Goal: Task Accomplishment & Management: Use online tool/utility

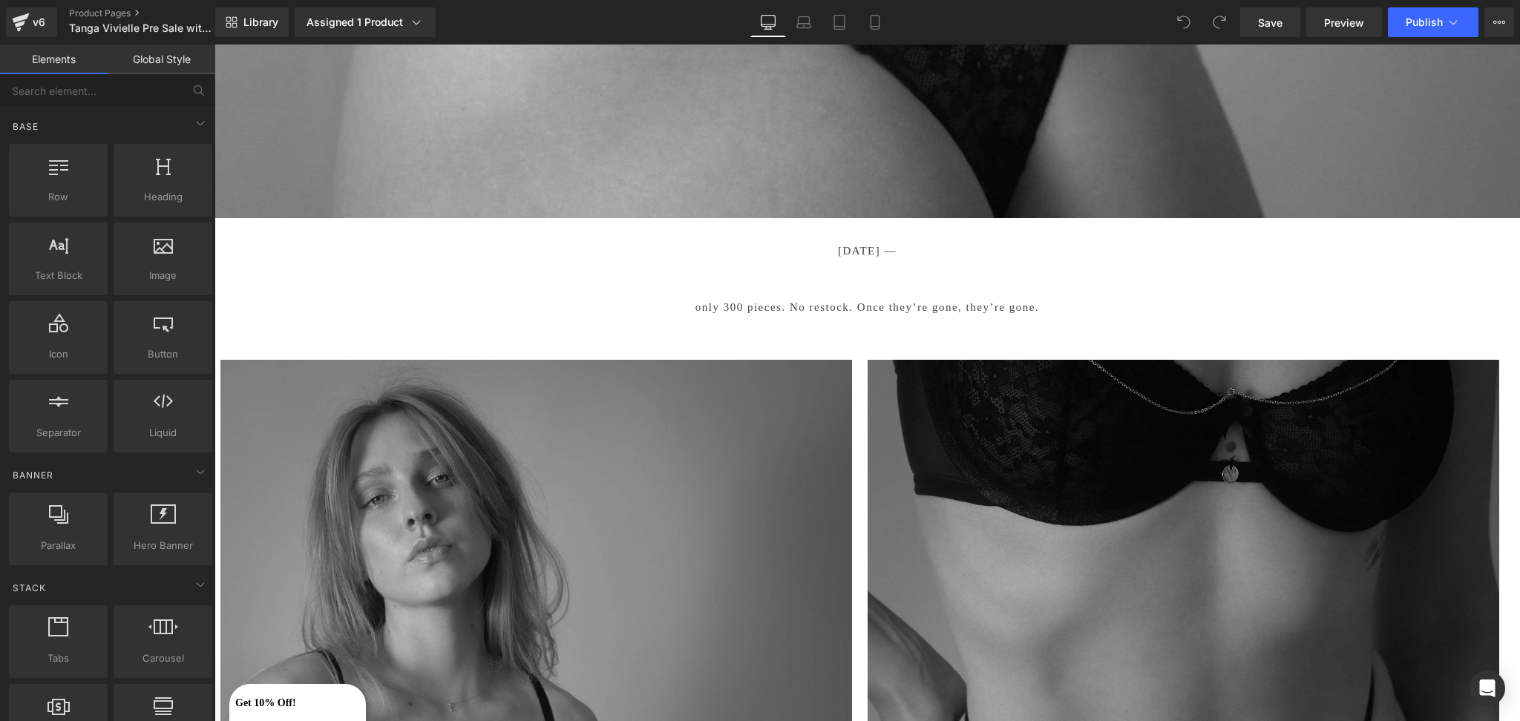
scroll to position [1891, 0]
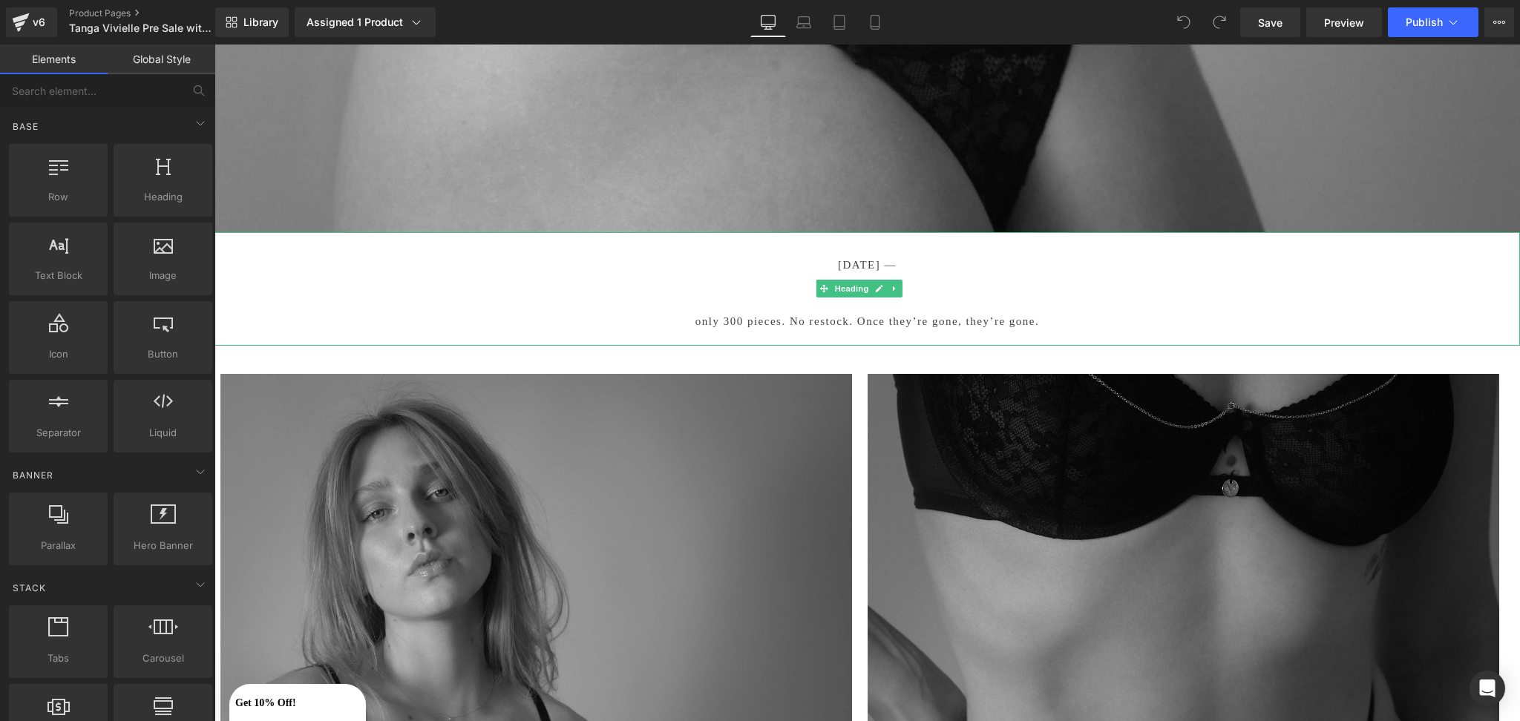
click at [883, 259] on span "September 21 —" at bounding box center [867, 265] width 59 height 12
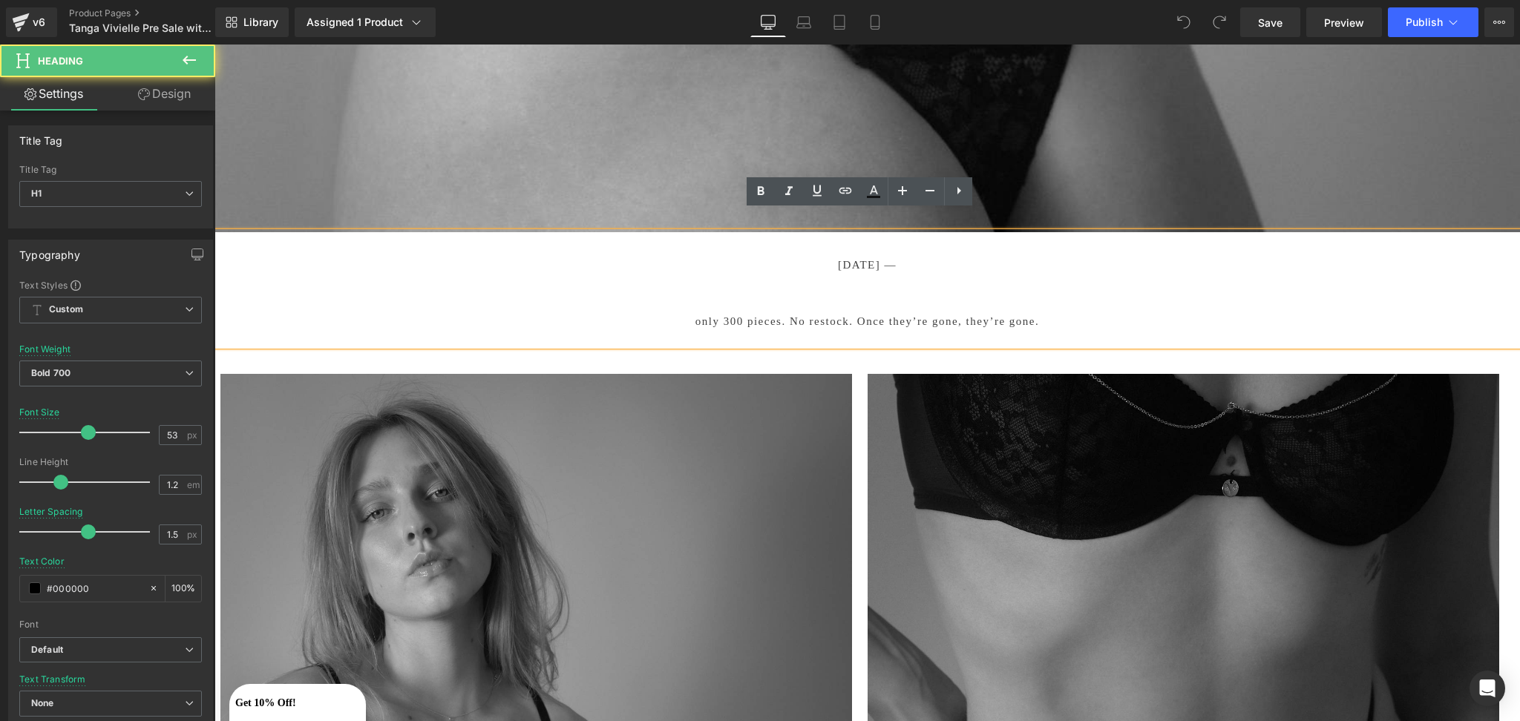
click at [888, 259] on span "September 21 —" at bounding box center [867, 265] width 59 height 12
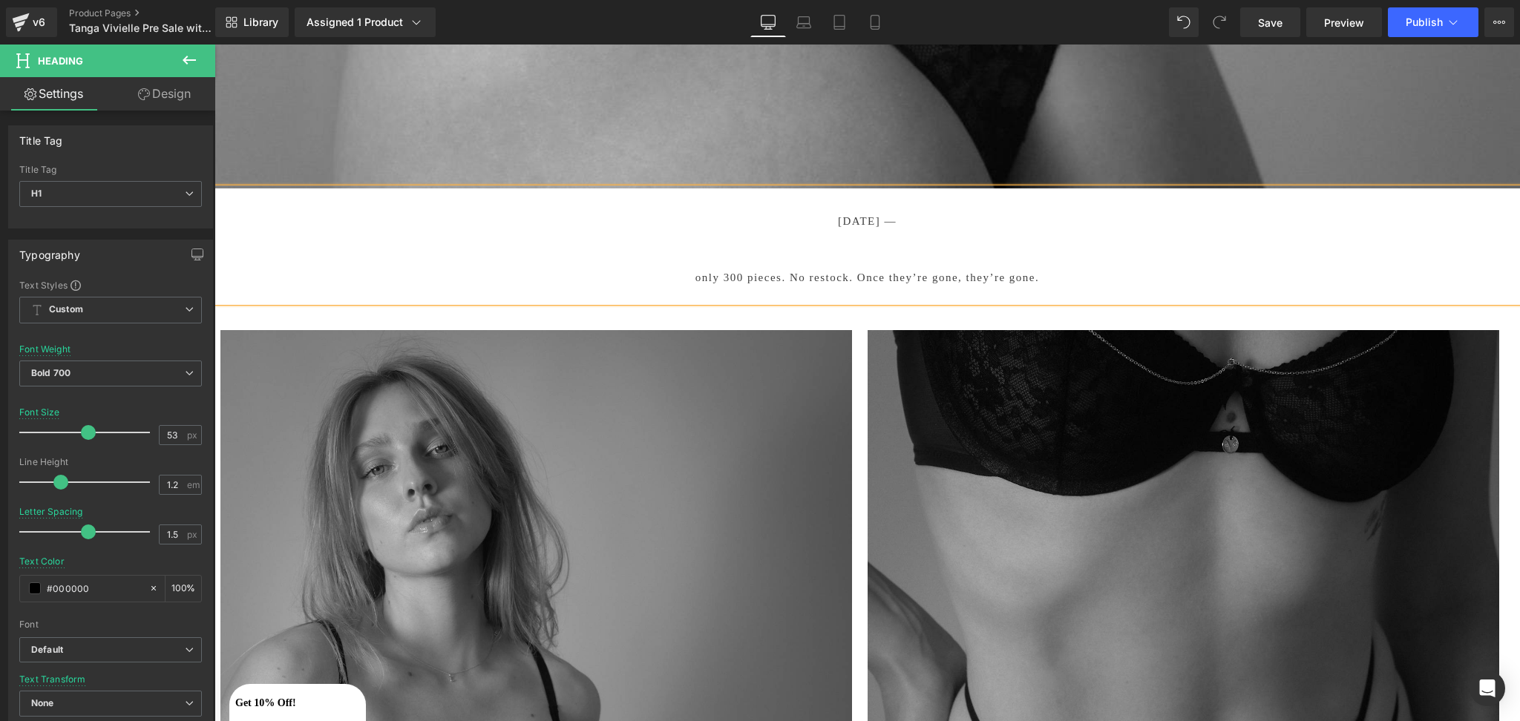
scroll to position [1967, 0]
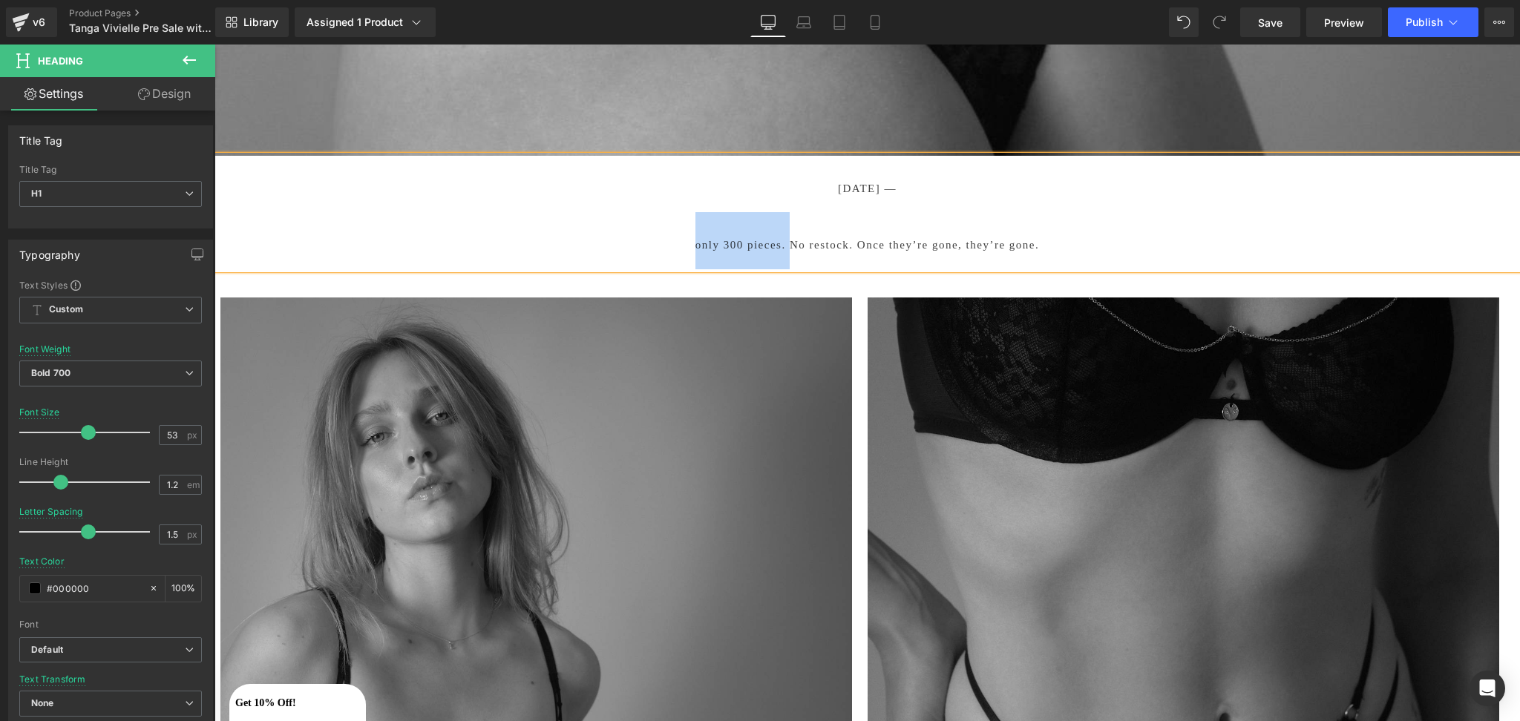
drag, startPoint x: 681, startPoint y: 225, endPoint x: 779, endPoint y: 216, distance: 97.6
click at [779, 216] on h1 "only 300 pieces. No restock. Once they’re gone, they’re gone." at bounding box center [868, 240] width 1306 height 57
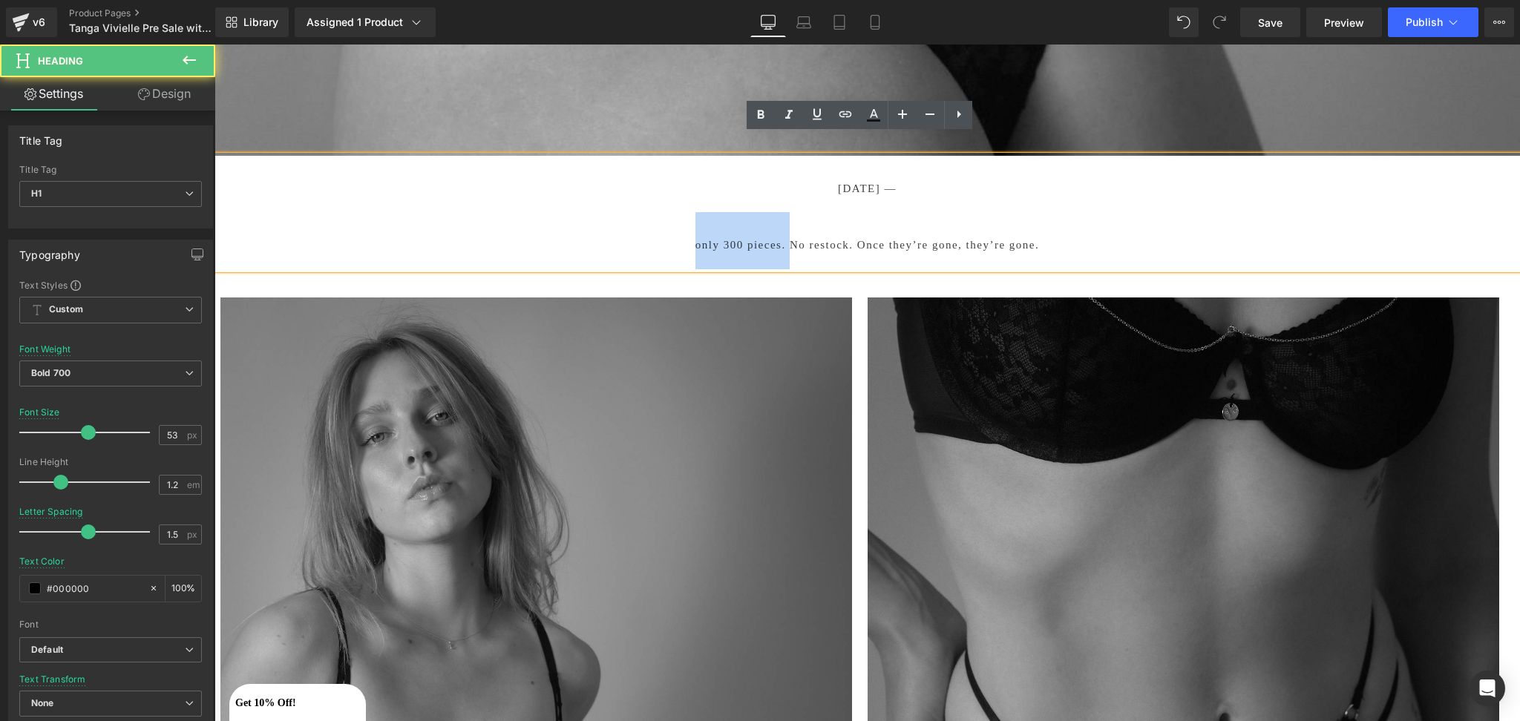
click at [722, 239] on span "only 300 pieces. No restock. Once they’re gone, they’re gone." at bounding box center [868, 245] width 344 height 12
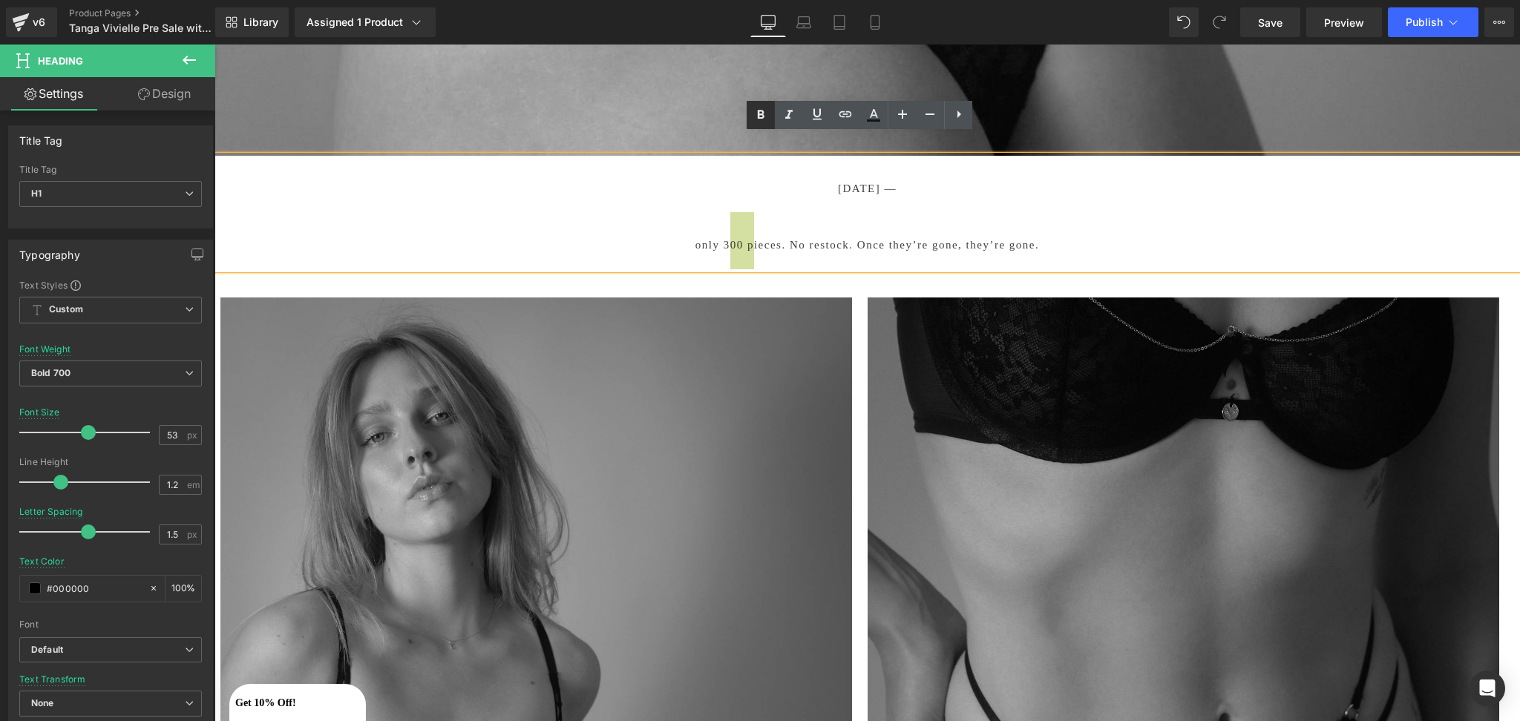
click at [753, 106] on icon at bounding box center [761, 115] width 18 height 18
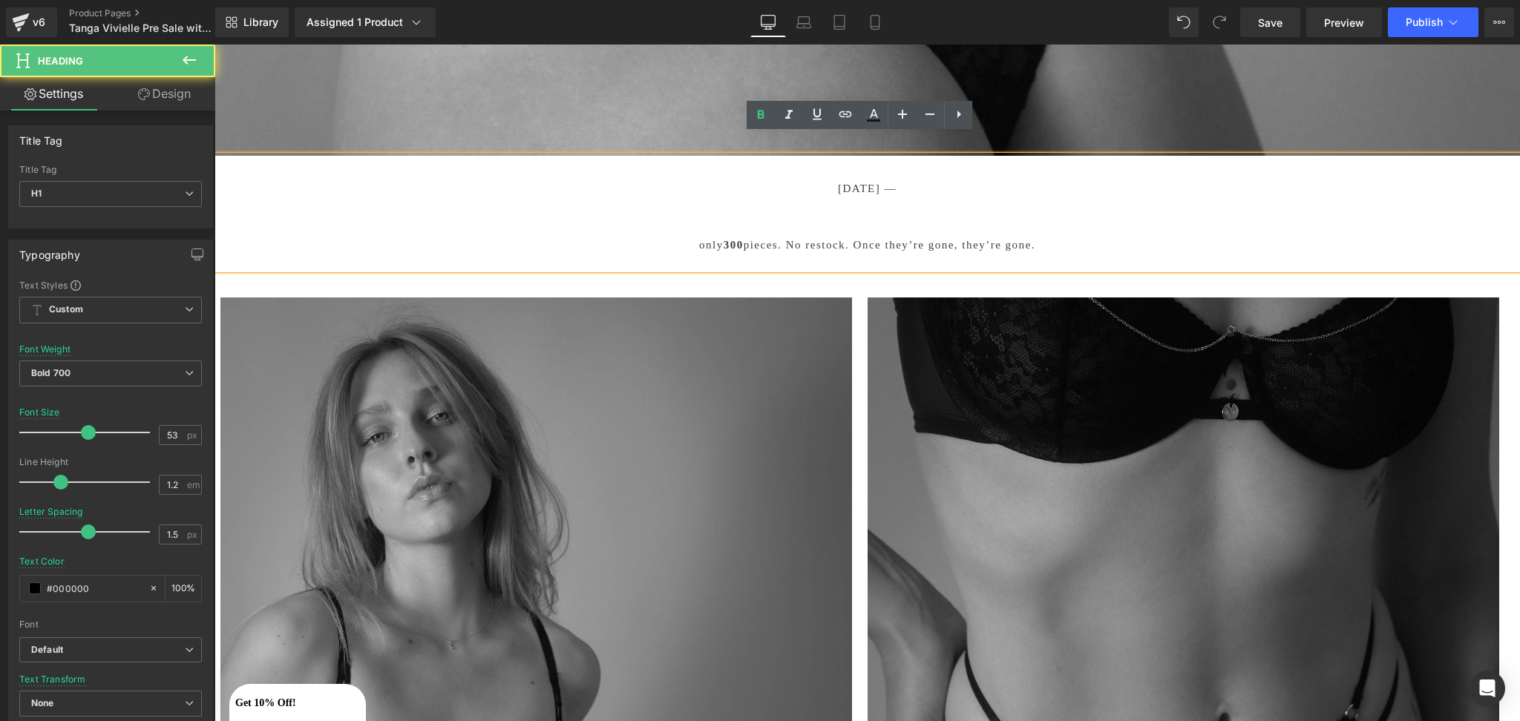
click at [812, 239] on span "pieces. No restock. Once they’re gone, they’re gone." at bounding box center [890, 245] width 292 height 12
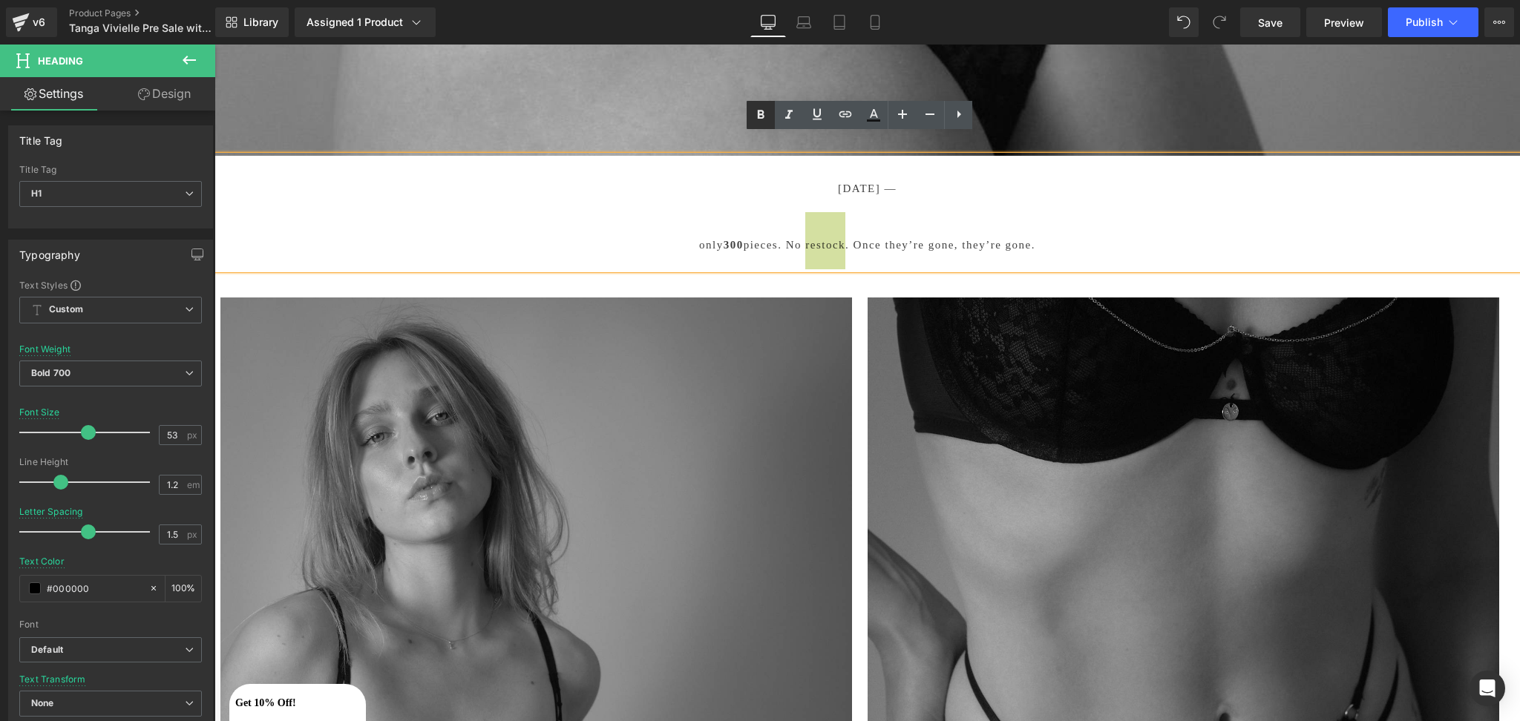
click at [756, 114] on icon at bounding box center [761, 115] width 18 height 18
click at [788, 230] on h1 "only 300 pieces. No restock . Once they’re gone, they’re gone." at bounding box center [868, 240] width 1306 height 57
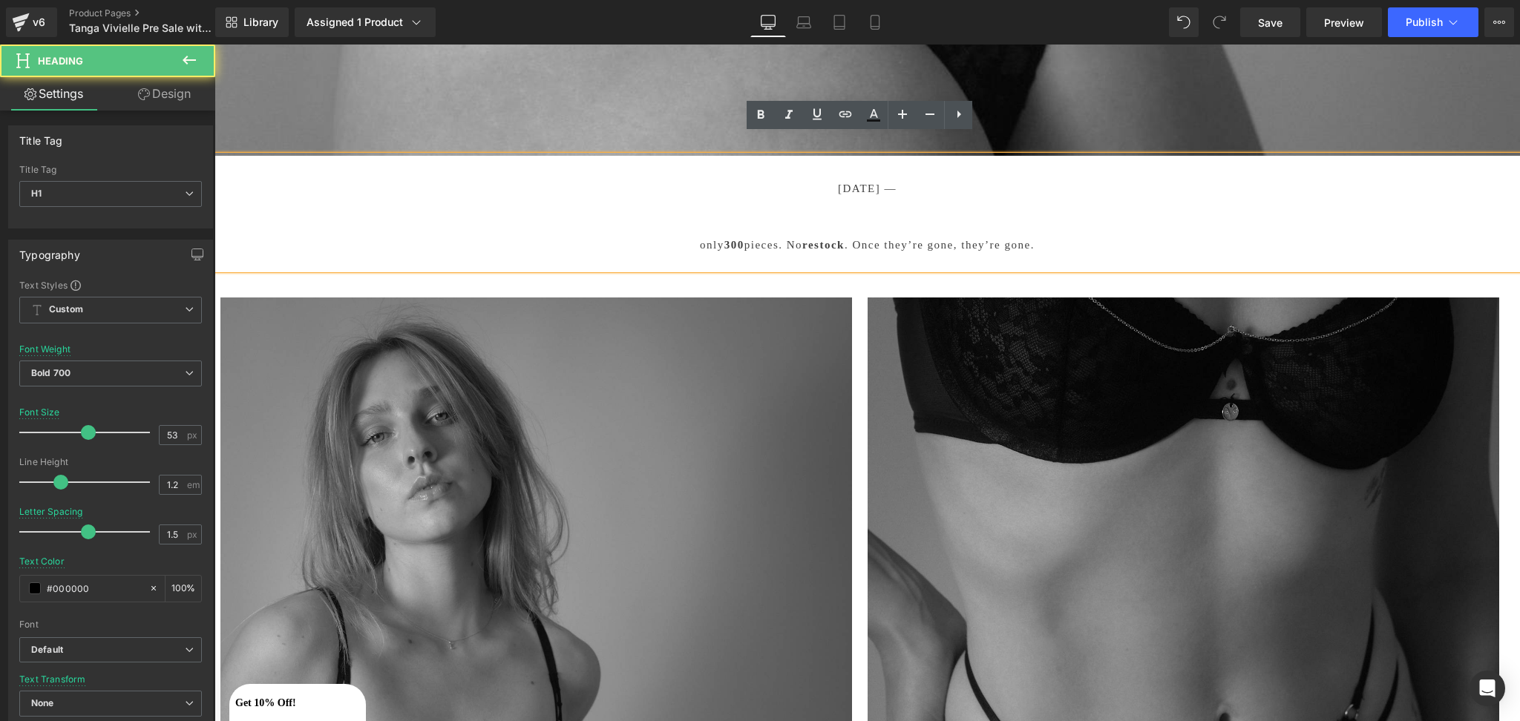
click at [788, 230] on h1 "only 300 pieces. No restock . Once they’re gone, they’re gone." at bounding box center [868, 240] width 1306 height 57
click at [765, 108] on icon at bounding box center [761, 115] width 18 height 18
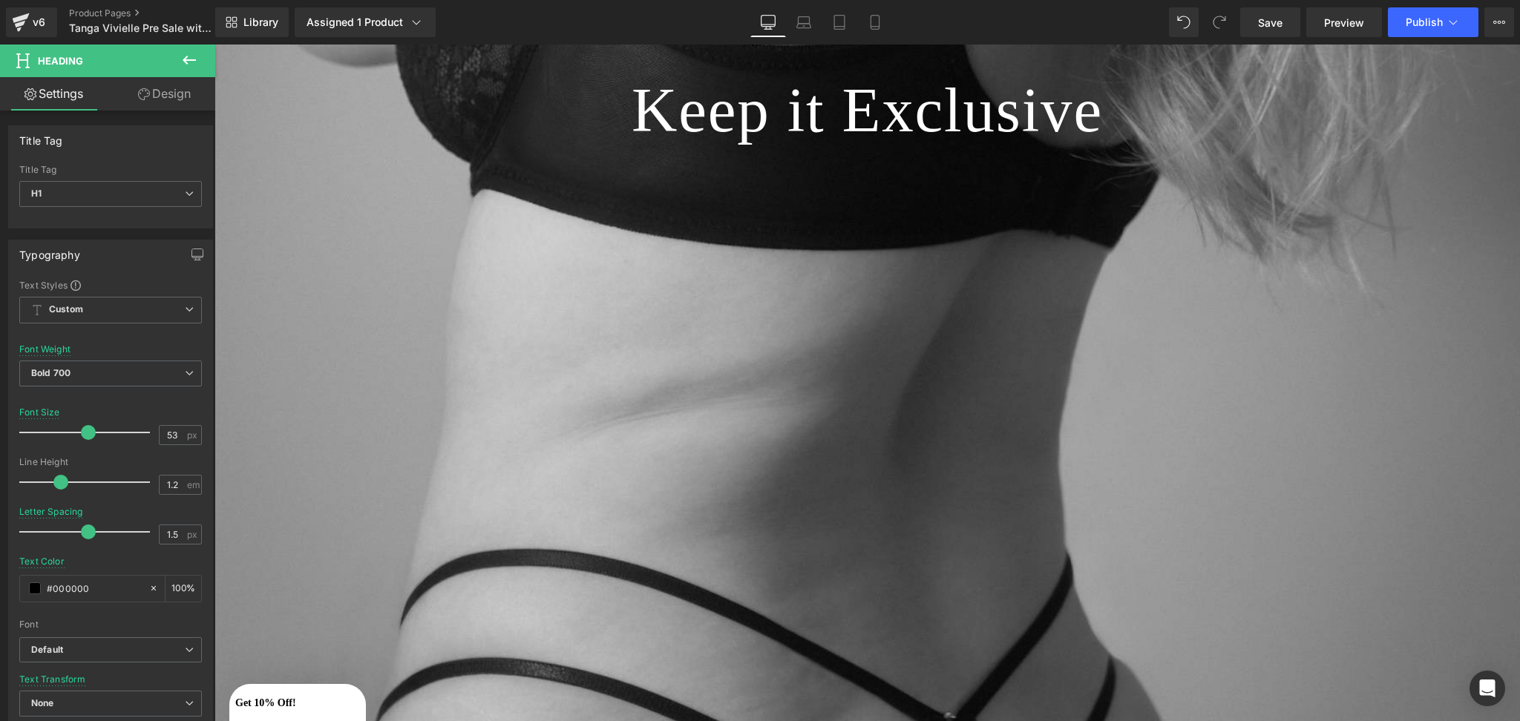
scroll to position [1141, 0]
click at [1397, 28] on button "Publish" at bounding box center [1433, 22] width 91 height 30
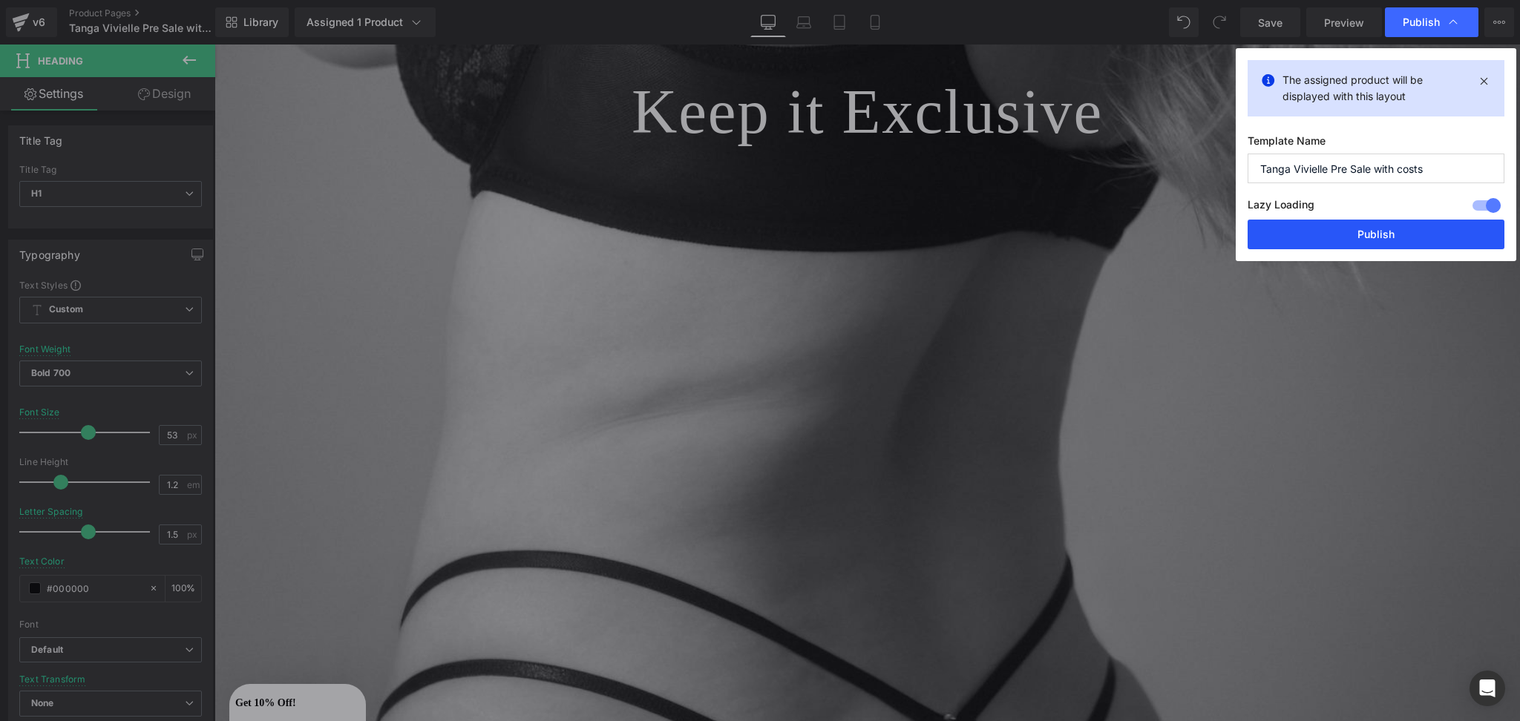
click at [1328, 232] on button "Publish" at bounding box center [1376, 235] width 257 height 30
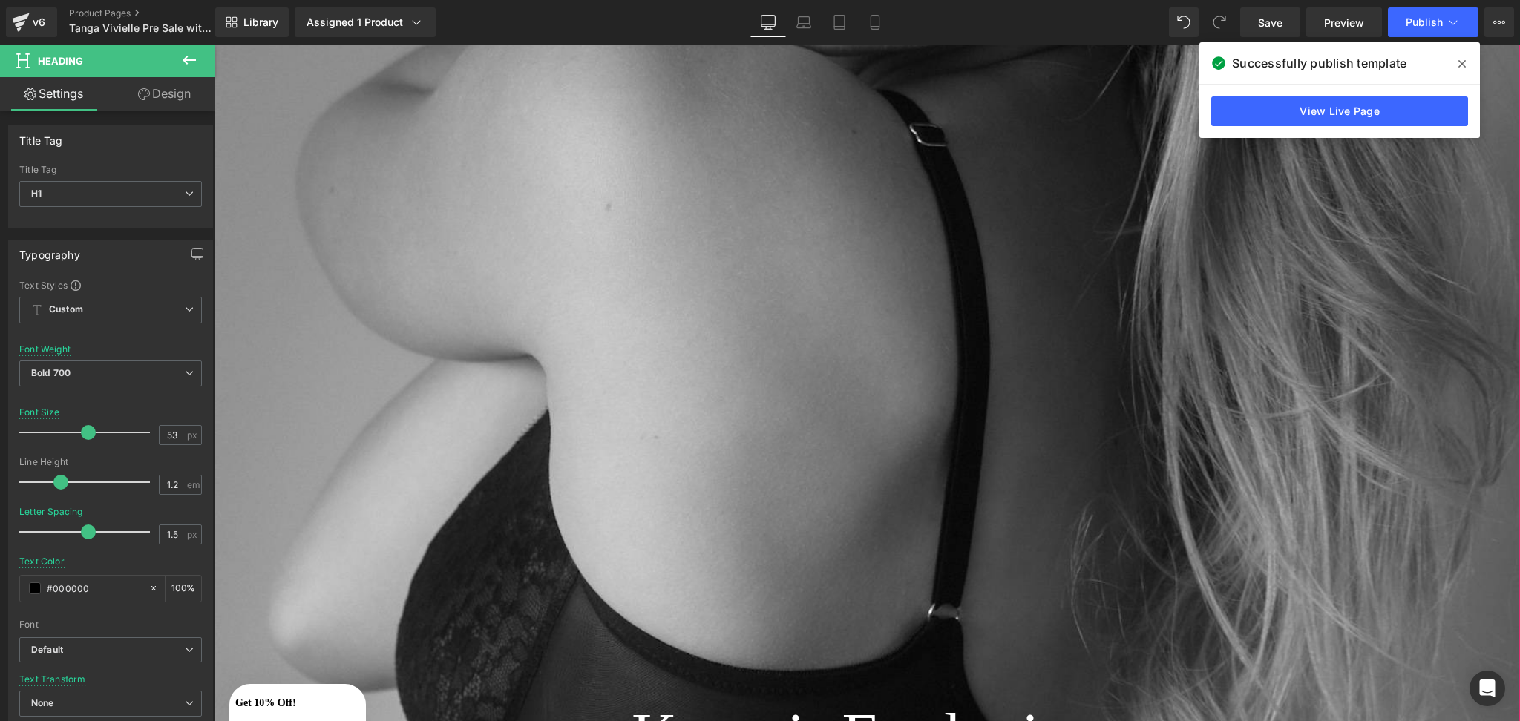
scroll to position [0, 0]
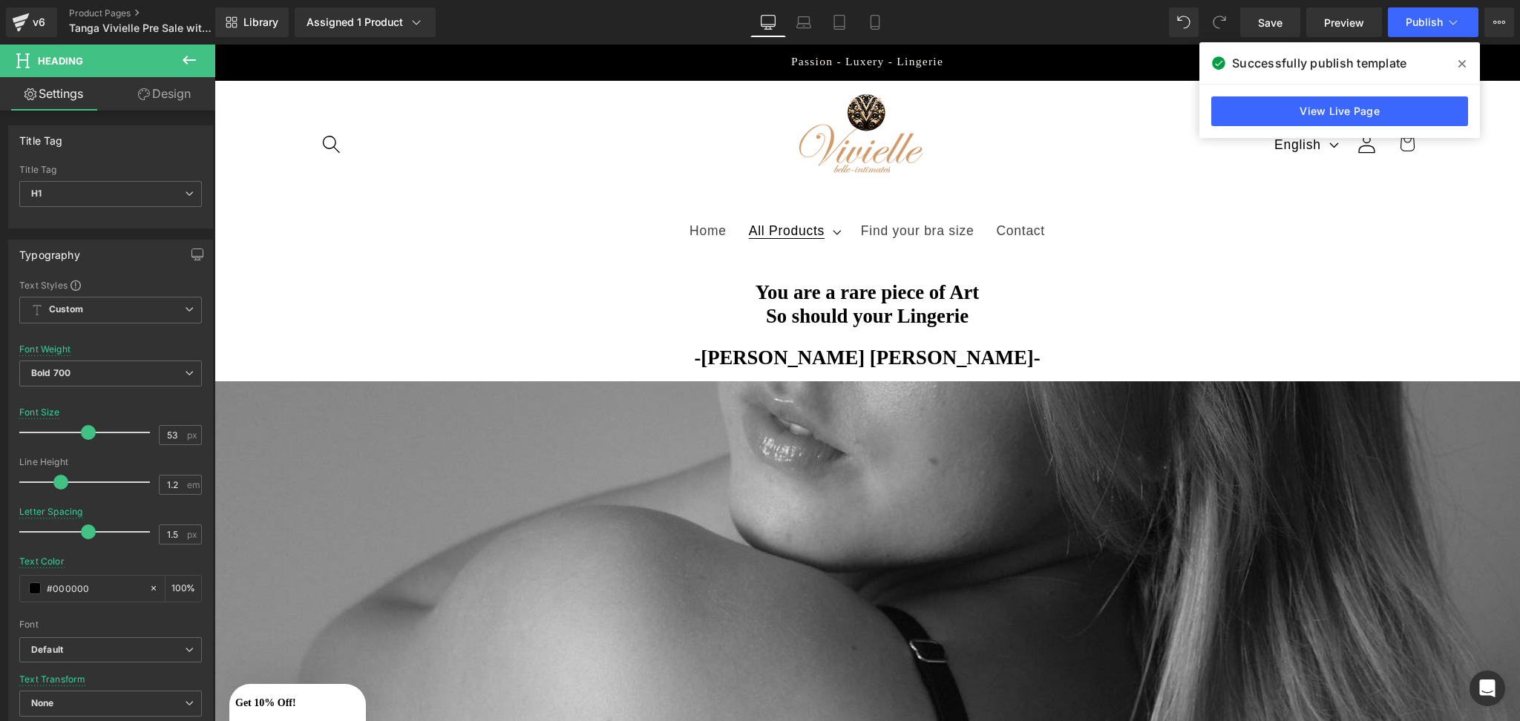
click at [762, 228] on span "All Products" at bounding box center [787, 231] width 76 height 16
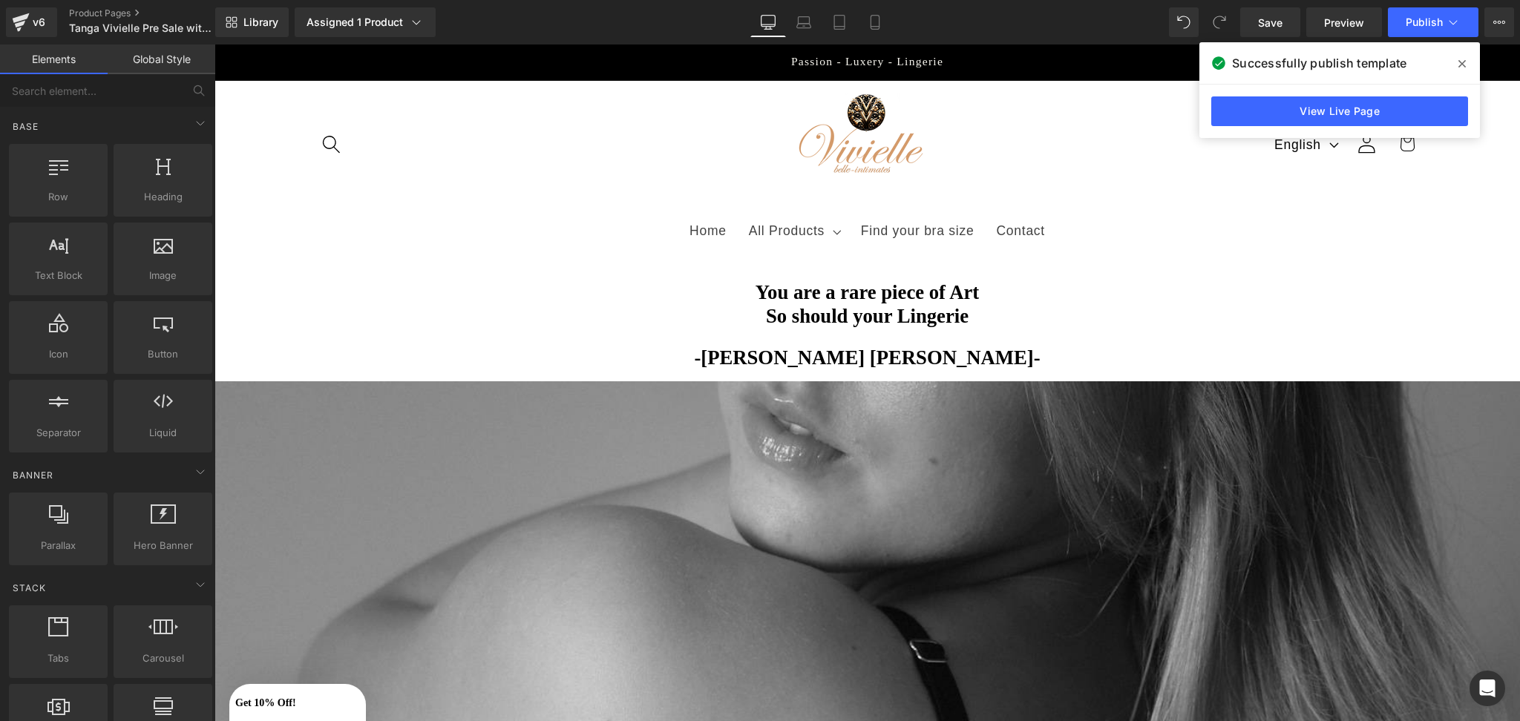
click at [33, 6] on div "v6 Product Pages Tanga Vivielle Pre Sale with costs" at bounding box center [107, 22] width 215 height 45
click at [51, 30] on link "v6" at bounding box center [31, 22] width 51 height 30
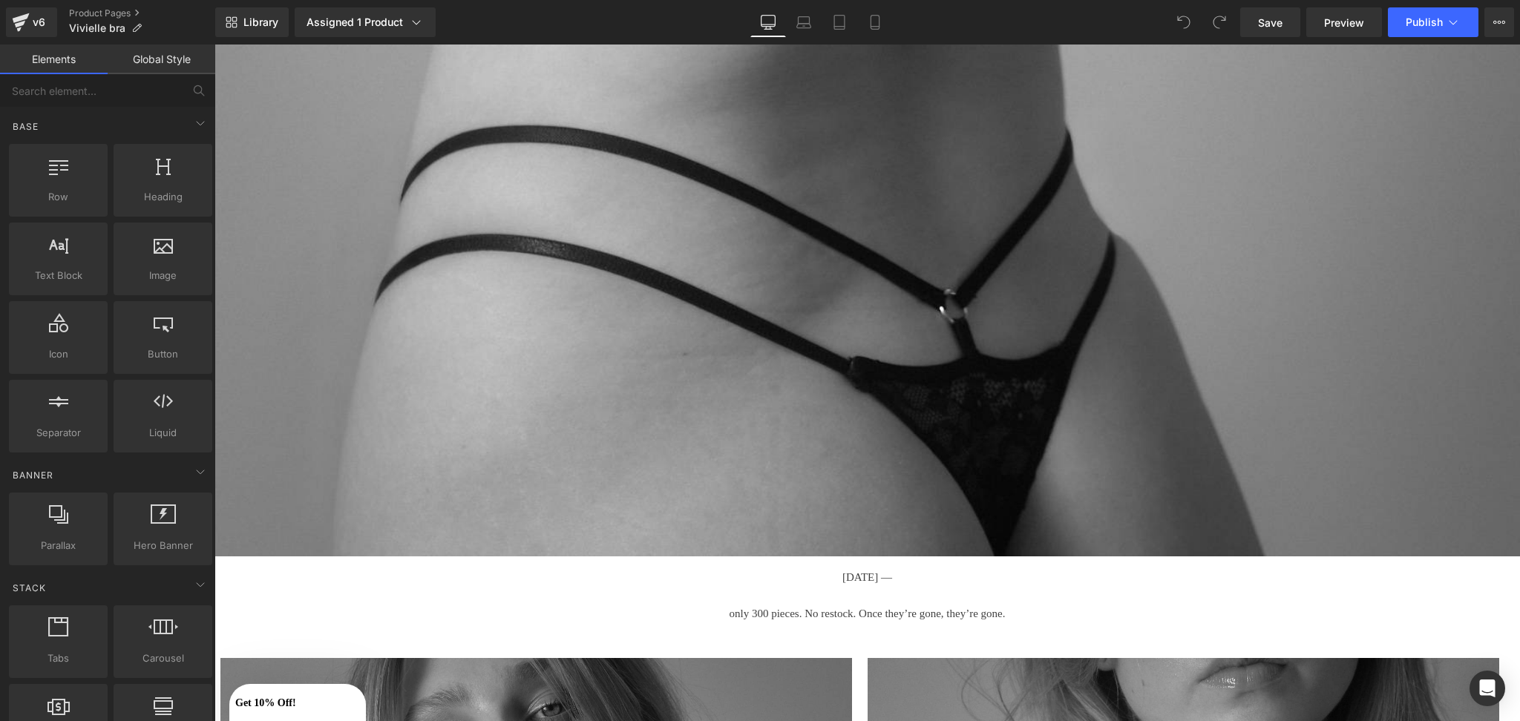
scroll to position [1522, 0]
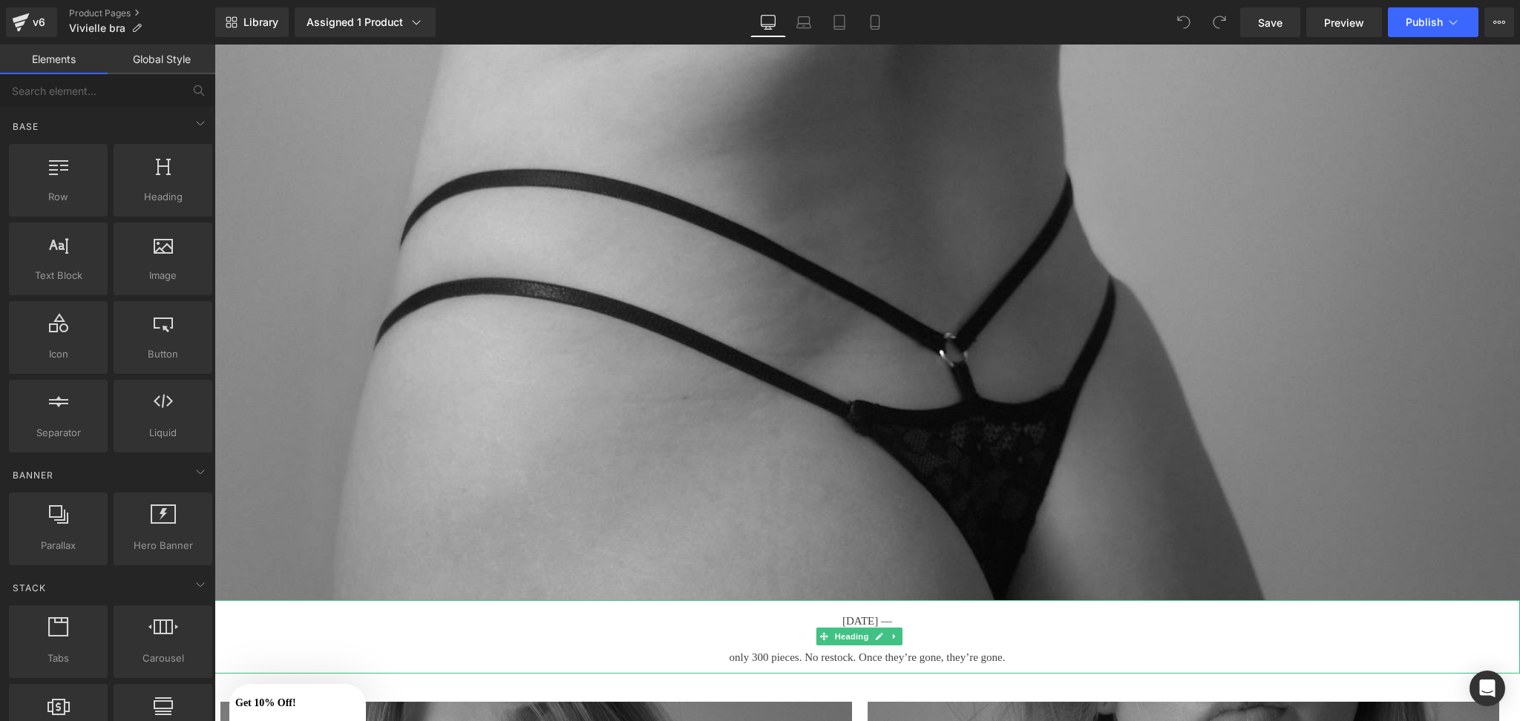
click at [874, 615] on span "[DATE] —" at bounding box center [867, 621] width 50 height 12
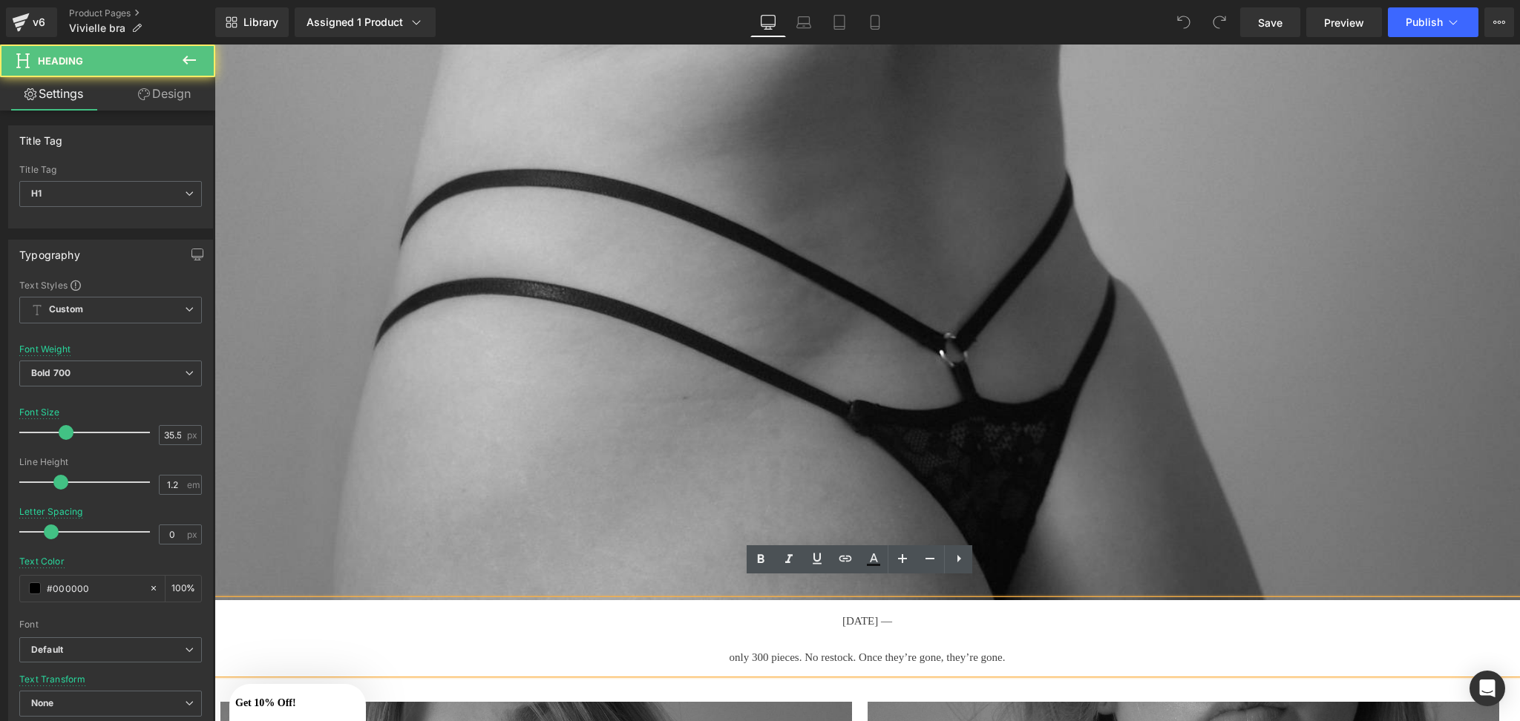
click at [880, 615] on span "[DATE] —" at bounding box center [867, 621] width 50 height 12
click at [755, 652] on span "only 300 pieces. No restock. Once they’re gone, they’re gone." at bounding box center [868, 658] width 276 height 12
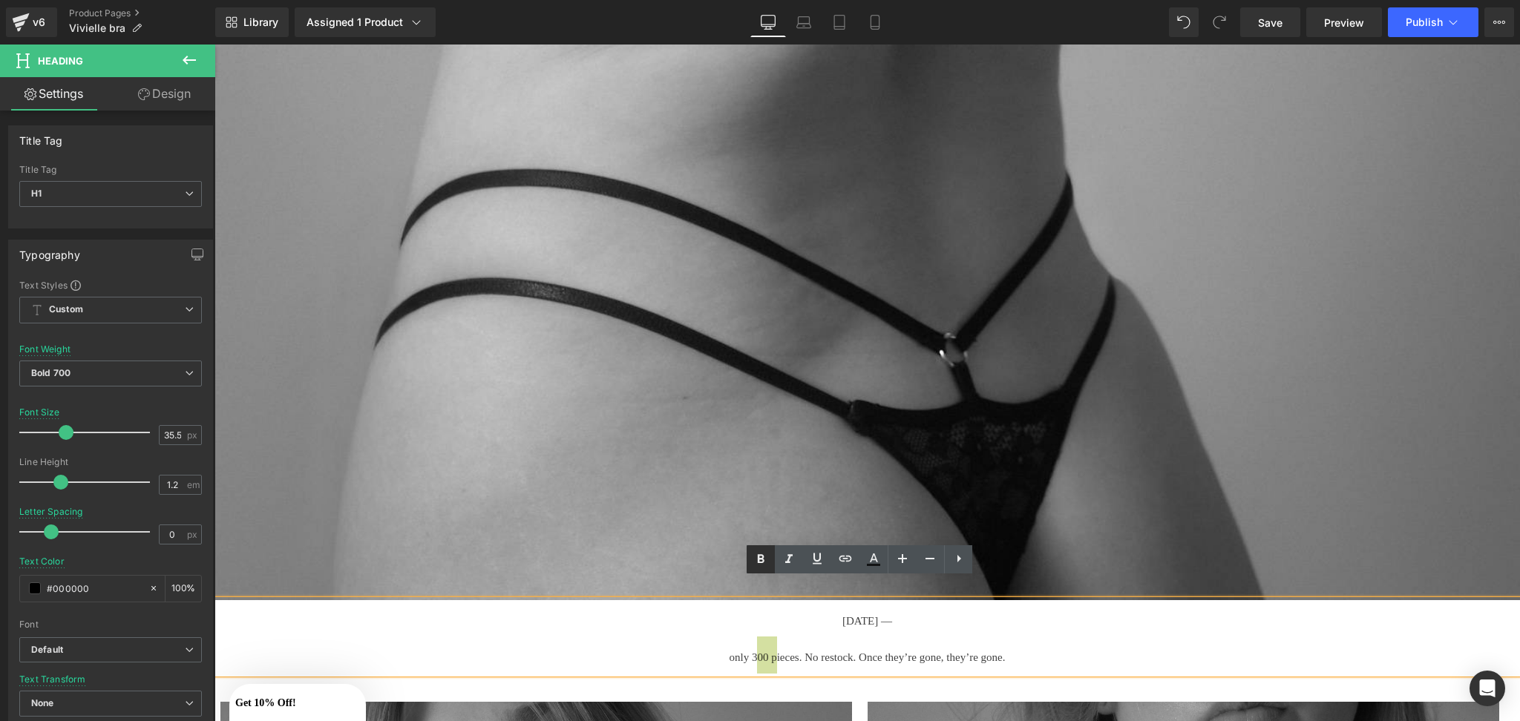
click at [764, 565] on icon at bounding box center [761, 560] width 18 height 18
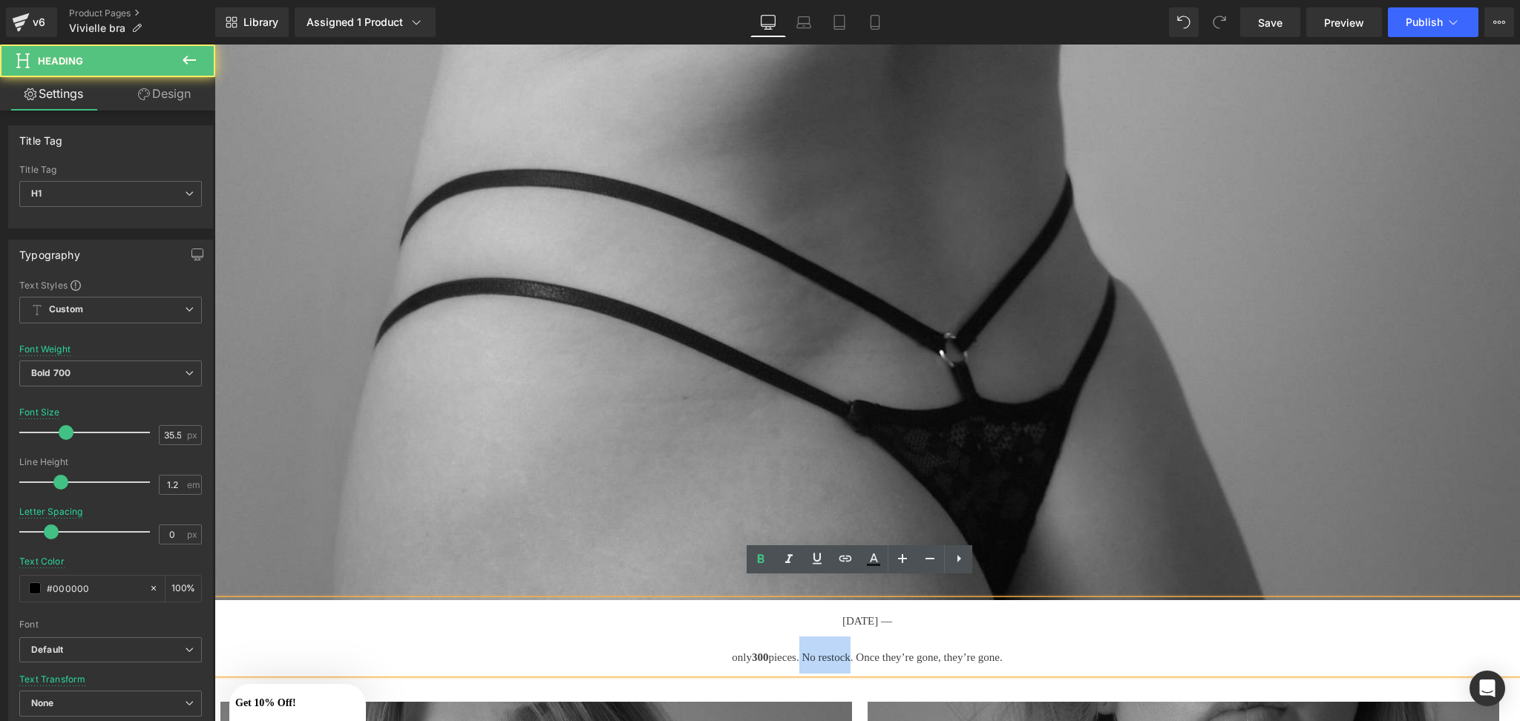
drag, startPoint x: 796, startPoint y: 643, endPoint x: 848, endPoint y: 649, distance: 51.6
click at [848, 649] on h1 "only 300 pieces. No restock. Once they’re gone, they’re gone." at bounding box center [868, 655] width 1306 height 37
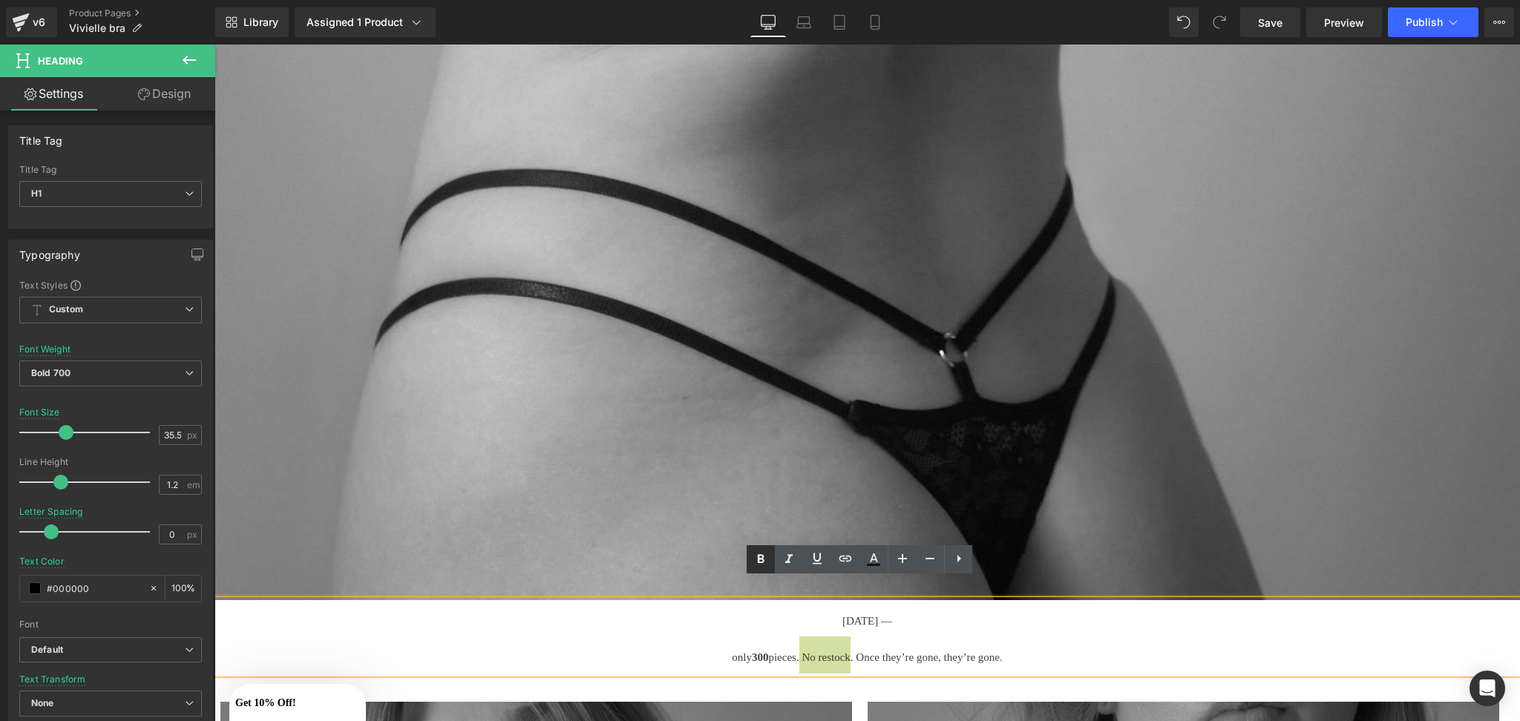
click at [760, 556] on icon at bounding box center [761, 559] width 7 height 9
click at [1398, 19] on button "Publish" at bounding box center [1433, 22] width 91 height 30
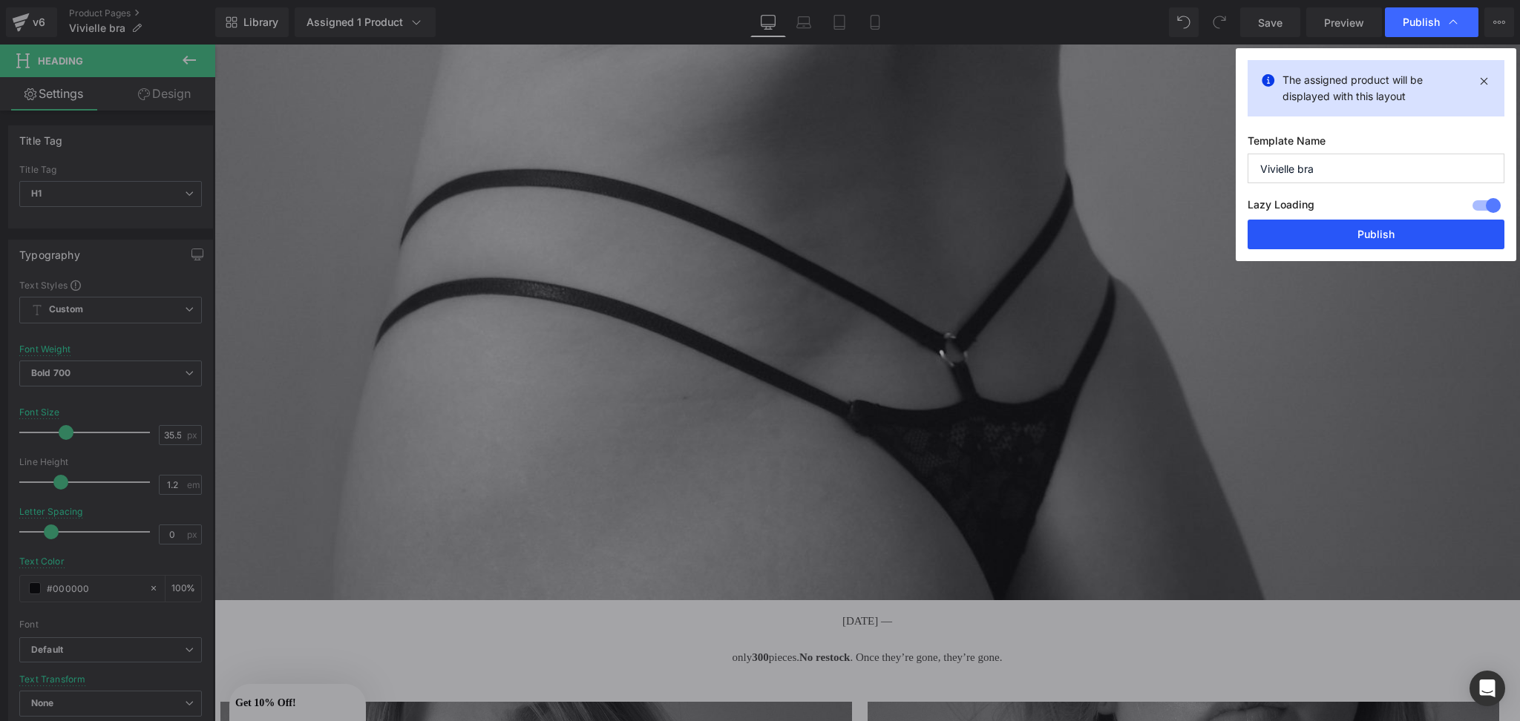
click at [1289, 235] on button "Publish" at bounding box center [1376, 235] width 257 height 30
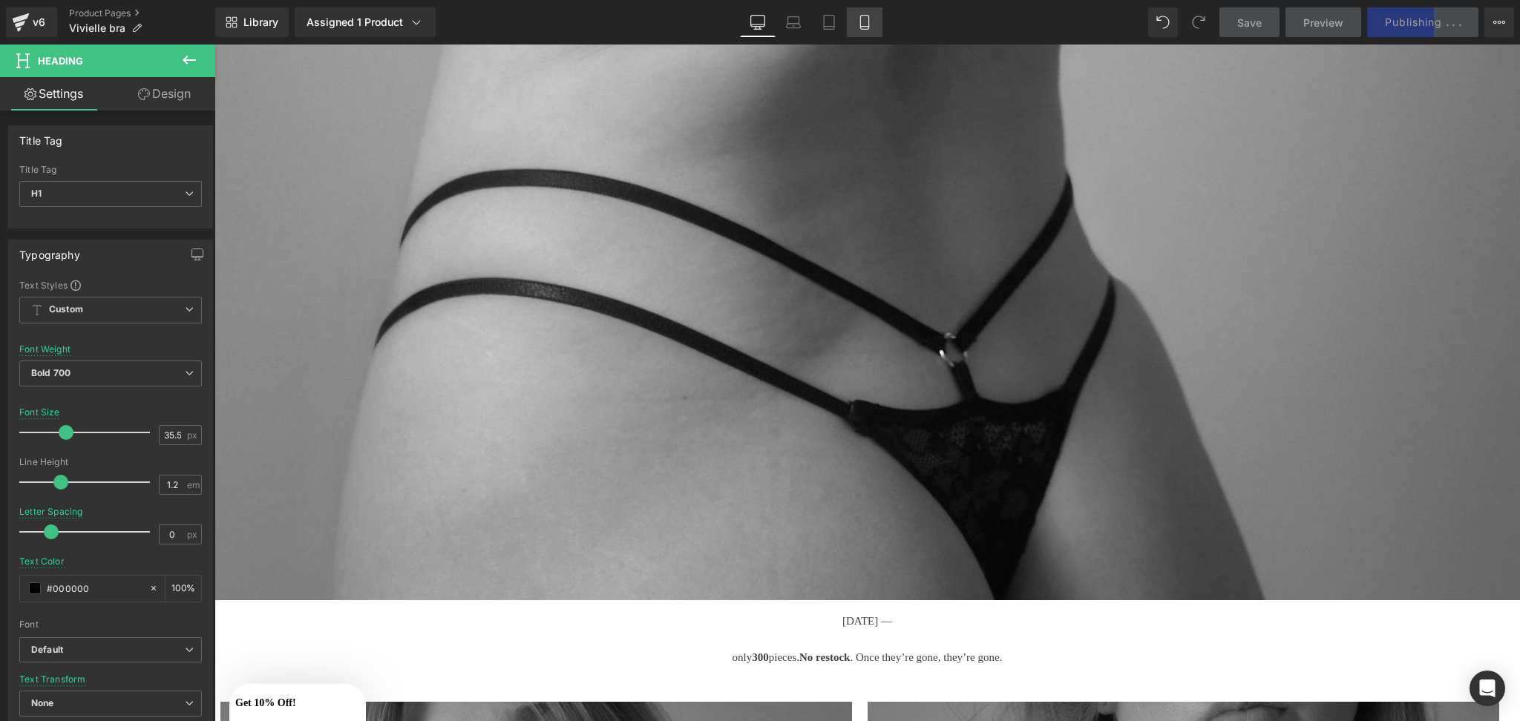
click at [854, 27] on link "Mobile" at bounding box center [865, 22] width 36 height 30
type input "28.5"
type input "100"
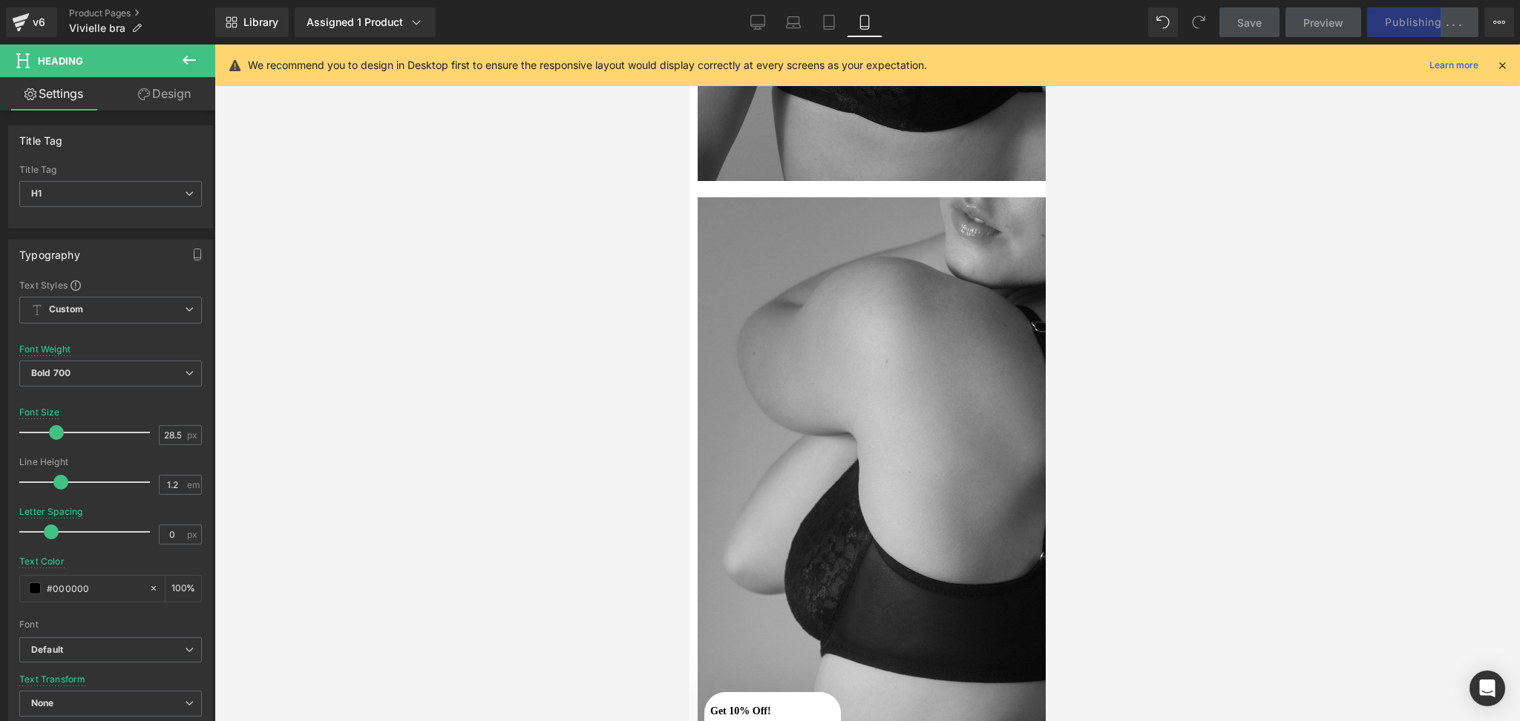
scroll to position [480, 0]
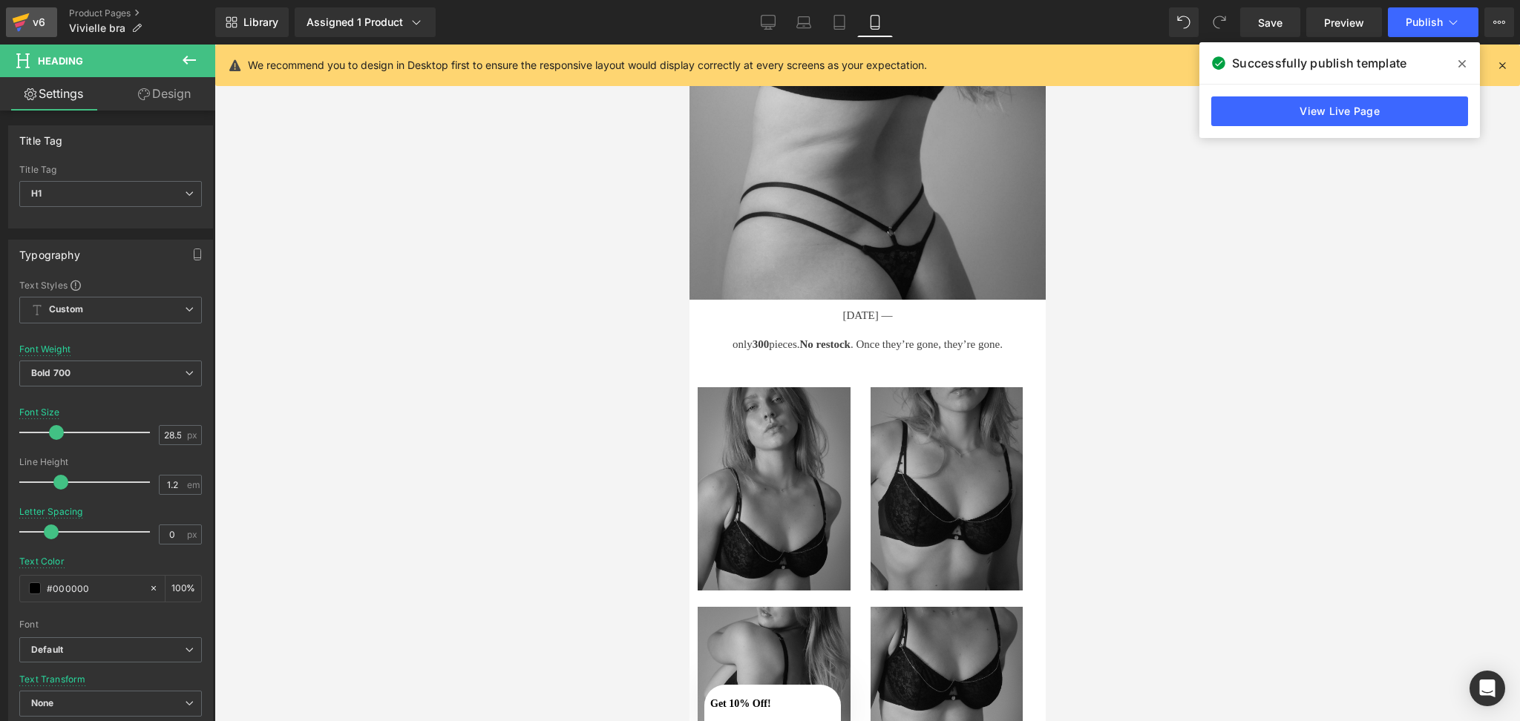
click at [26, 26] on icon at bounding box center [21, 22] width 18 height 37
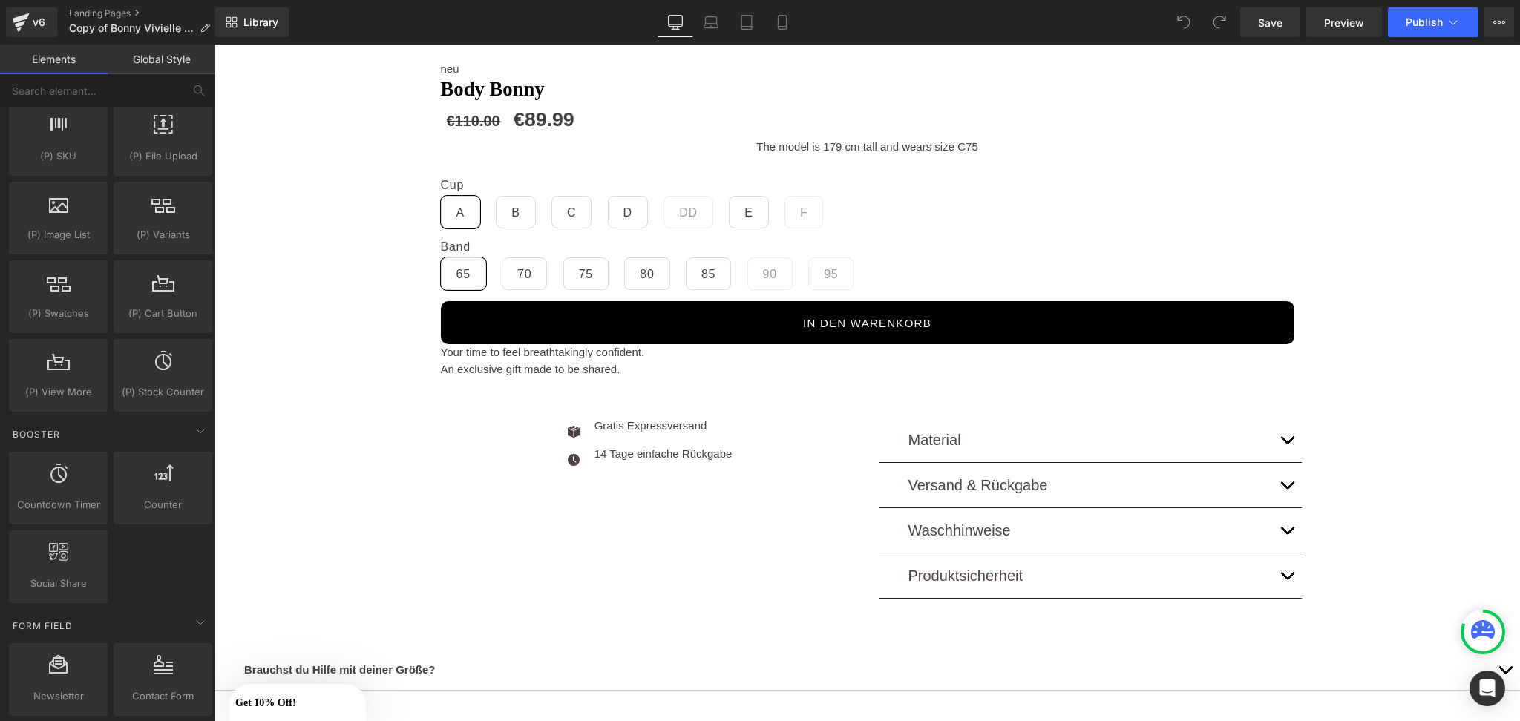
scroll to position [1708, 0]
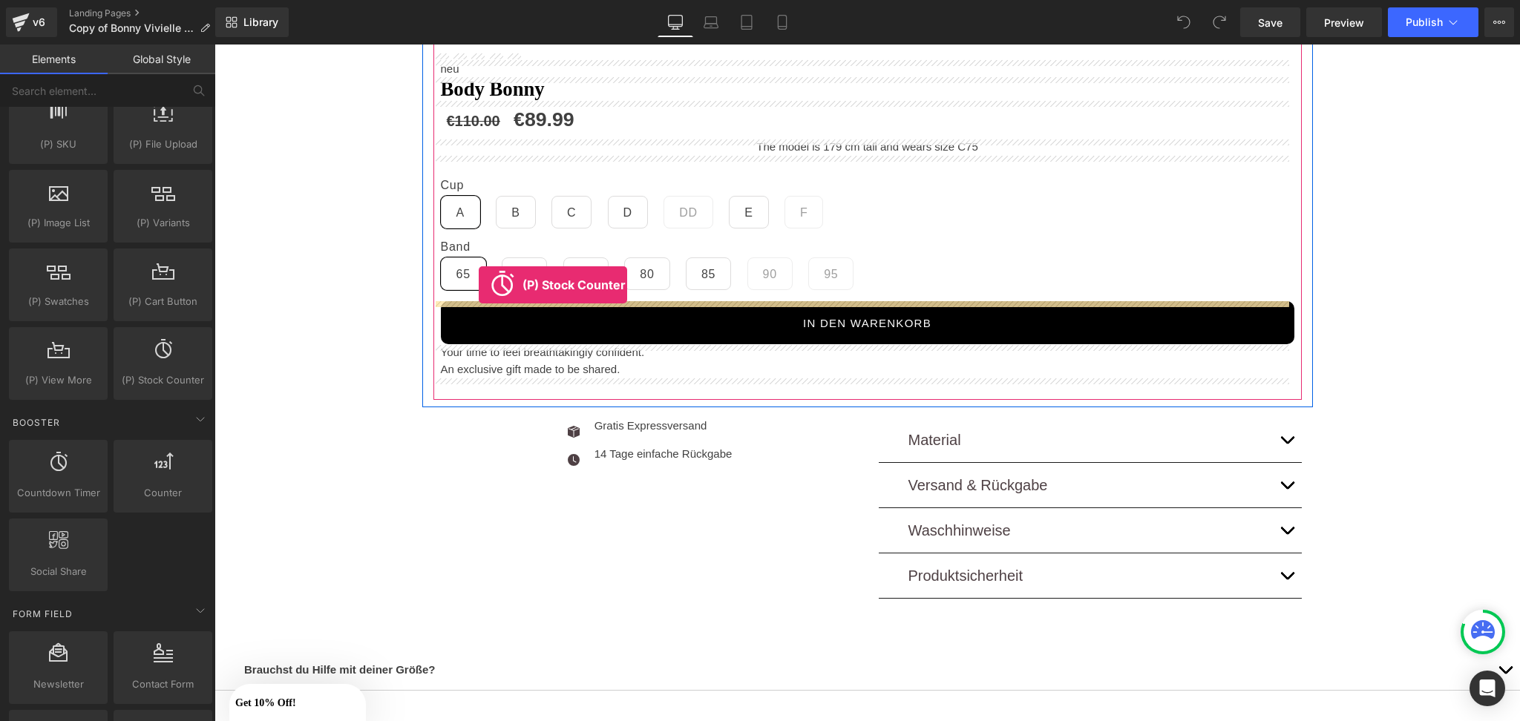
drag, startPoint x: 381, startPoint y: 411, endPoint x: 479, endPoint y: 285, distance: 159.8
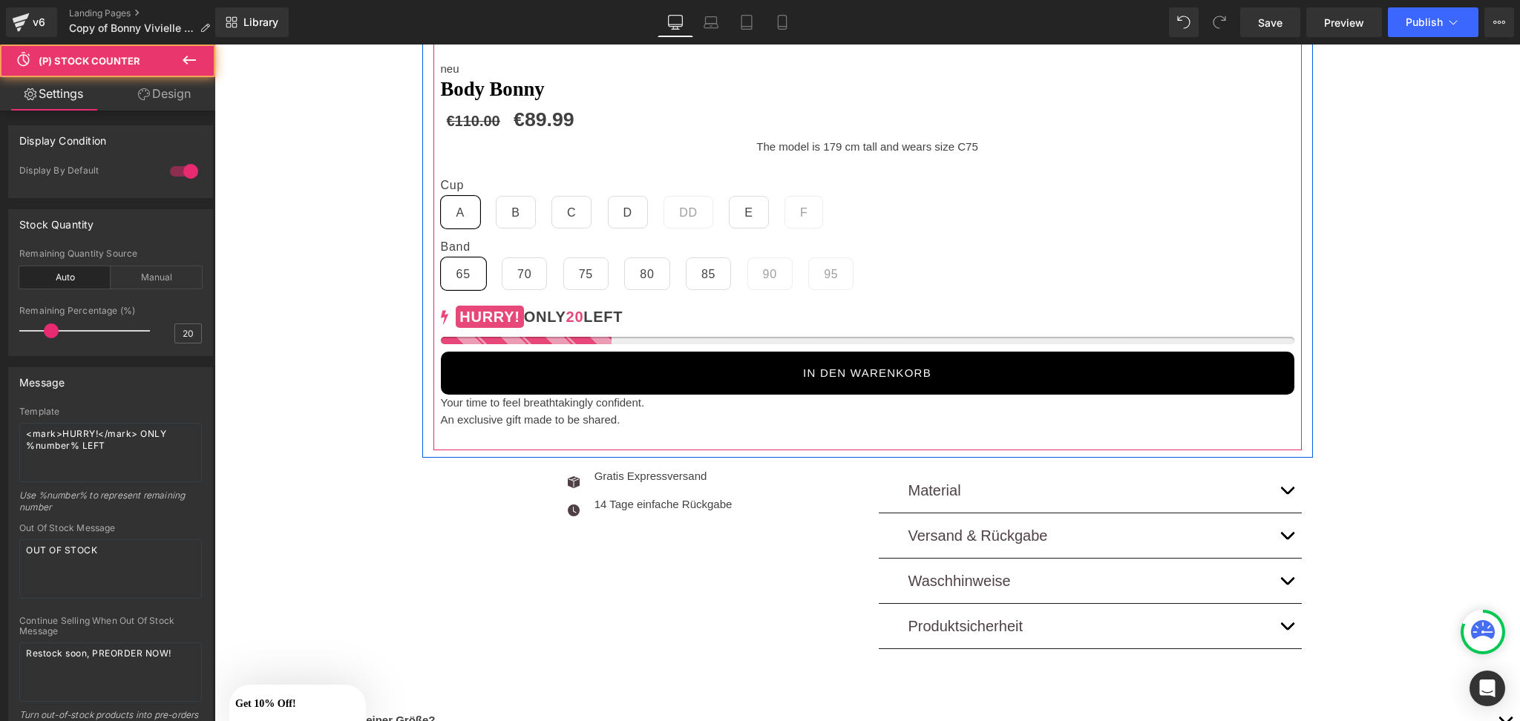
scroll to position [658, 0]
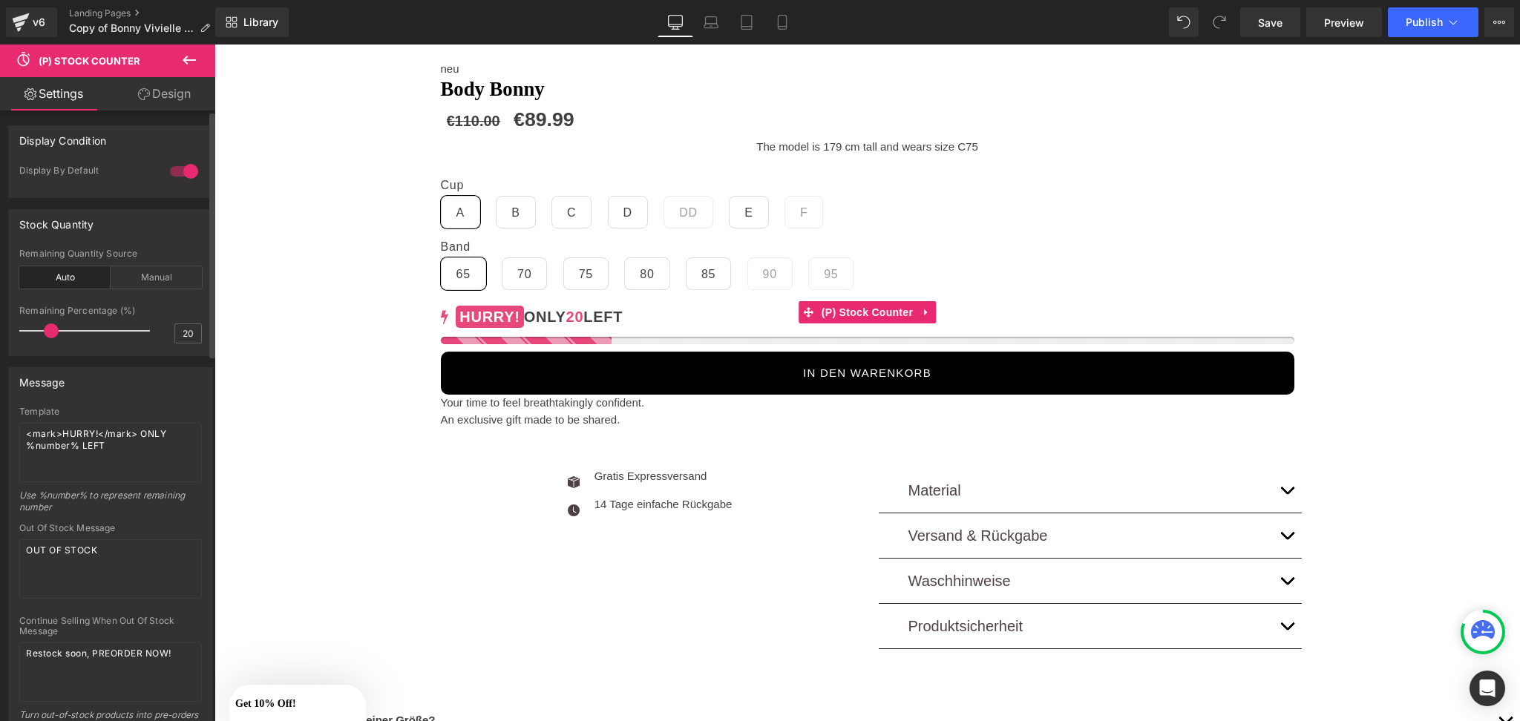
click at [187, 164] on div at bounding box center [184, 172] width 36 height 24
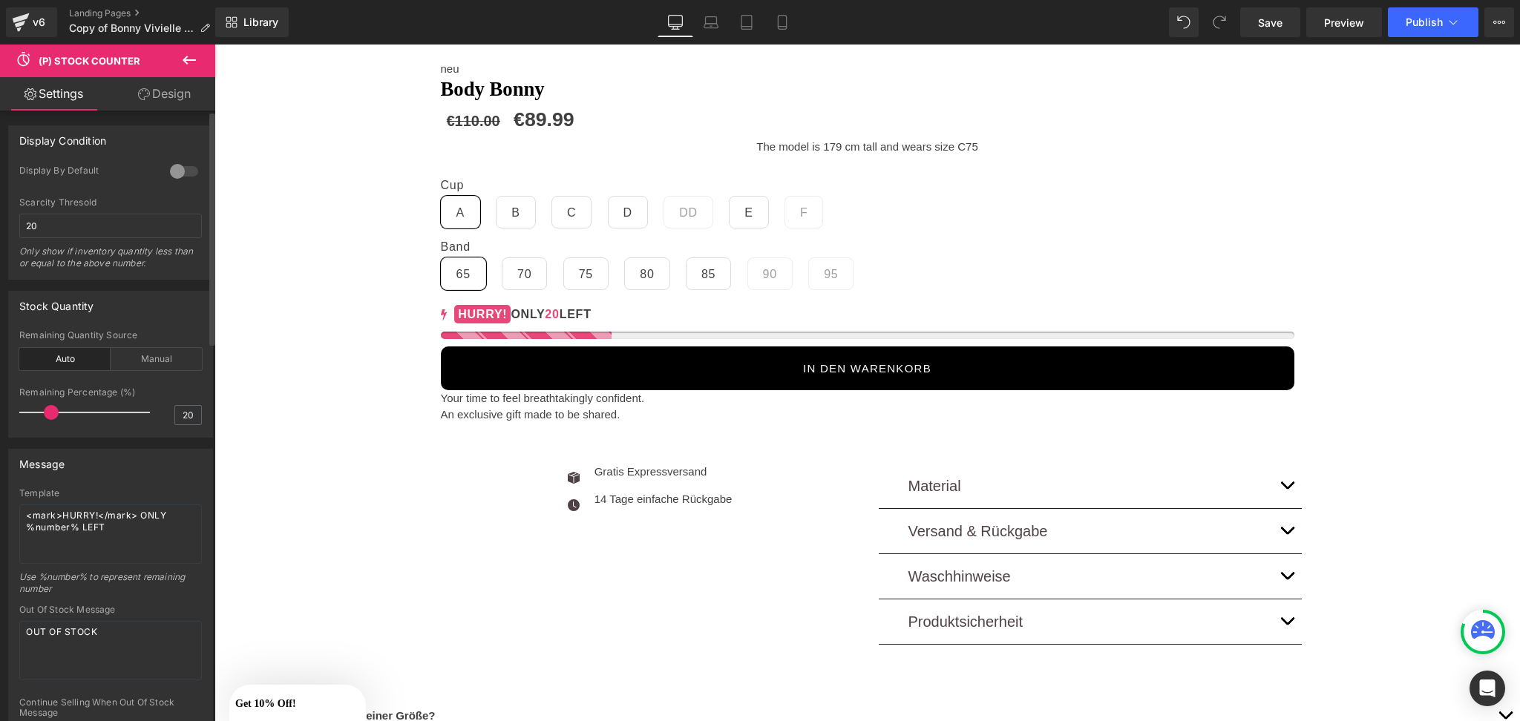
click at [187, 164] on div at bounding box center [184, 172] width 36 height 24
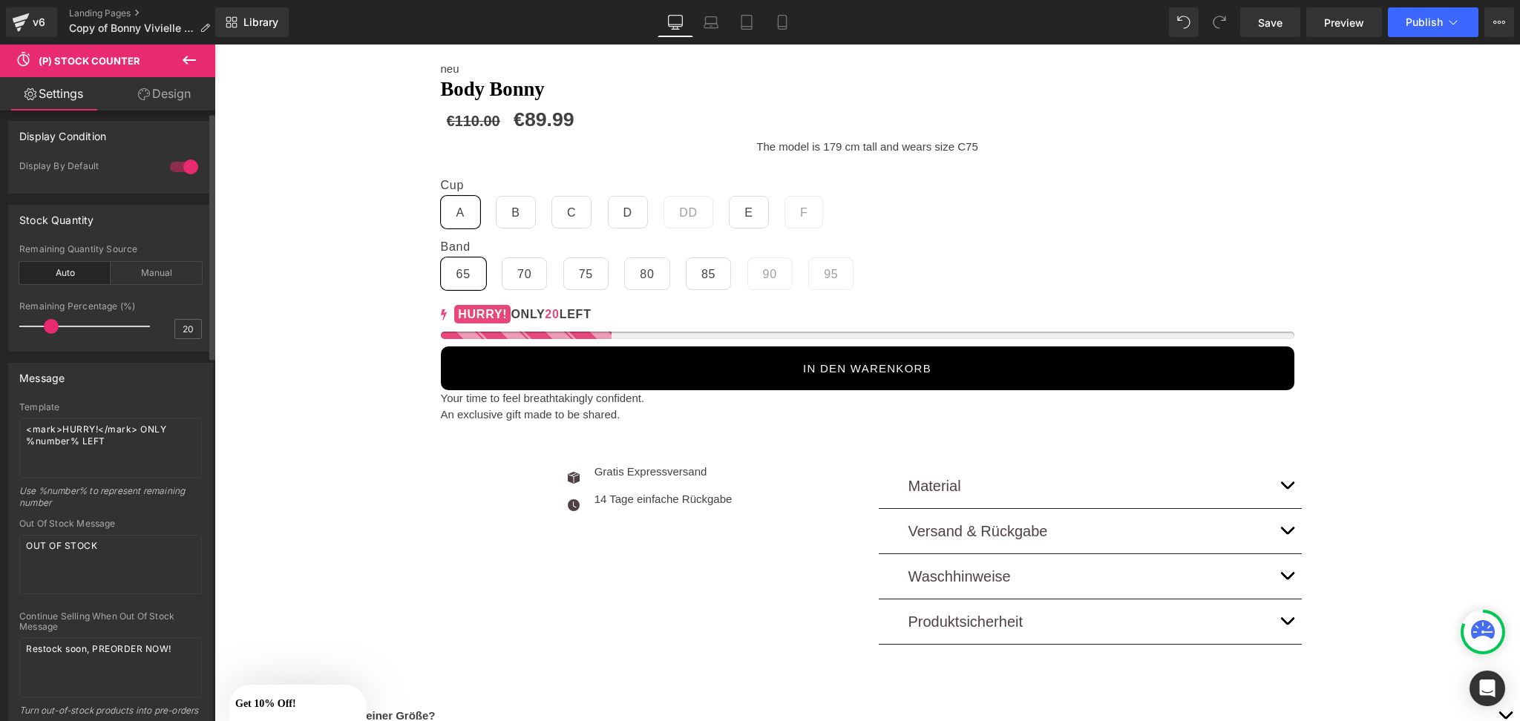
scroll to position [6, 0]
drag, startPoint x: 135, startPoint y: 423, endPoint x: 30, endPoint y: 428, distance: 105.5
click at [30, 428] on textarea "<mark>HURRY!</mark> ONLY %number% LEFT" at bounding box center [110, 446] width 183 height 59
type textarea "ONLY %number% LEFT"
click at [30, 325] on div at bounding box center [88, 325] width 123 height 30
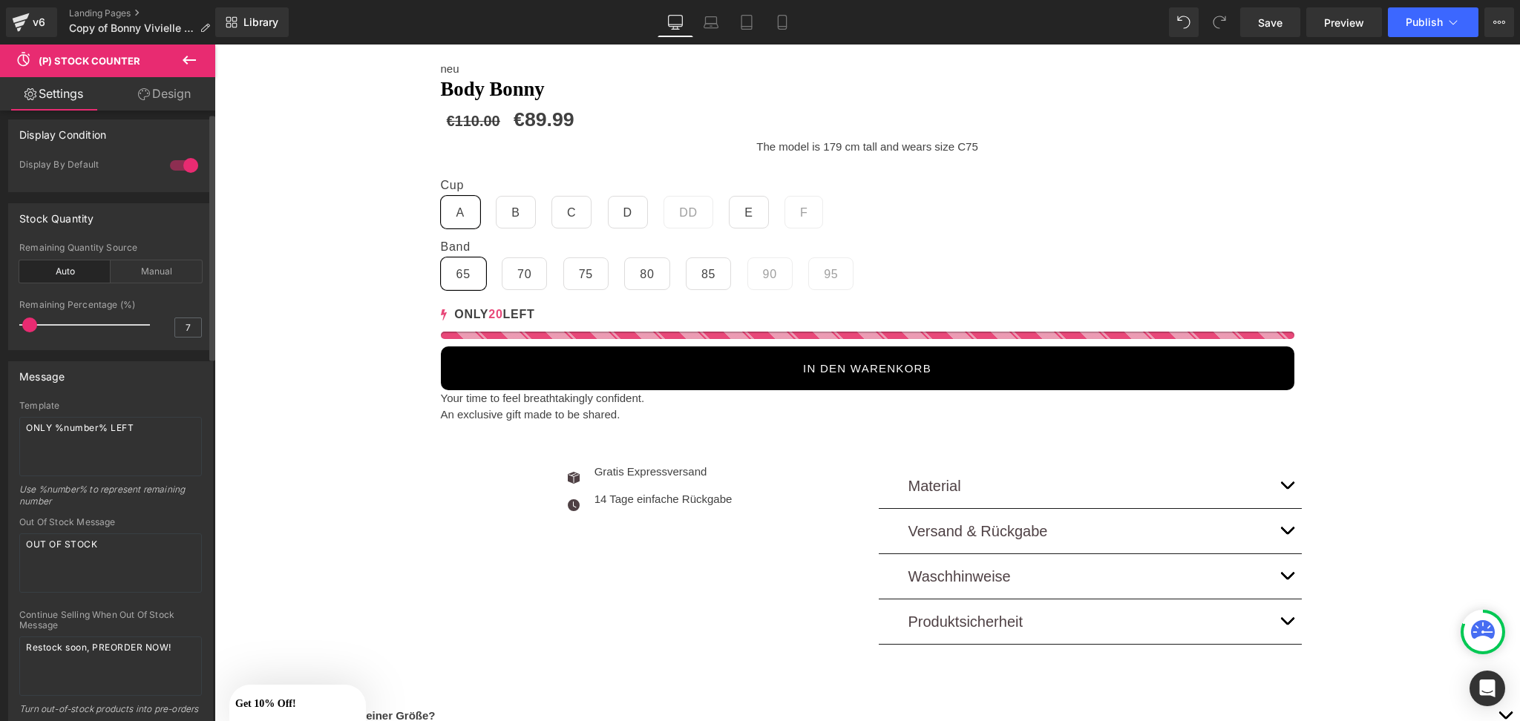
click at [30, 325] on span at bounding box center [29, 325] width 15 height 15
drag, startPoint x: 30, startPoint y: 324, endPoint x: 21, endPoint y: 324, distance: 8.9
click at [21, 324] on span at bounding box center [26, 325] width 15 height 15
click at [29, 323] on span at bounding box center [26, 325] width 15 height 15
click at [171, 272] on div "Manual" at bounding box center [156, 272] width 91 height 22
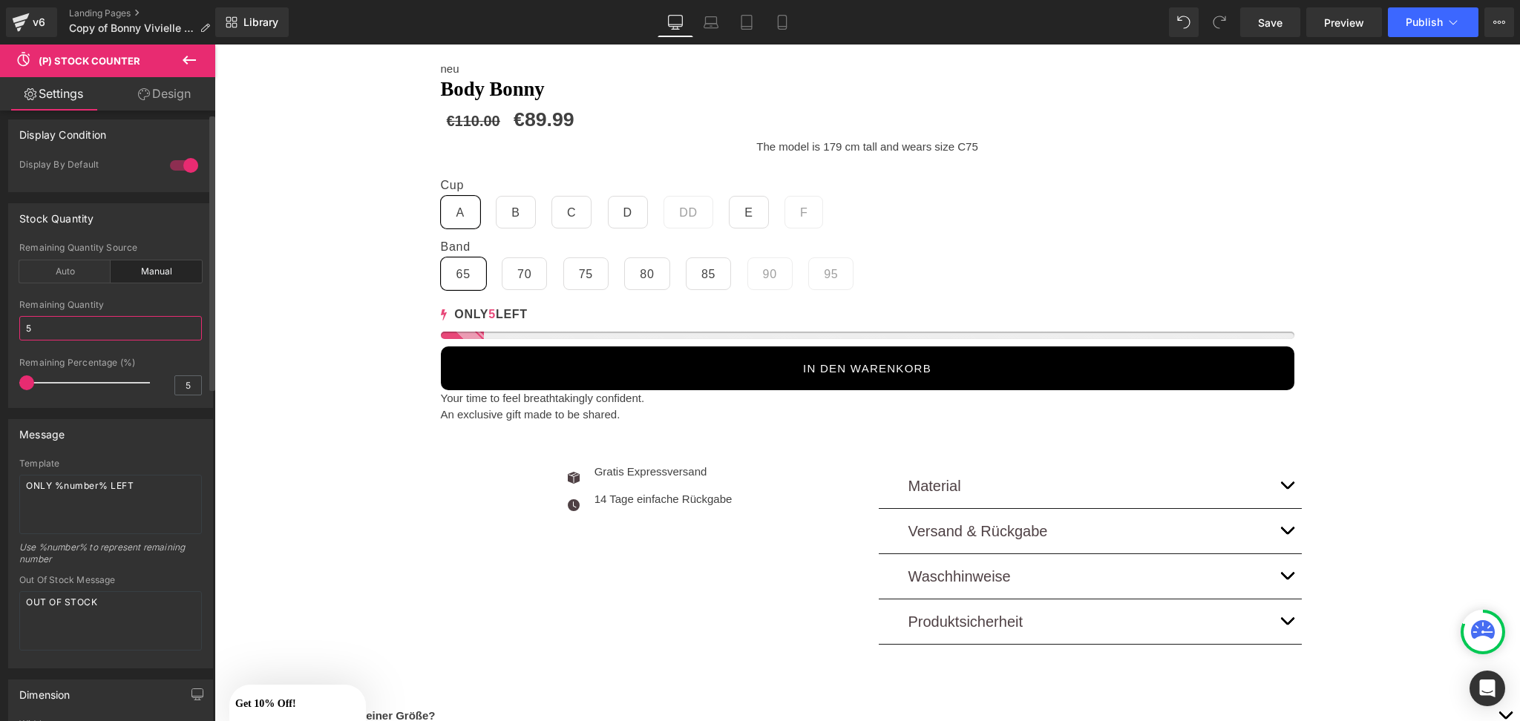
click at [64, 333] on input "5" at bounding box center [110, 328] width 183 height 24
click at [183, 385] on input "5" at bounding box center [188, 385] width 26 height 19
type input "5"
click at [775, 17] on icon at bounding box center [782, 22] width 15 height 15
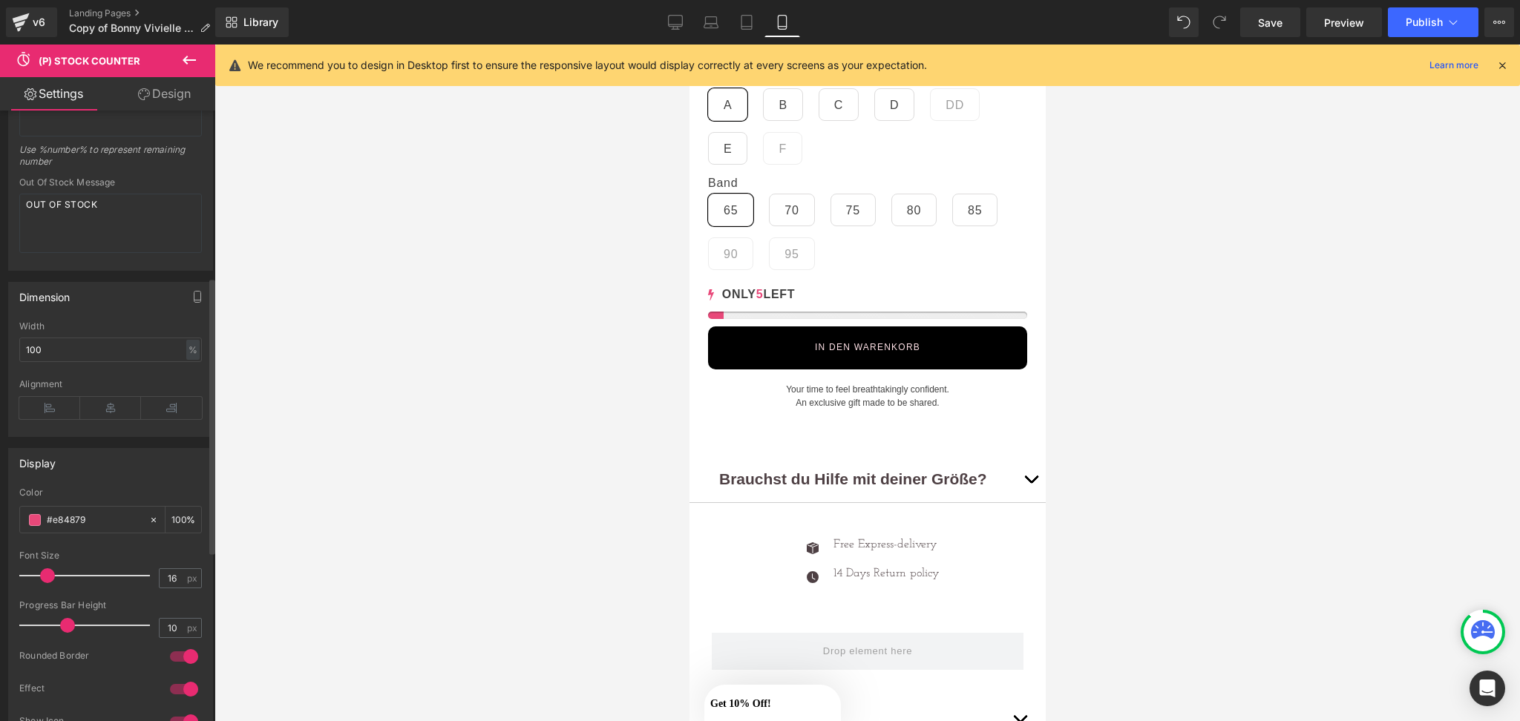
scroll to position [433, 0]
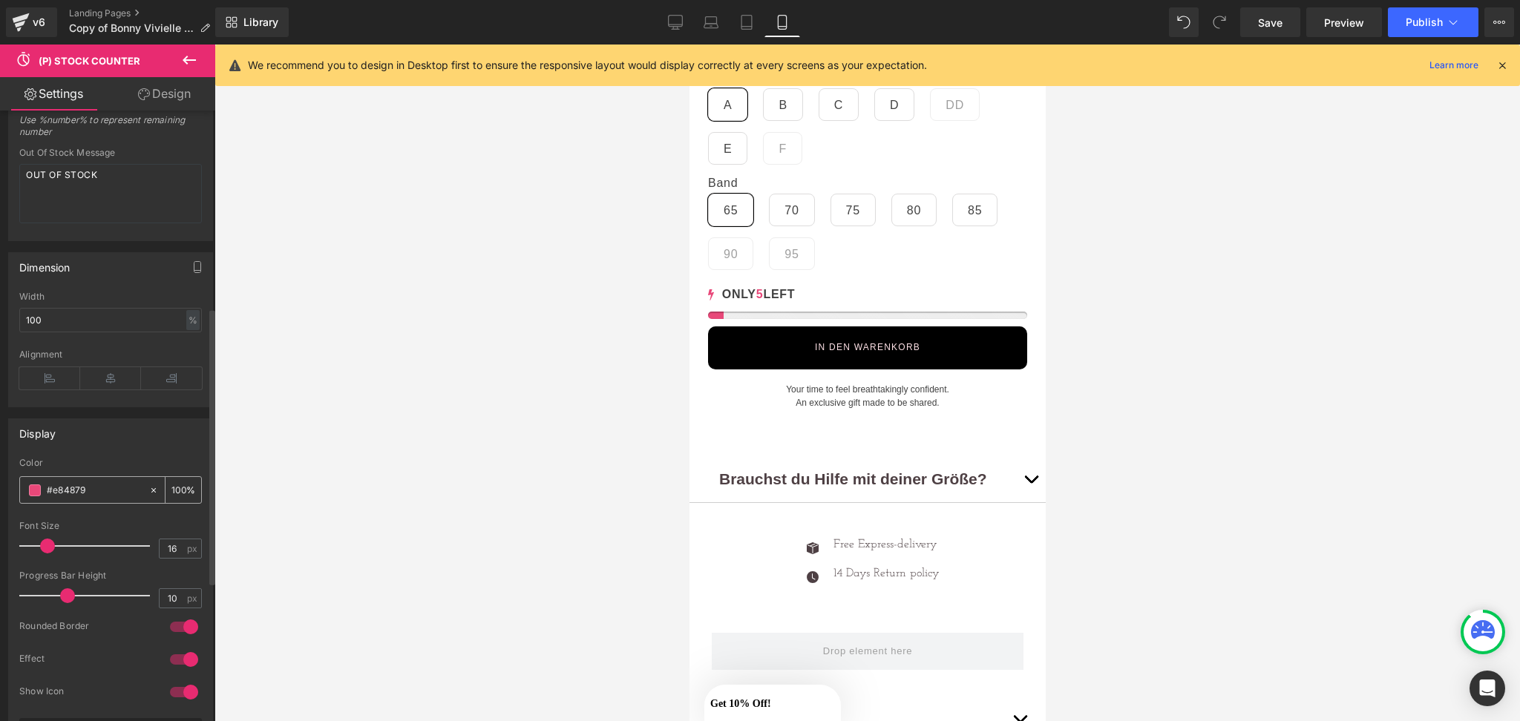
click at [29, 494] on span at bounding box center [35, 491] width 12 height 12
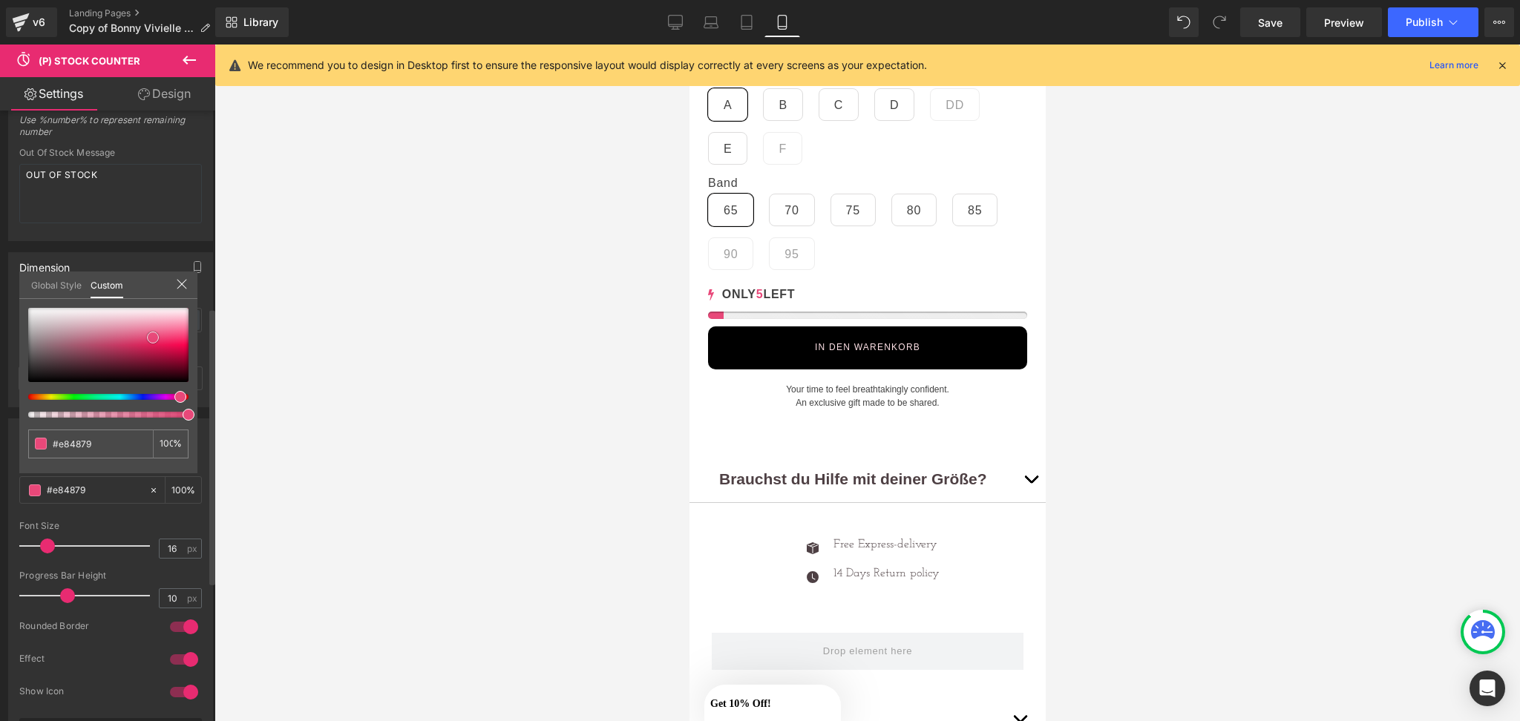
type input "#e7638b"
type input "#e4527e"
type input "#000000"
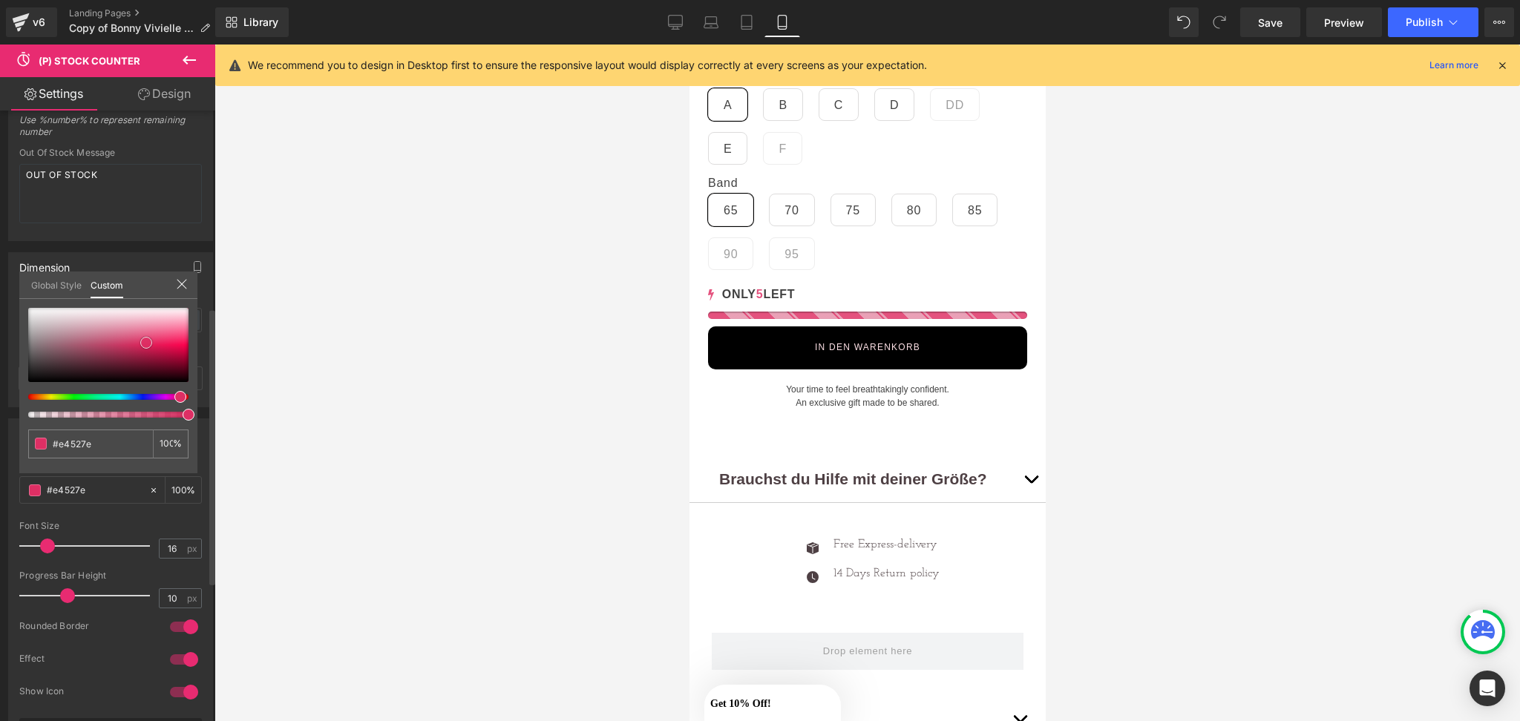
type input "#000000"
drag, startPoint x: 146, startPoint y: 342, endPoint x: 148, endPoint y: 428, distance: 86.1
click at [148, 426] on div "#000000 100 %" at bounding box center [108, 391] width 178 height 166
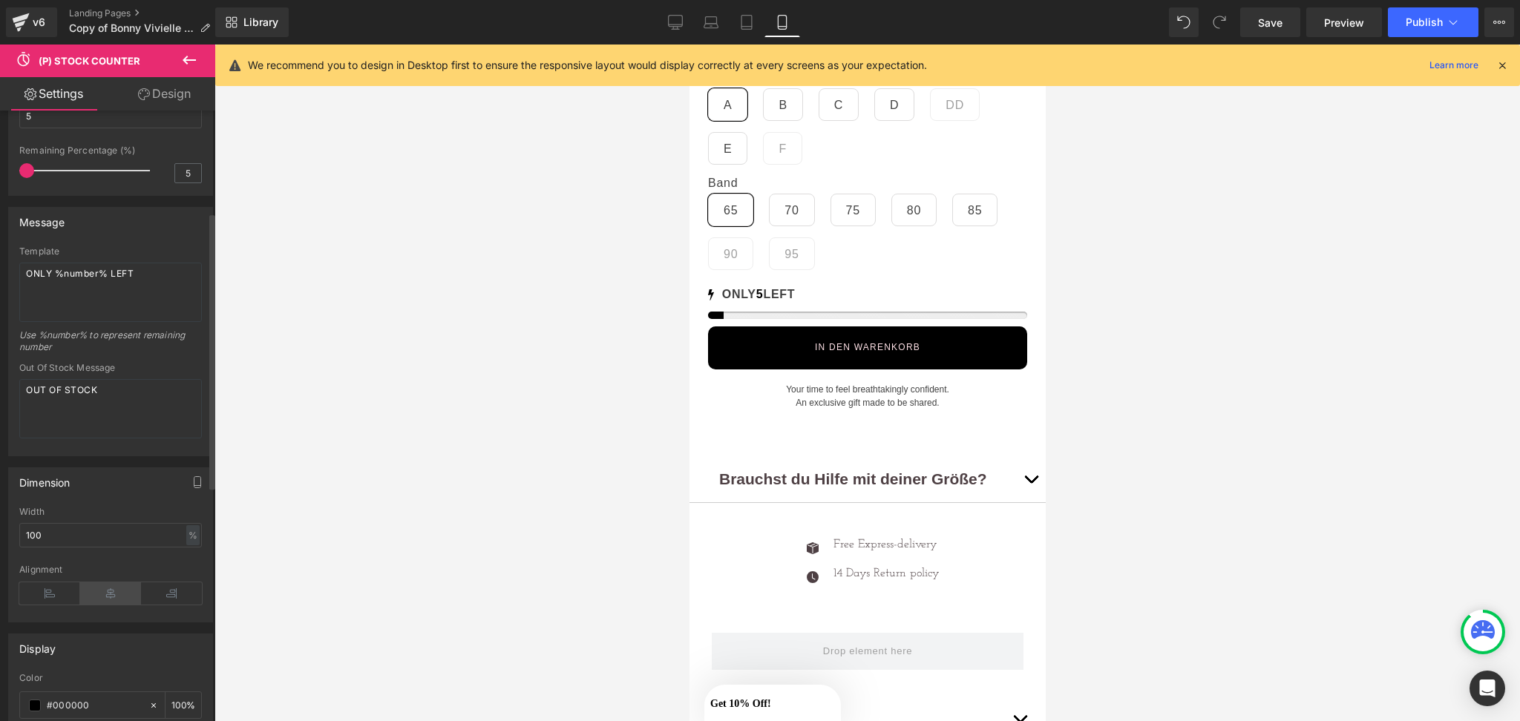
scroll to position [209, 0]
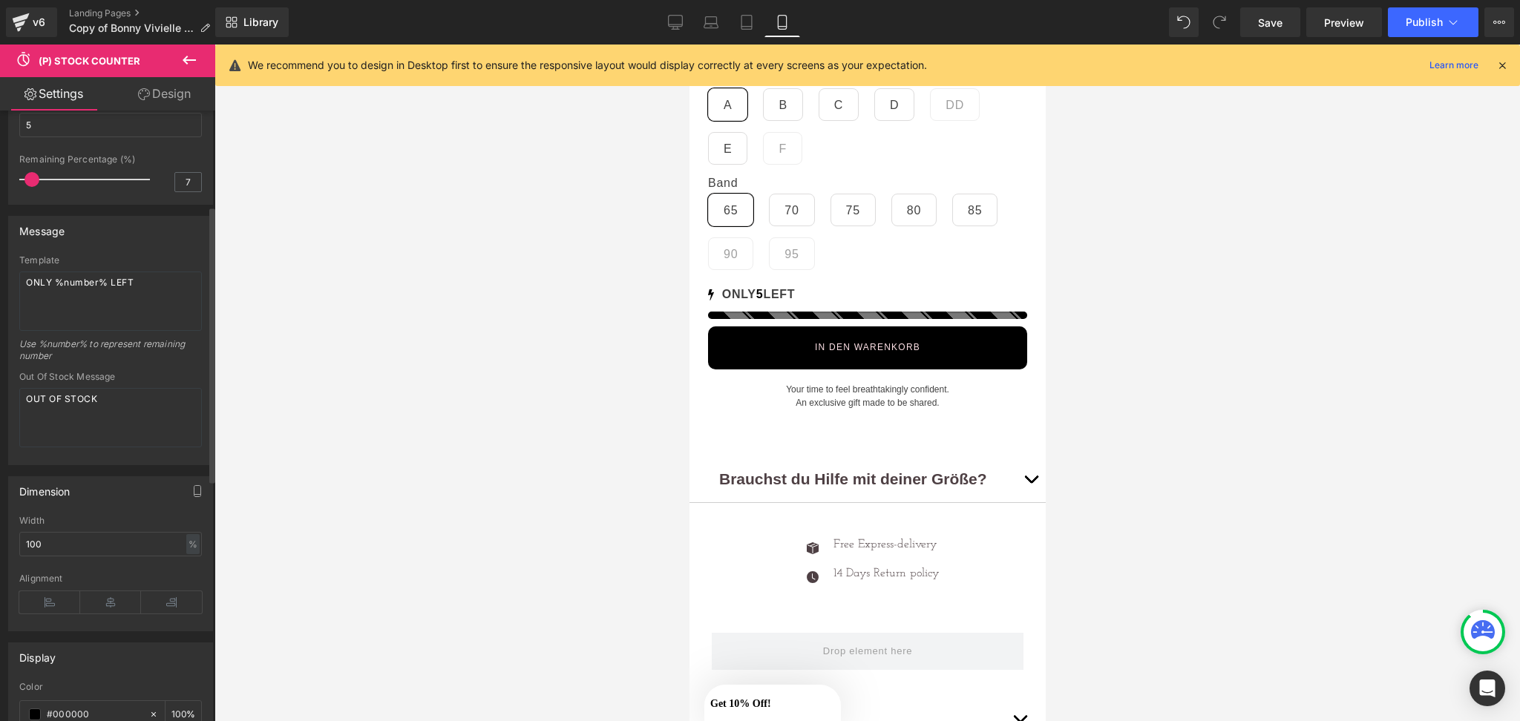
type input "8"
click at [33, 183] on span at bounding box center [31, 179] width 15 height 15
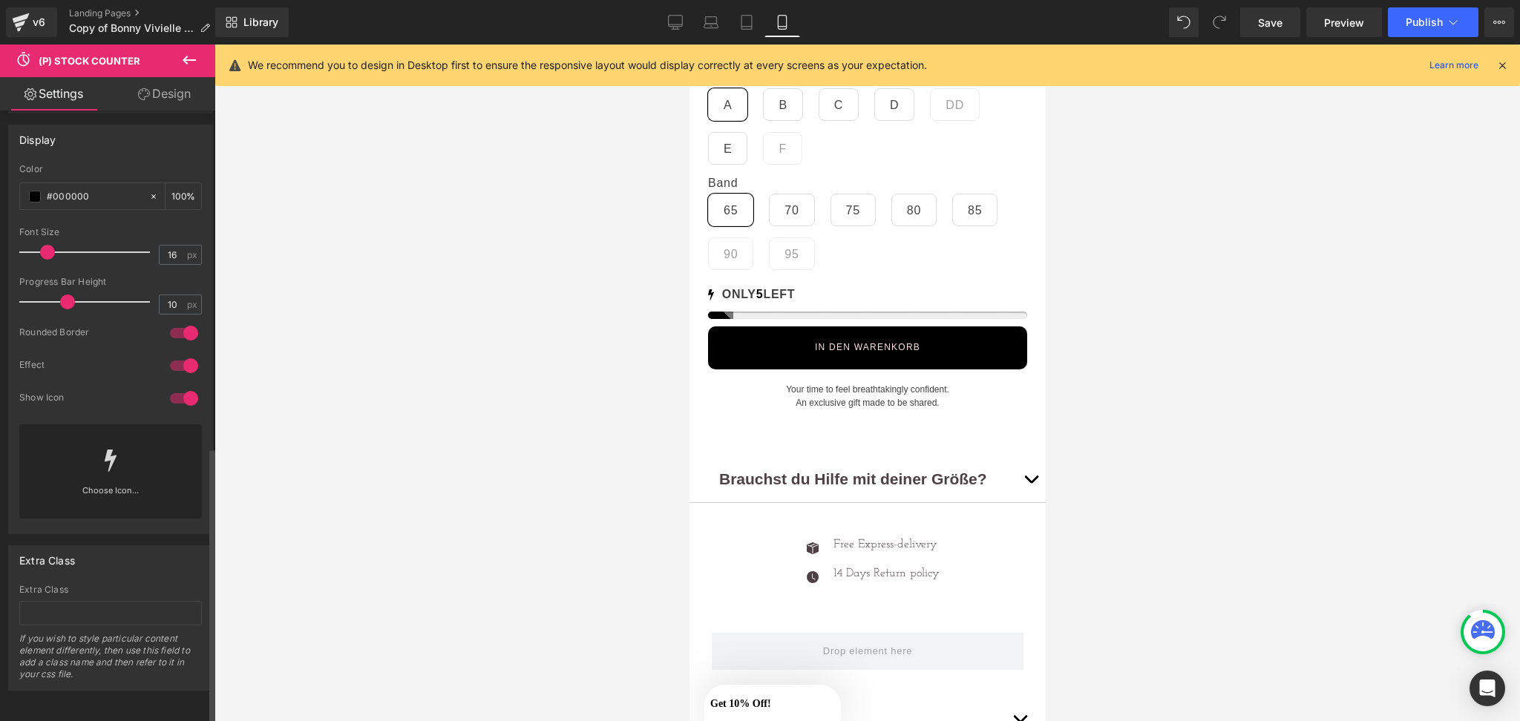
scroll to position [742, 0]
click at [177, 354] on div at bounding box center [184, 366] width 36 height 24
click at [185, 321] on div at bounding box center [184, 333] width 36 height 24
click at [176, 387] on div at bounding box center [184, 399] width 36 height 24
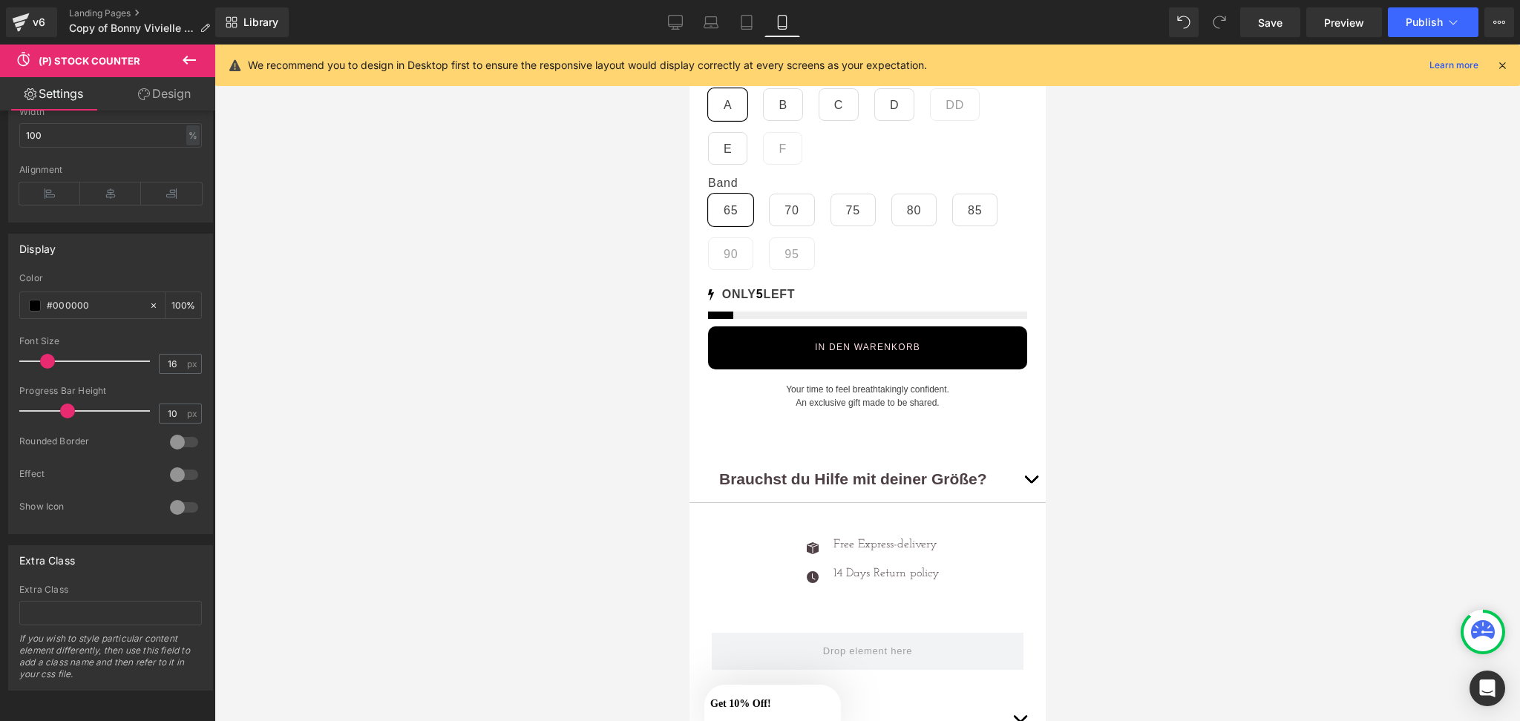
scroll to position [633, 0]
click at [174, 386] on div "Progress Bar Height" at bounding box center [110, 391] width 183 height 10
click at [168, 496] on div at bounding box center [184, 508] width 36 height 24
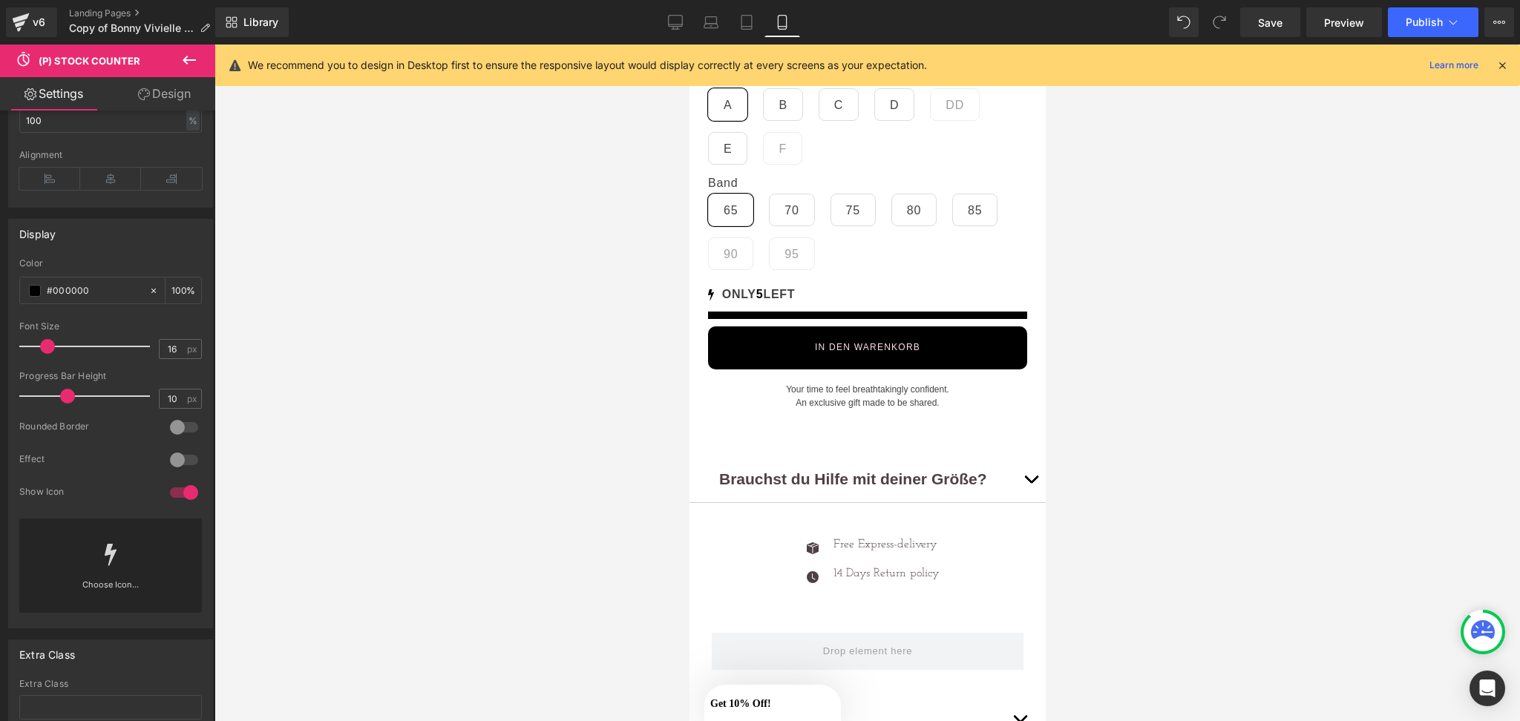
scroll to position [742, 0]
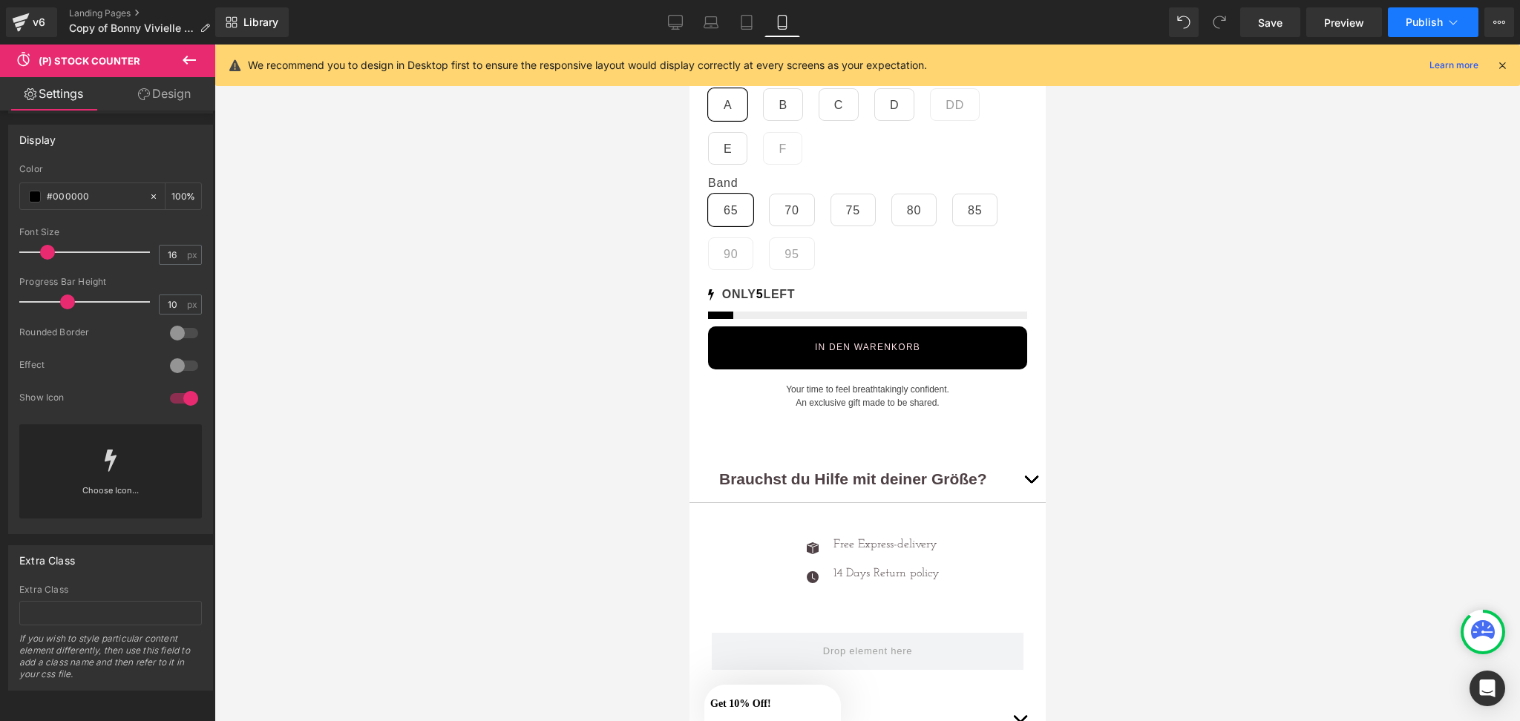
click at [1426, 25] on span "Publish" at bounding box center [1424, 22] width 37 height 12
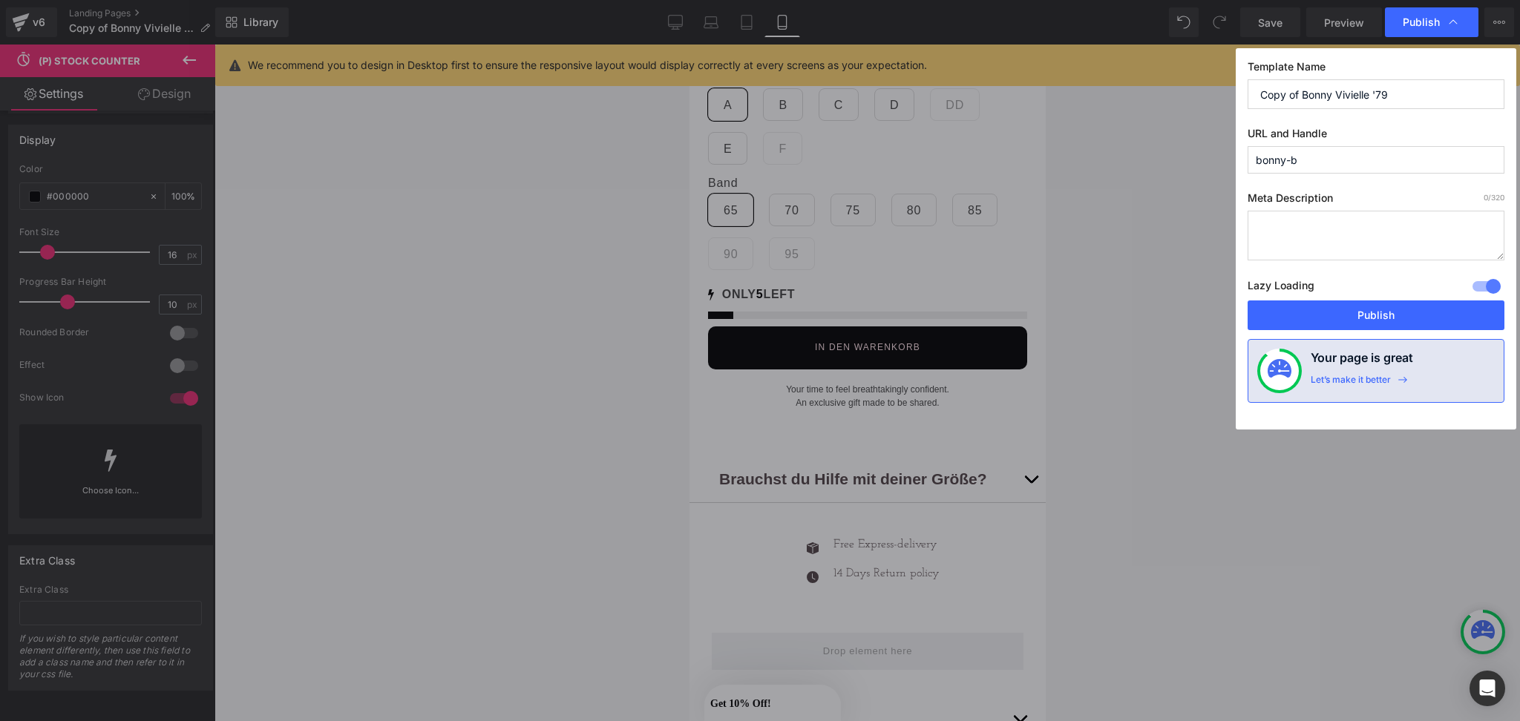
click at [1426, 25] on span "Publish" at bounding box center [1421, 22] width 37 height 13
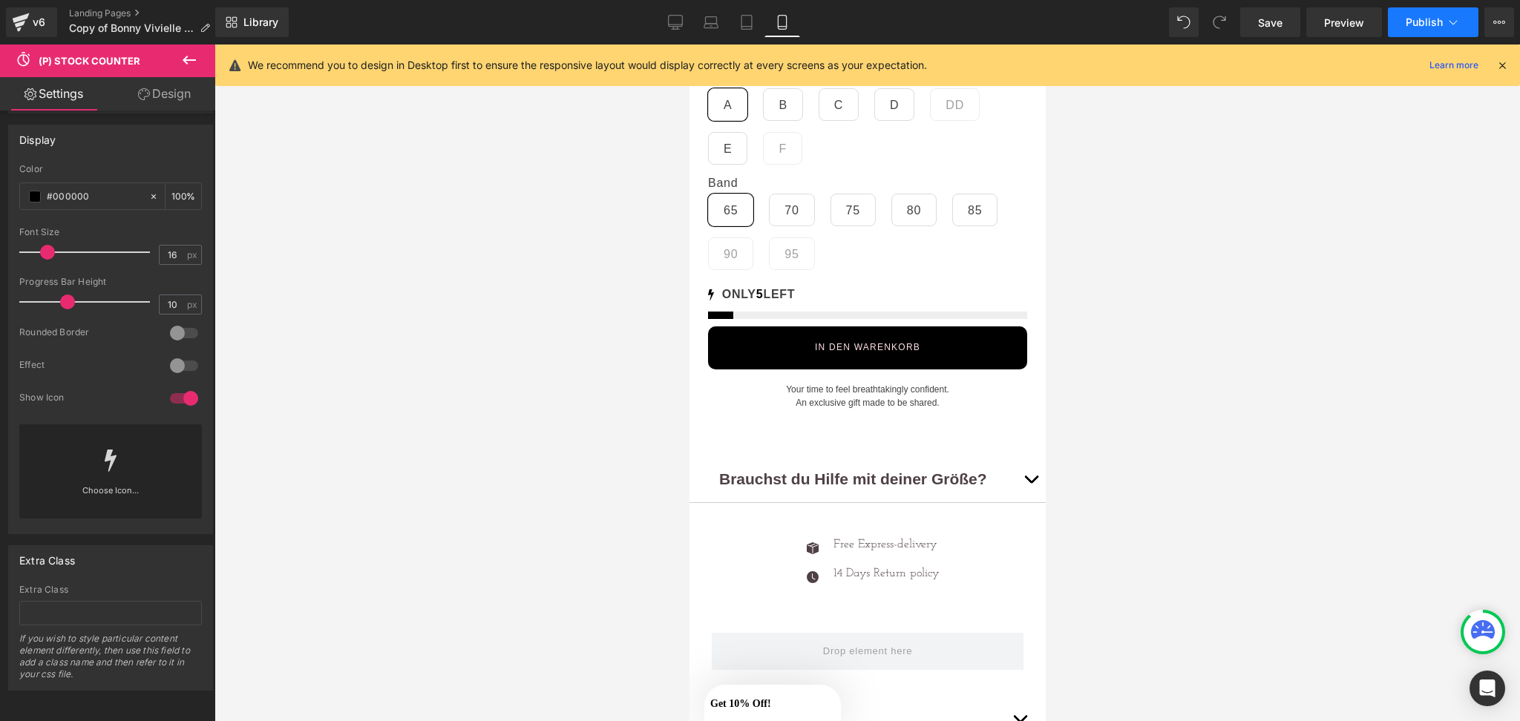
click at [1426, 25] on span "Publish" at bounding box center [1424, 22] width 37 height 12
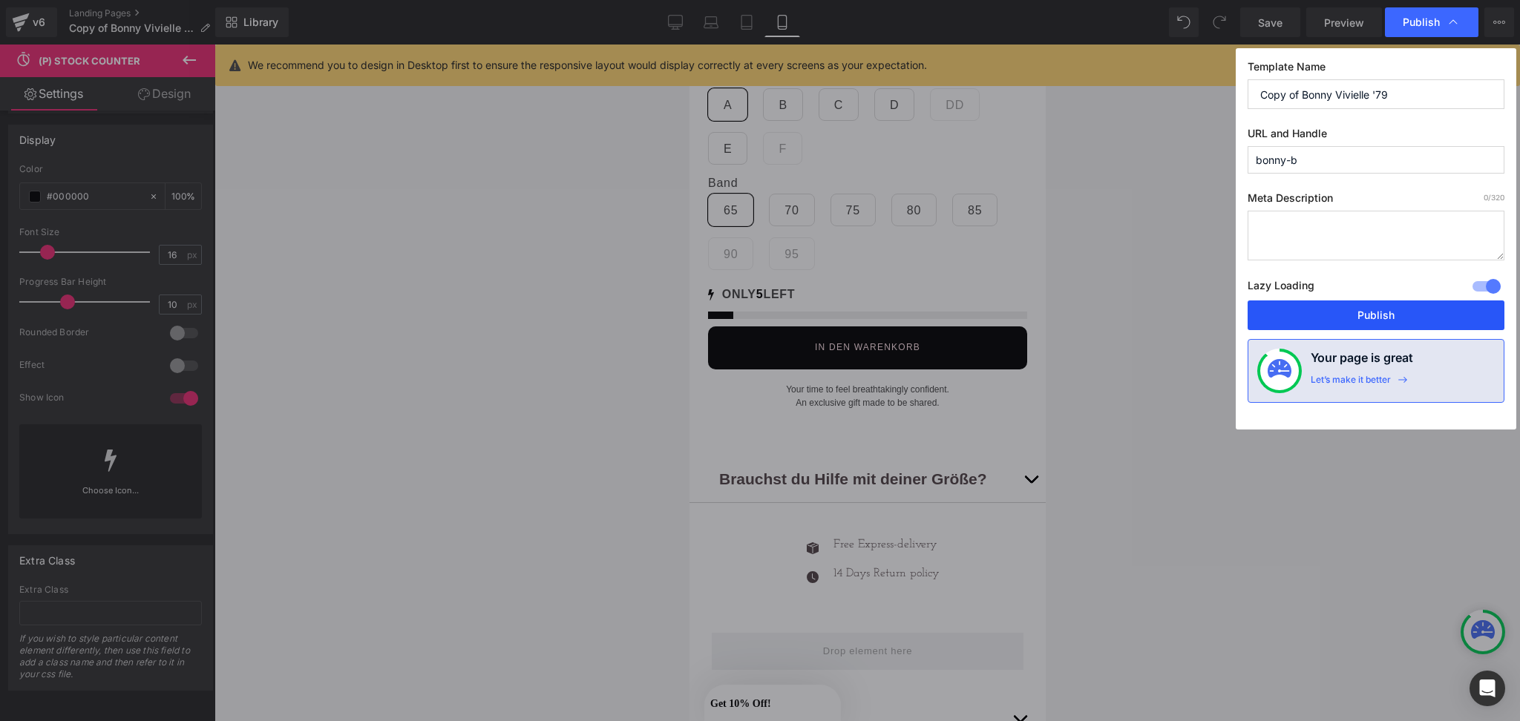
click at [1364, 316] on button "Publish" at bounding box center [1376, 316] width 257 height 30
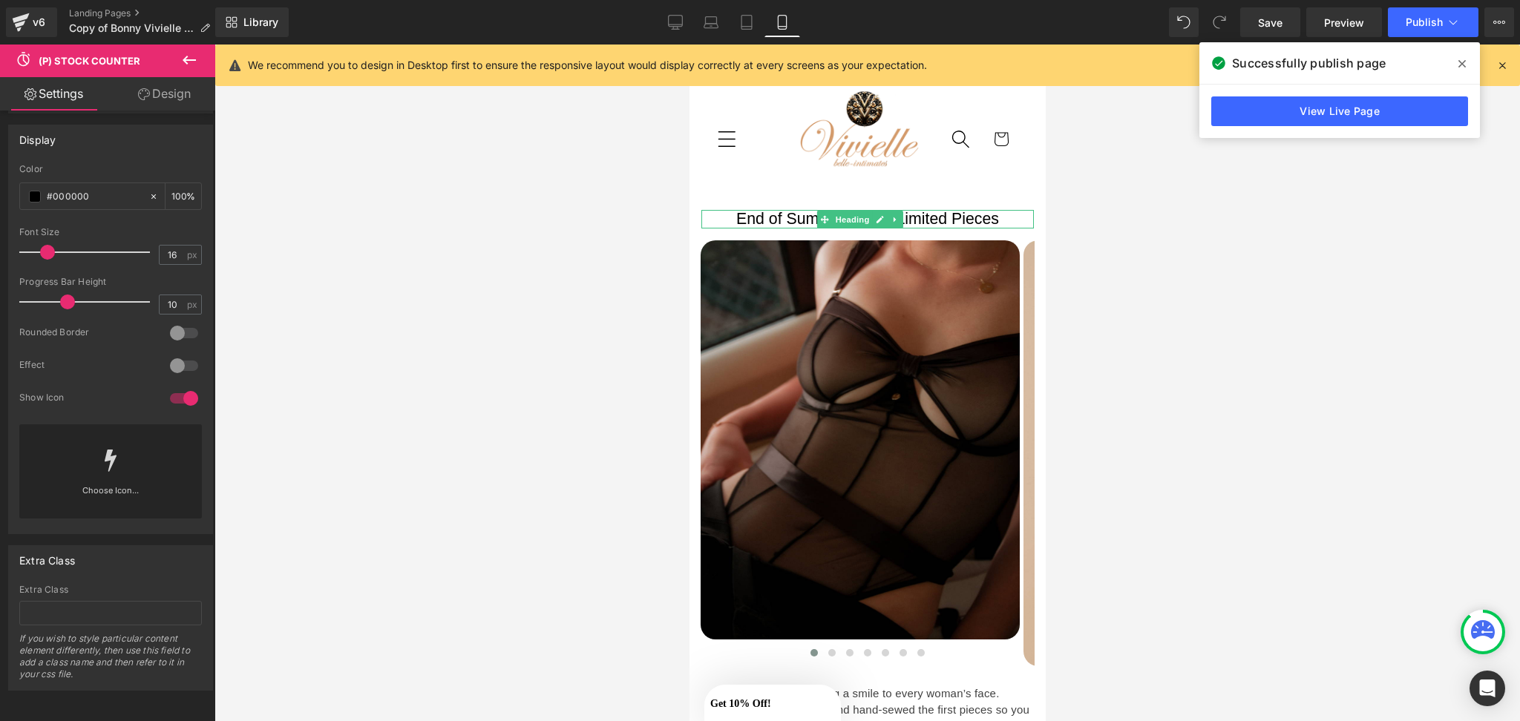
click at [904, 215] on span "End of Summer Sale - Limited Pieces" at bounding box center [867, 219] width 263 height 18
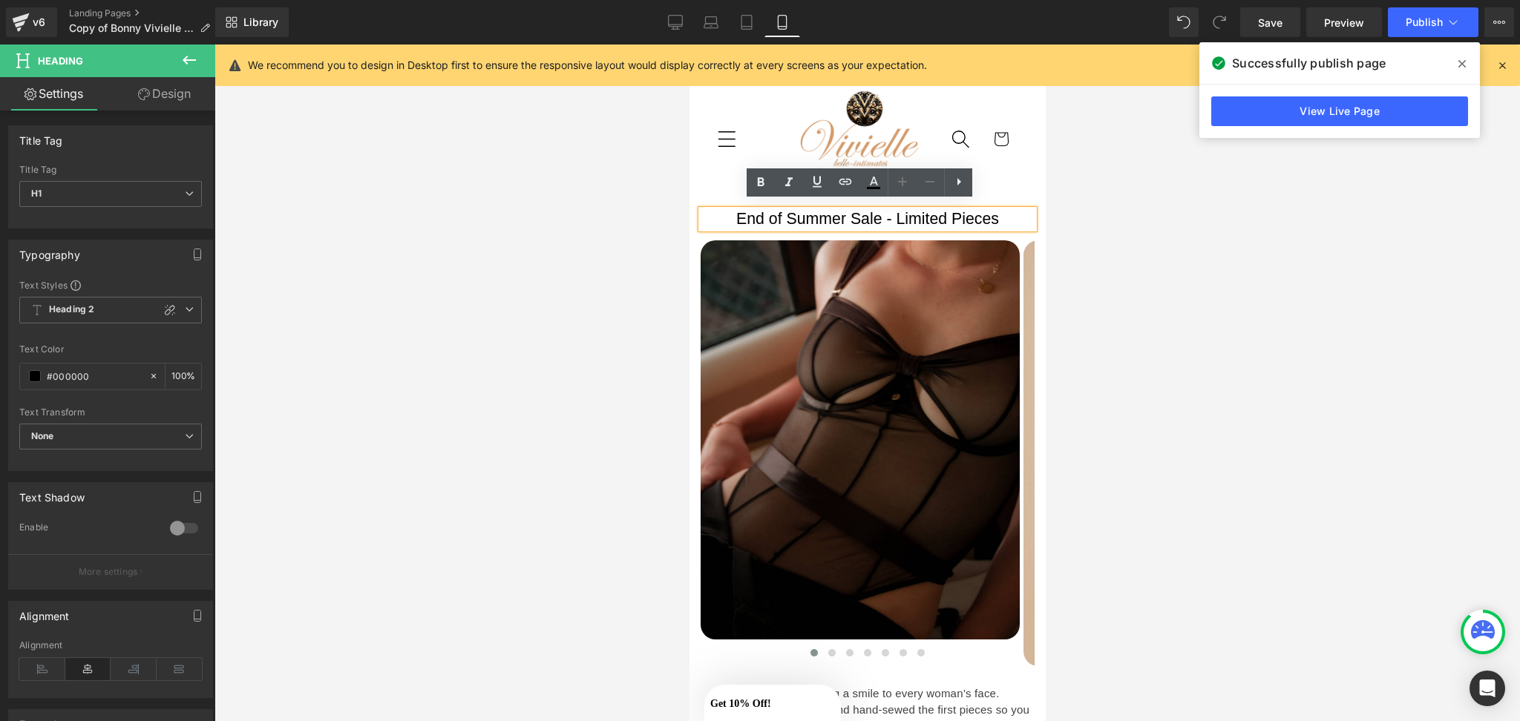
drag, startPoint x: 882, startPoint y: 219, endPoint x: 935, endPoint y: 215, distance: 52.9
click at [881, 219] on span "End of Summer Sale - Limited Pieces" at bounding box center [867, 219] width 263 height 18
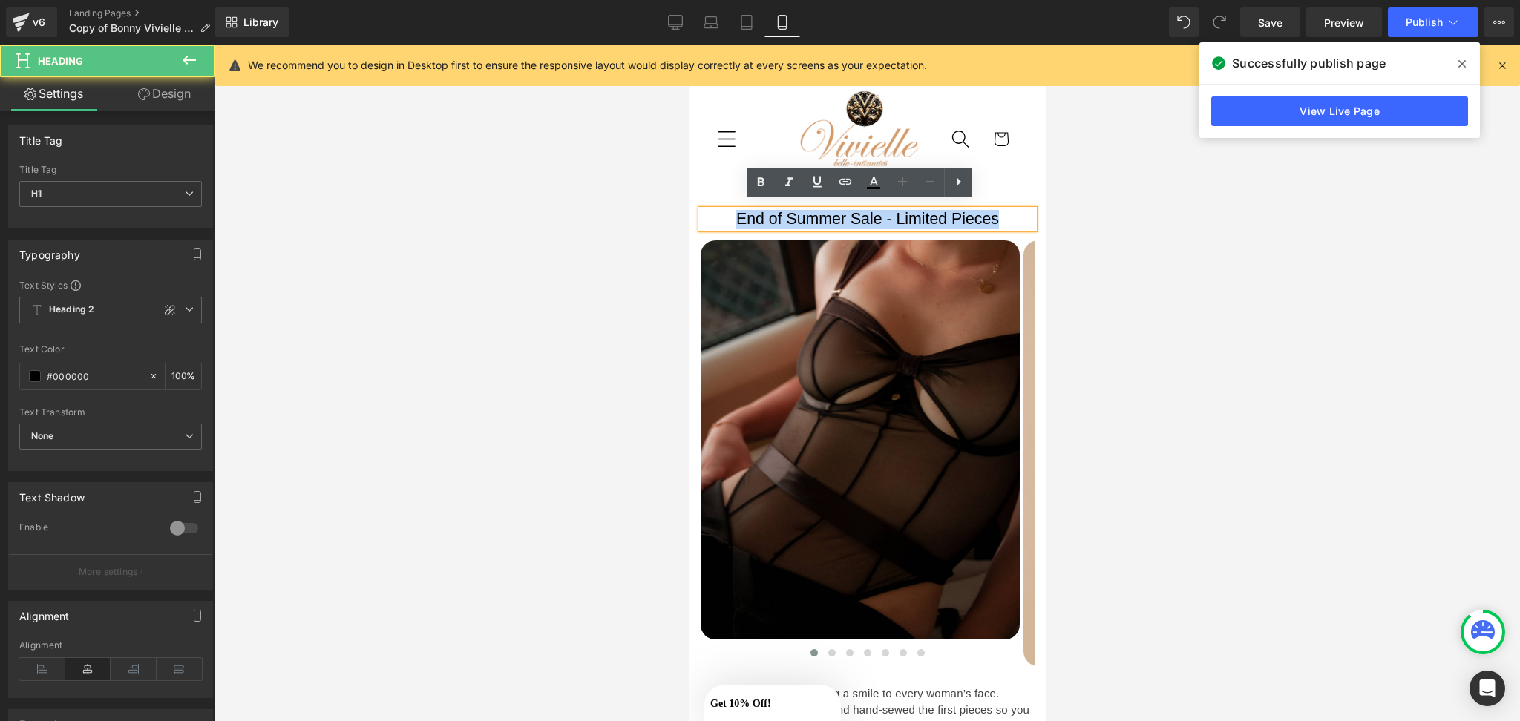
drag, startPoint x: 1000, startPoint y: 223, endPoint x: 574, endPoint y: 239, distance: 426.4
click at [689, 239] on html "Skip to content Passion - Luxery - Lingerie Home All Products All Products Bodi…" at bounding box center [867, 384] width 356 height 678
paste div
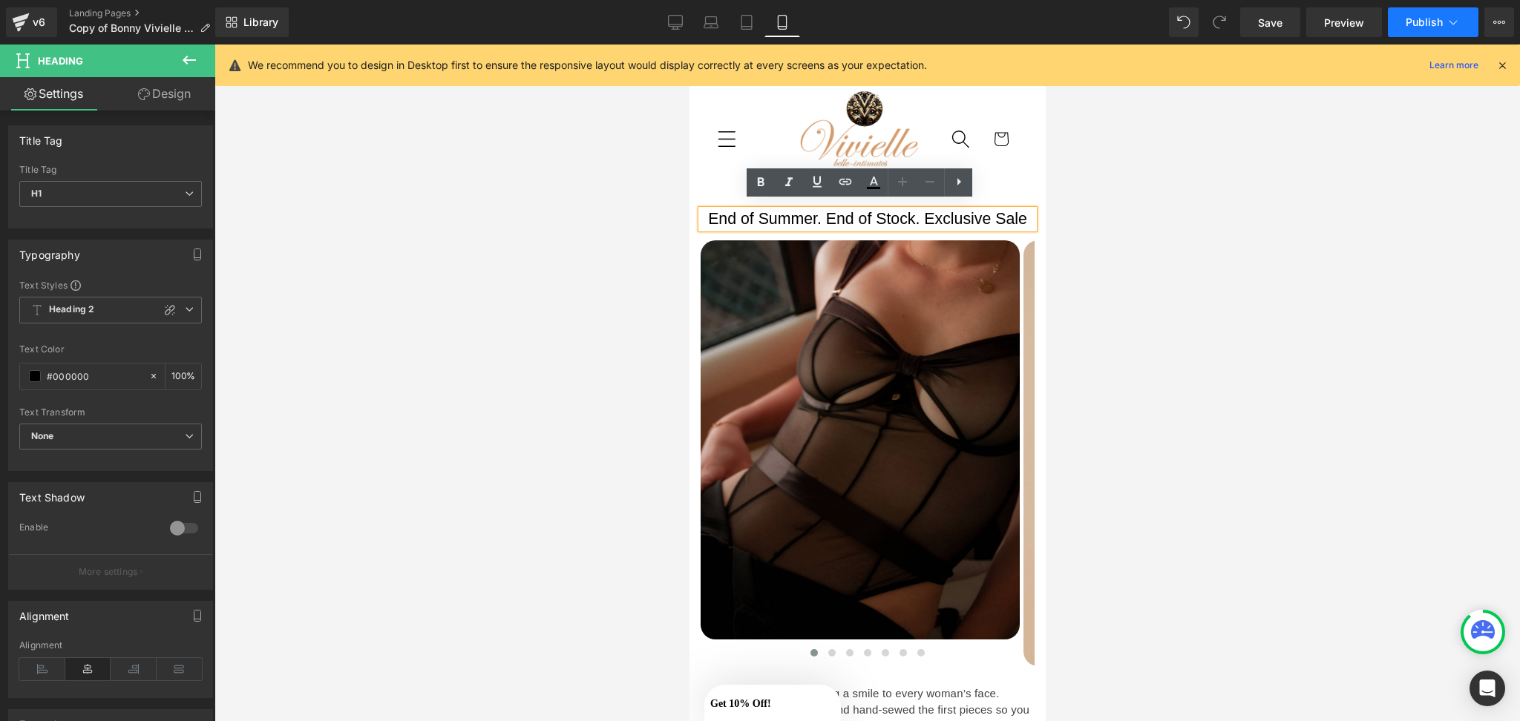
click at [1420, 23] on span "Publish" at bounding box center [1424, 22] width 37 height 12
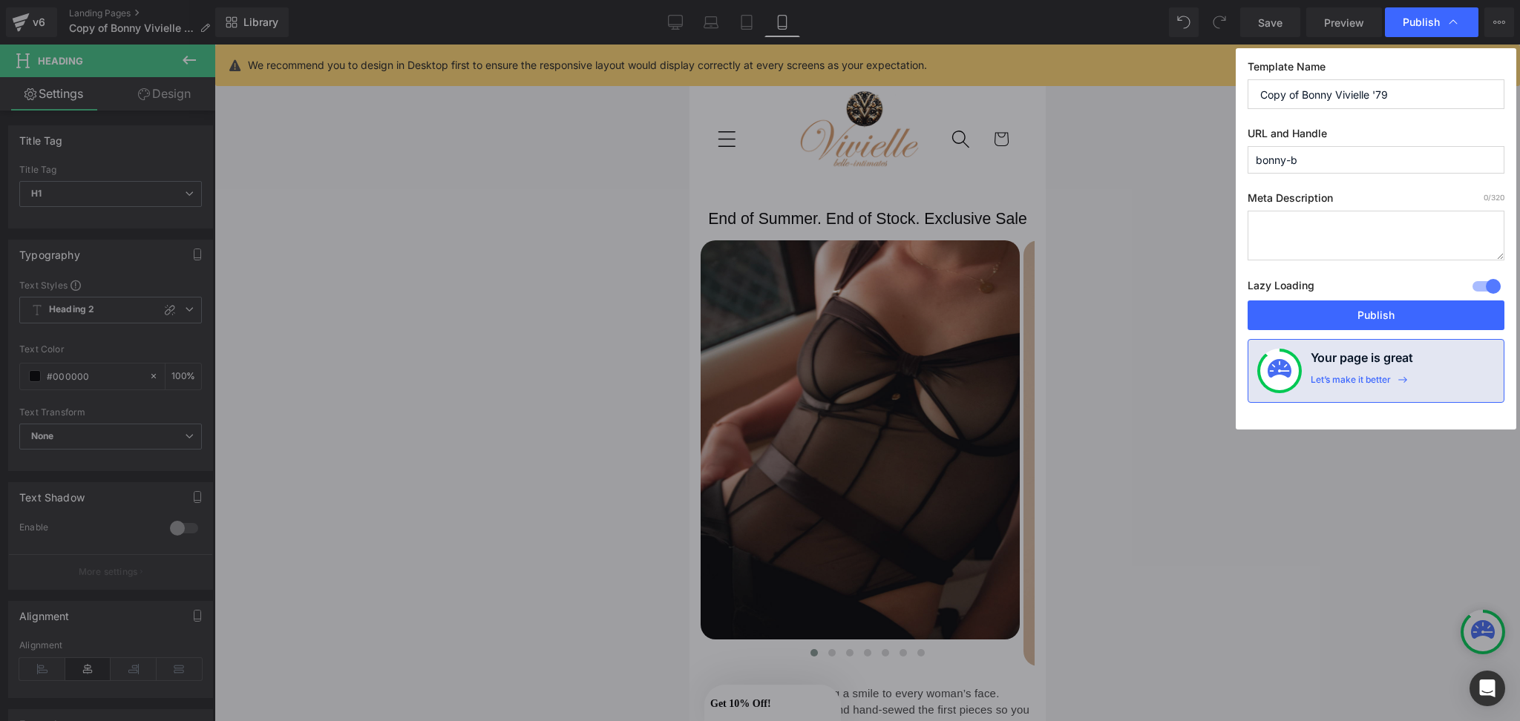
click at [1320, 307] on button "Publish" at bounding box center [1376, 316] width 257 height 30
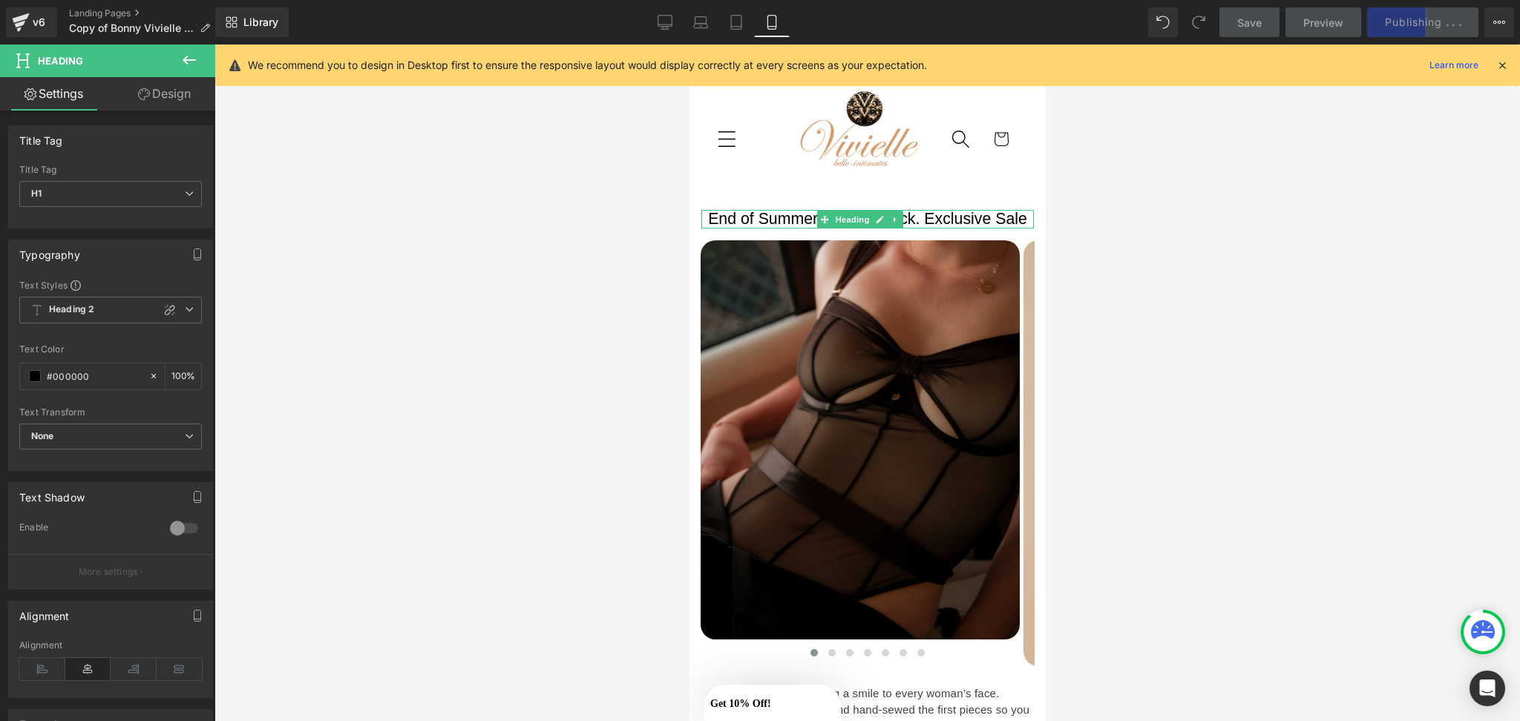
click at [915, 210] on span "End of Summer. End of Stock. Exclusive Sale" at bounding box center [866, 219] width 319 height 18
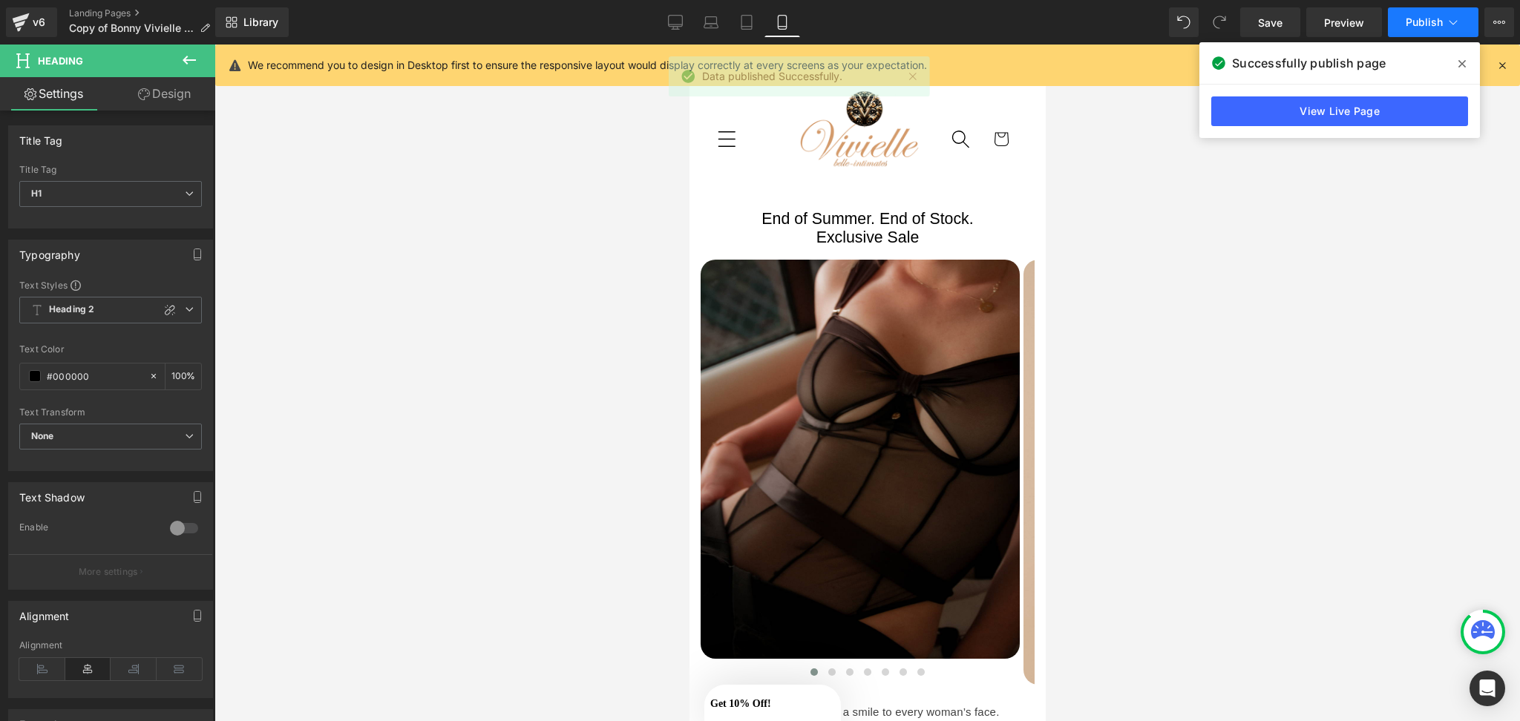
click at [1415, 25] on span "Publish" at bounding box center [1424, 22] width 37 height 12
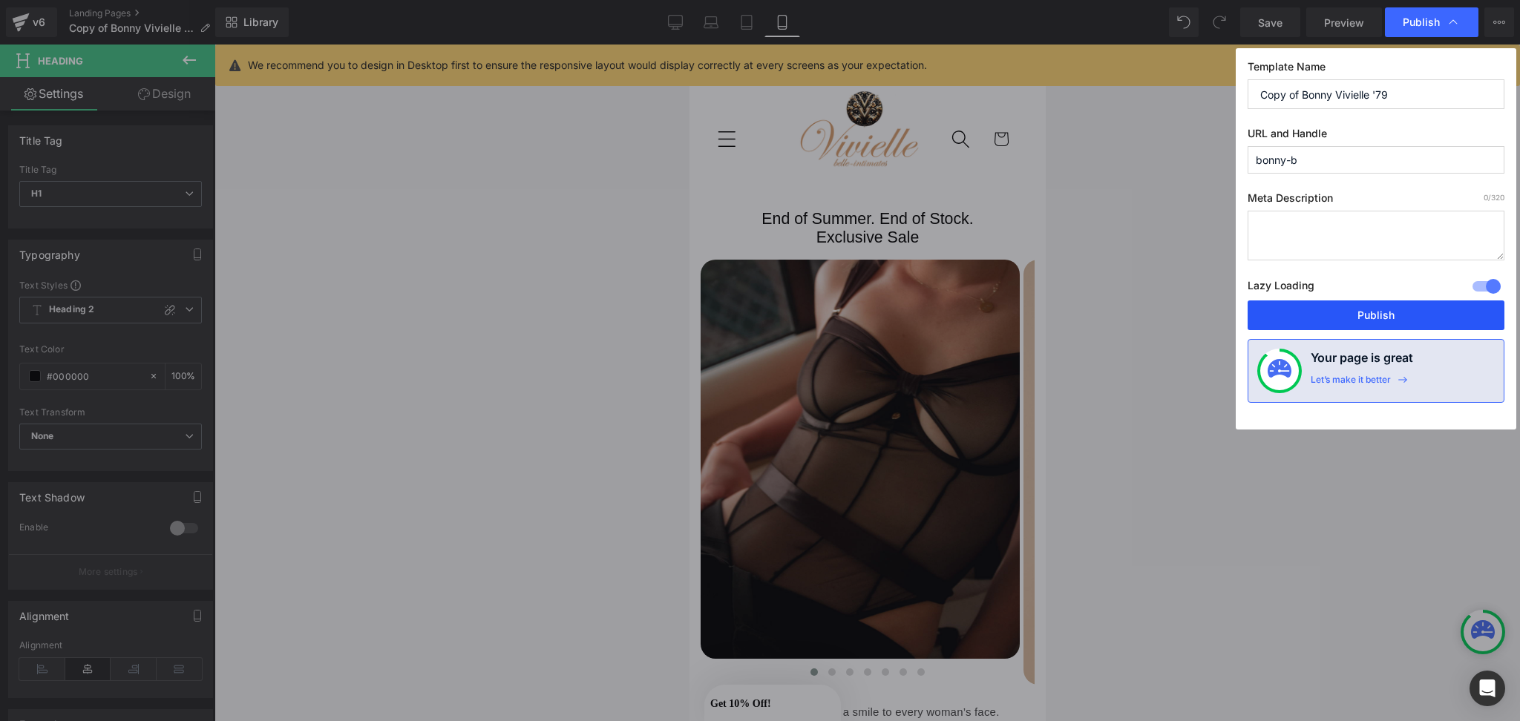
click at [1300, 315] on button "Publish" at bounding box center [1376, 316] width 257 height 30
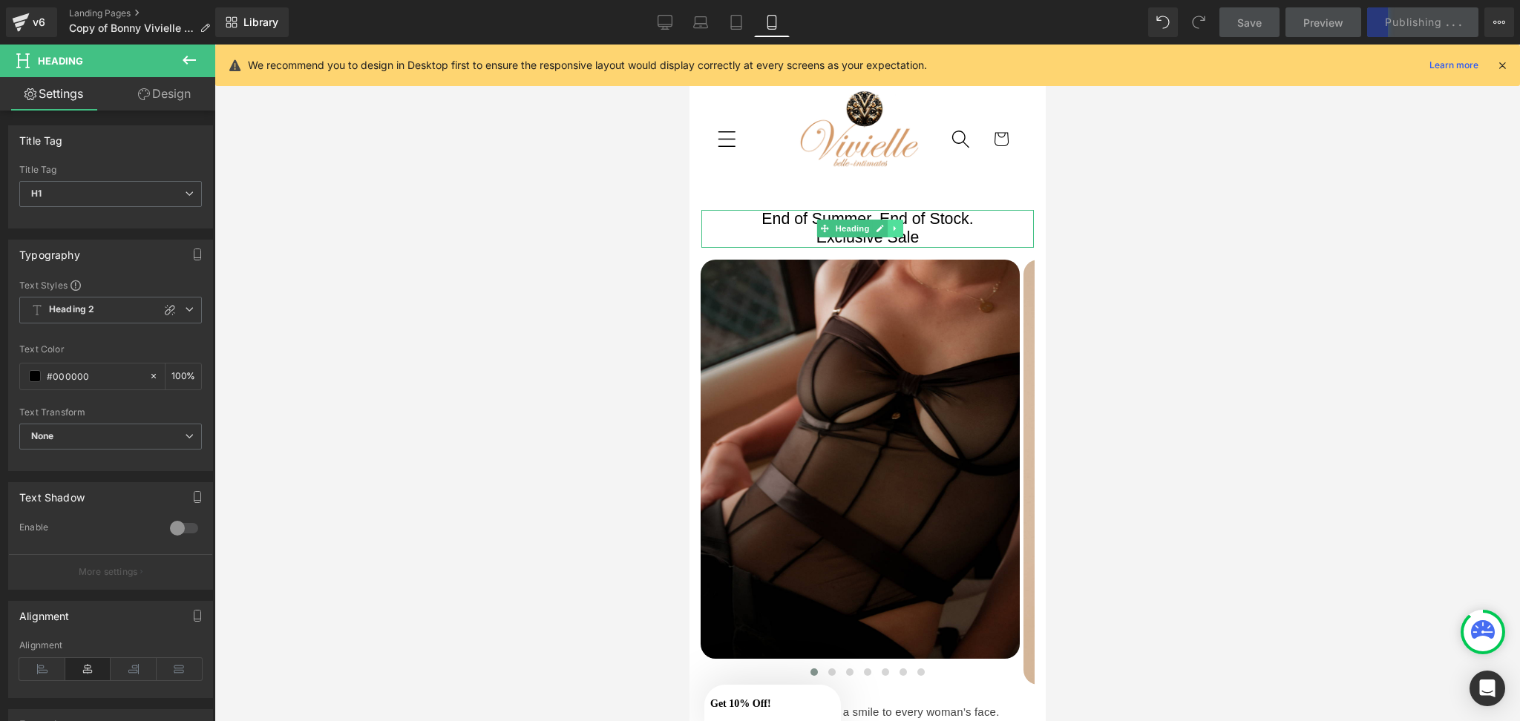
click at [900, 223] on link at bounding box center [895, 229] width 16 height 18
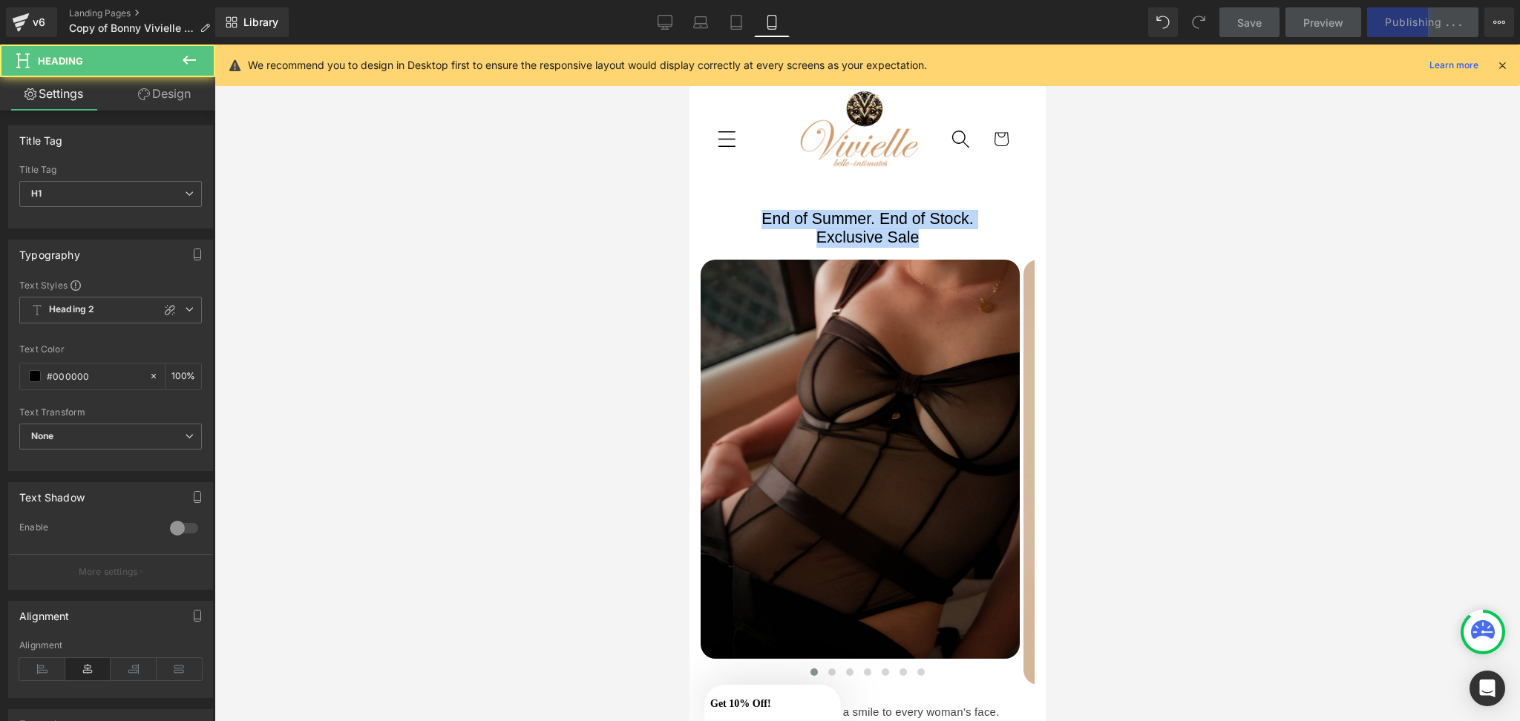
drag, startPoint x: 952, startPoint y: 228, endPoint x: 716, endPoint y: 200, distance: 237.0
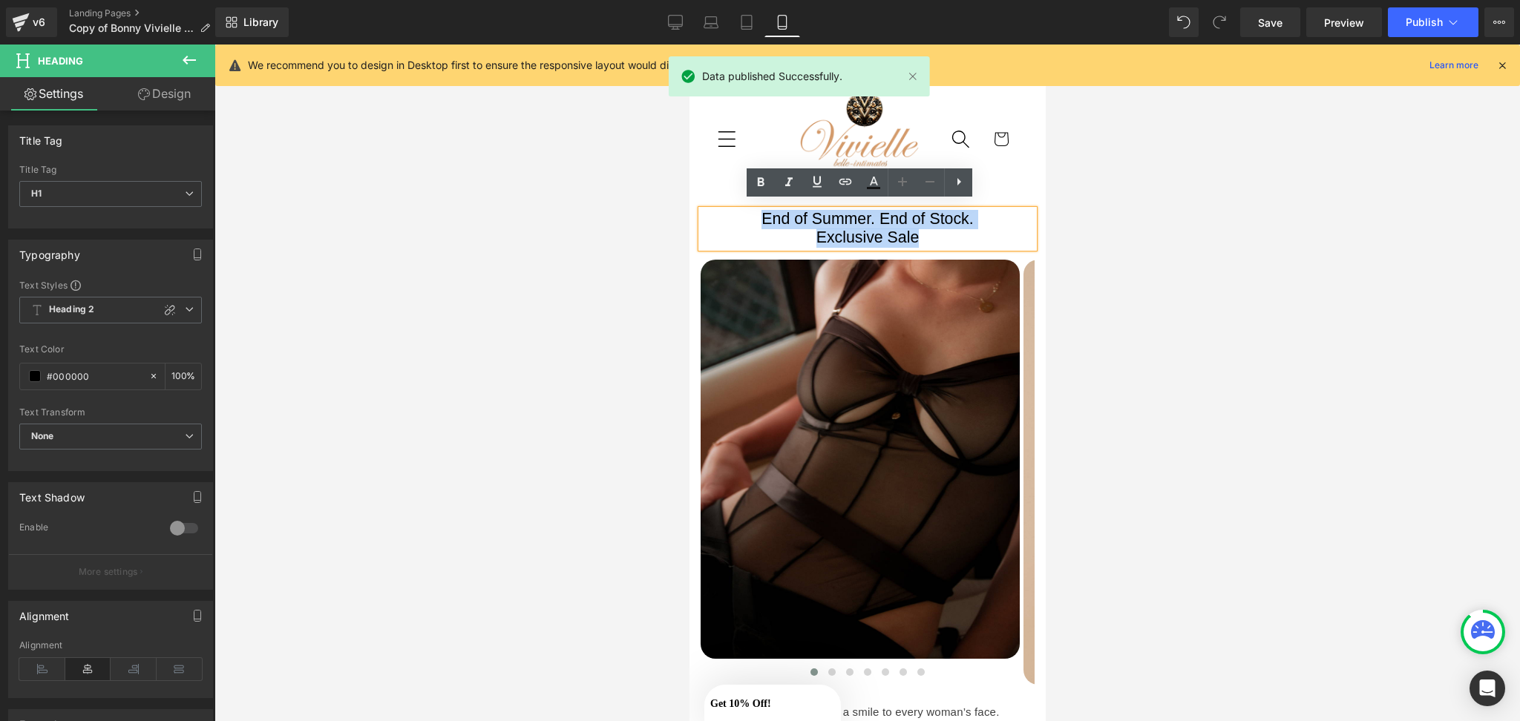
copy div "End of Summer. End of Stock. Exclusive Sale"
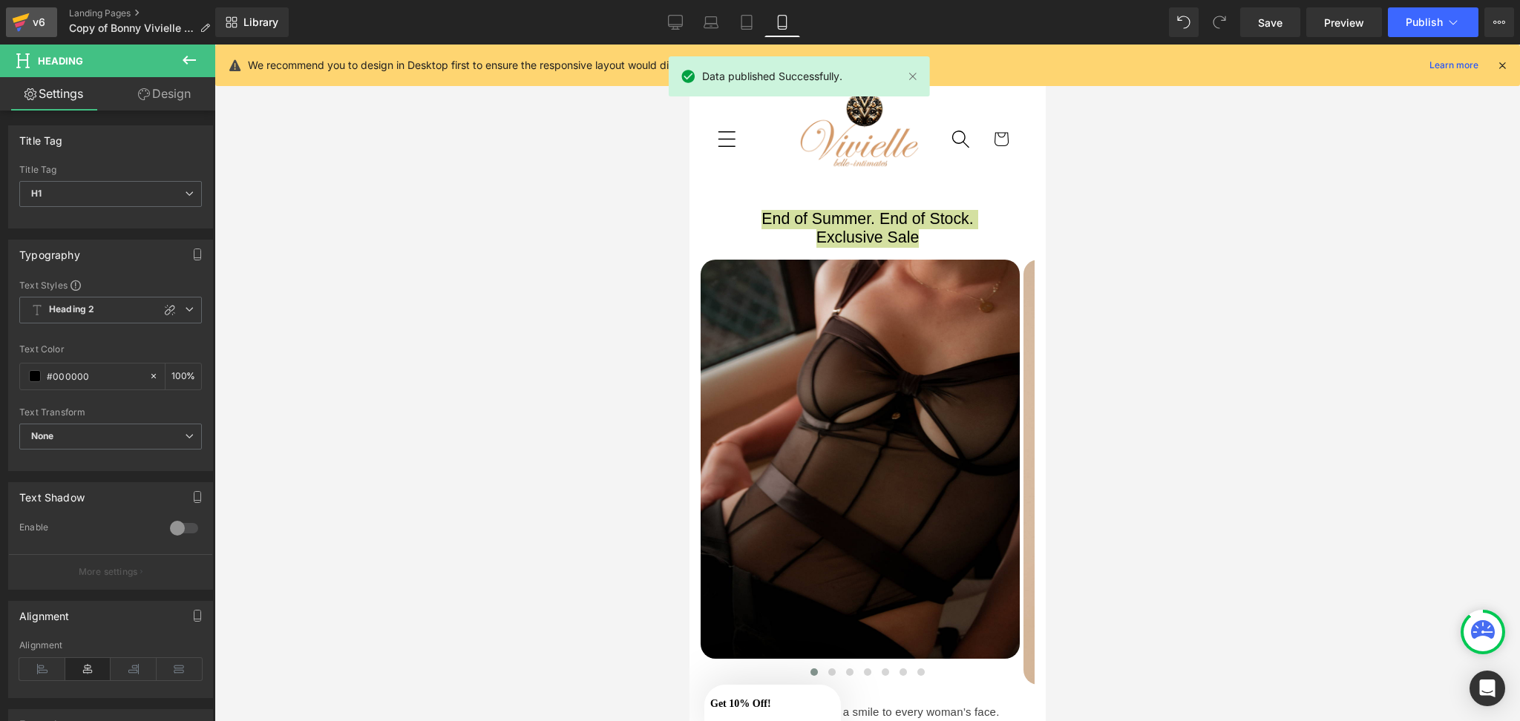
click at [37, 16] on div "v6" at bounding box center [39, 22] width 19 height 19
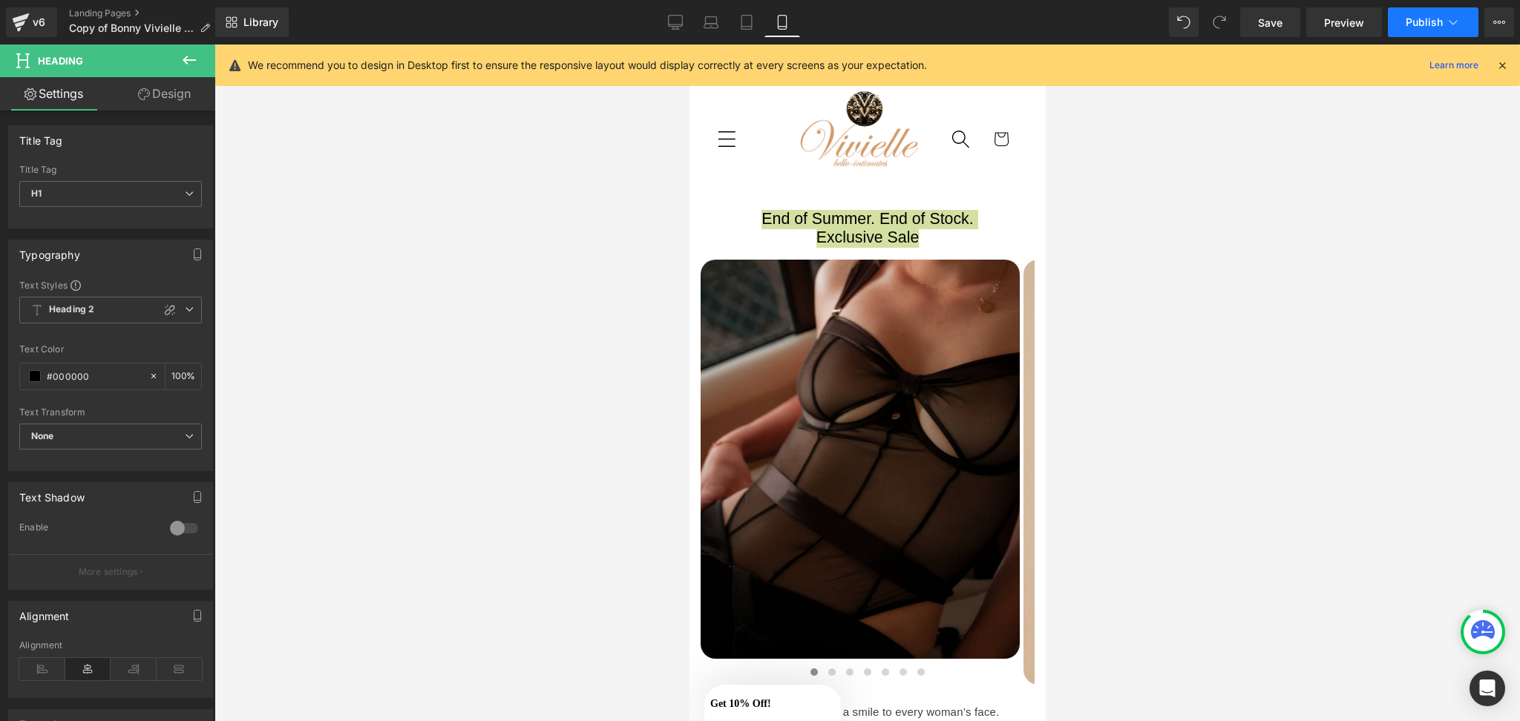
click at [1395, 22] on button "Publish" at bounding box center [1433, 22] width 91 height 30
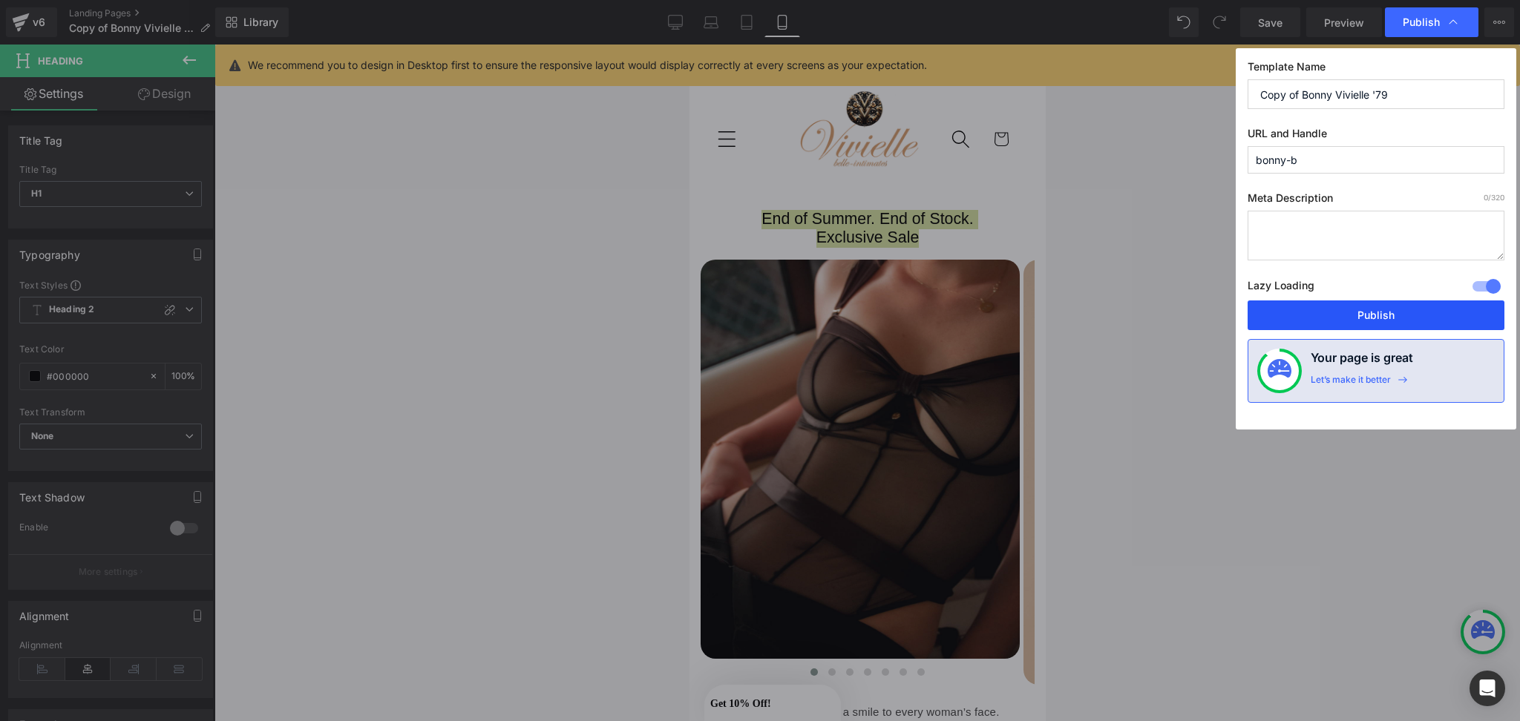
click at [1339, 310] on button "Publish" at bounding box center [1376, 316] width 257 height 30
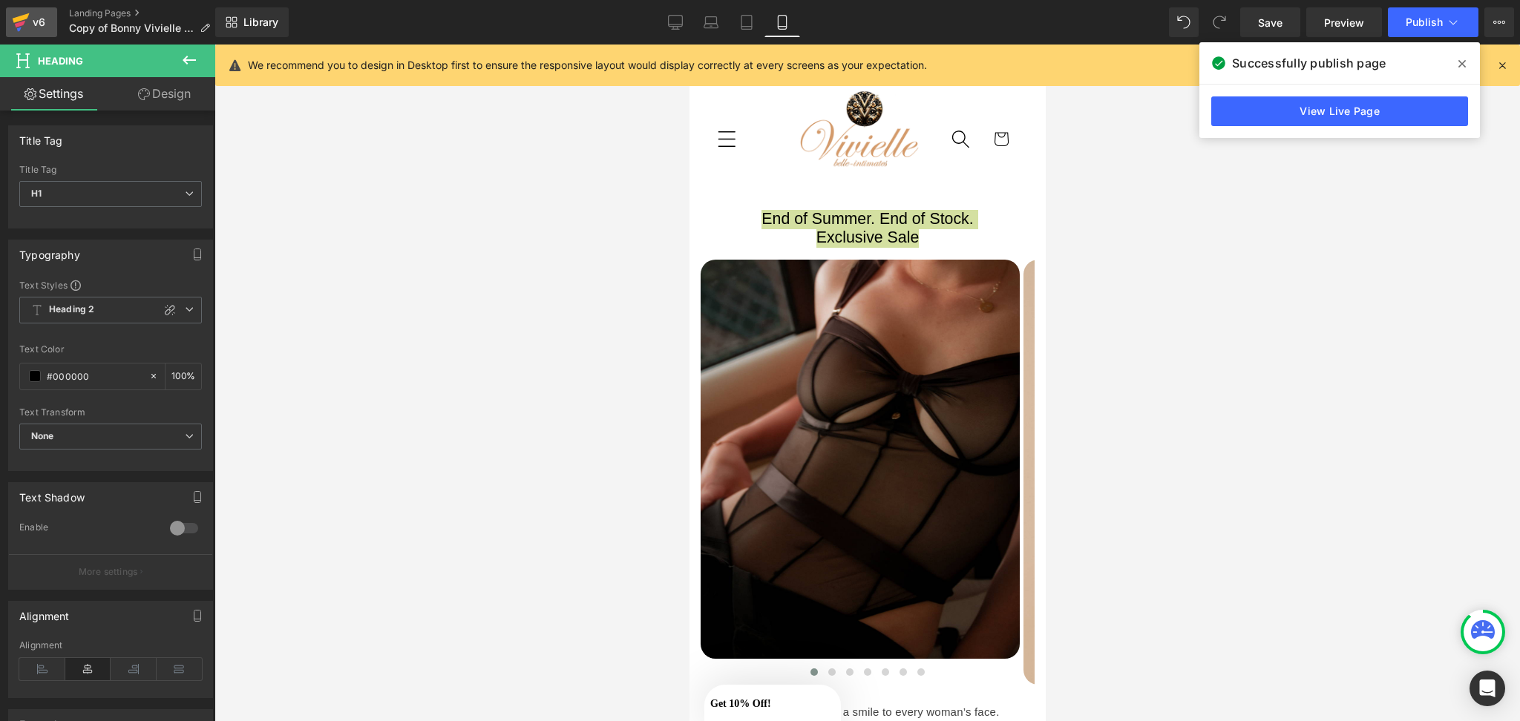
click at [22, 25] on icon at bounding box center [20, 24] width 10 height 7
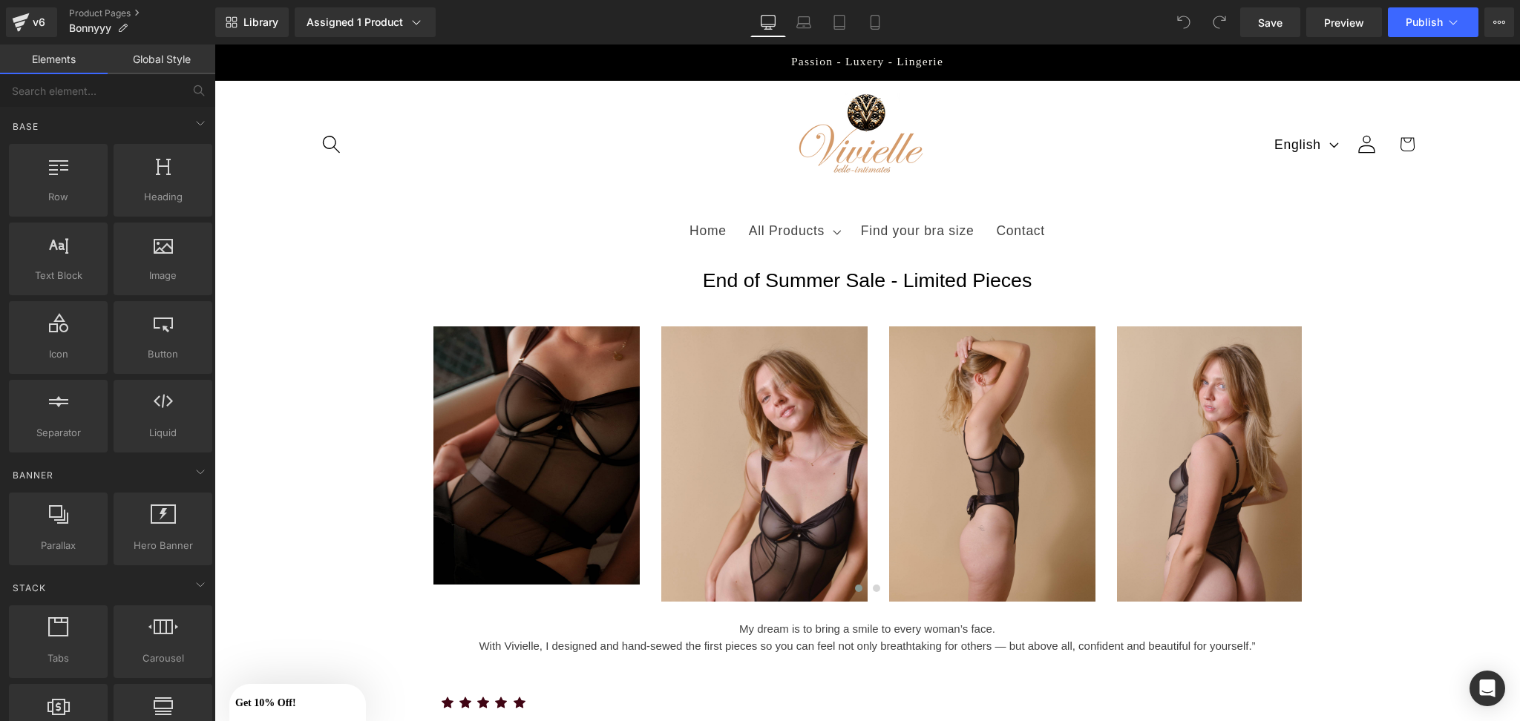
click at [796, 278] on span "End of Summer Sale - Limited Pieces" at bounding box center [868, 280] width 330 height 22
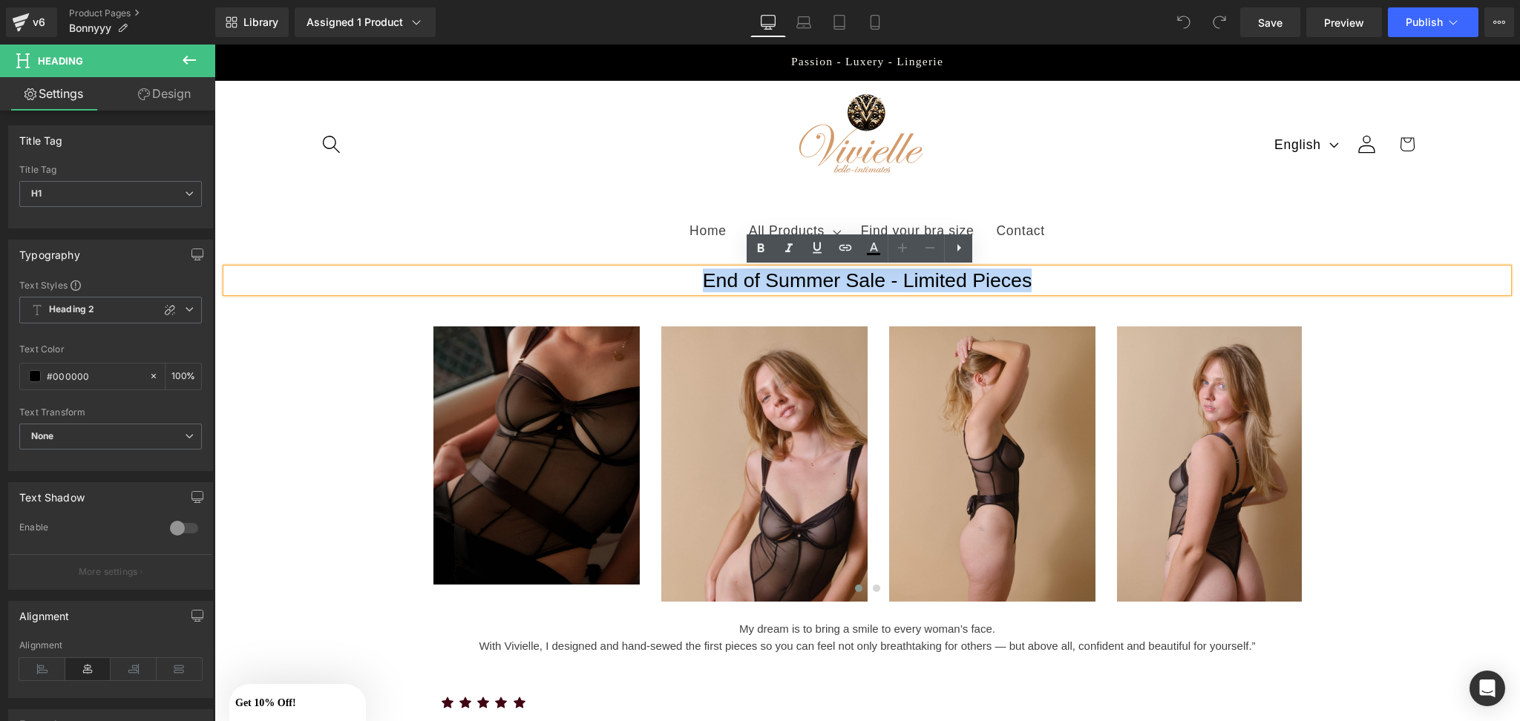
drag, startPoint x: 693, startPoint y: 275, endPoint x: 1107, endPoint y: 256, distance: 413.9
paste div
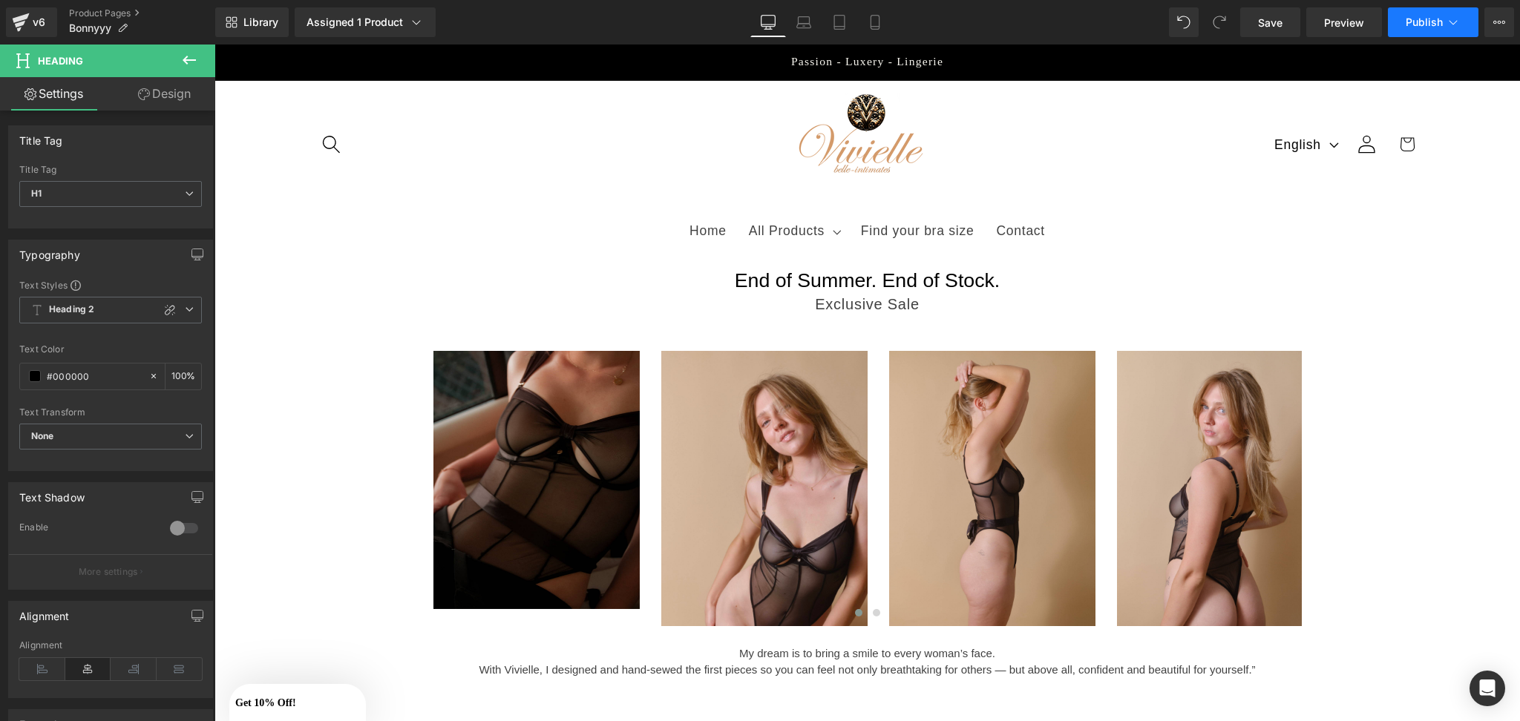
click at [1441, 22] on button "Publish" at bounding box center [1433, 22] width 91 height 30
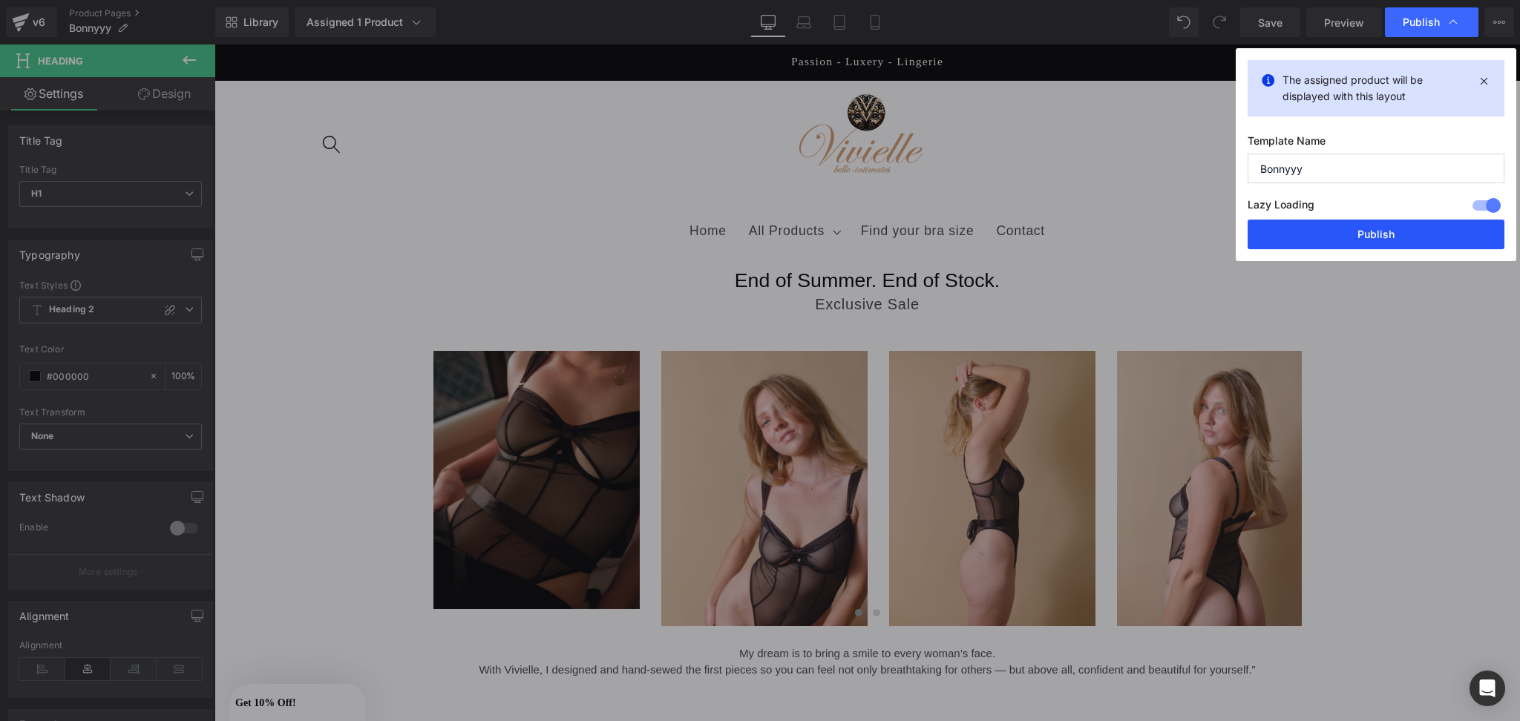
click at [1305, 235] on button "Publish" at bounding box center [1376, 235] width 257 height 30
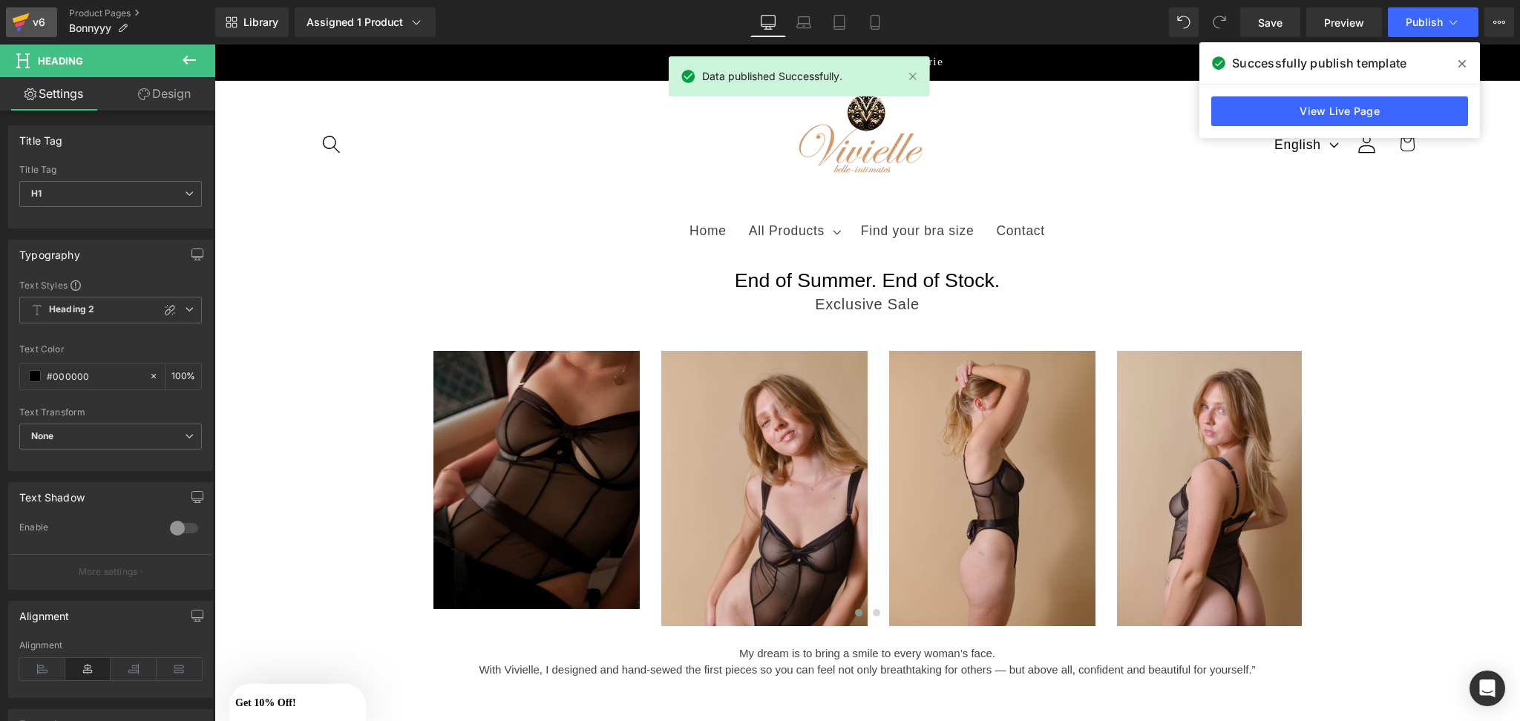
click at [25, 19] on icon at bounding box center [21, 18] width 17 height 10
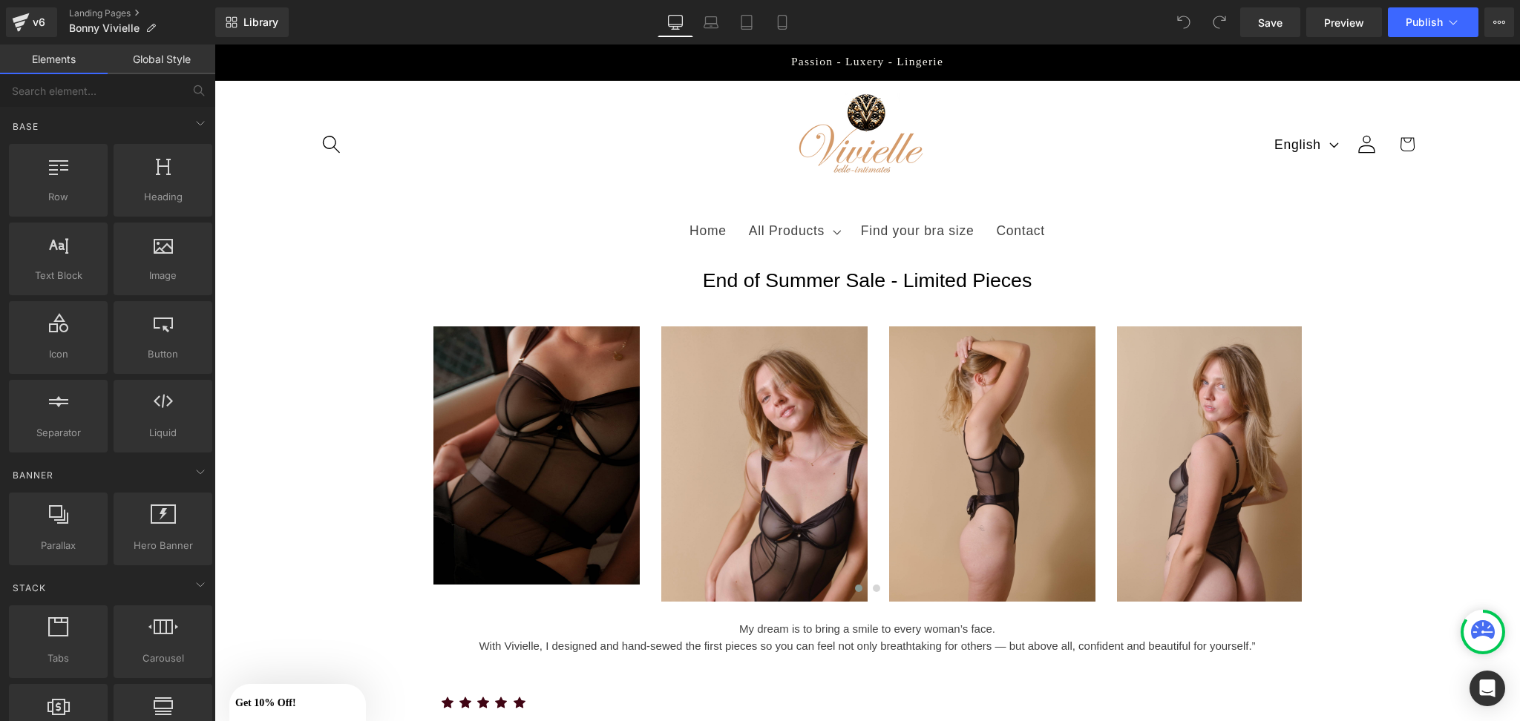
click at [768, 289] on div "End of Summer Sale - Limited Pieces Heading" at bounding box center [867, 281] width 1282 height 24
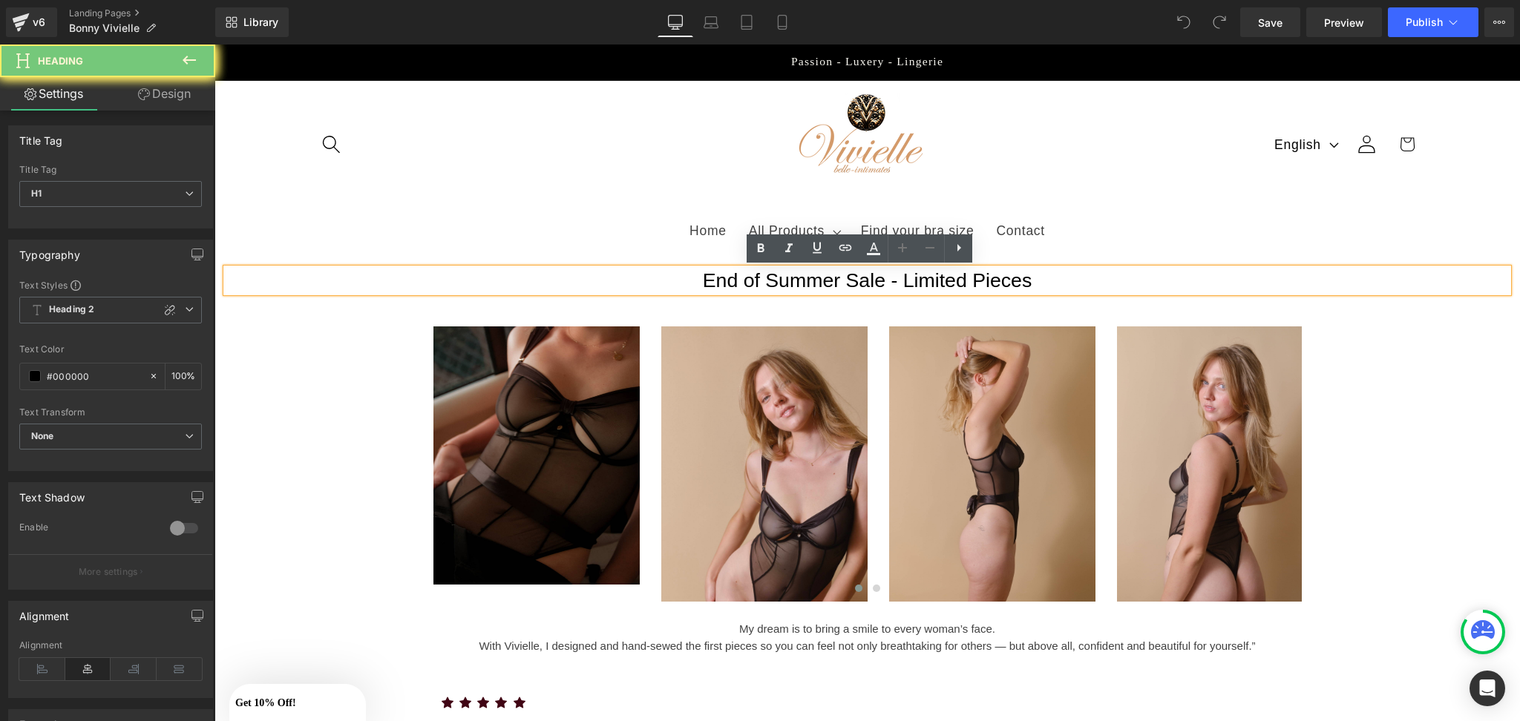
drag, startPoint x: 655, startPoint y: 281, endPoint x: 1208, endPoint y: 284, distance: 553.7
click at [1208, 284] on h1 "End of Summer Sale - Limited Pieces" at bounding box center [867, 281] width 1282 height 24
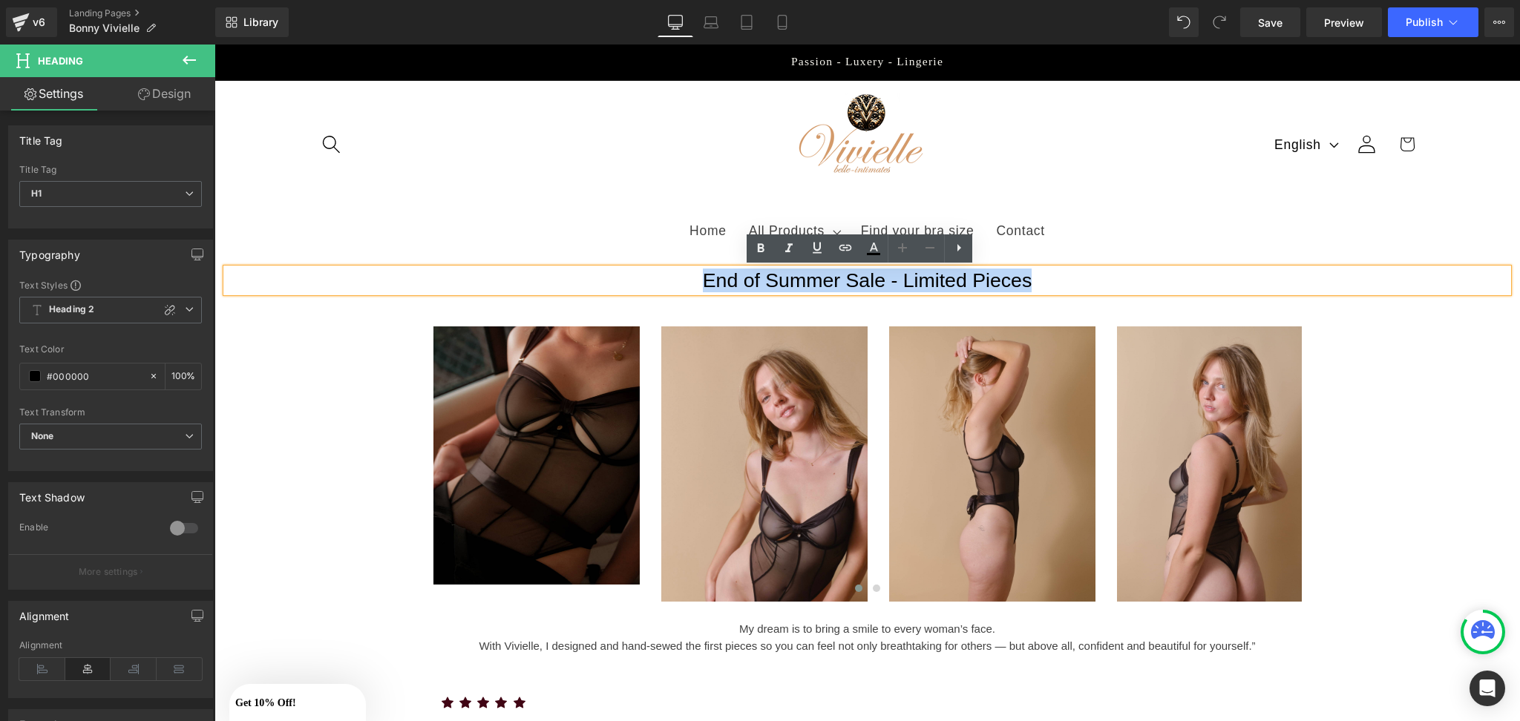
paste div
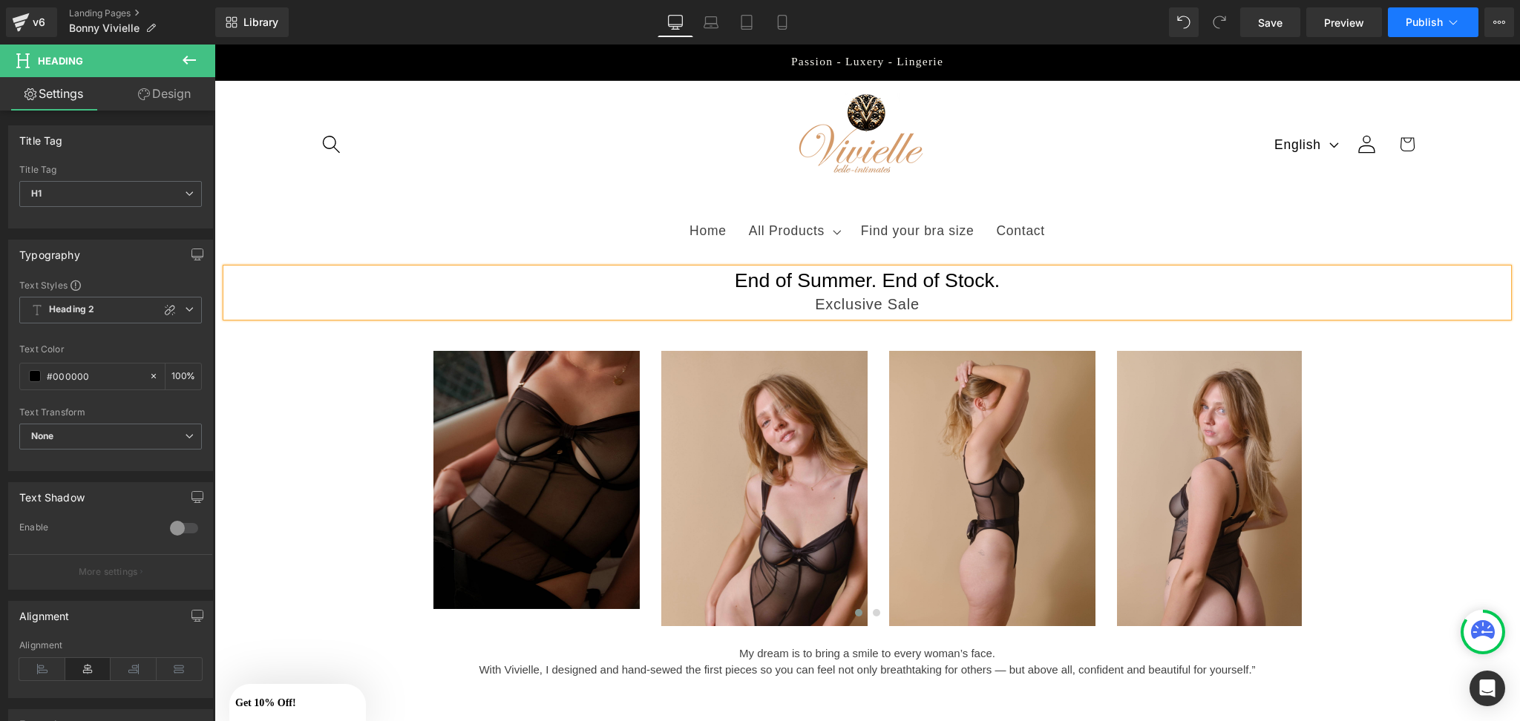
click at [1431, 28] on button "Publish" at bounding box center [1433, 22] width 91 height 30
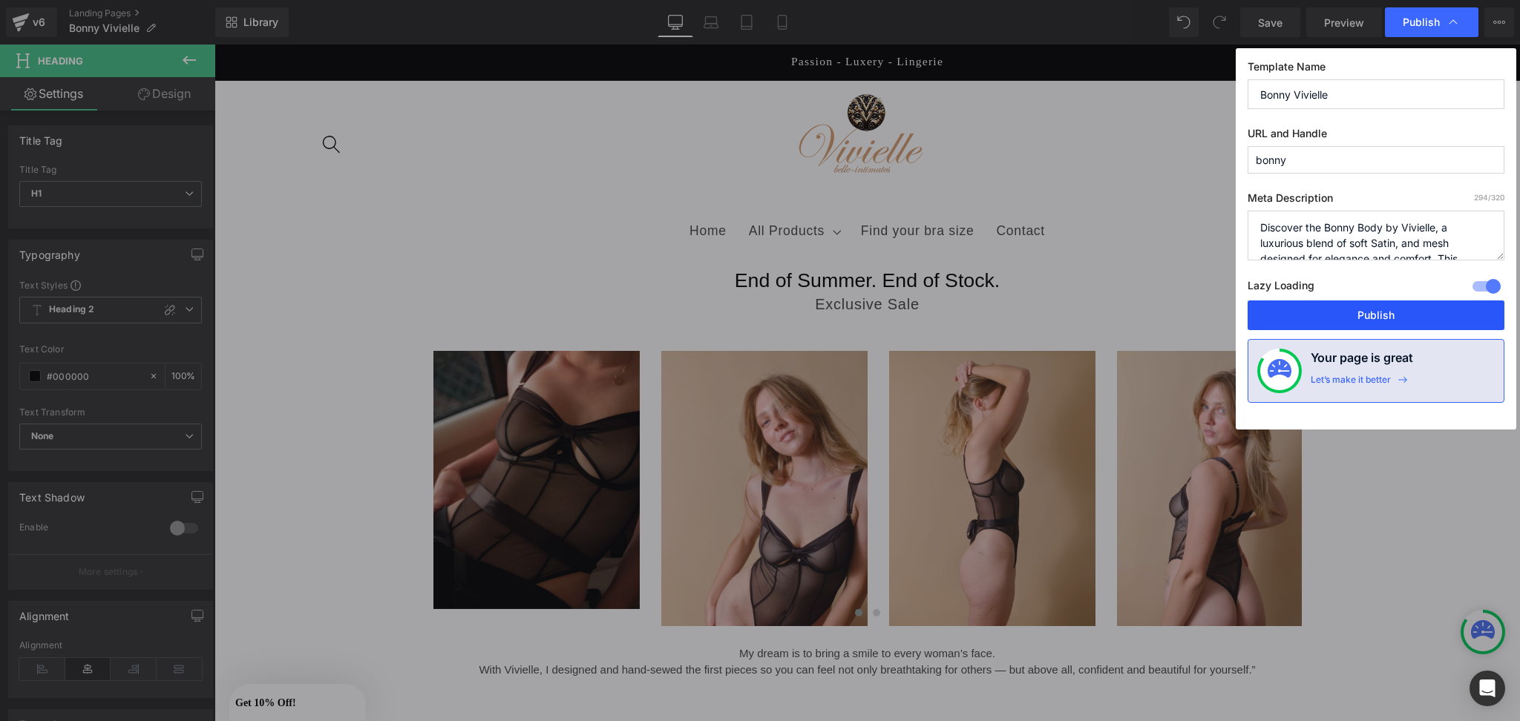
click at [1338, 324] on button "Publish" at bounding box center [1376, 316] width 257 height 30
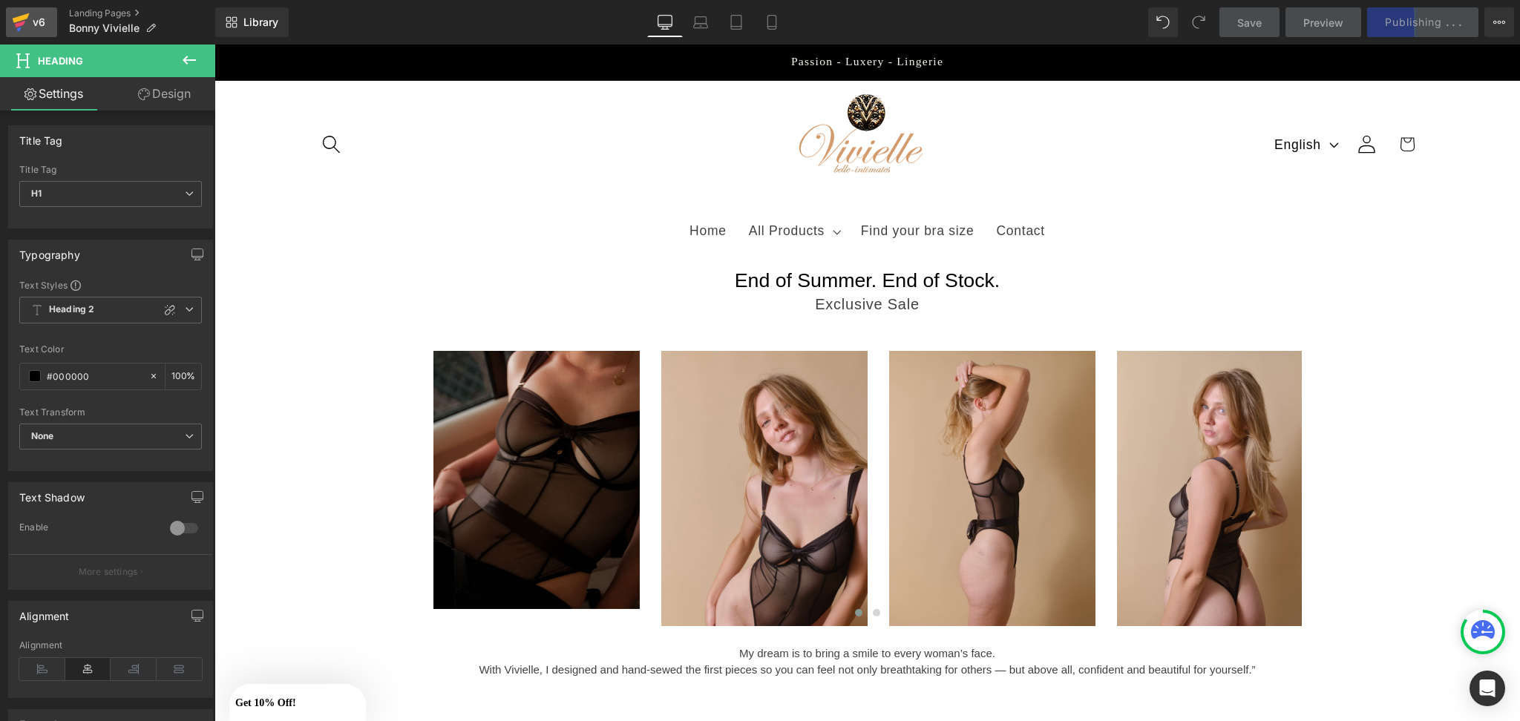
click at [16, 24] on icon at bounding box center [20, 24] width 10 height 7
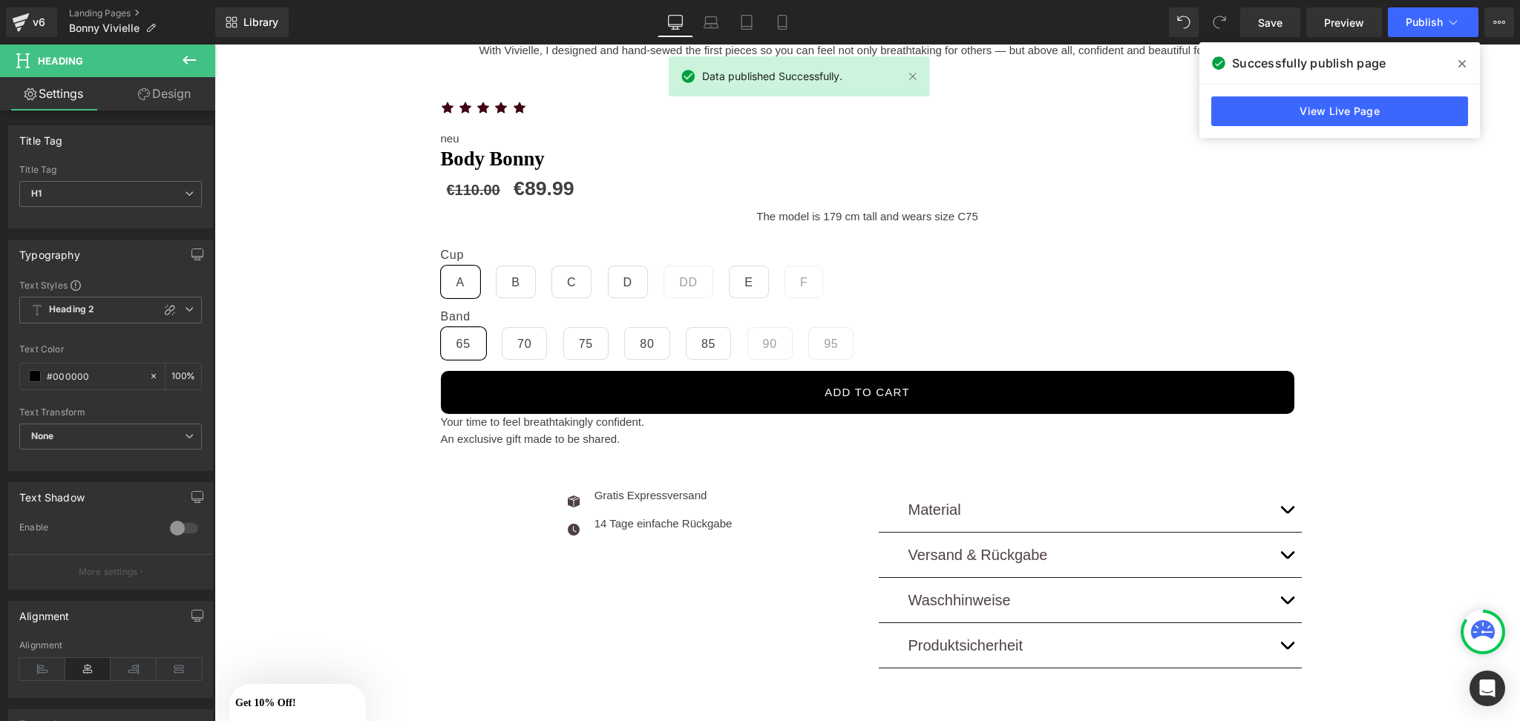
scroll to position [679, 0]
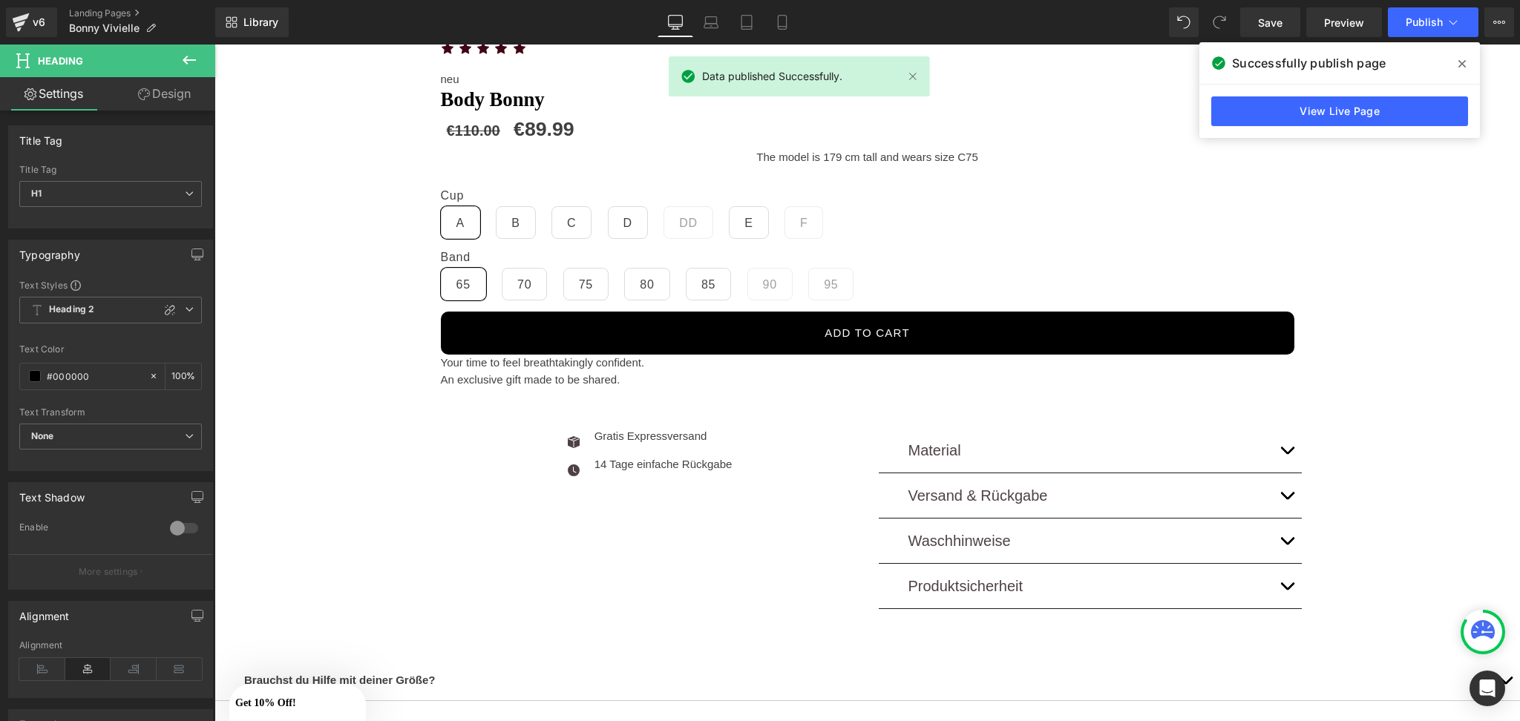
click at [3, 9] on div "v6 Landing Pages Bonny Vivielle" at bounding box center [107, 22] width 215 height 45
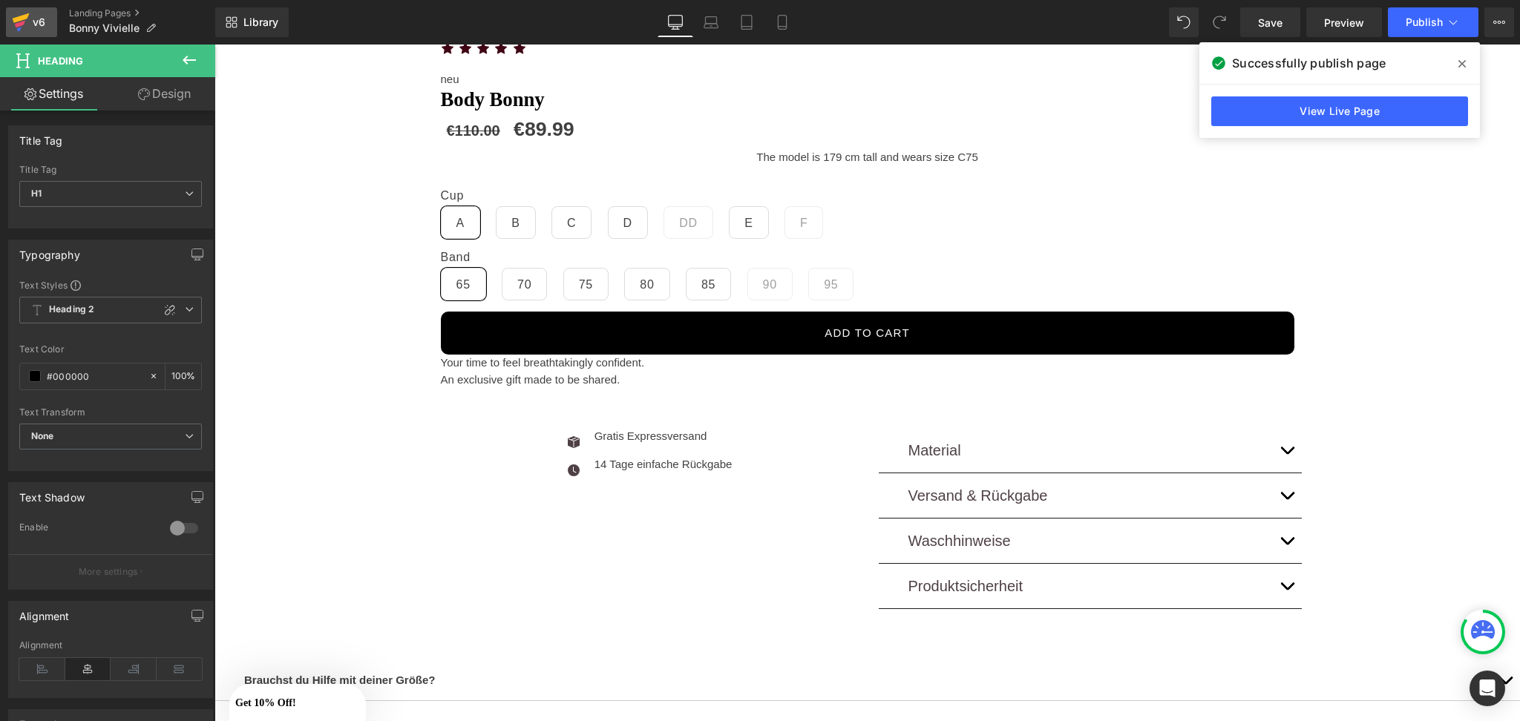
click at [33, 22] on div "v6" at bounding box center [39, 22] width 19 height 19
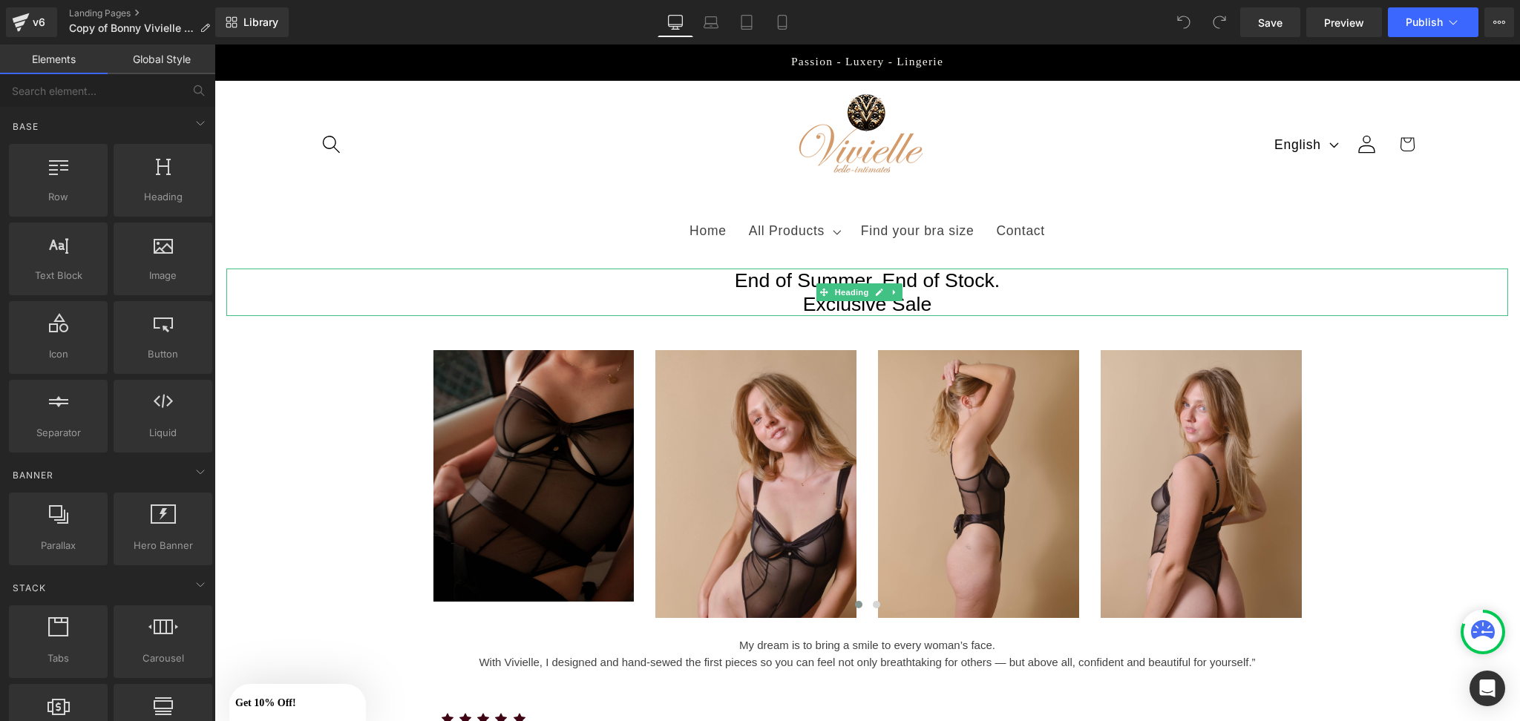
click at [809, 283] on span "End of Summer. End of Stock." at bounding box center [868, 280] width 266 height 22
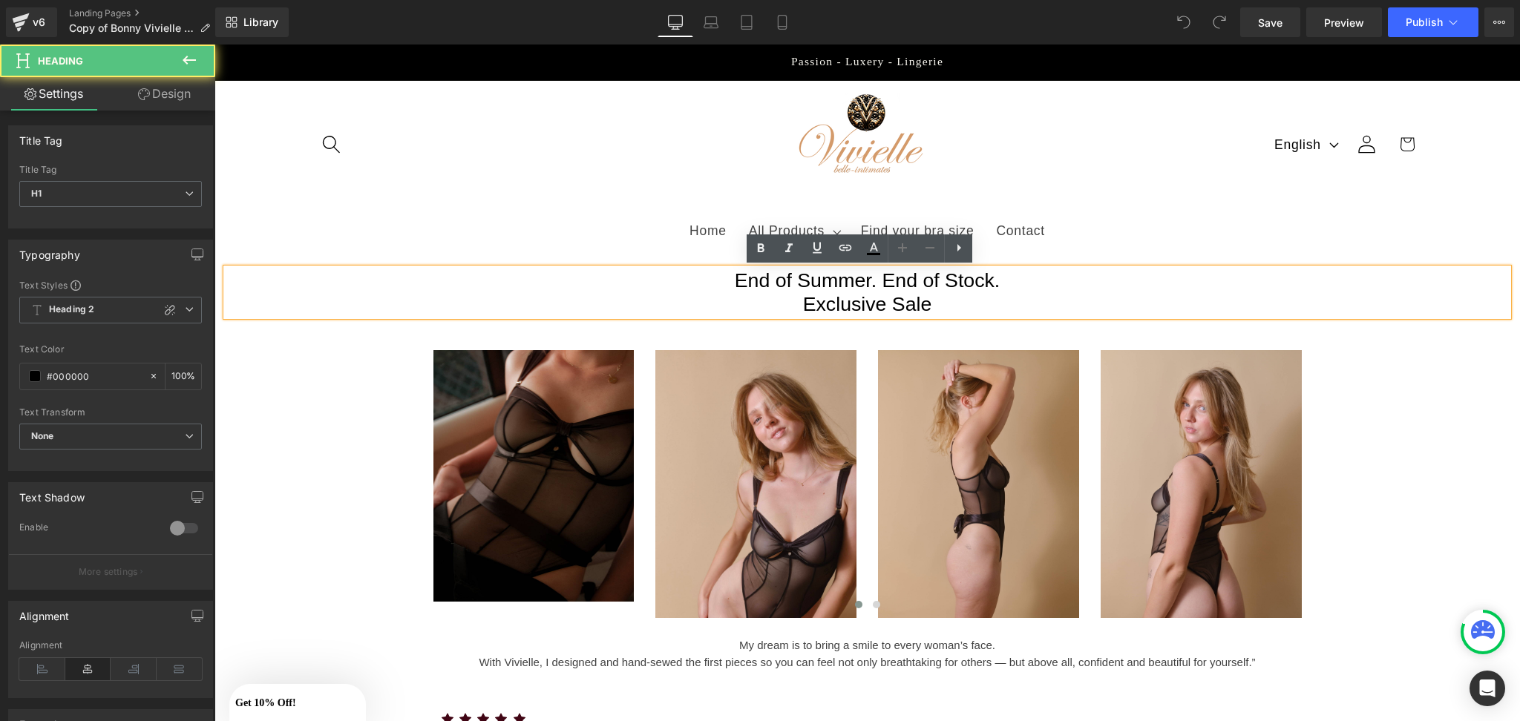
drag, startPoint x: 1001, startPoint y: 285, endPoint x: 691, endPoint y: 289, distance: 310.3
click at [691, 289] on h1 "End of Summer. End of Stock." at bounding box center [867, 281] width 1282 height 24
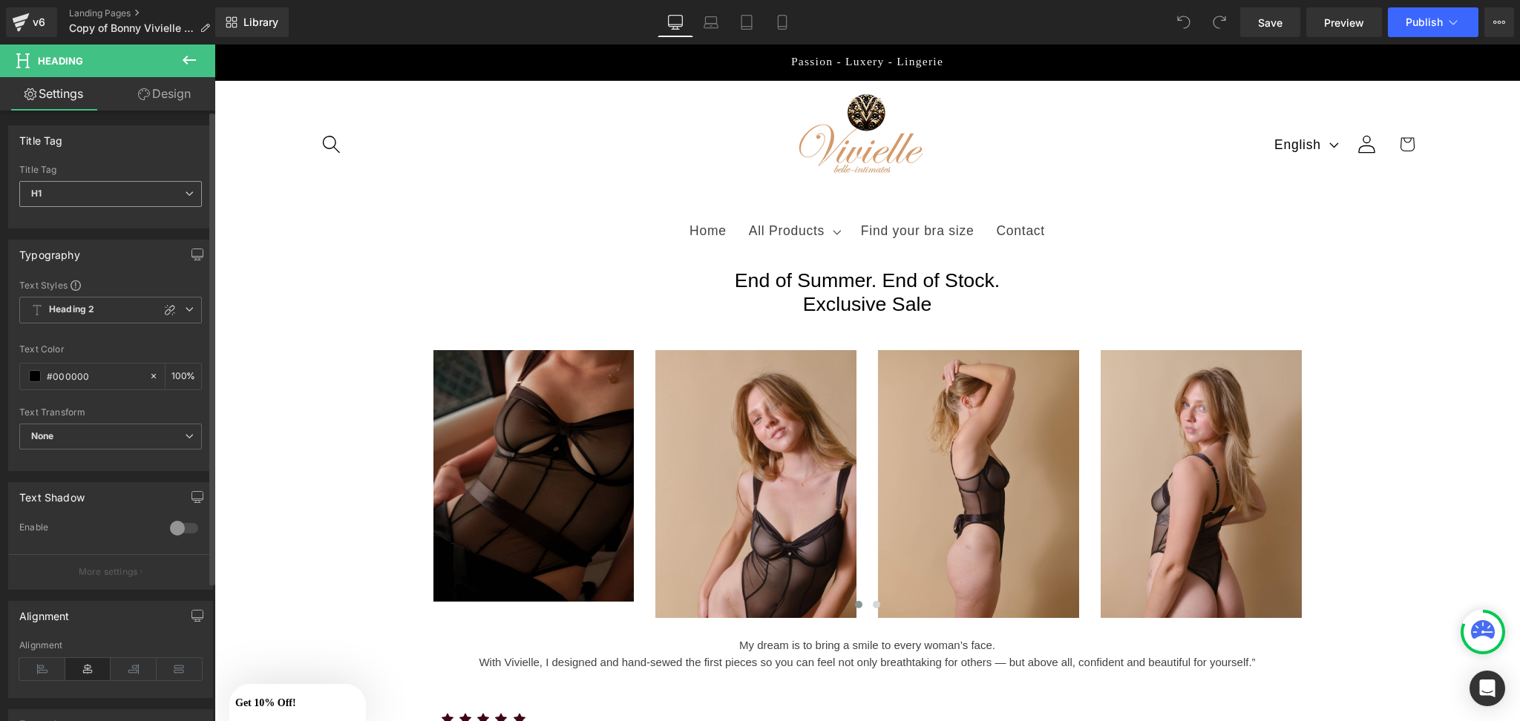
click at [99, 194] on span "H1" at bounding box center [110, 194] width 183 height 26
click at [115, 160] on div "Title Tag H1 H2 H3 H4 H5 H6 Title Tag H1 H1 H2 H3 H4 H5 H6" at bounding box center [110, 176] width 205 height 103
click at [100, 310] on span "Heading 2" at bounding box center [110, 310] width 183 height 27
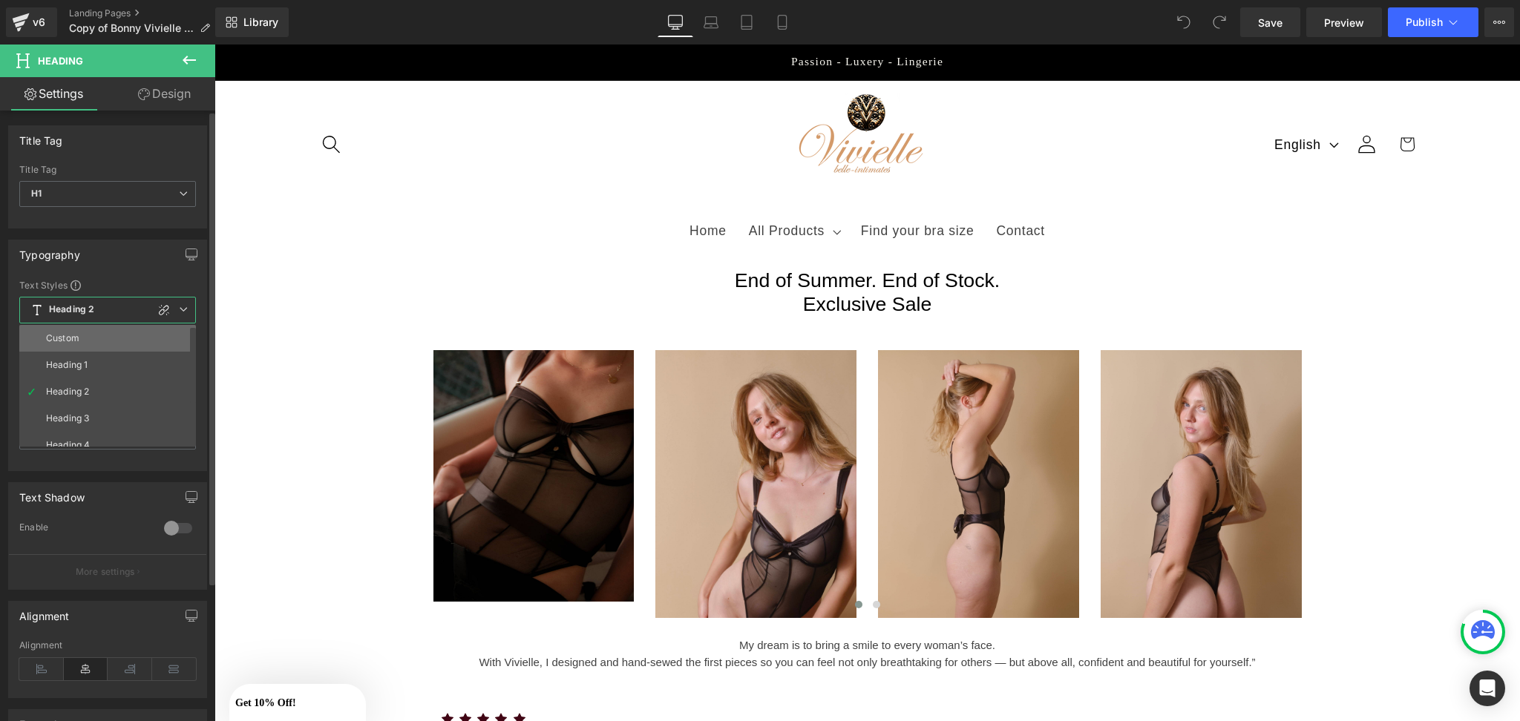
click at [95, 337] on li "Custom" at bounding box center [110, 338] width 183 height 27
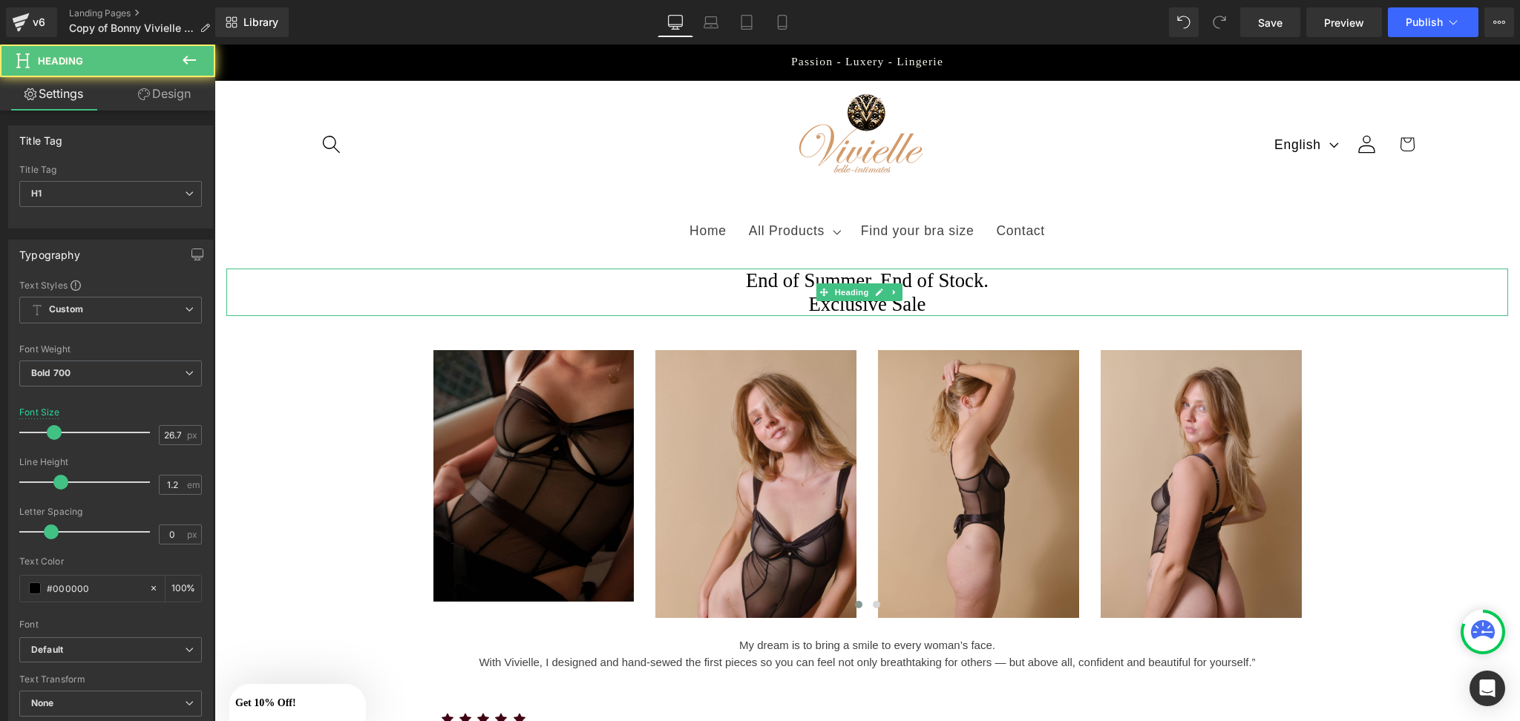
click at [955, 301] on h1 "Exclusive Sale" at bounding box center [867, 304] width 1282 height 24
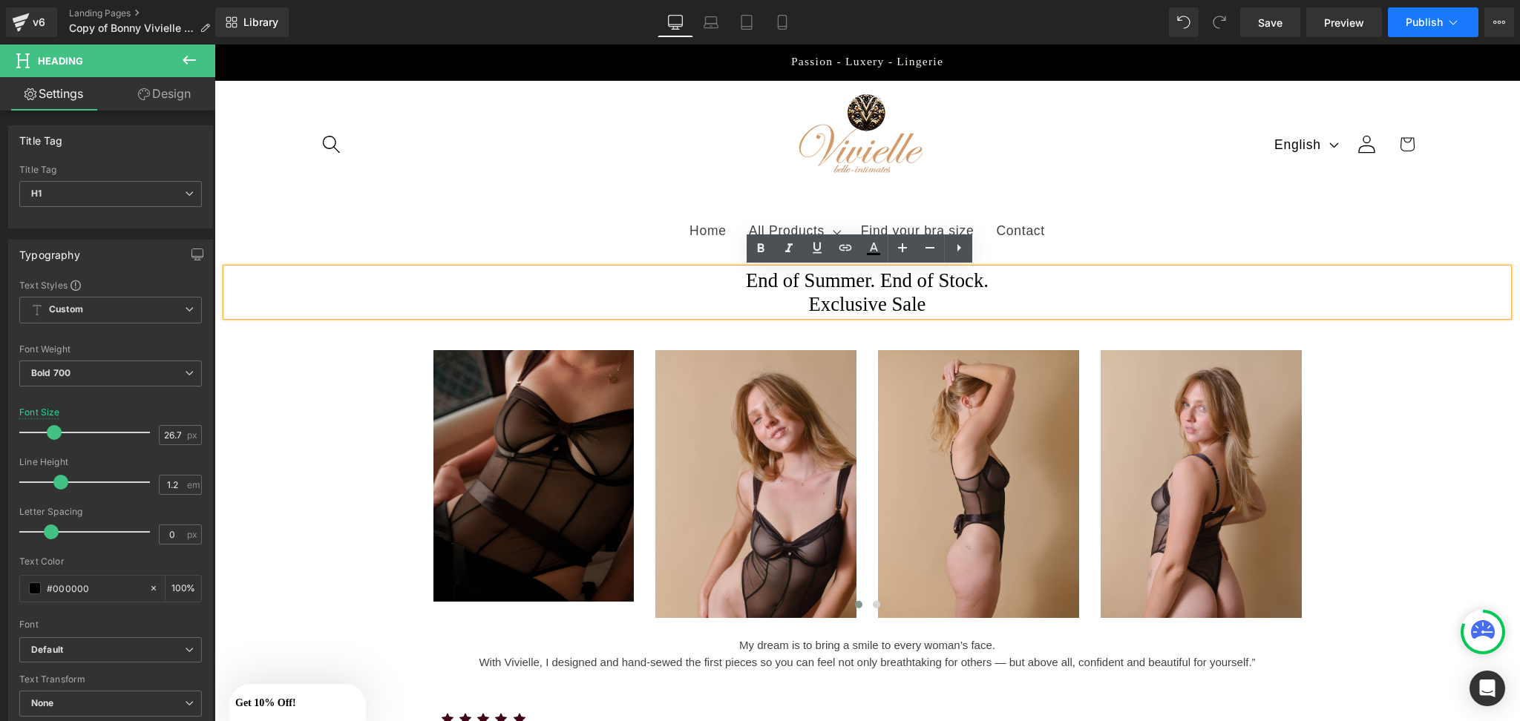
click at [1408, 23] on span "Publish" at bounding box center [1424, 22] width 37 height 12
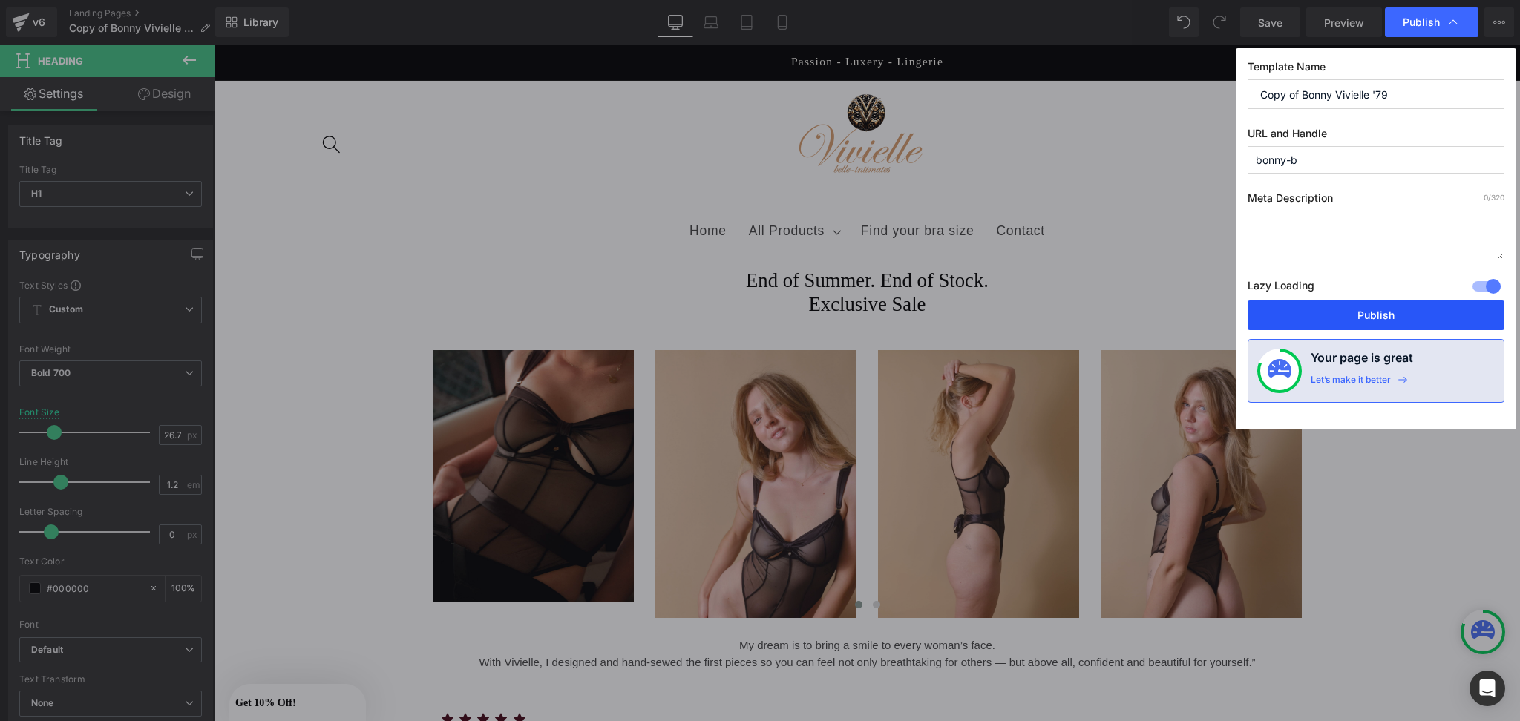
click at [1312, 314] on button "Publish" at bounding box center [1376, 316] width 257 height 30
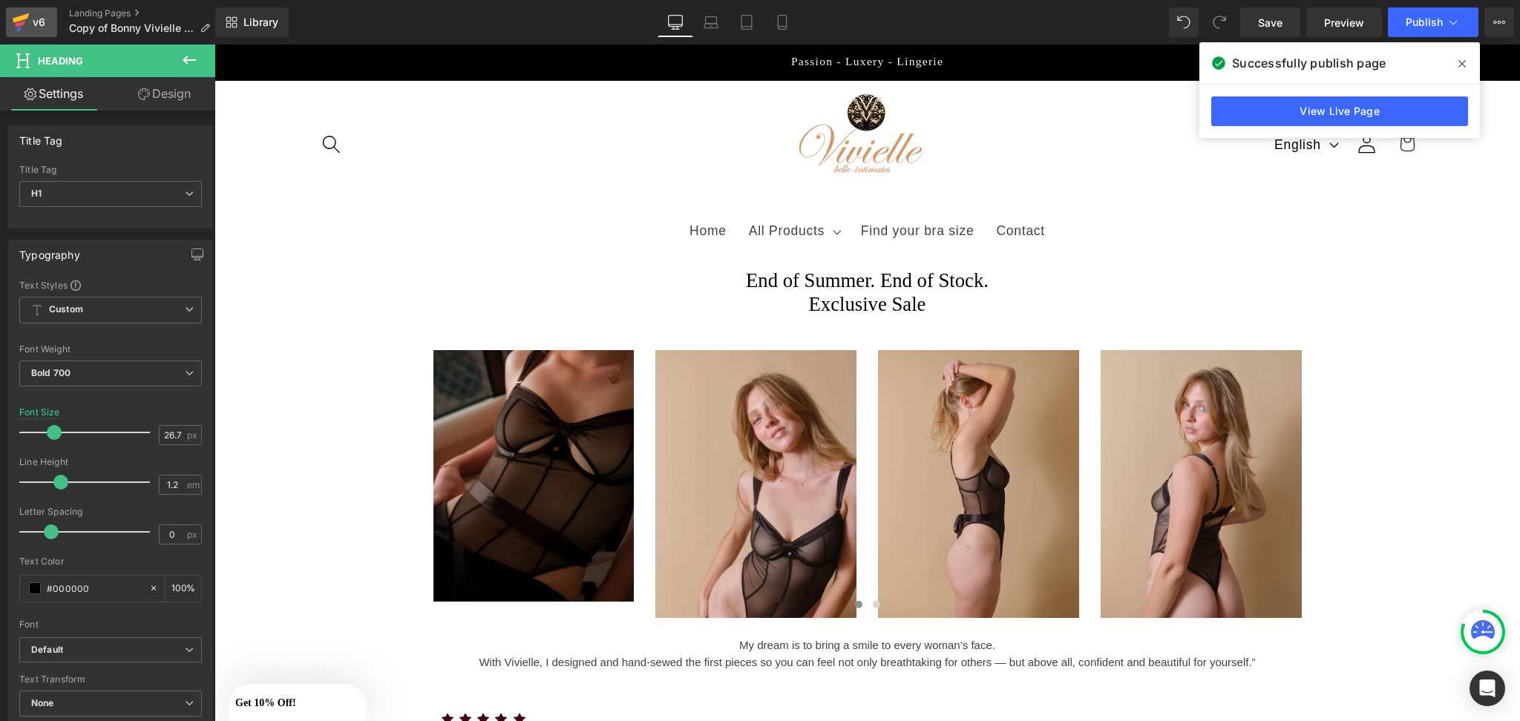
click at [17, 16] on icon at bounding box center [21, 22] width 18 height 37
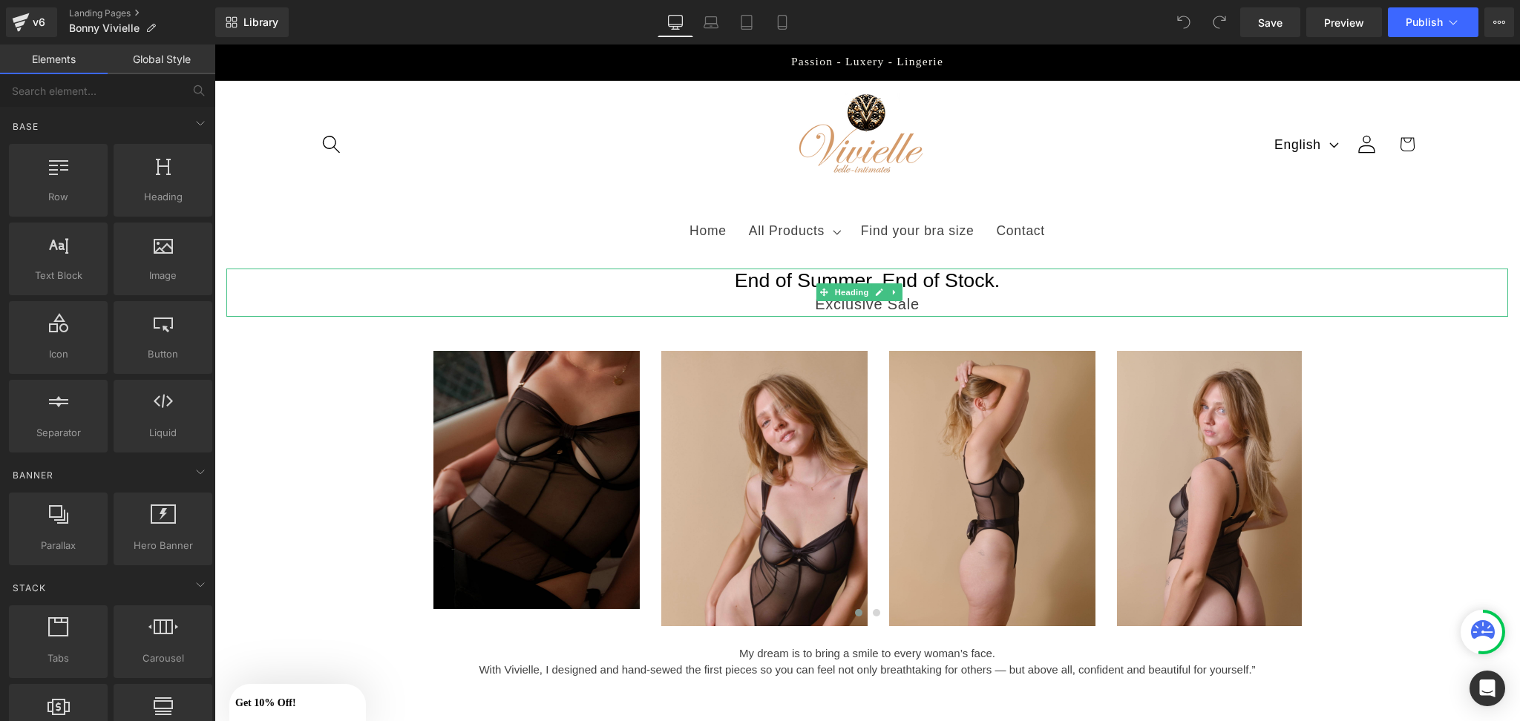
click at [768, 287] on span "End of Summer. End of Stock." at bounding box center [868, 280] width 266 height 22
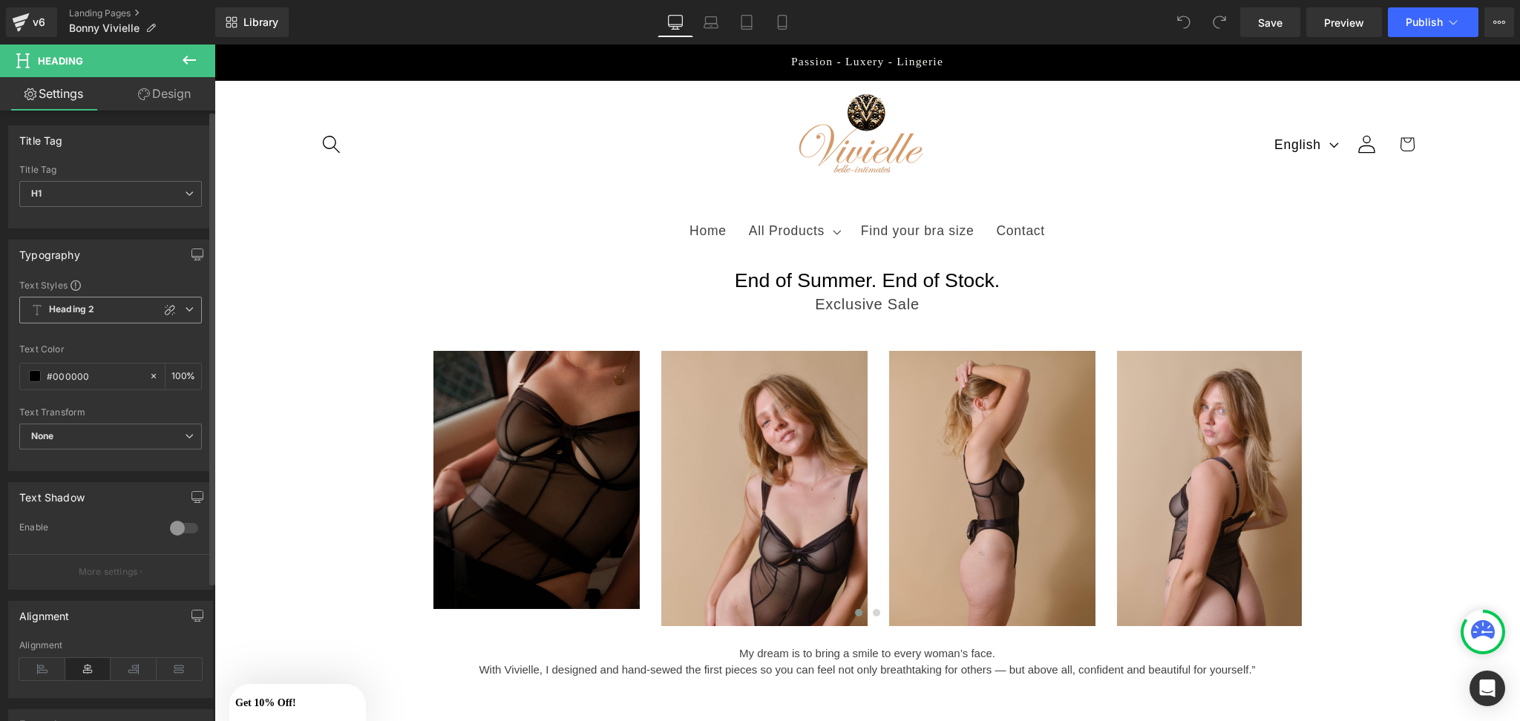
click at [185, 310] on icon at bounding box center [189, 309] width 9 height 9
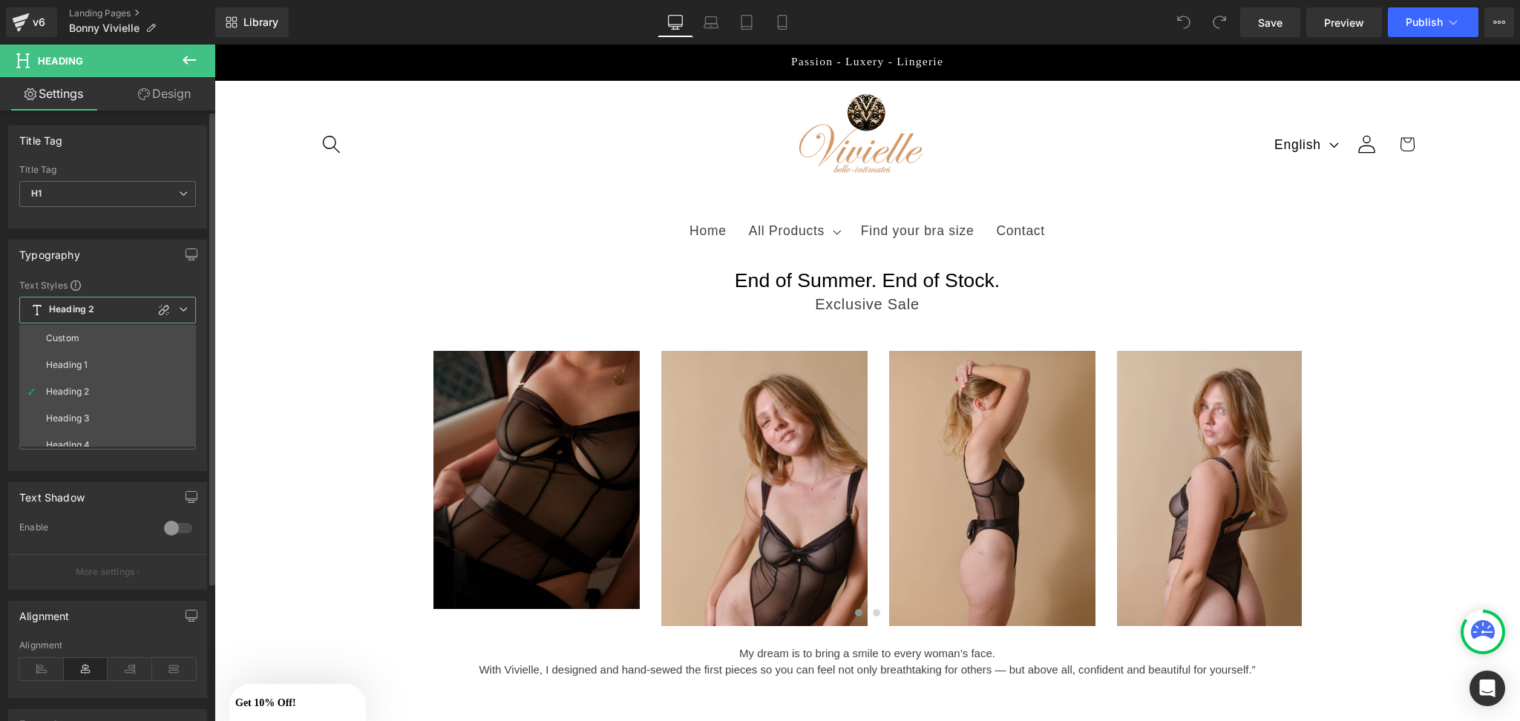
click at [148, 328] on li "Custom" at bounding box center [110, 338] width 183 height 27
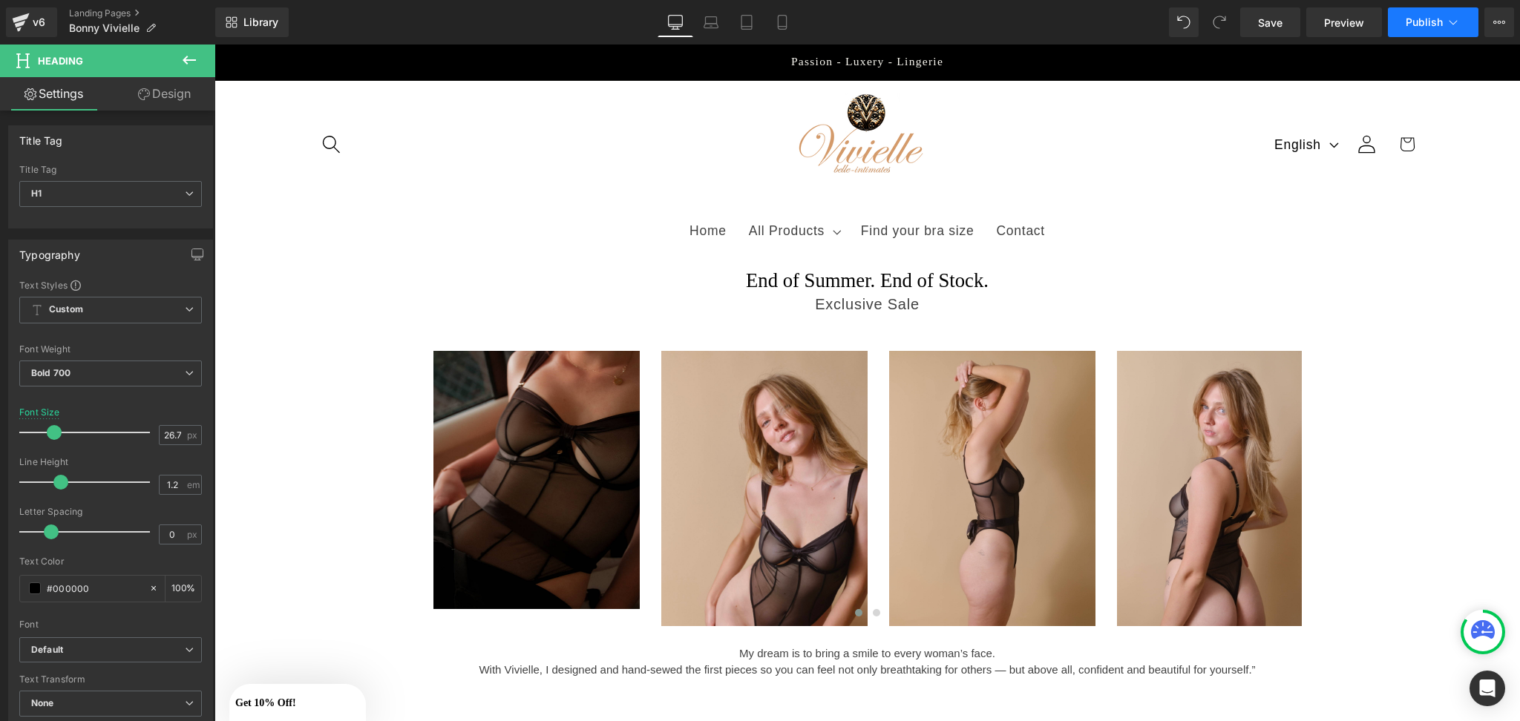
click at [1420, 24] on span "Publish" at bounding box center [1424, 22] width 37 height 12
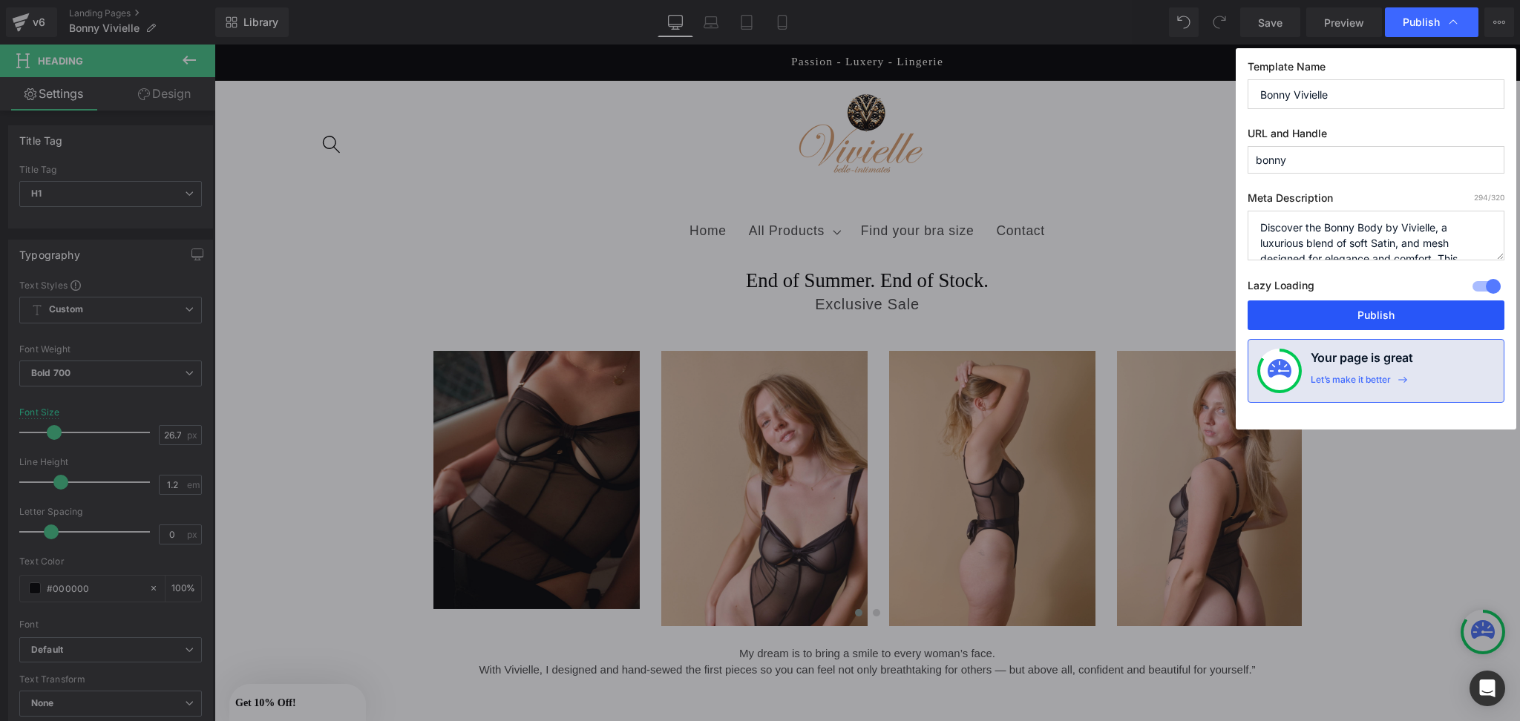
click at [1344, 321] on button "Publish" at bounding box center [1376, 316] width 257 height 30
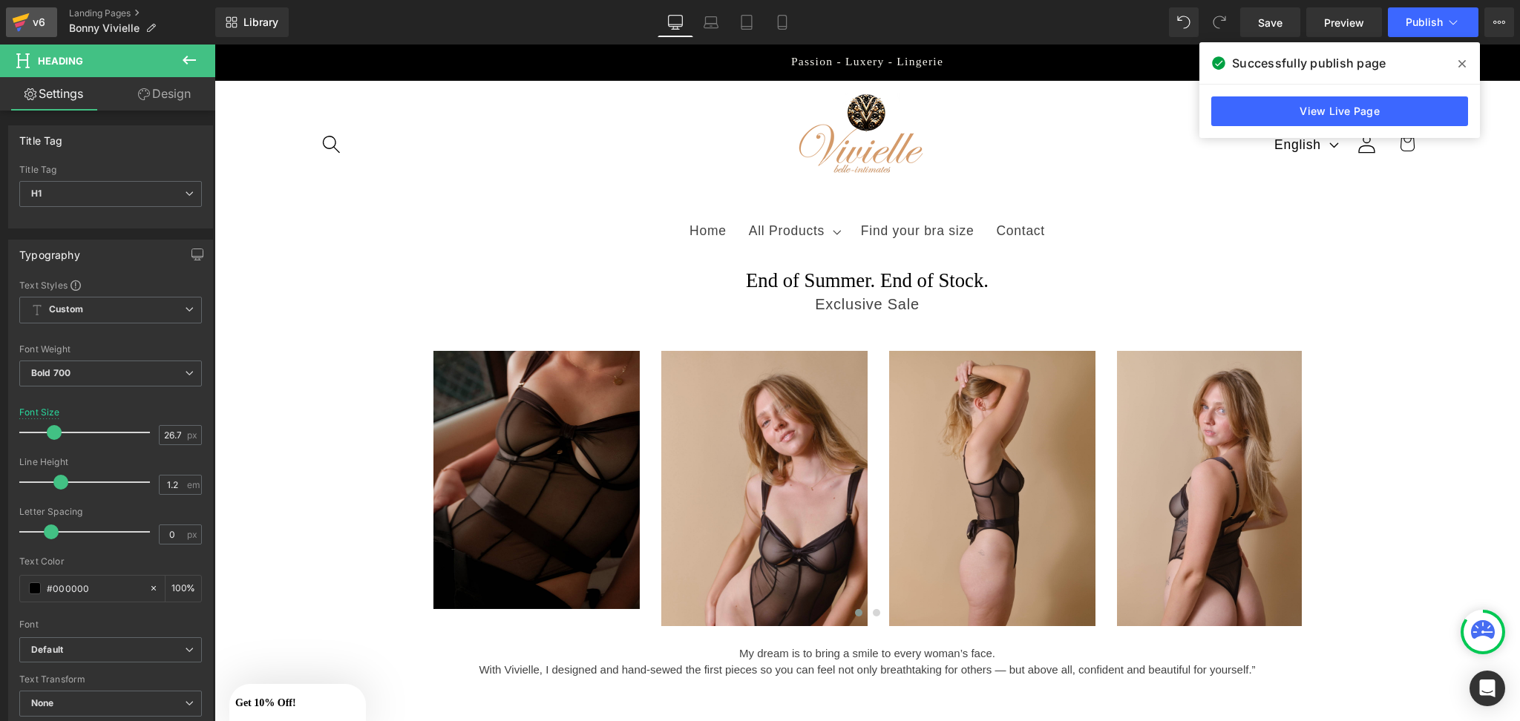
click at [38, 21] on div "v6" at bounding box center [39, 22] width 19 height 19
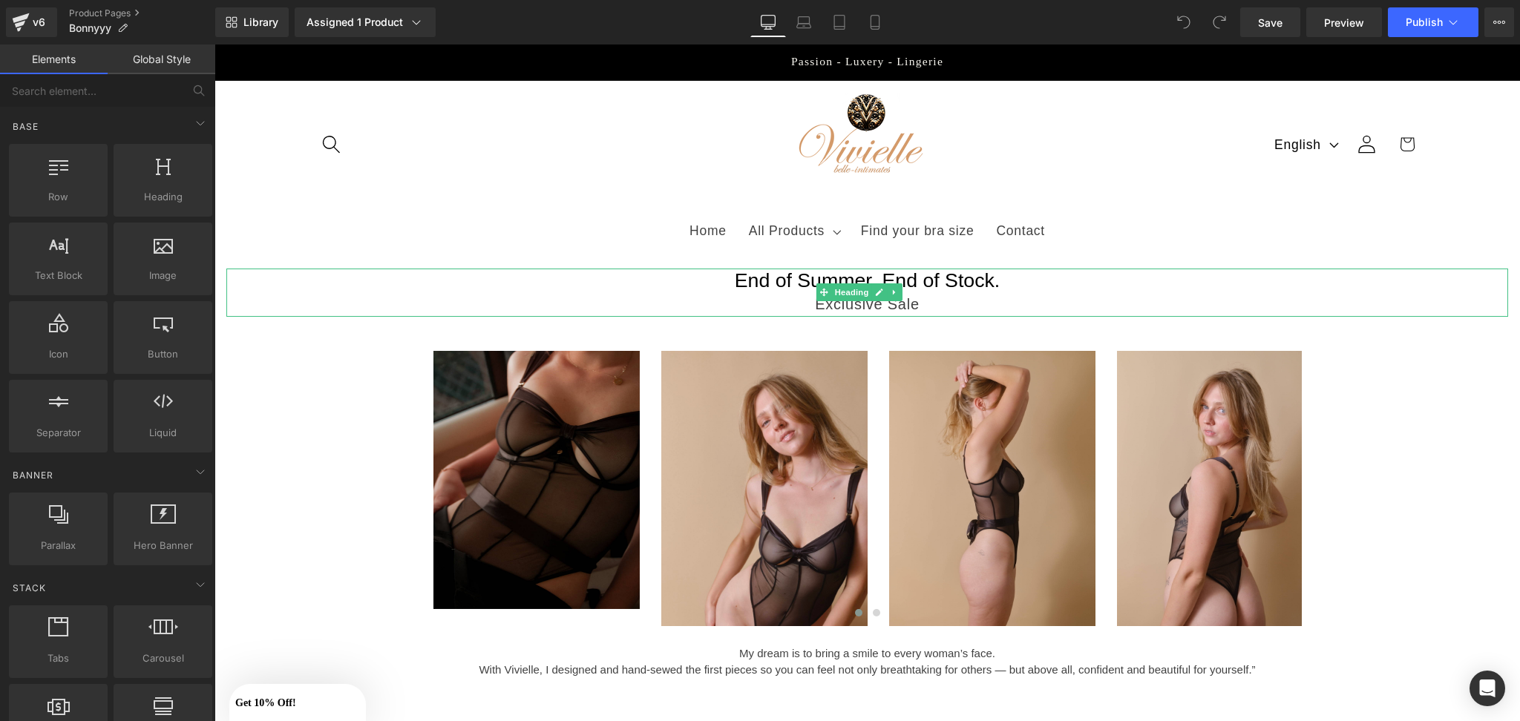
click at [952, 286] on span "End of Summer. End of Stock." at bounding box center [868, 280] width 266 height 22
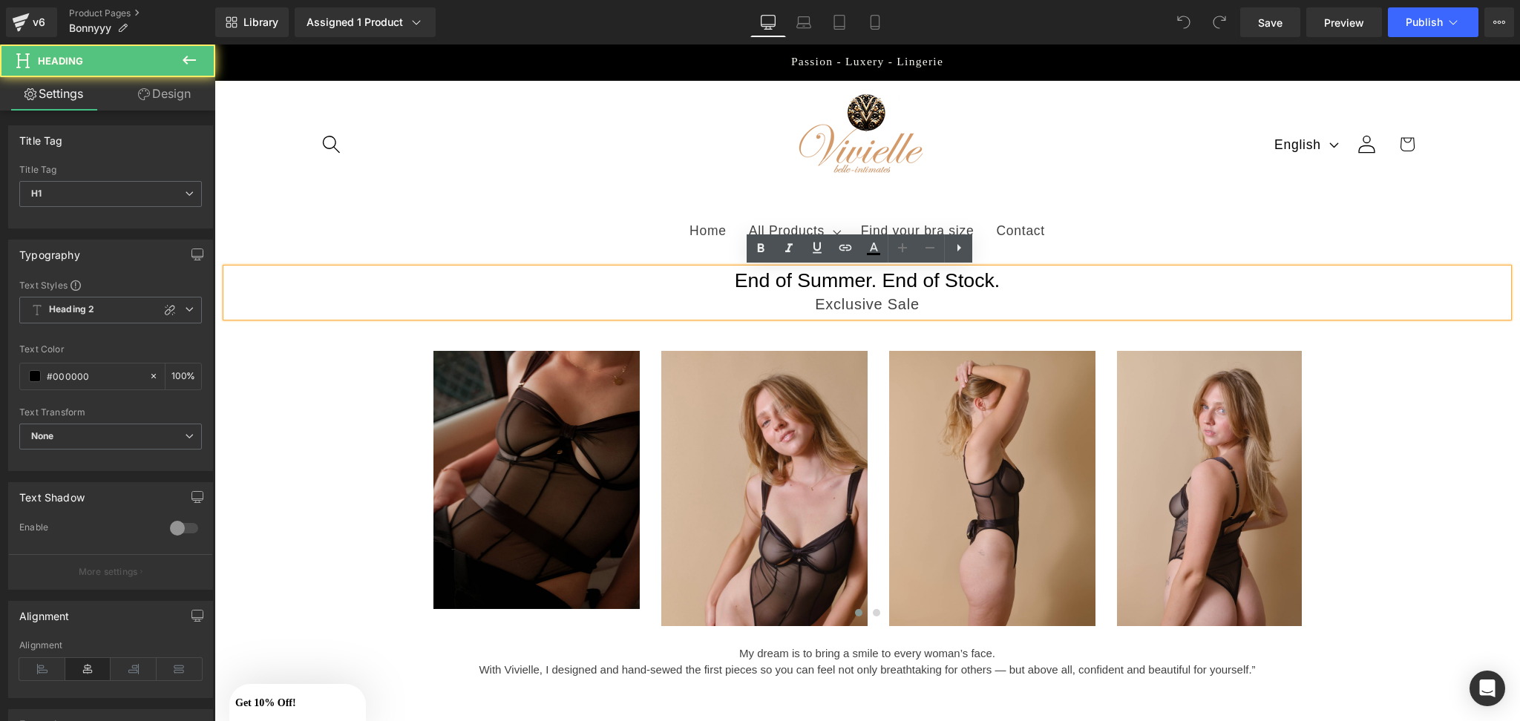
click at [1055, 292] on div "Exclusive Sale" at bounding box center [867, 304] width 1282 height 24
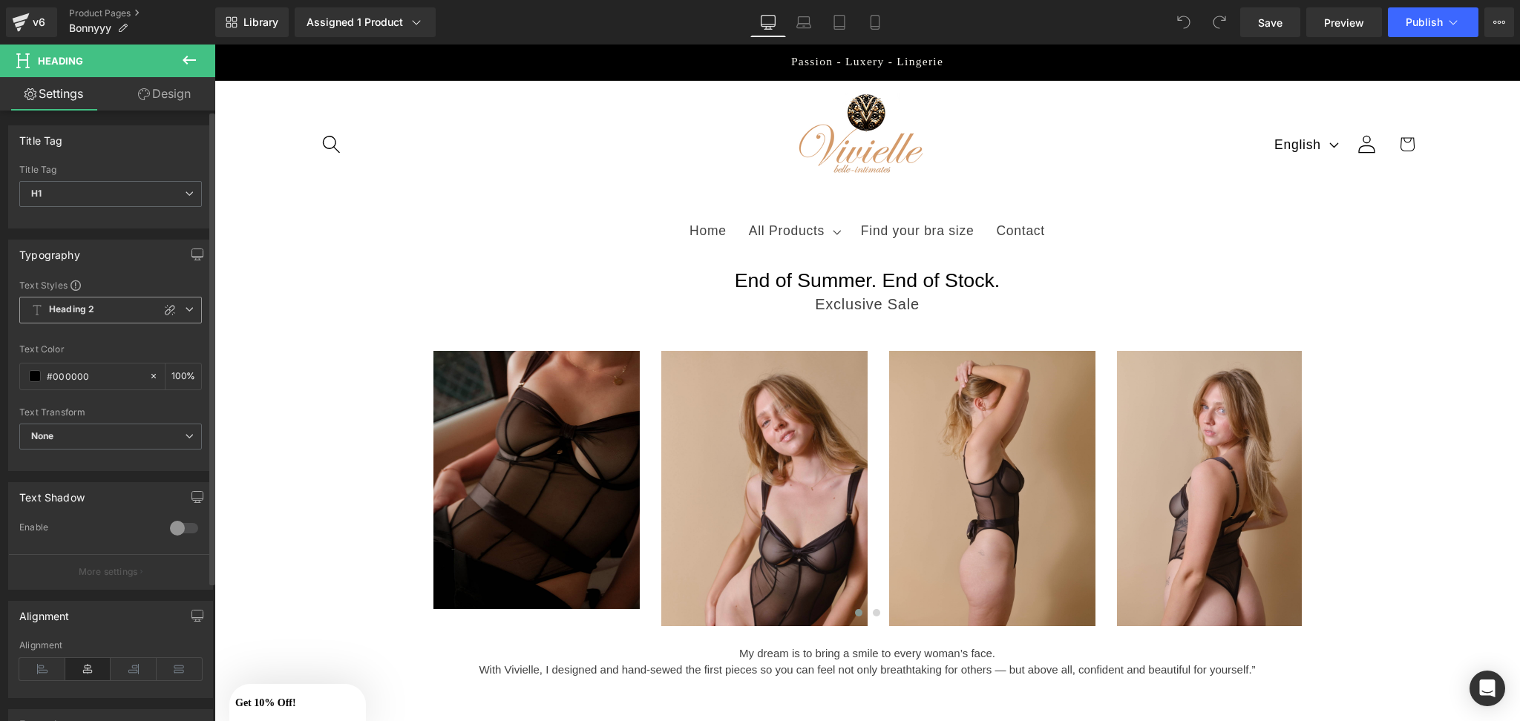
click at [185, 306] on icon at bounding box center [189, 309] width 9 height 9
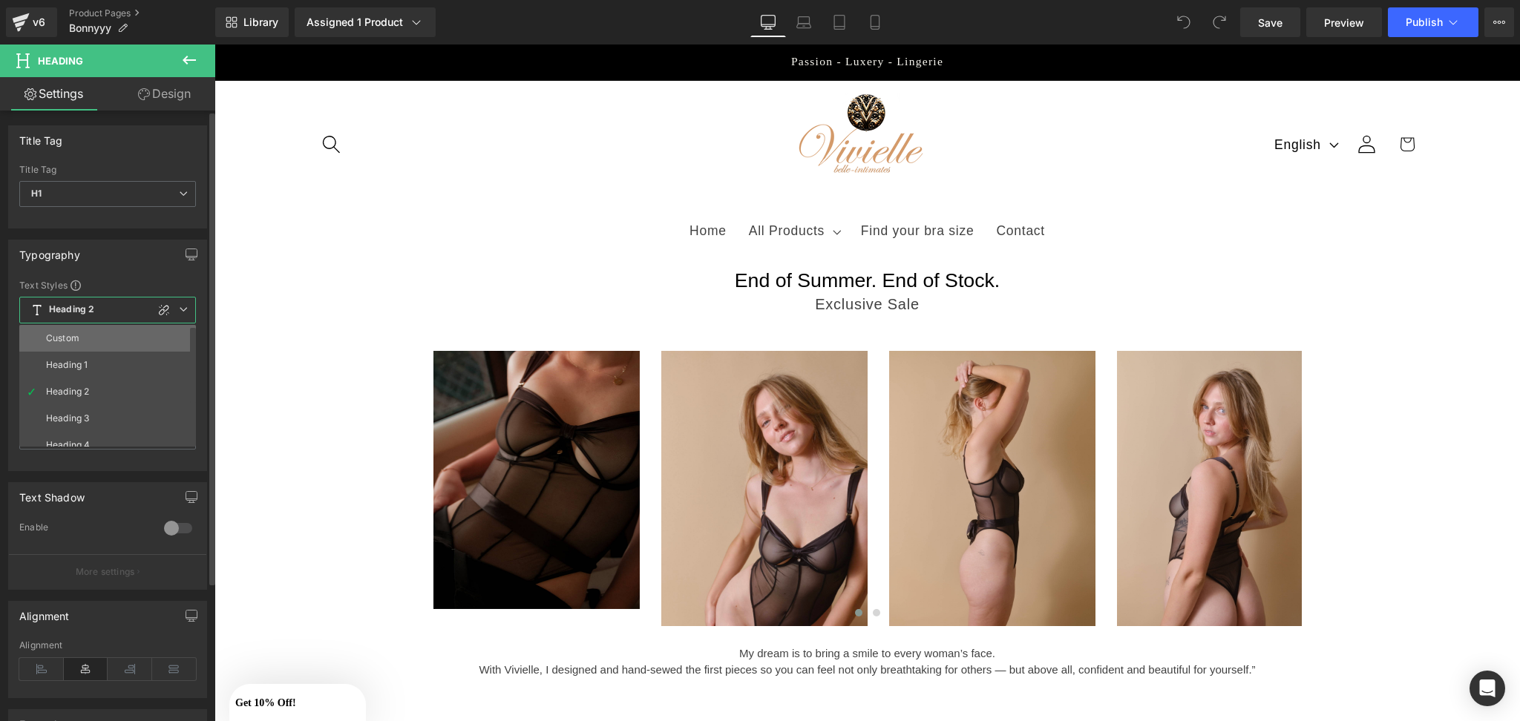
click at [154, 326] on li "Custom" at bounding box center [110, 338] width 183 height 27
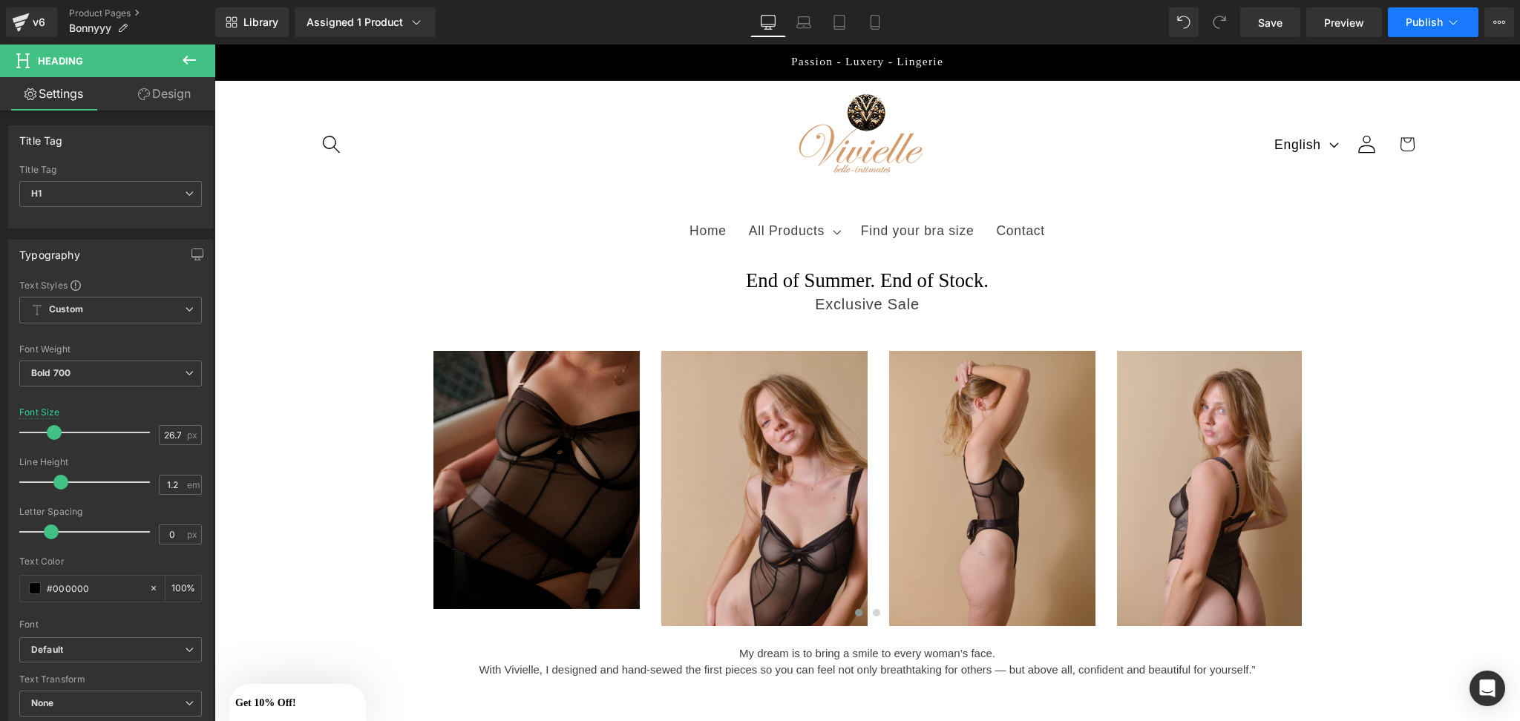
click at [1416, 31] on button "Publish" at bounding box center [1433, 22] width 91 height 30
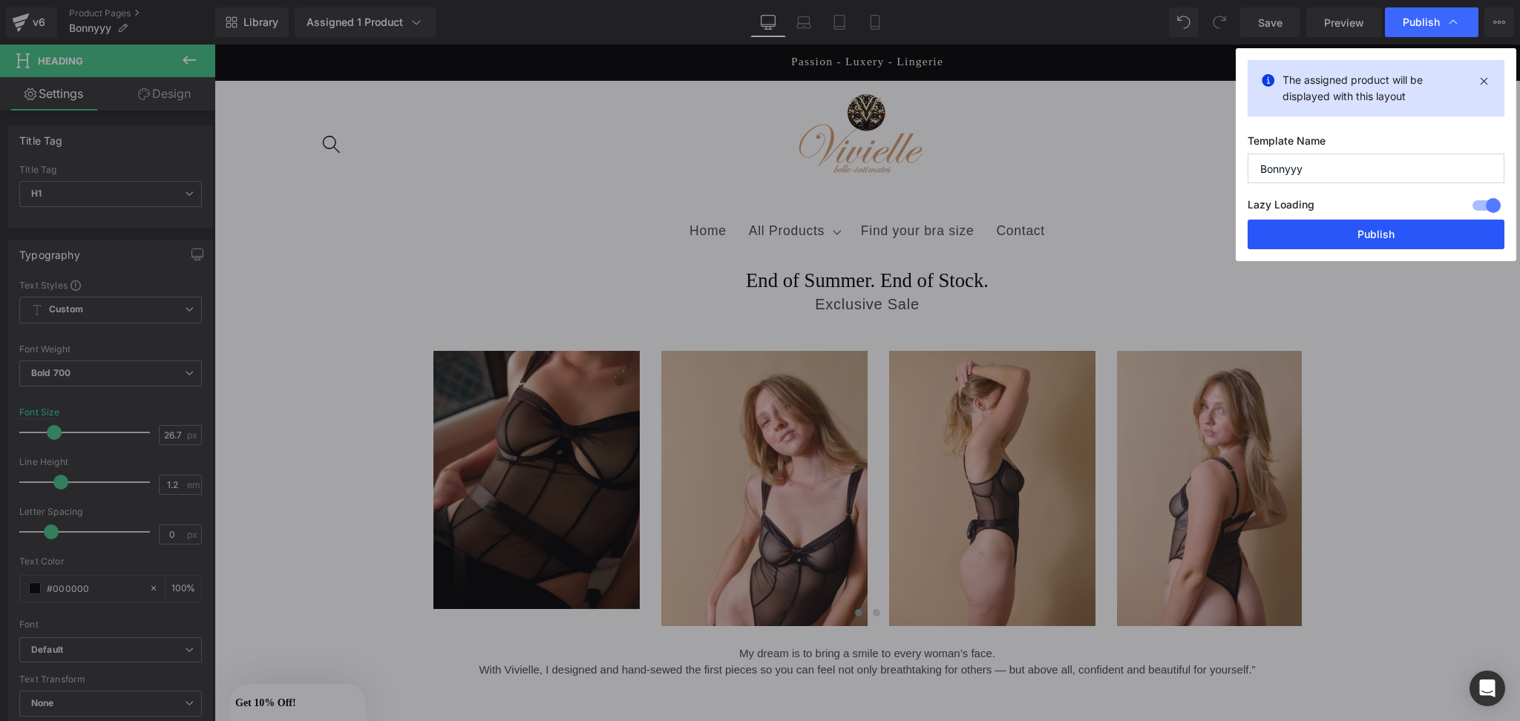
click at [1306, 227] on button "Publish" at bounding box center [1376, 235] width 257 height 30
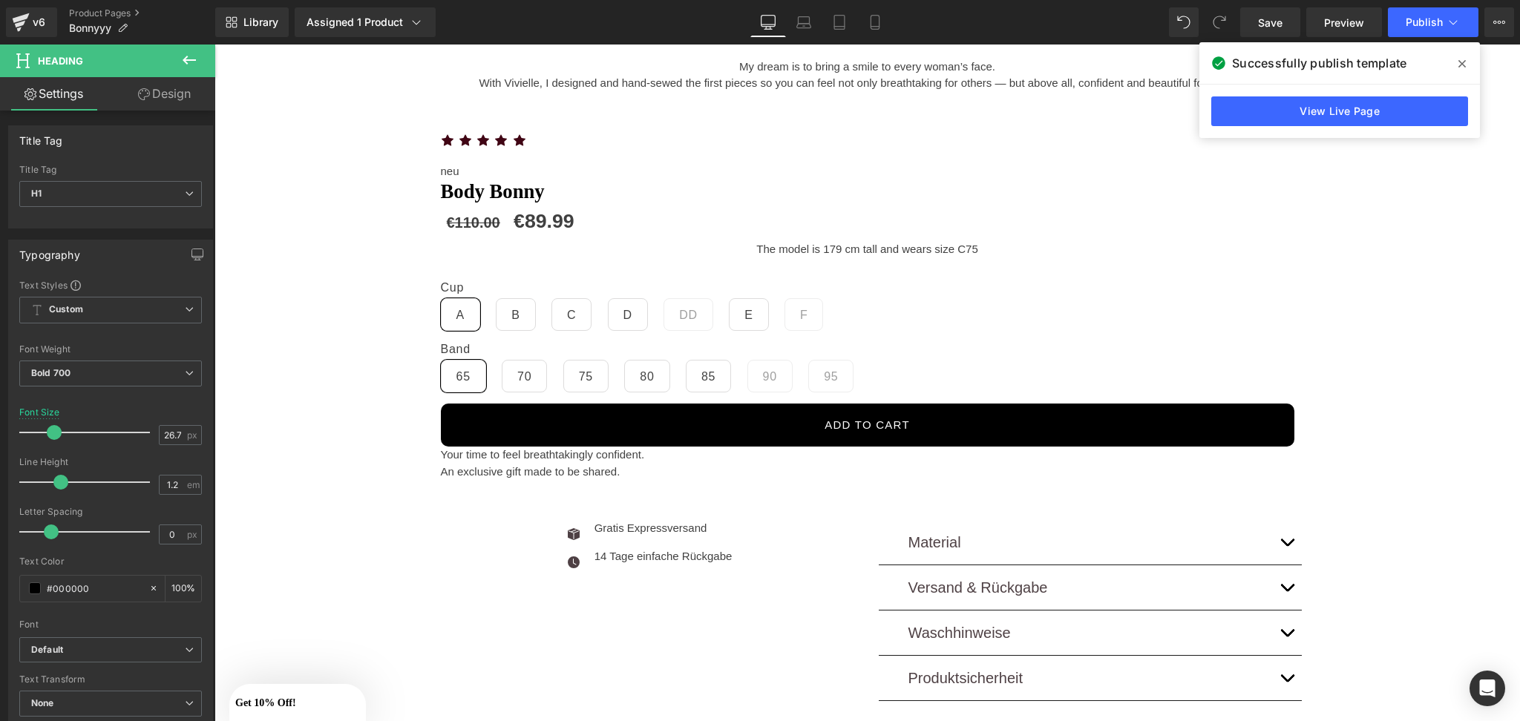
scroll to position [589, 0]
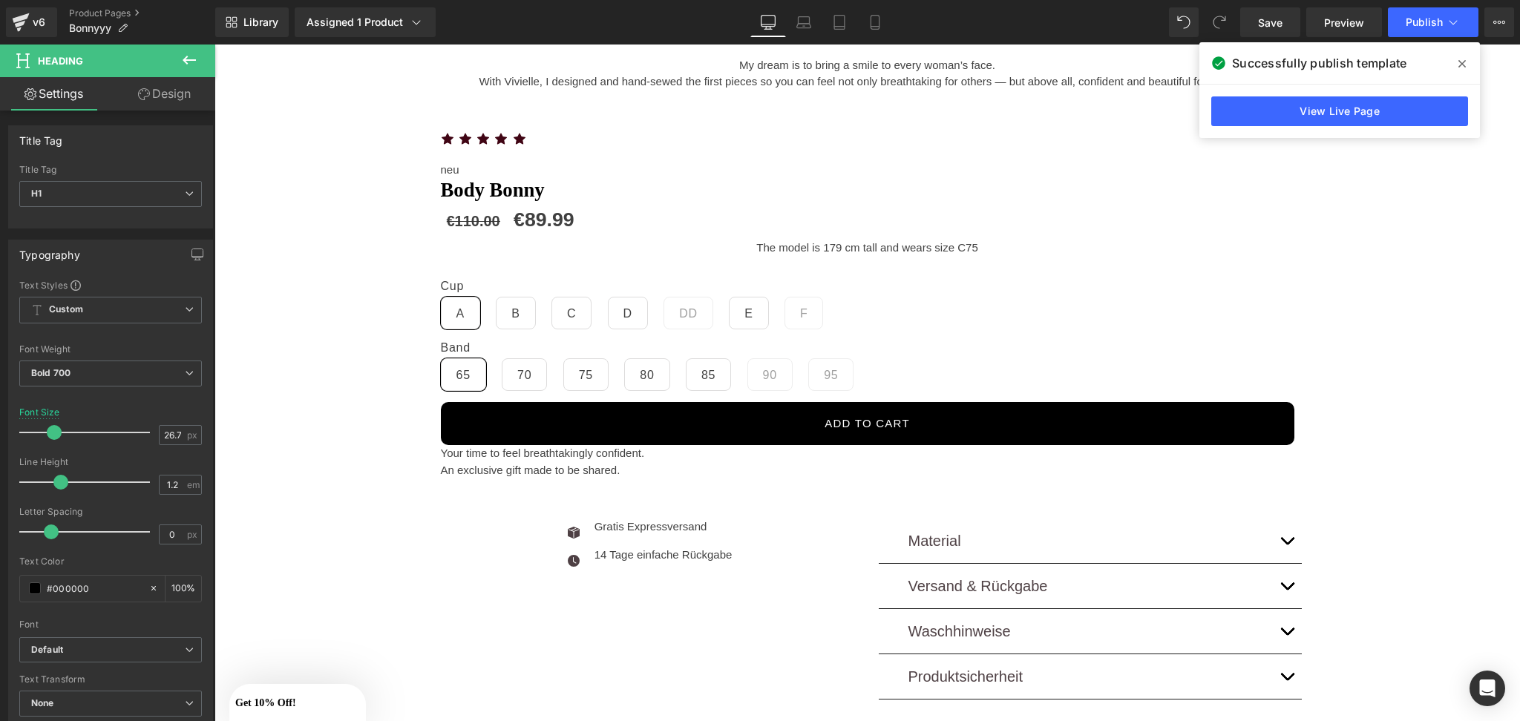
click at [177, 59] on button at bounding box center [189, 61] width 52 height 33
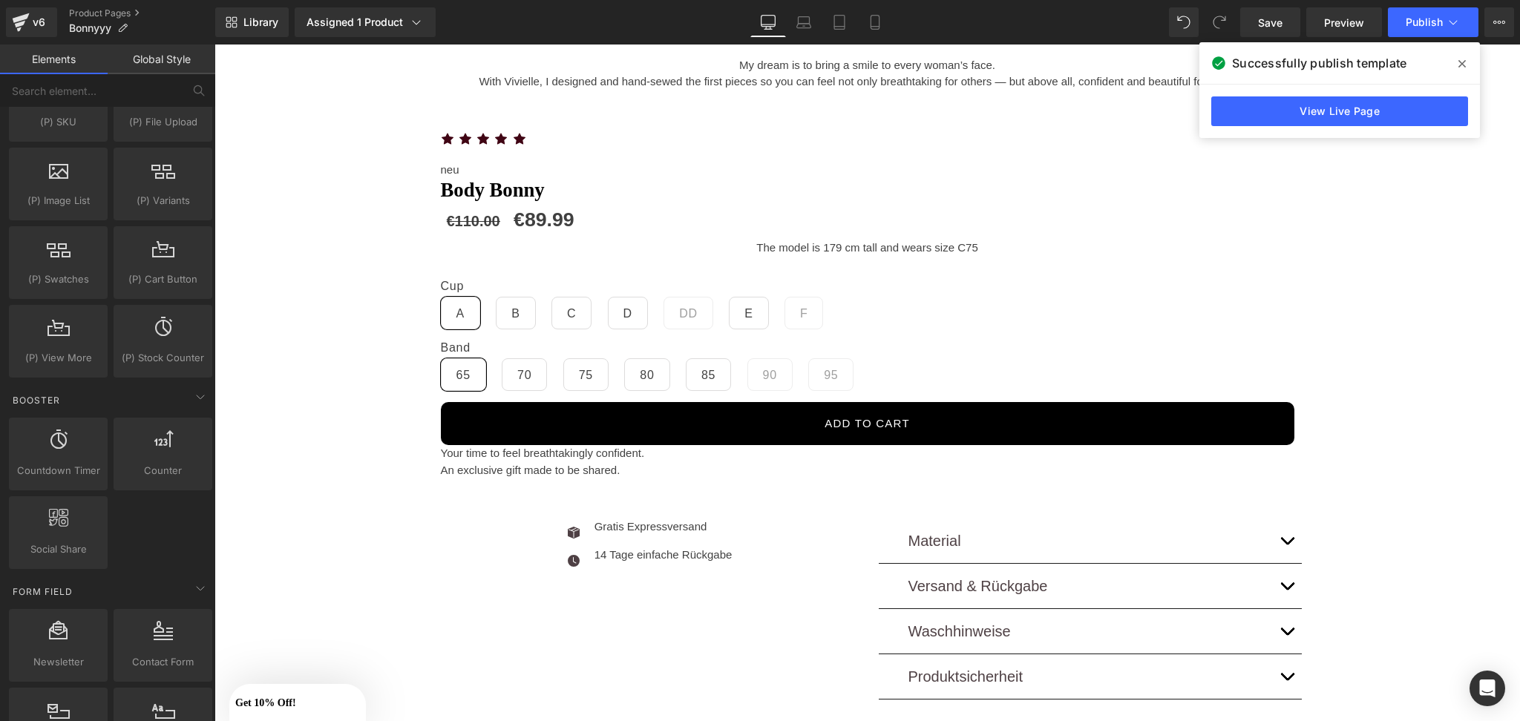
scroll to position [1862, 0]
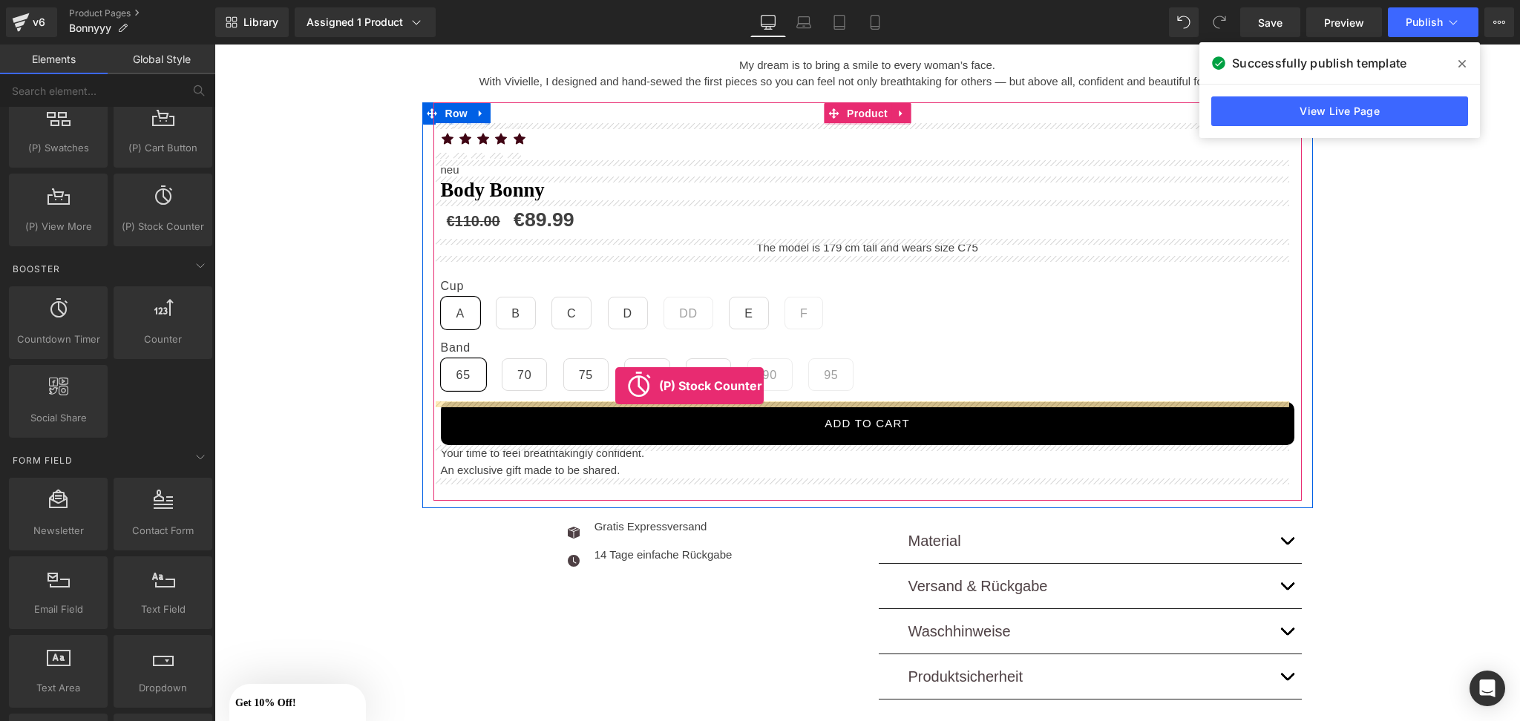
drag, startPoint x: 375, startPoint y: 232, endPoint x: 616, endPoint y: 393, distance: 289.7
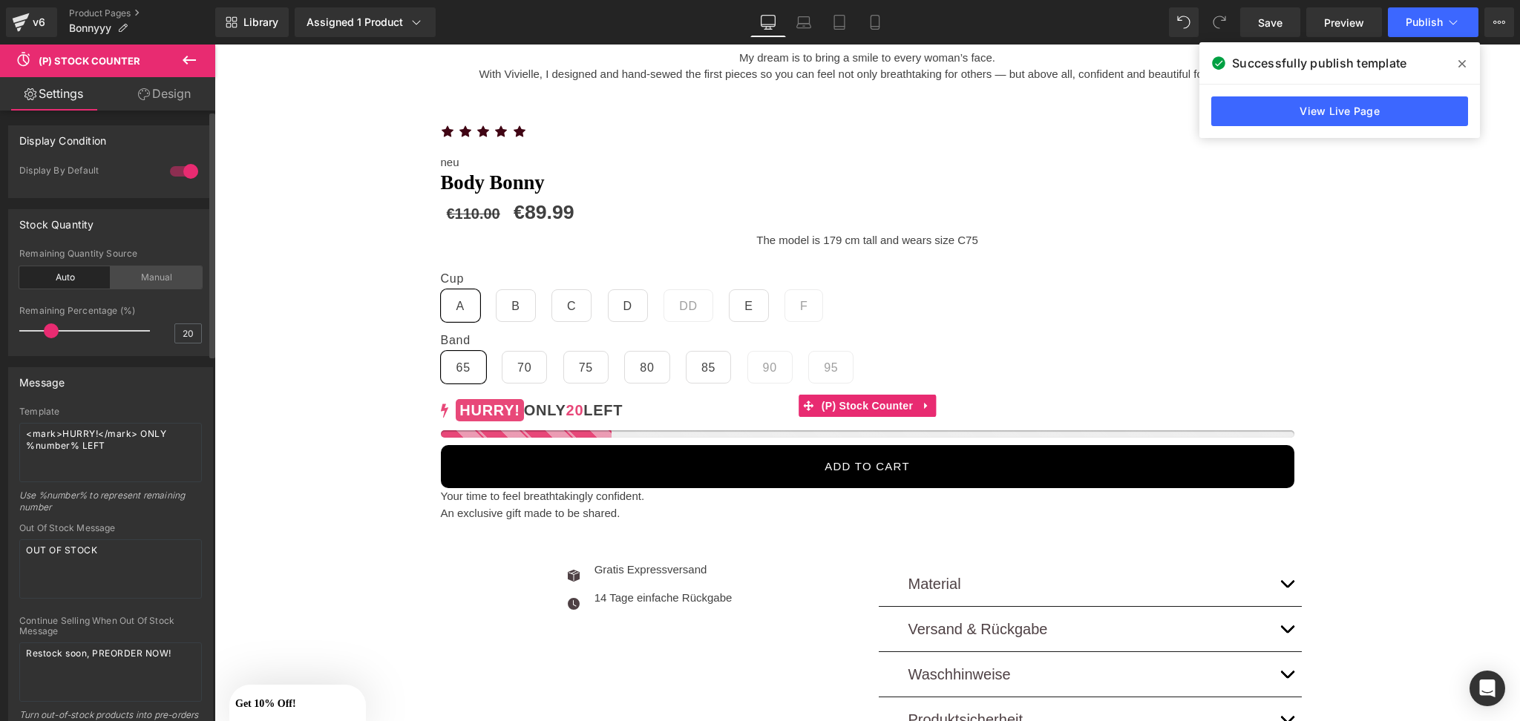
click at [134, 280] on div "Manual" at bounding box center [156, 277] width 91 height 22
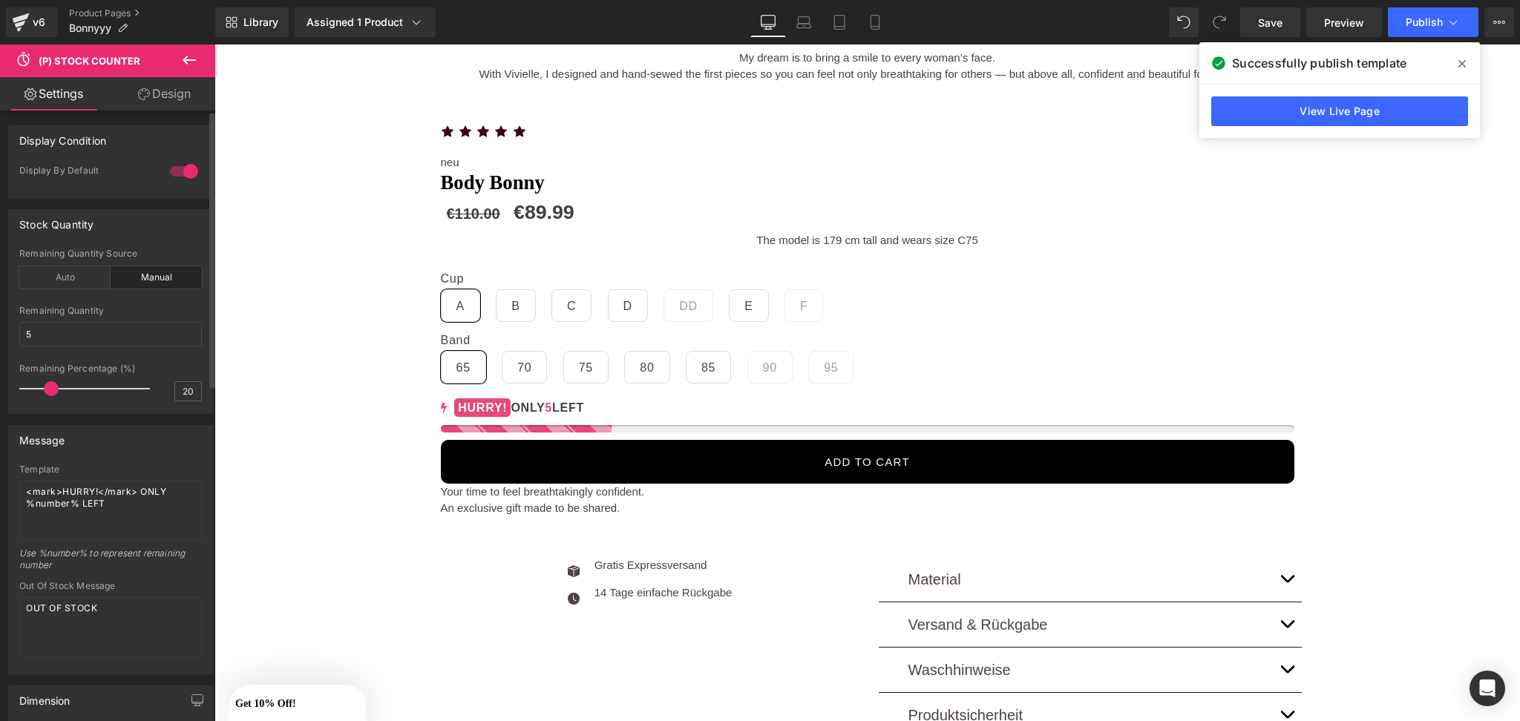
type input "5"
click at [27, 387] on div at bounding box center [88, 389] width 123 height 30
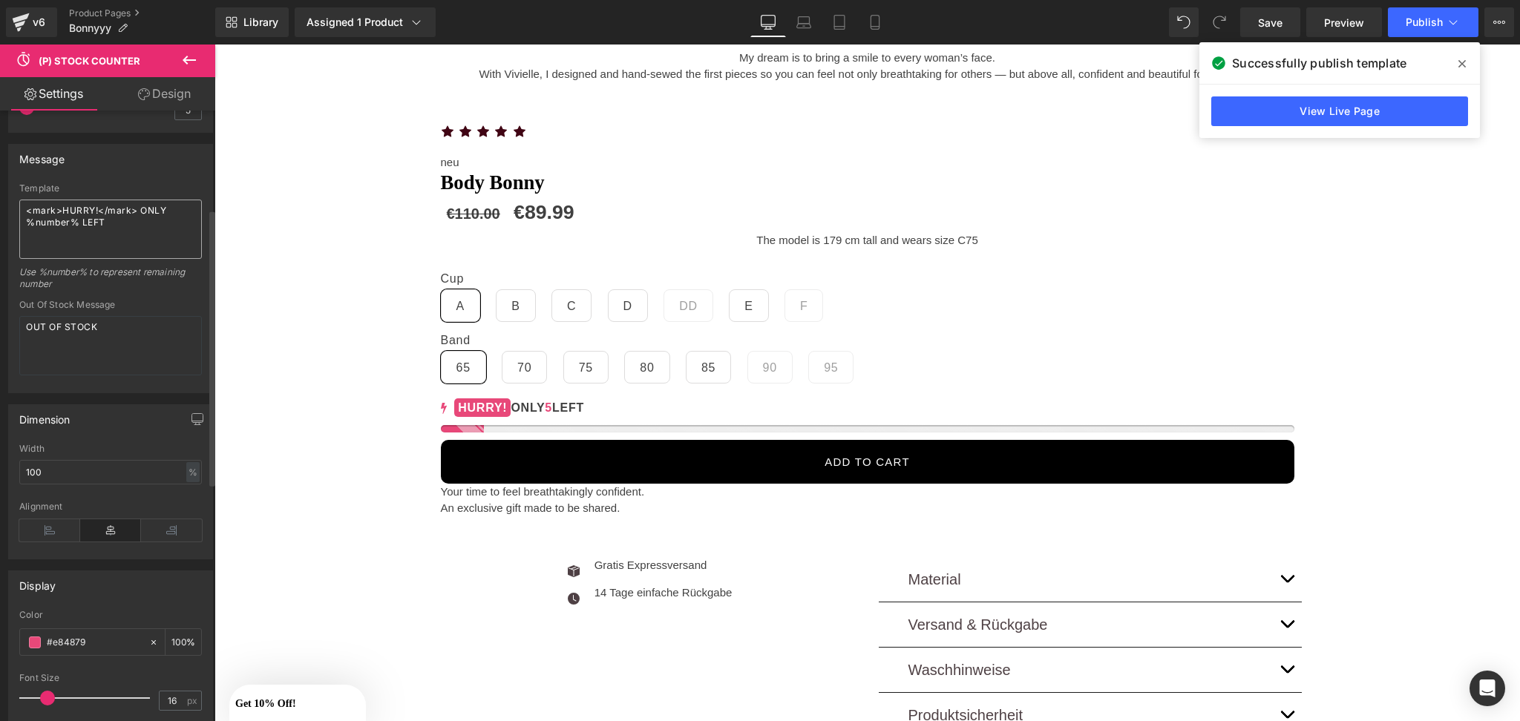
scroll to position [325, 0]
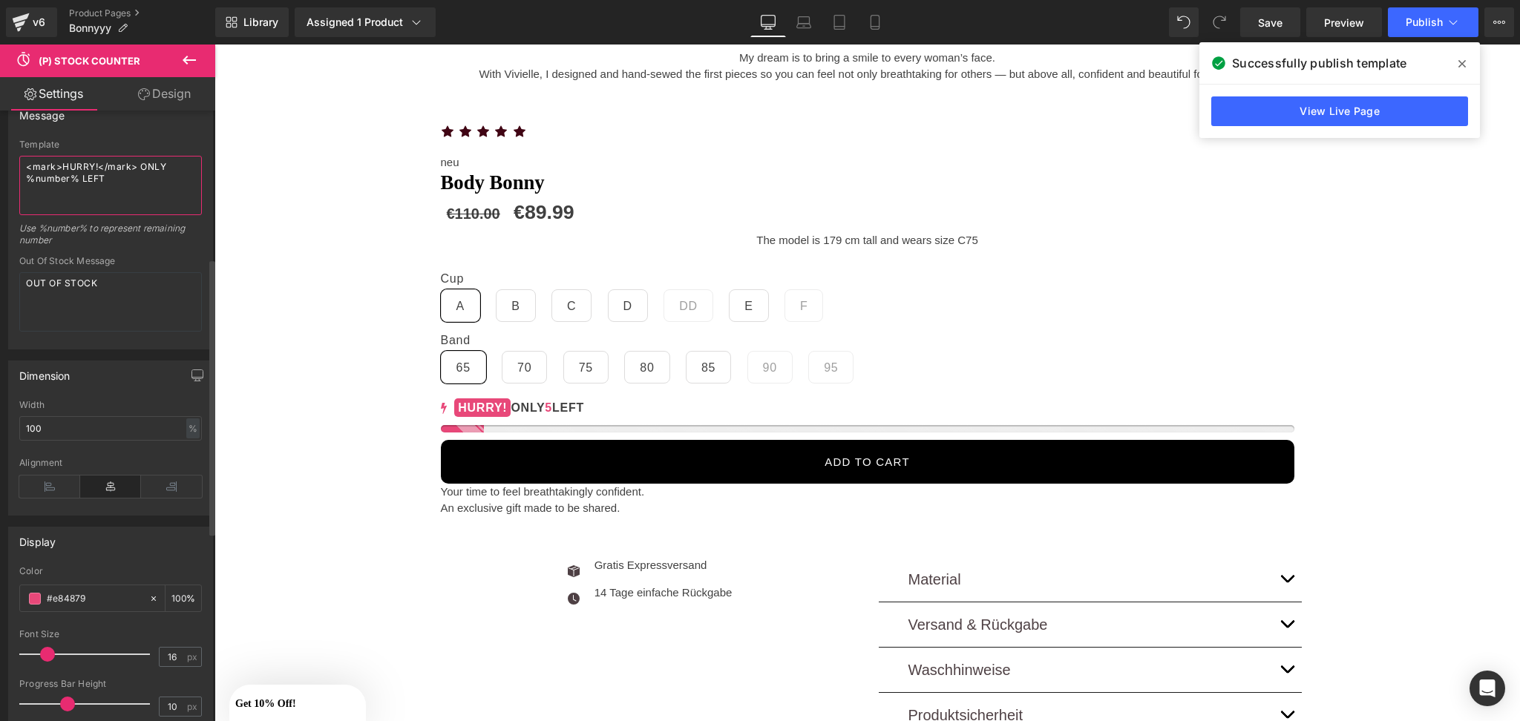
drag, startPoint x: 131, startPoint y: 166, endPoint x: 0, endPoint y: 143, distance: 133.4
click at [0, 143] on div "Message Template <mark>HURRY!</mark> ONLY %number% LEFT Use %number% to represe…" at bounding box center [111, 219] width 222 height 261
type textarea "ONLY %number% LEFT"
click at [26, 600] on div "#e84879" at bounding box center [84, 599] width 128 height 26
click at [22, 594] on div "#e84879" at bounding box center [84, 599] width 128 height 26
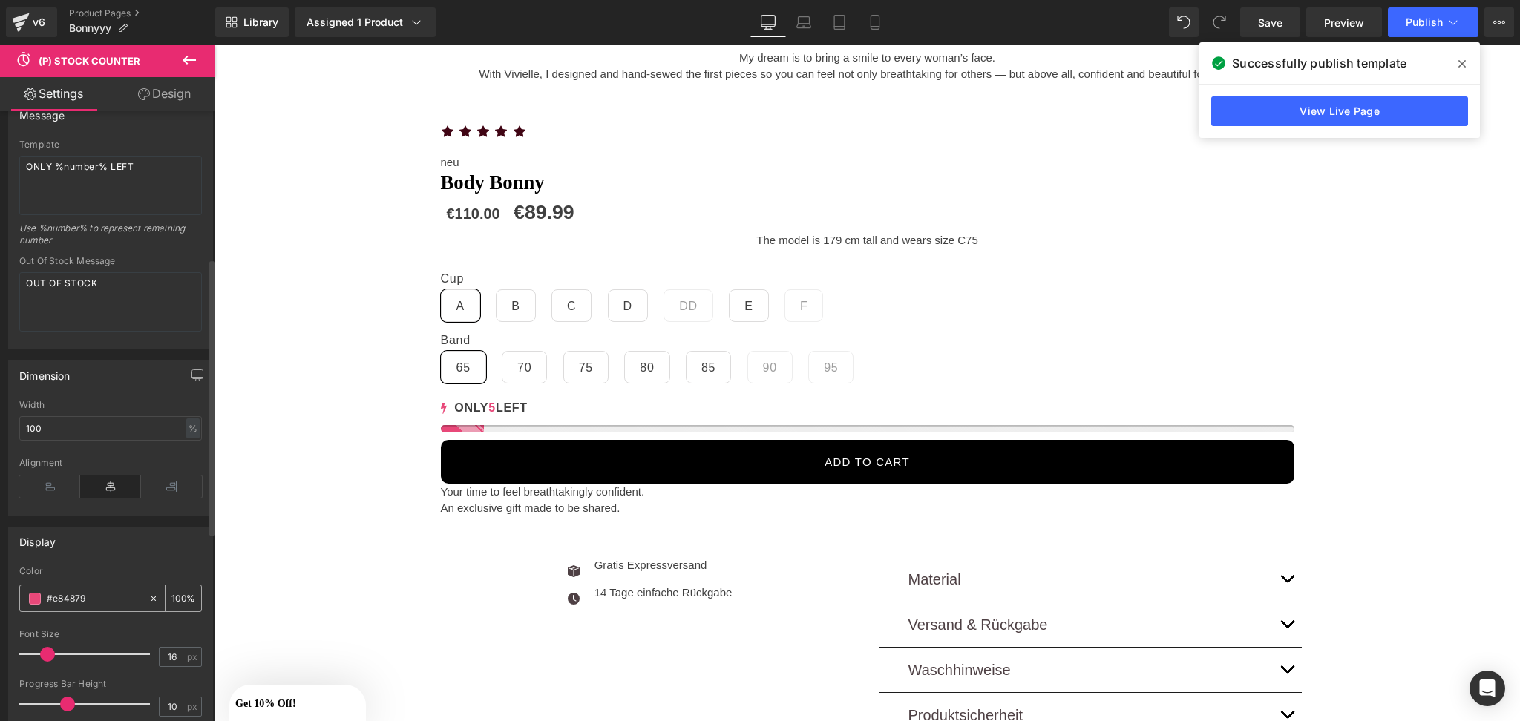
click at [33, 600] on span at bounding box center [35, 599] width 12 height 12
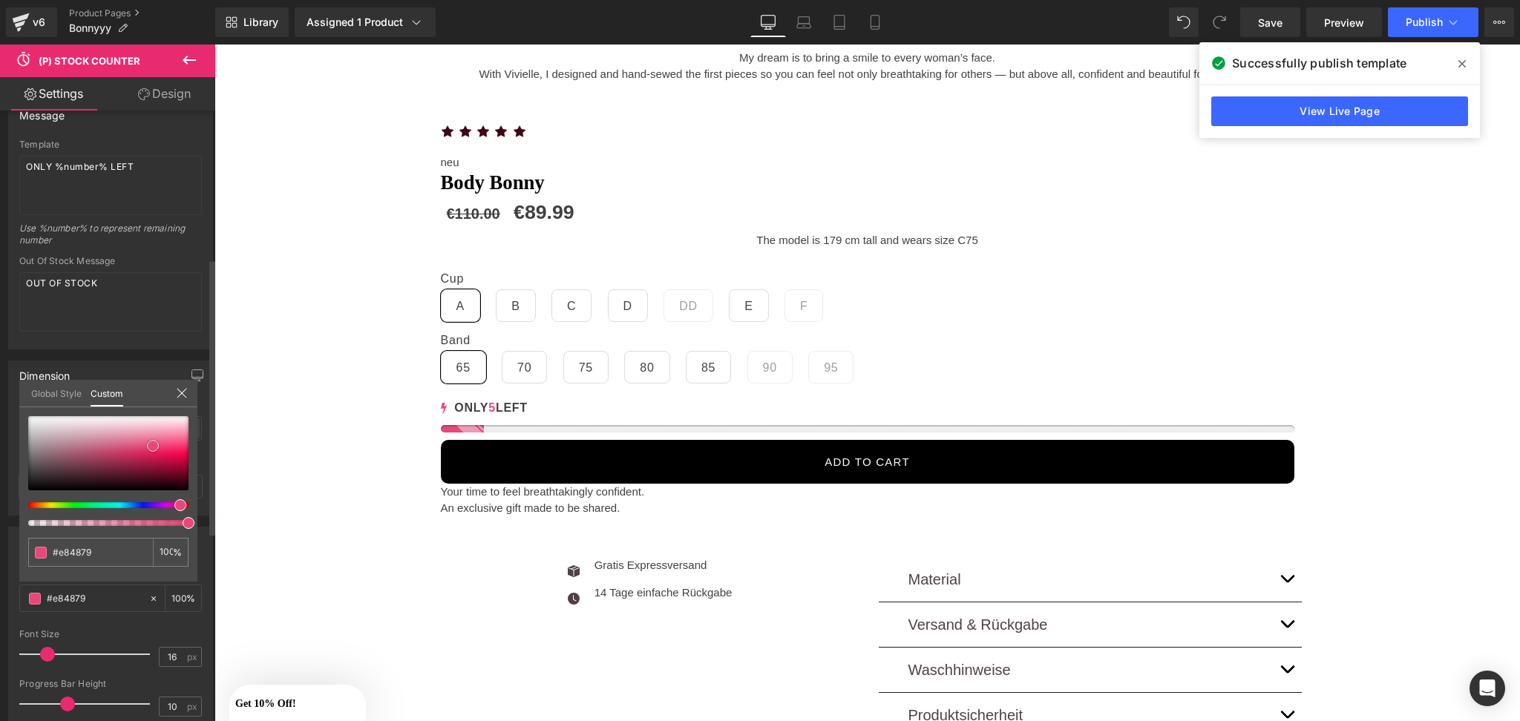
type input "#e94375"
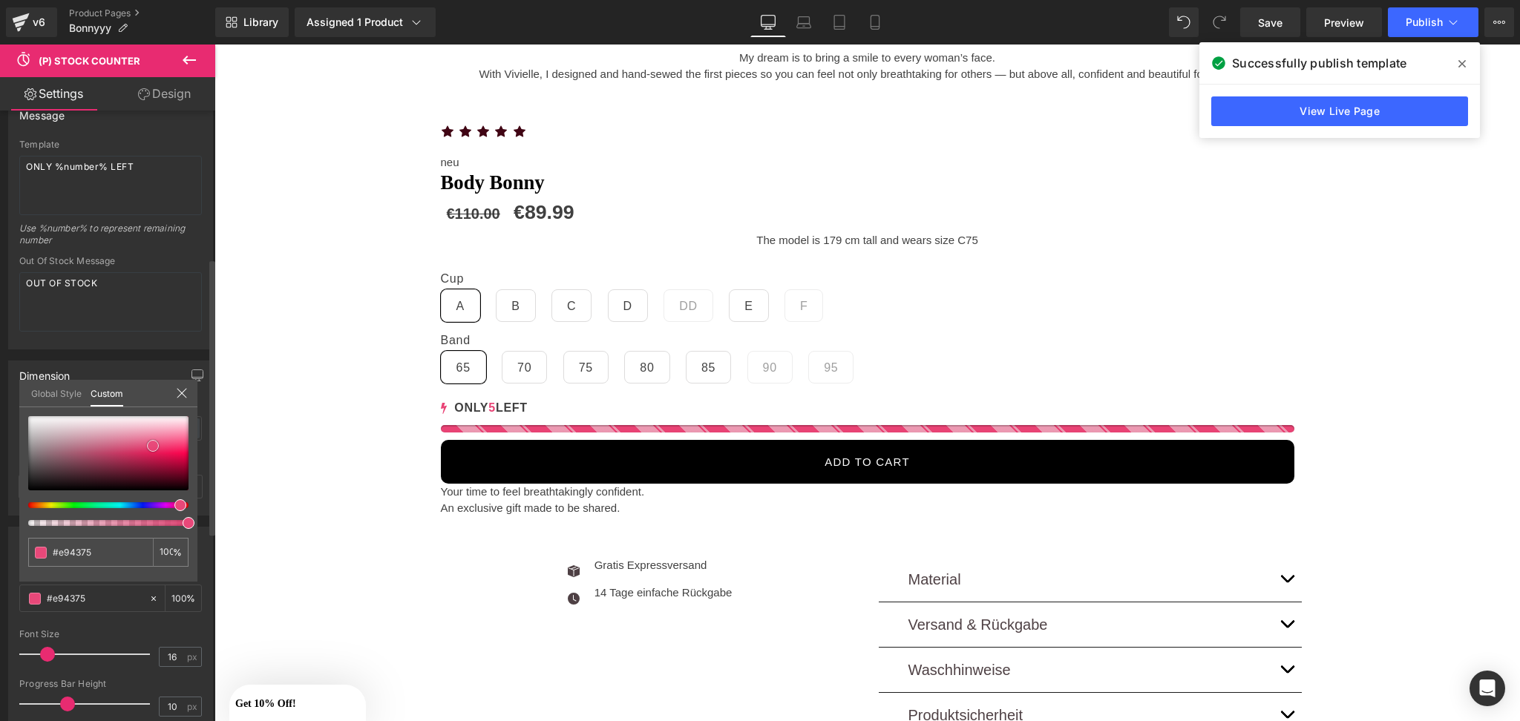
type input "#000000"
drag, startPoint x: 153, startPoint y: 448, endPoint x: 135, endPoint y: 551, distance: 104.0
click at [135, 551] on div "#000000 100 %" at bounding box center [108, 499] width 178 height 166
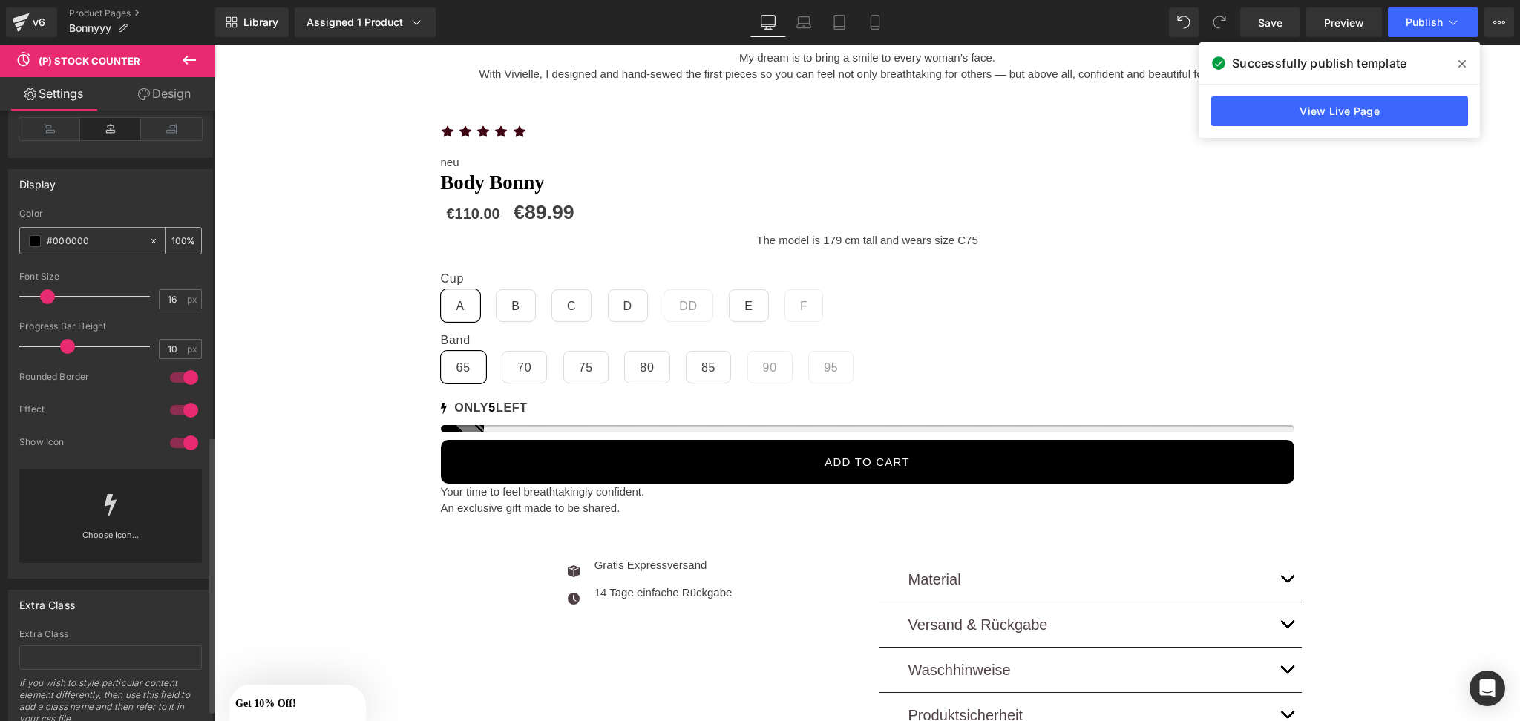
scroll to position [716, 0]
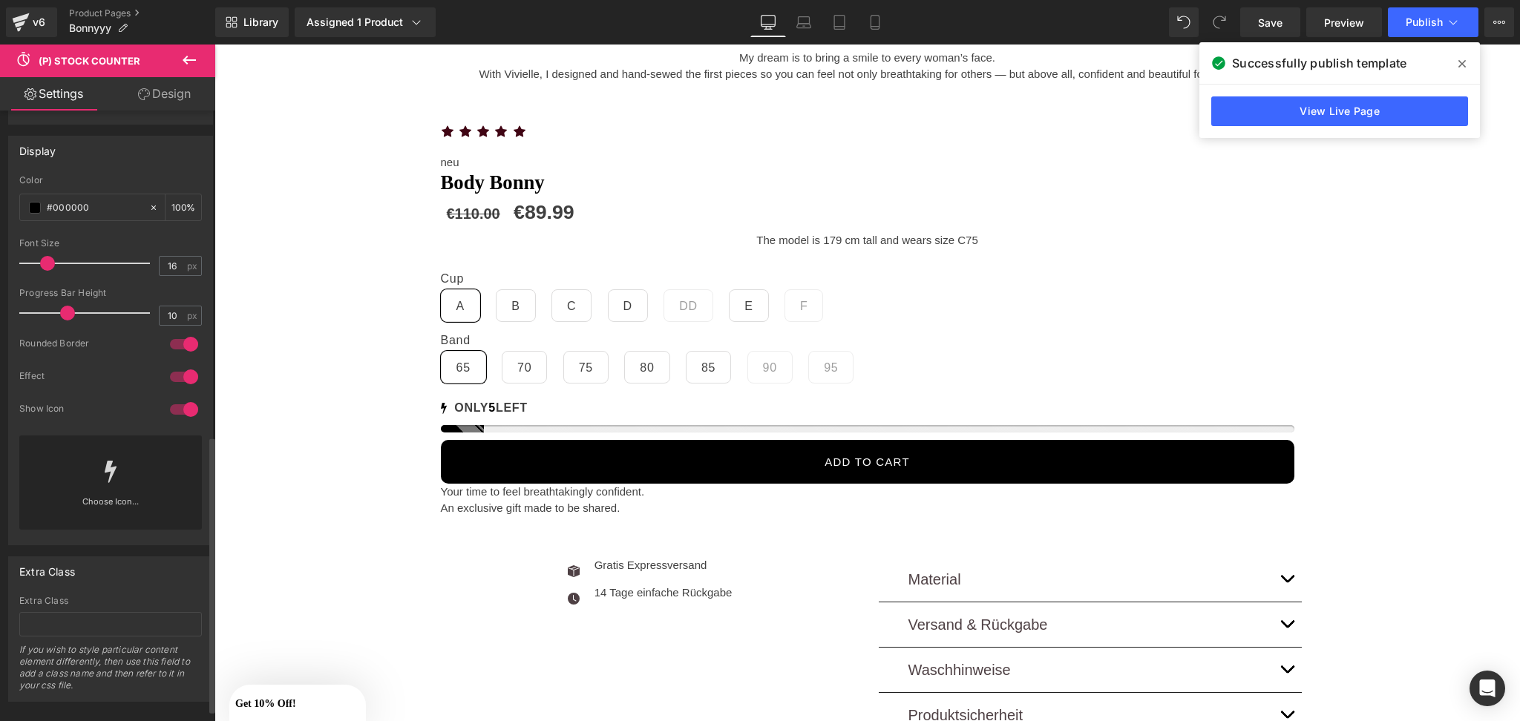
click at [174, 346] on div at bounding box center [184, 345] width 36 height 24
click at [184, 377] on div at bounding box center [184, 377] width 36 height 24
click at [1426, 18] on span "Publish" at bounding box center [1424, 22] width 37 height 12
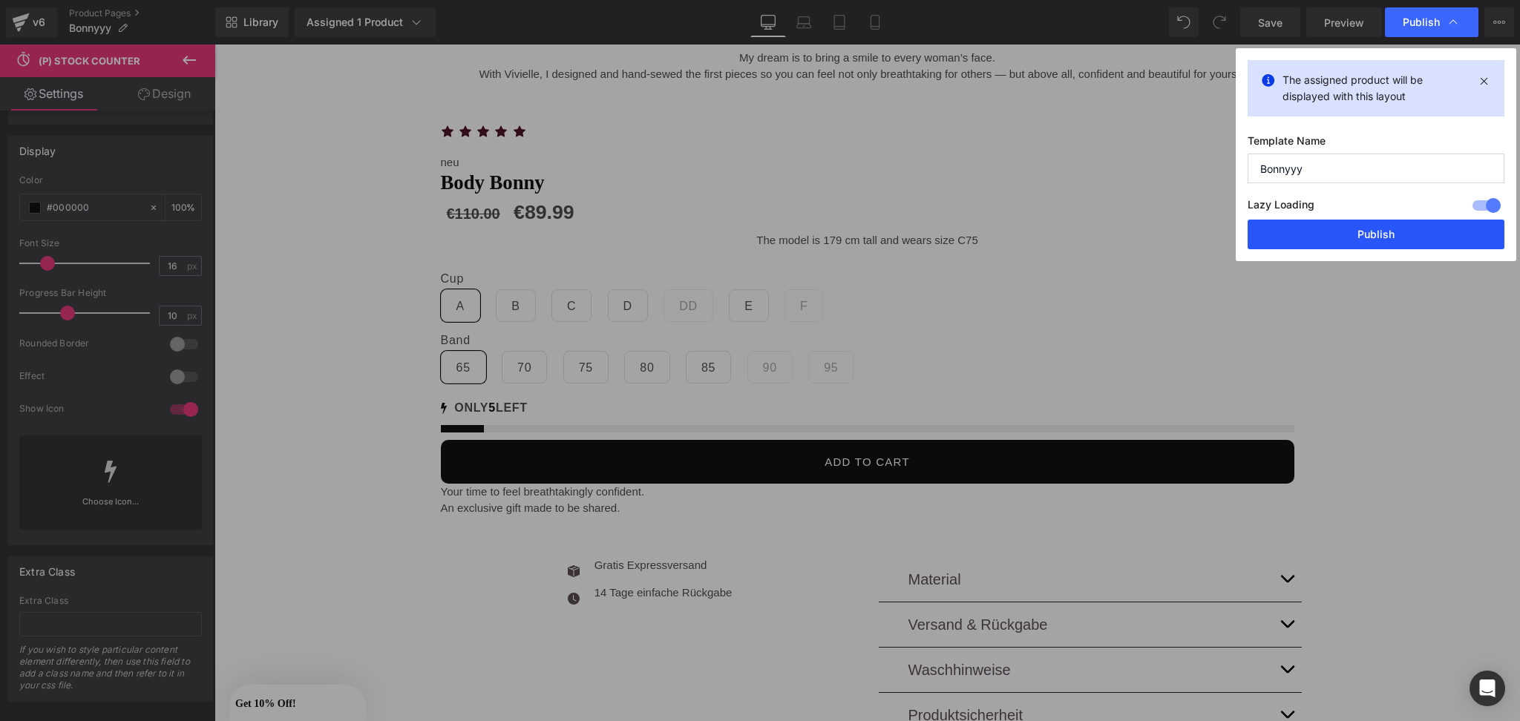
click at [1312, 241] on button "Publish" at bounding box center [1376, 235] width 257 height 30
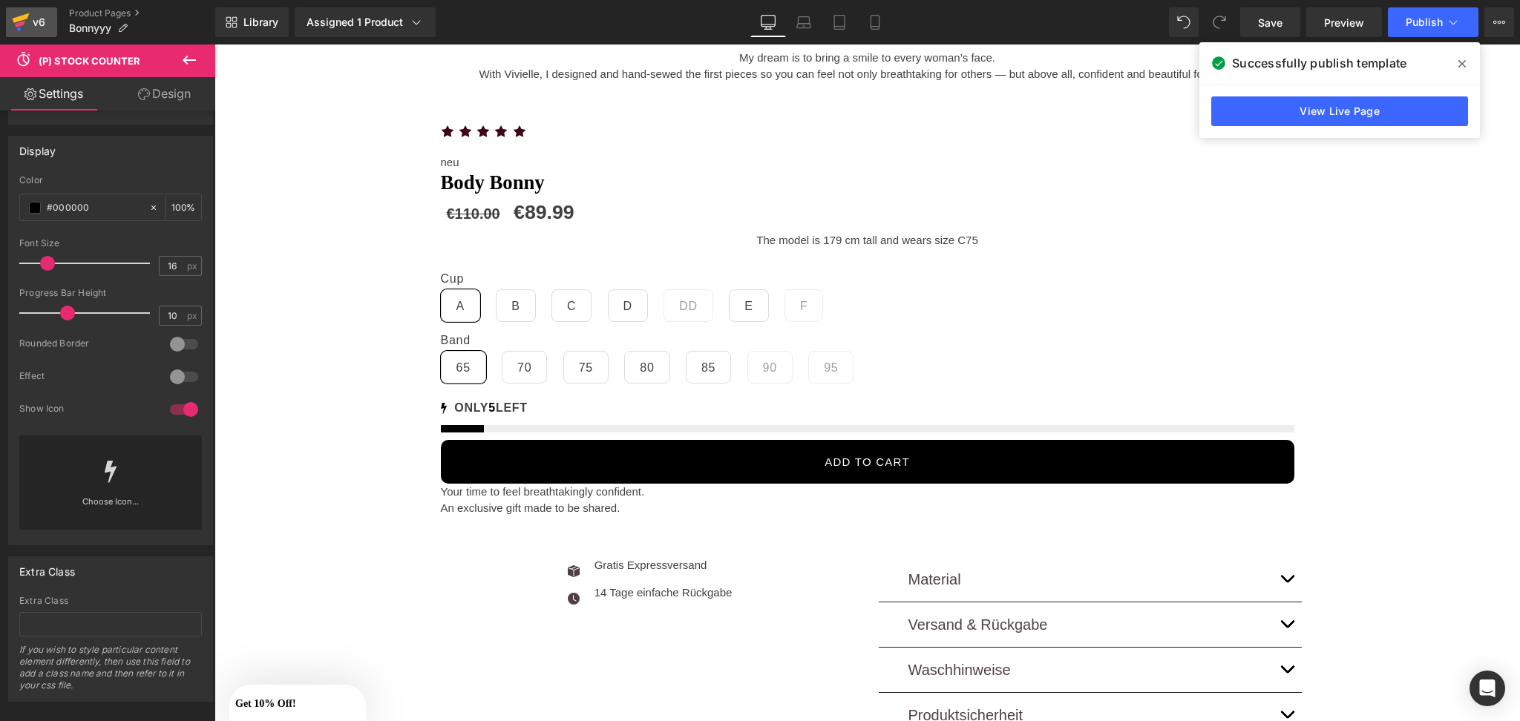
click at [10, 19] on link "v6" at bounding box center [31, 22] width 51 height 30
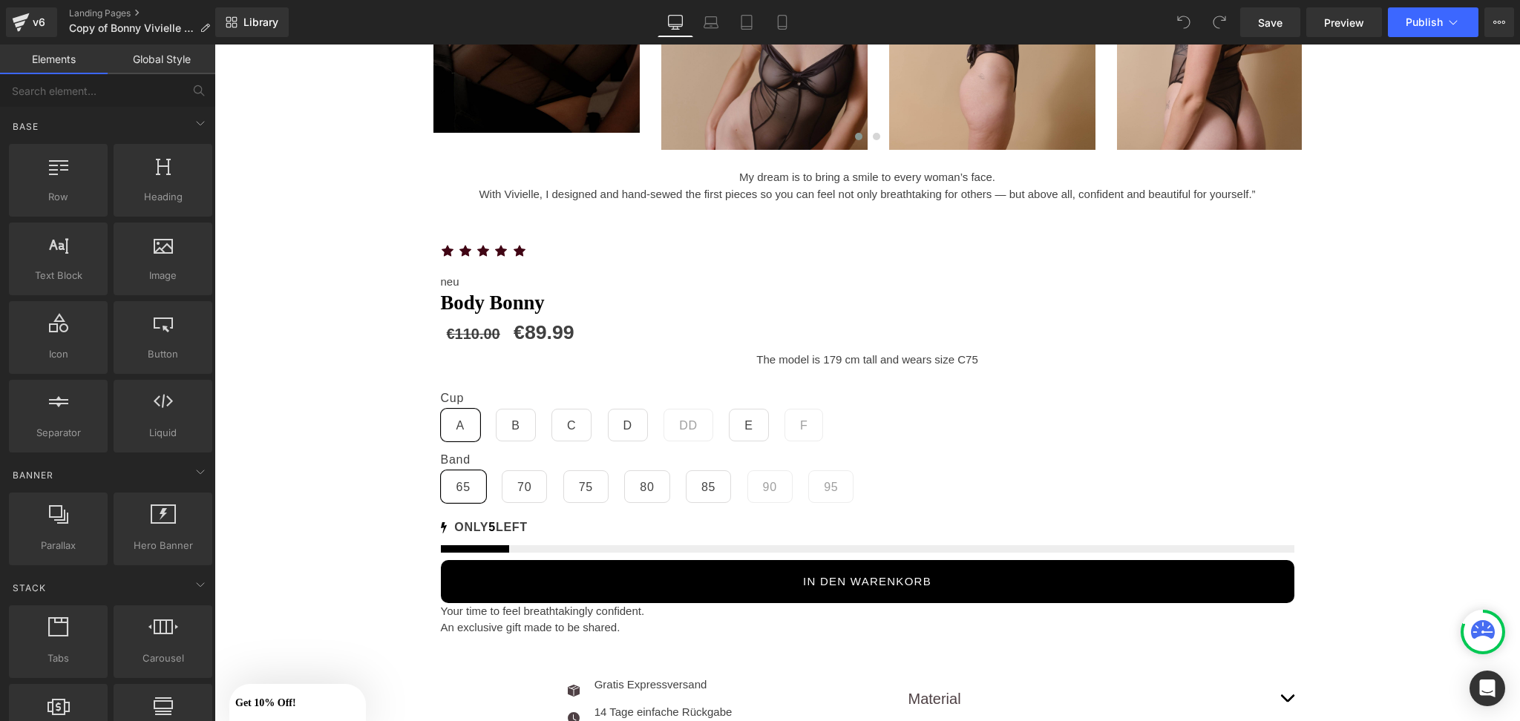
scroll to position [497, 0]
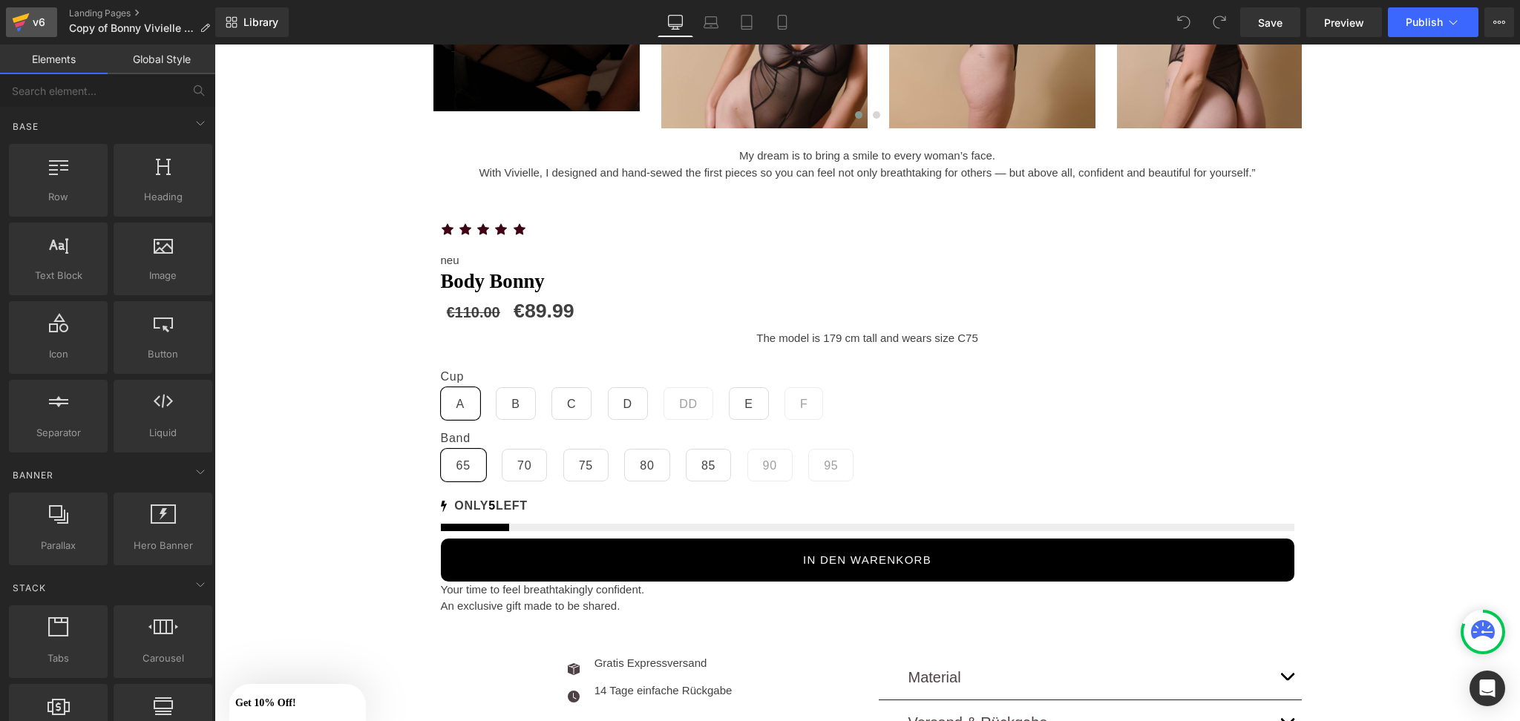
click at [48, 22] on div "v6" at bounding box center [39, 22] width 19 height 19
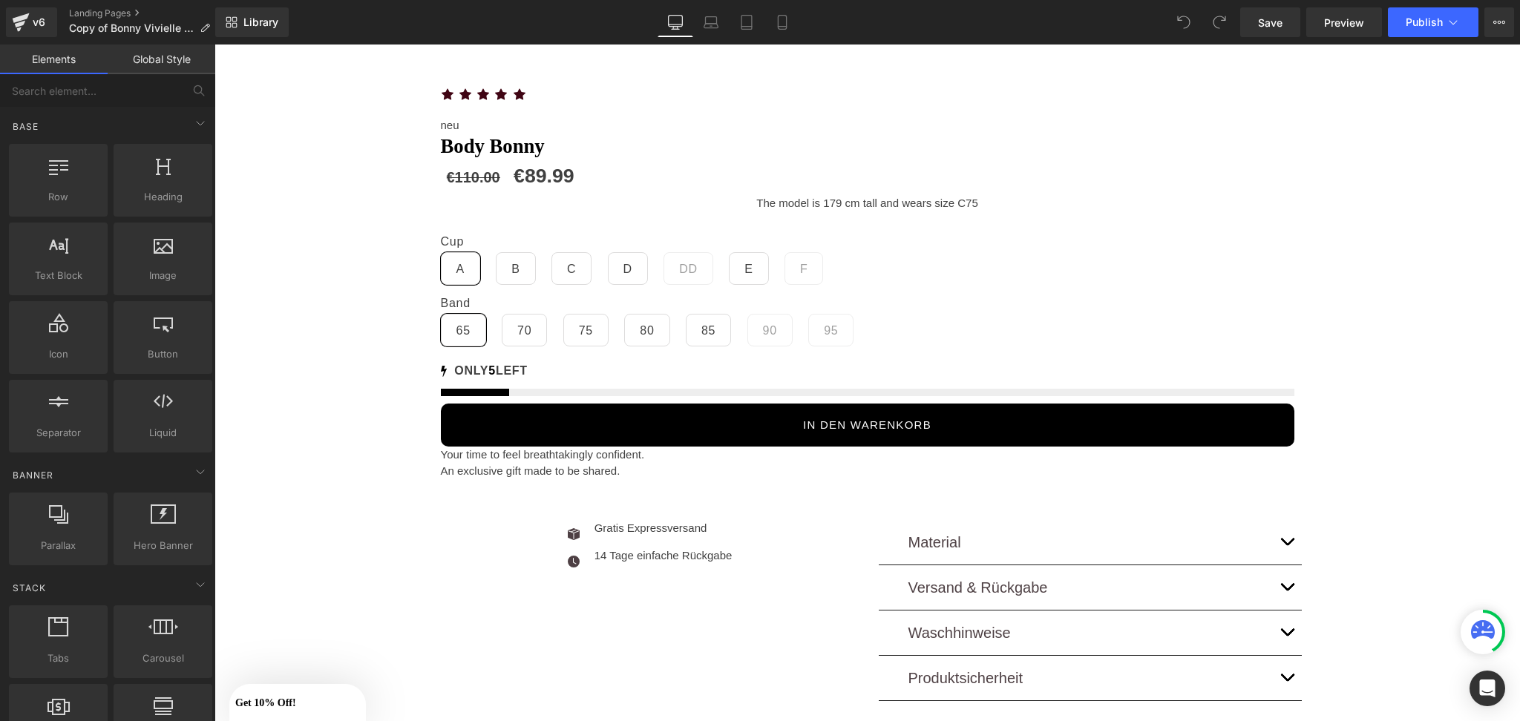
scroll to position [626, 0]
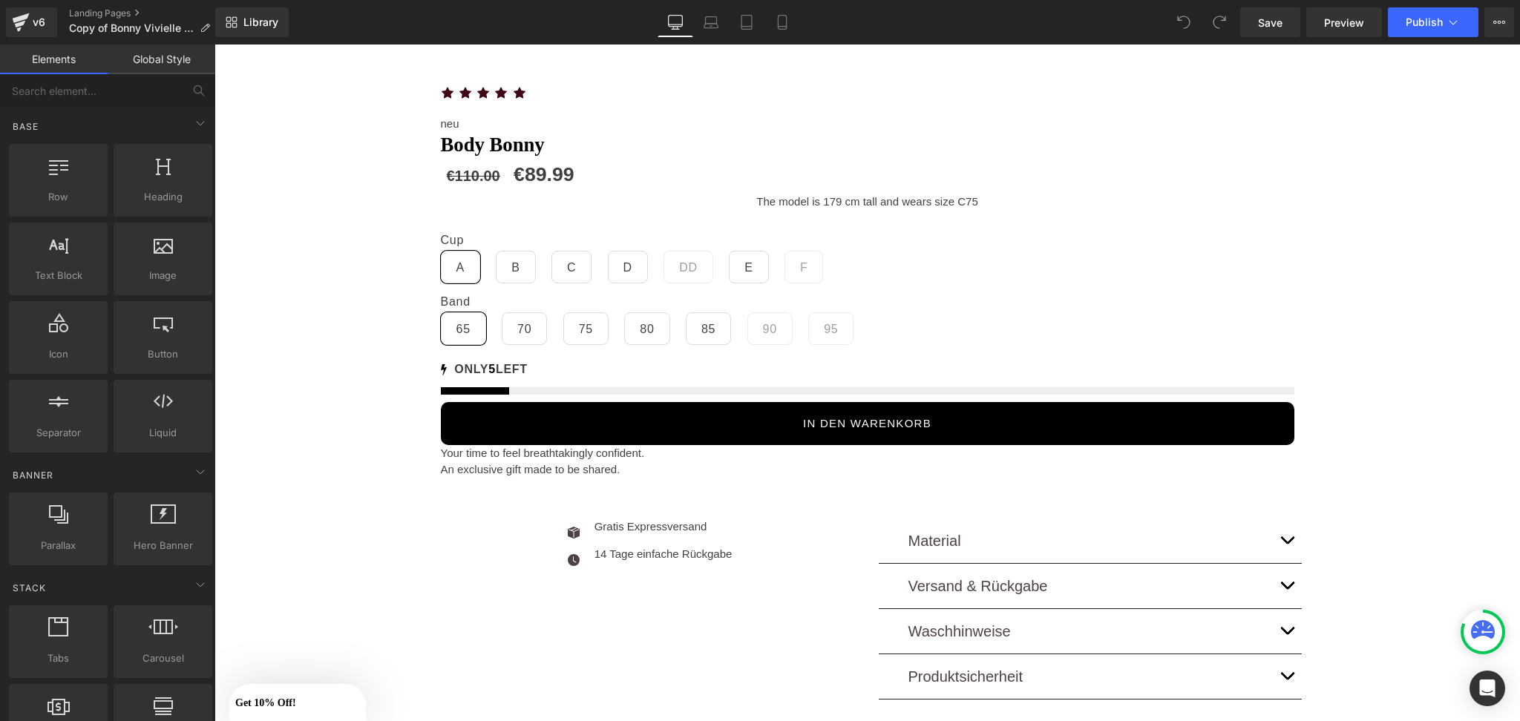
click at [48, 5] on div "v6 Landing Pages Copy of Bonny Vivielle '79" at bounding box center [107, 22] width 215 height 45
click at [36, 26] on div "v6" at bounding box center [39, 22] width 19 height 19
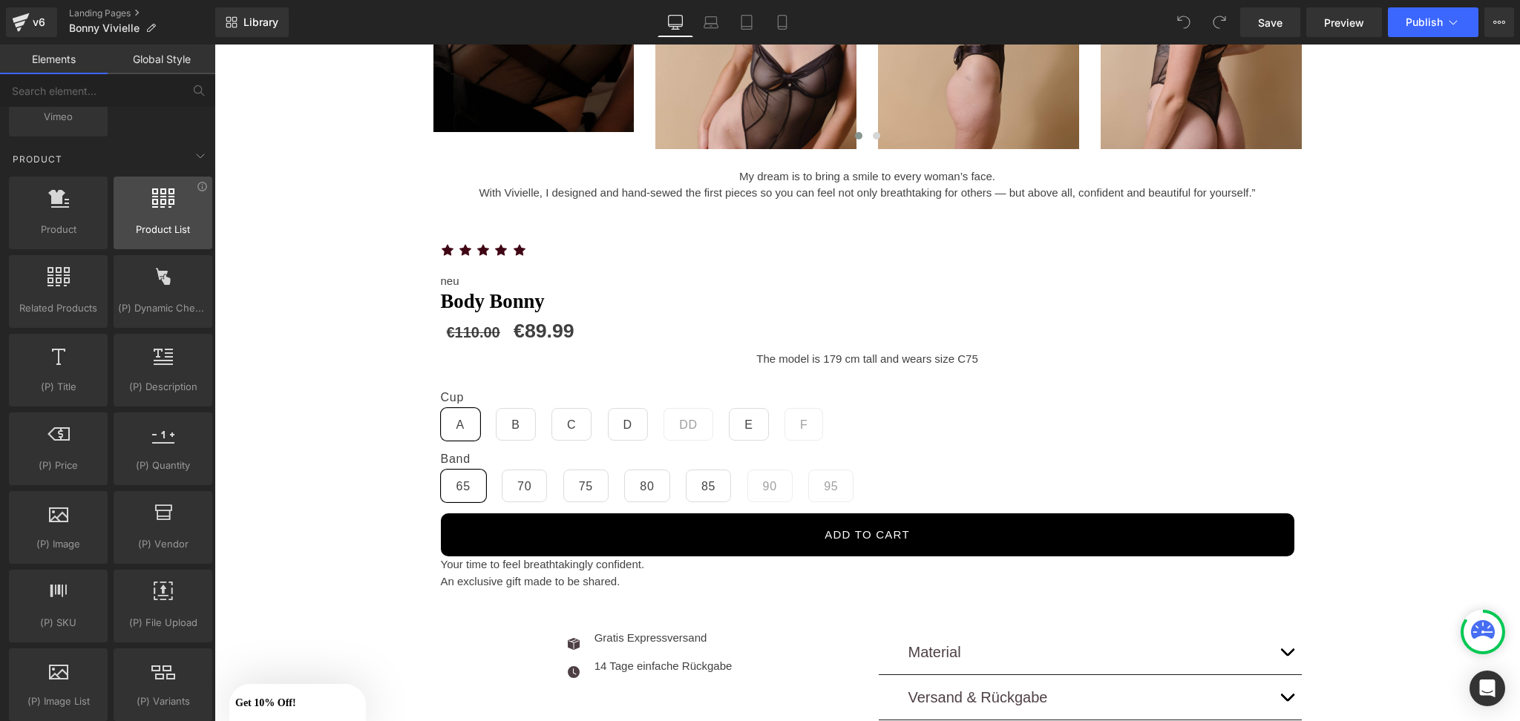
scroll to position [1618, 0]
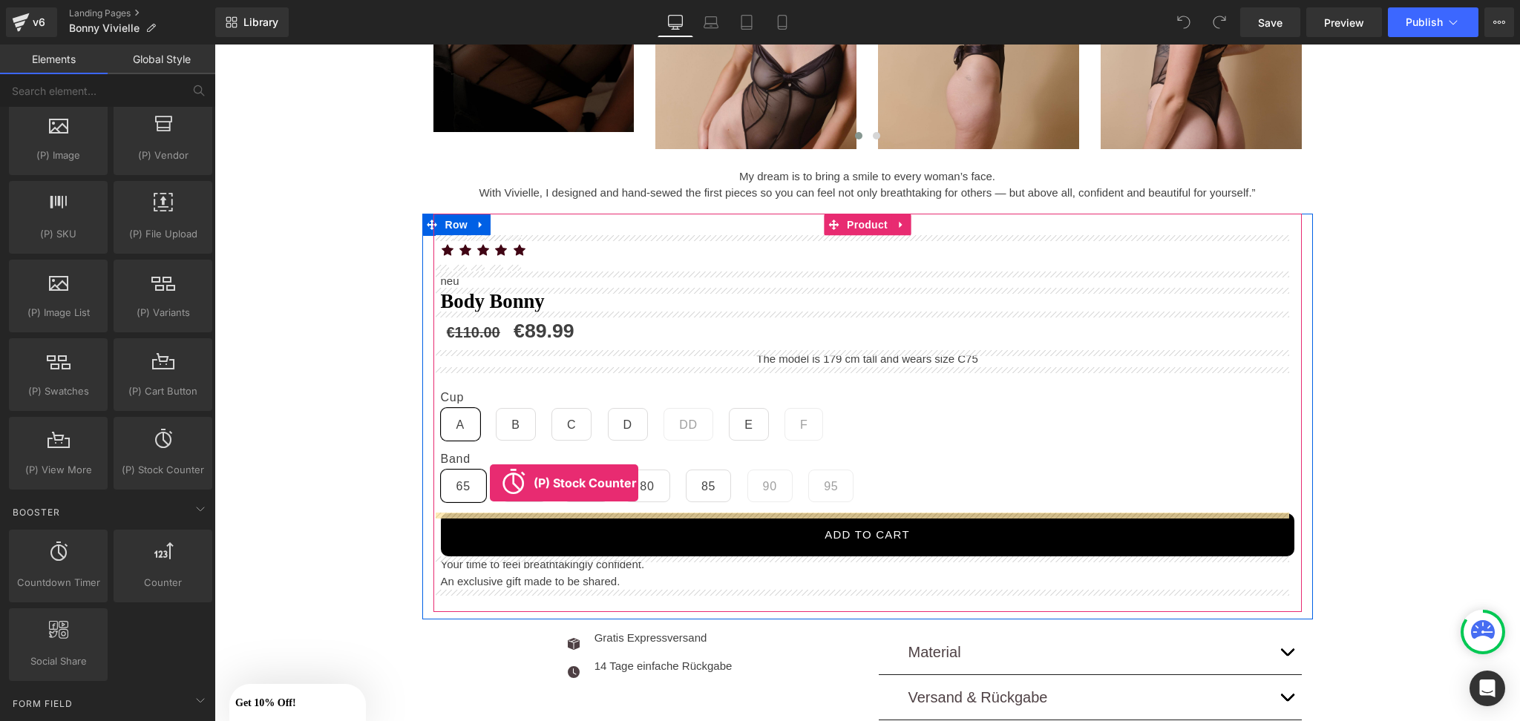
drag, startPoint x: 383, startPoint y: 521, endPoint x: 490, endPoint y: 484, distance: 113.1
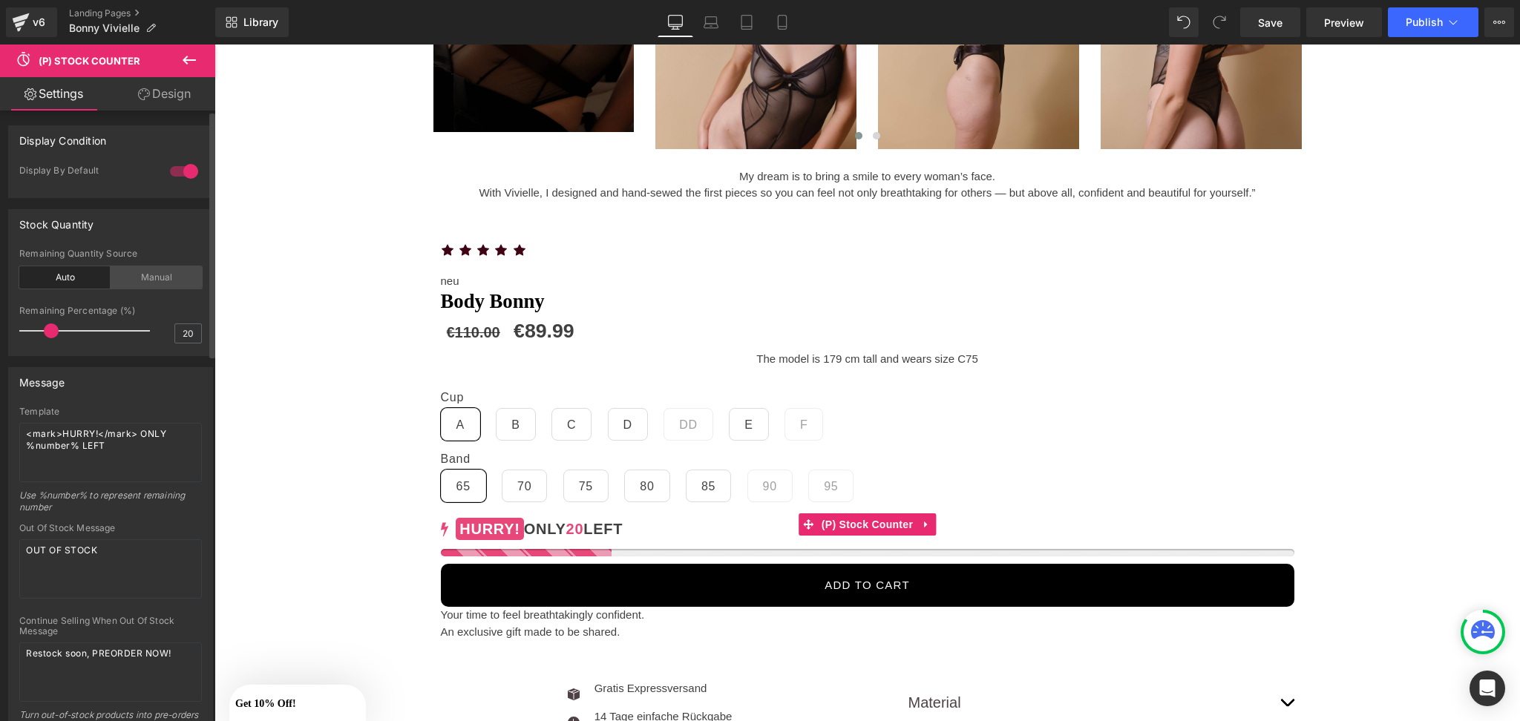
drag, startPoint x: 165, startPoint y: 264, endPoint x: 163, endPoint y: 271, distance: 7.7
click at [163, 271] on div "Remaining Quantity Source Auto Manual" at bounding box center [110, 277] width 183 height 57
click at [163, 271] on div "Manual" at bounding box center [156, 277] width 91 height 22
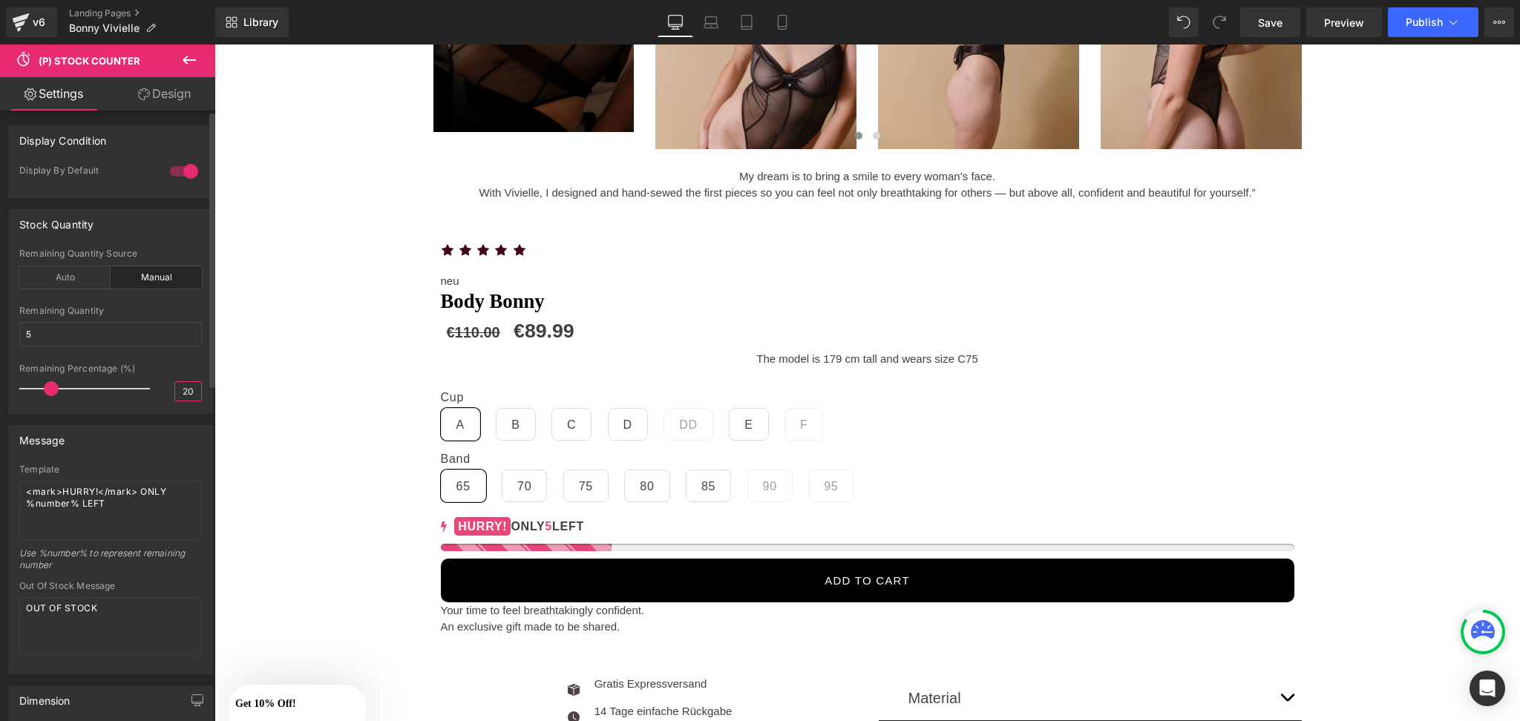
click at [179, 386] on input "20" at bounding box center [188, 391] width 26 height 19
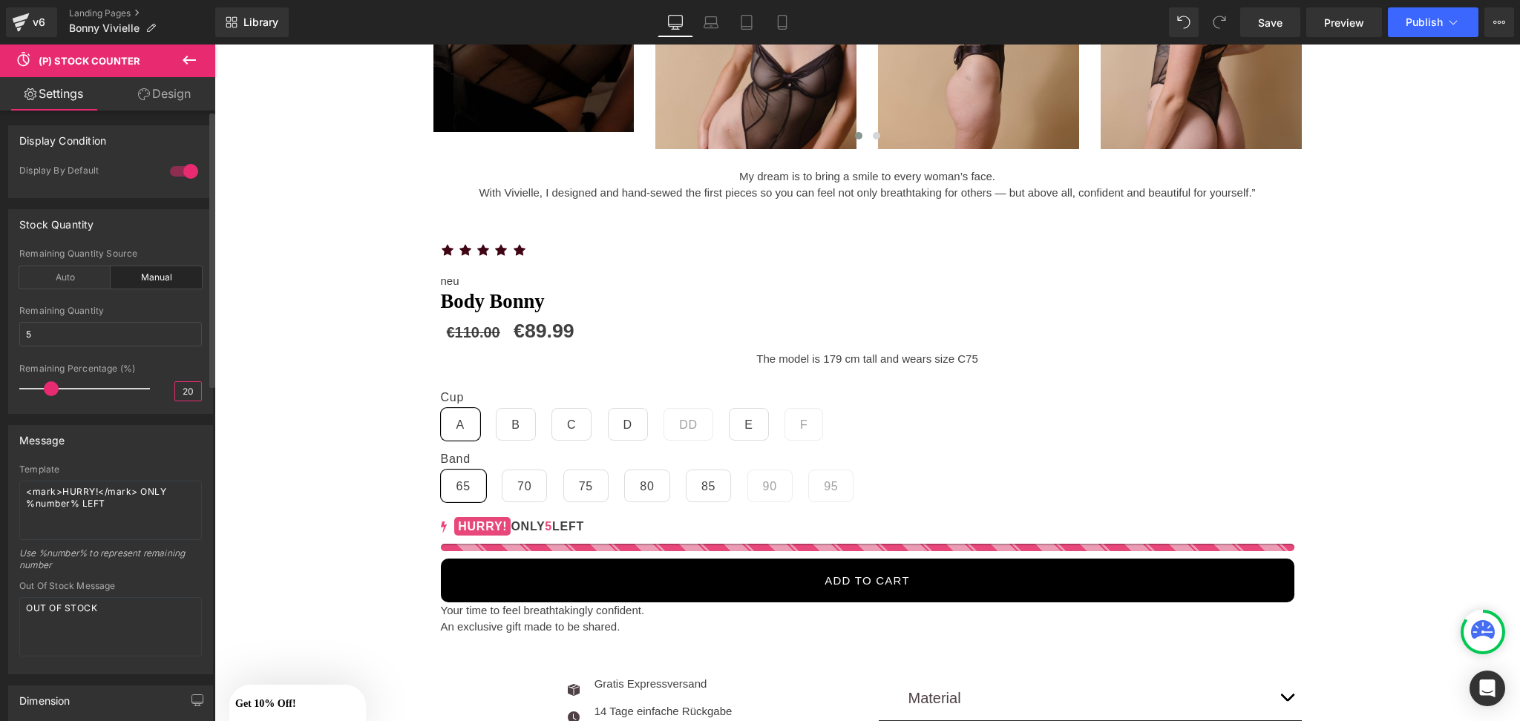
type input "2"
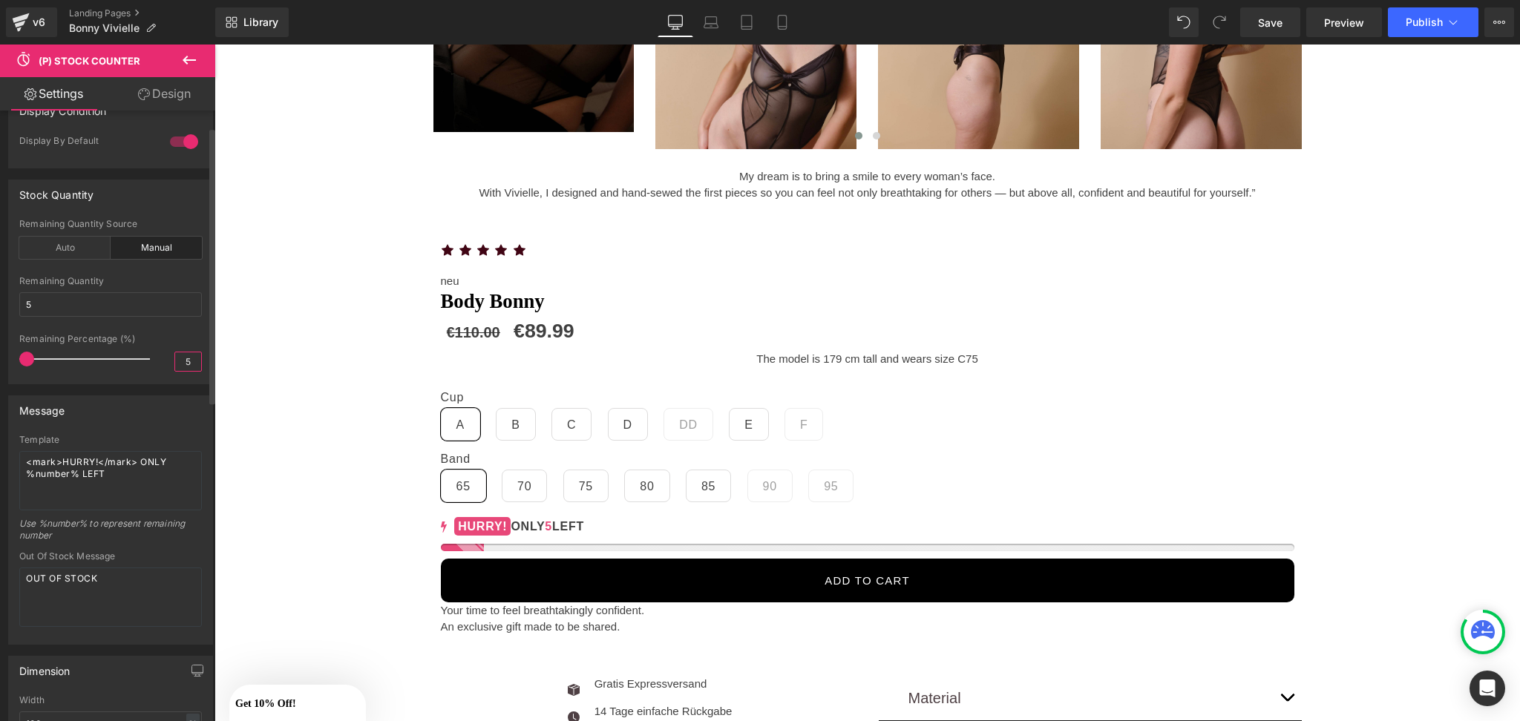
scroll to position [42, 0]
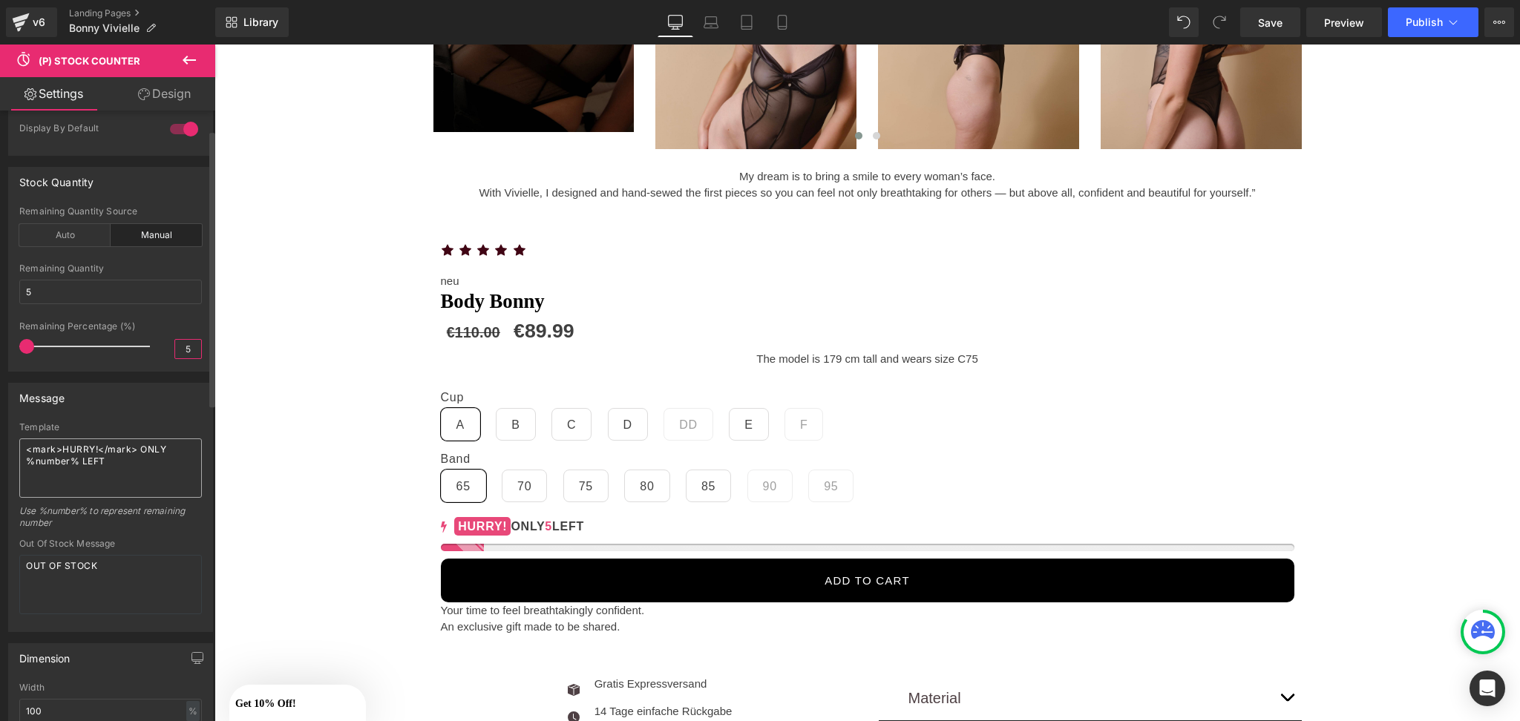
type input "5"
drag, startPoint x: 136, startPoint y: 448, endPoint x: 0, endPoint y: 464, distance: 136.7
click at [0, 464] on div "Message Template <mark>HURRY!</mark> ONLY %number% LEFT Use %number% to represe…" at bounding box center [111, 502] width 222 height 261
click at [92, 455] on textarea "<mark>HURRY!</mark> ONLY %number% LEFT" at bounding box center [110, 468] width 183 height 59
drag, startPoint x: 138, startPoint y: 445, endPoint x: 0, endPoint y: 442, distance: 138.1
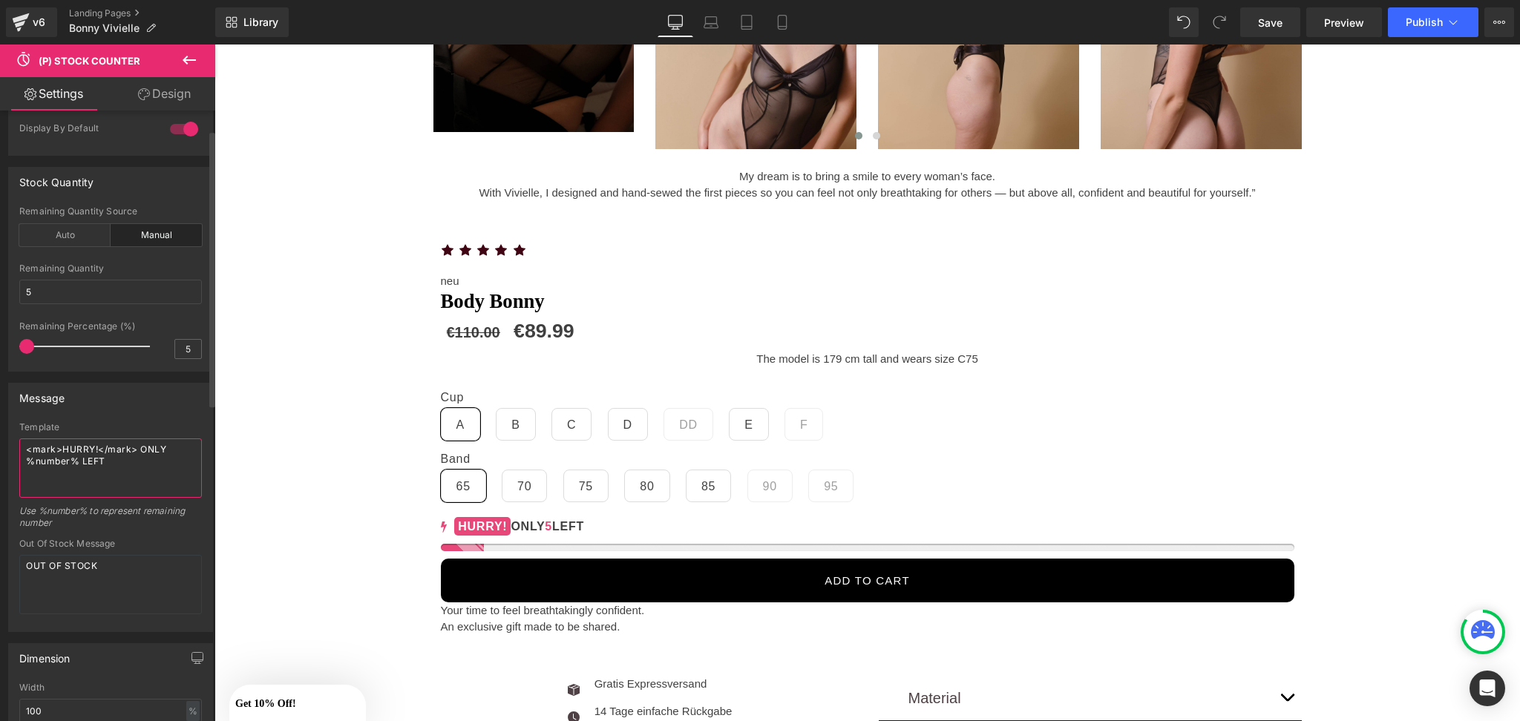
click at [0, 443] on div "Message Template <mark>HURRY!</mark> ONLY %number% LEFT Use %number% to represe…" at bounding box center [111, 502] width 222 height 261
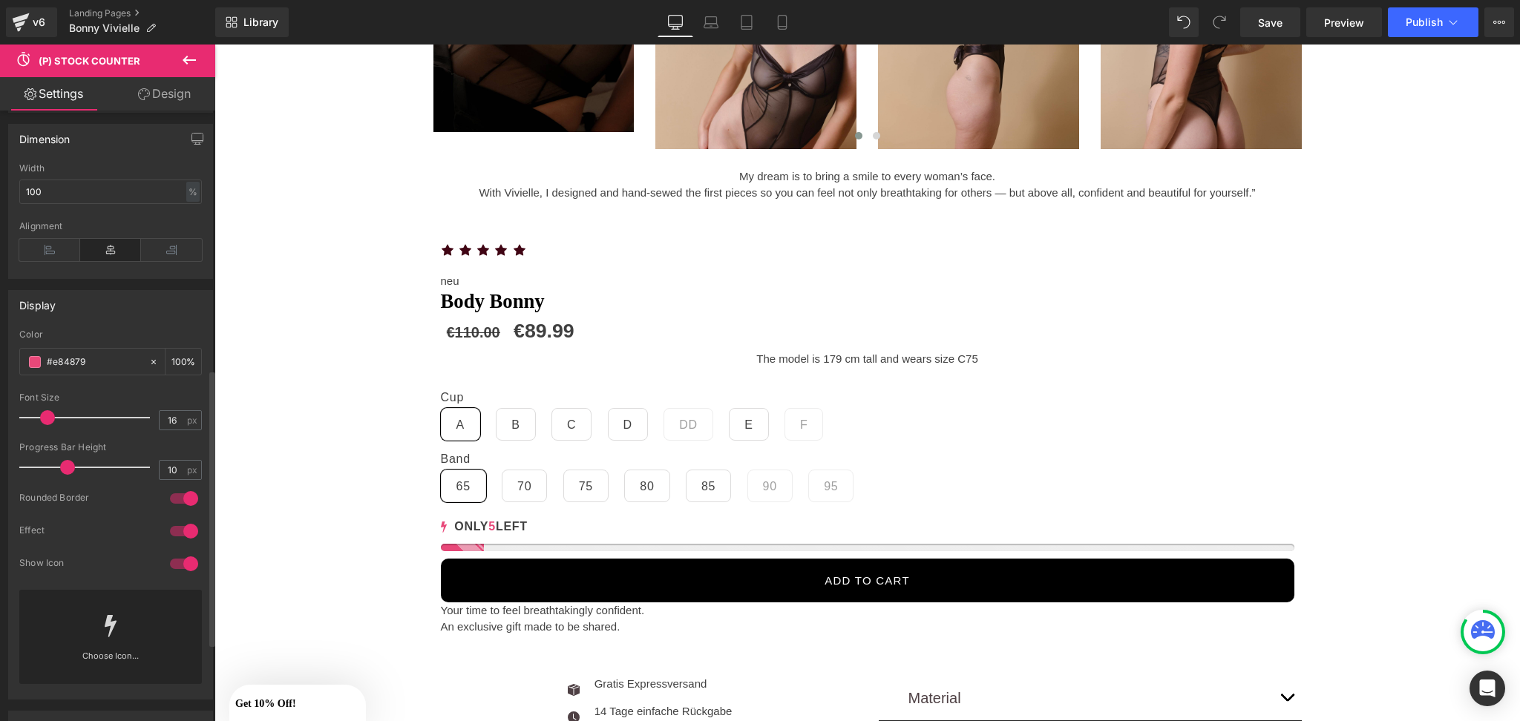
scroll to position [577, 0]
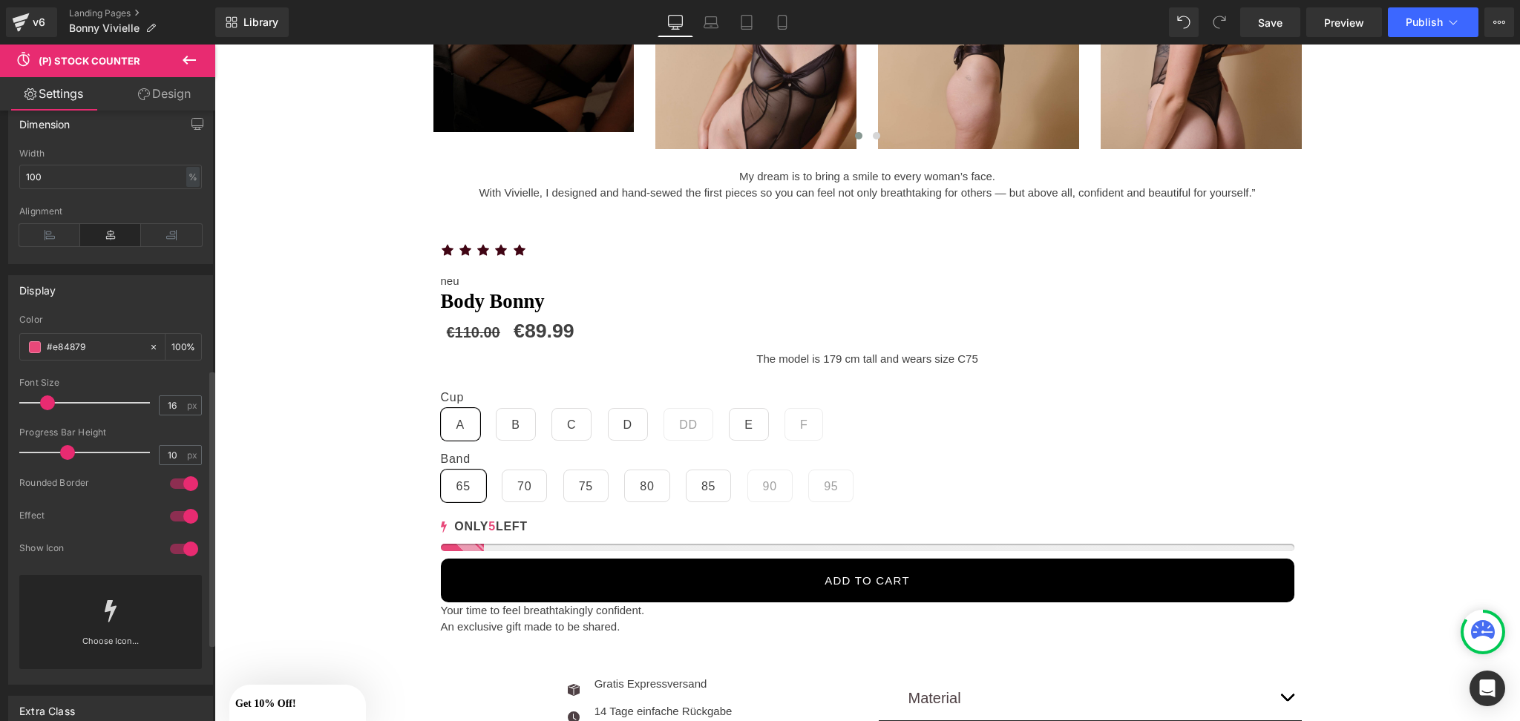
type textarea "ONLY %number% LEFT"
drag, startPoint x: 110, startPoint y: 338, endPoint x: 32, endPoint y: 345, distance: 78.2
click at [32, 345] on div "#e84879" at bounding box center [84, 347] width 128 height 26
click at [32, 345] on span at bounding box center [35, 347] width 12 height 12
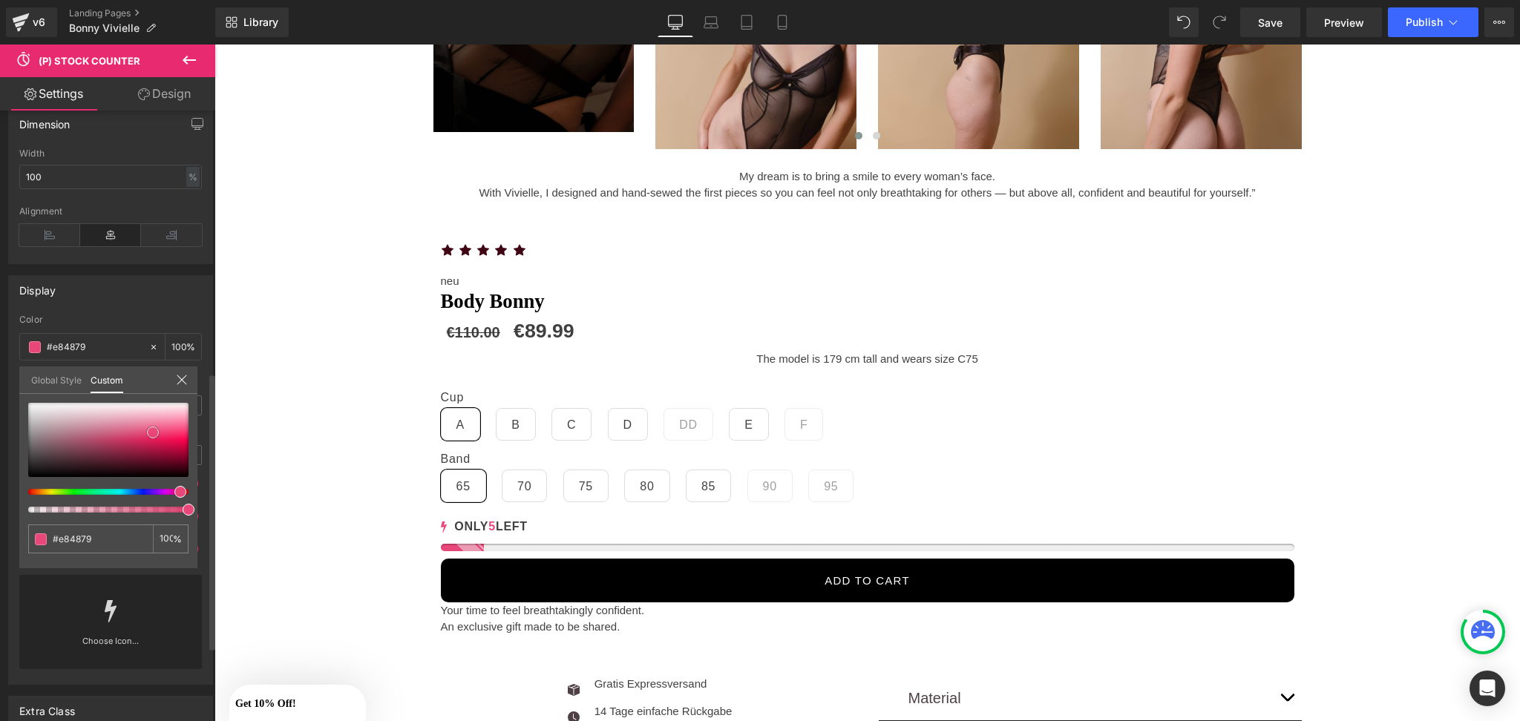
type input "#e74072"
type input "#000000"
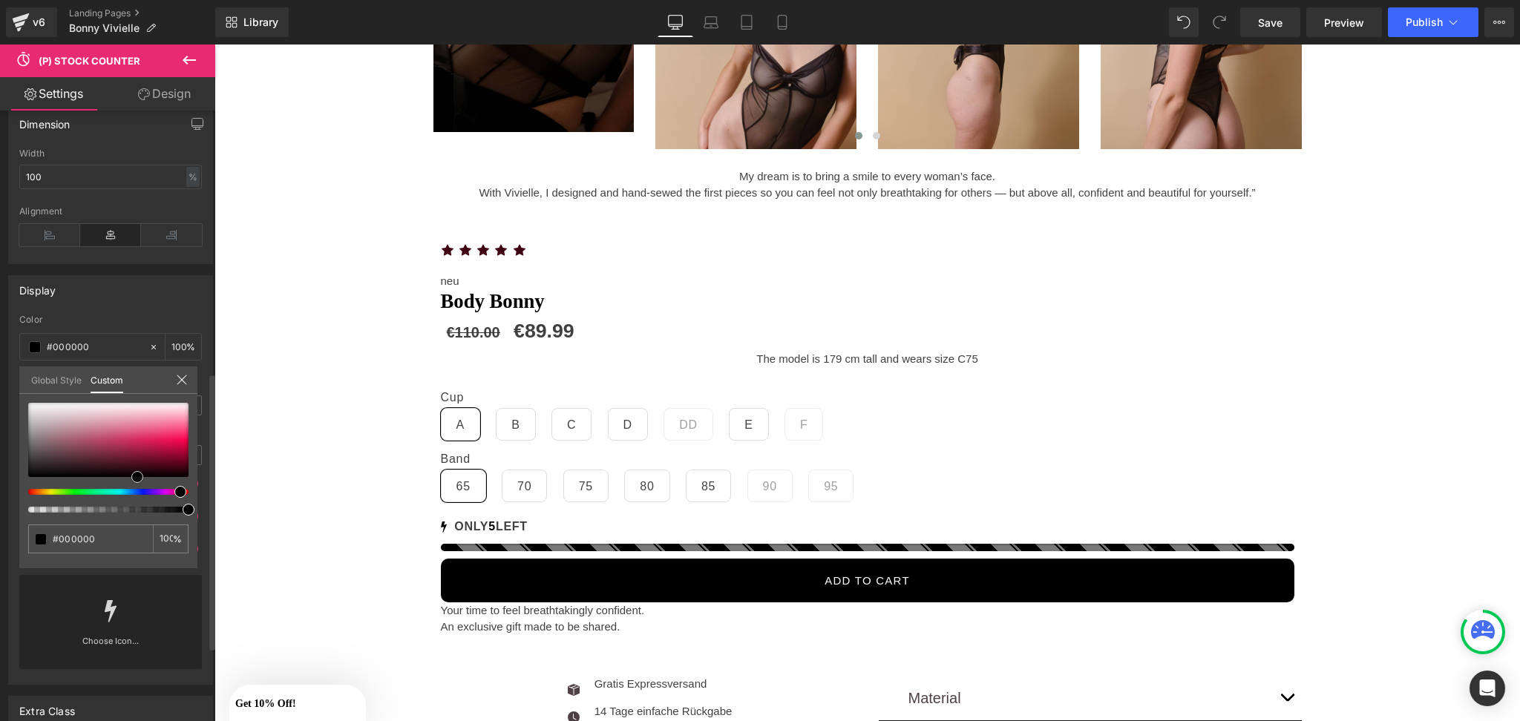
drag, startPoint x: 148, startPoint y: 431, endPoint x: 133, endPoint y: 514, distance: 84.6
click at [133, 514] on div "#000000 100 %" at bounding box center [108, 486] width 178 height 166
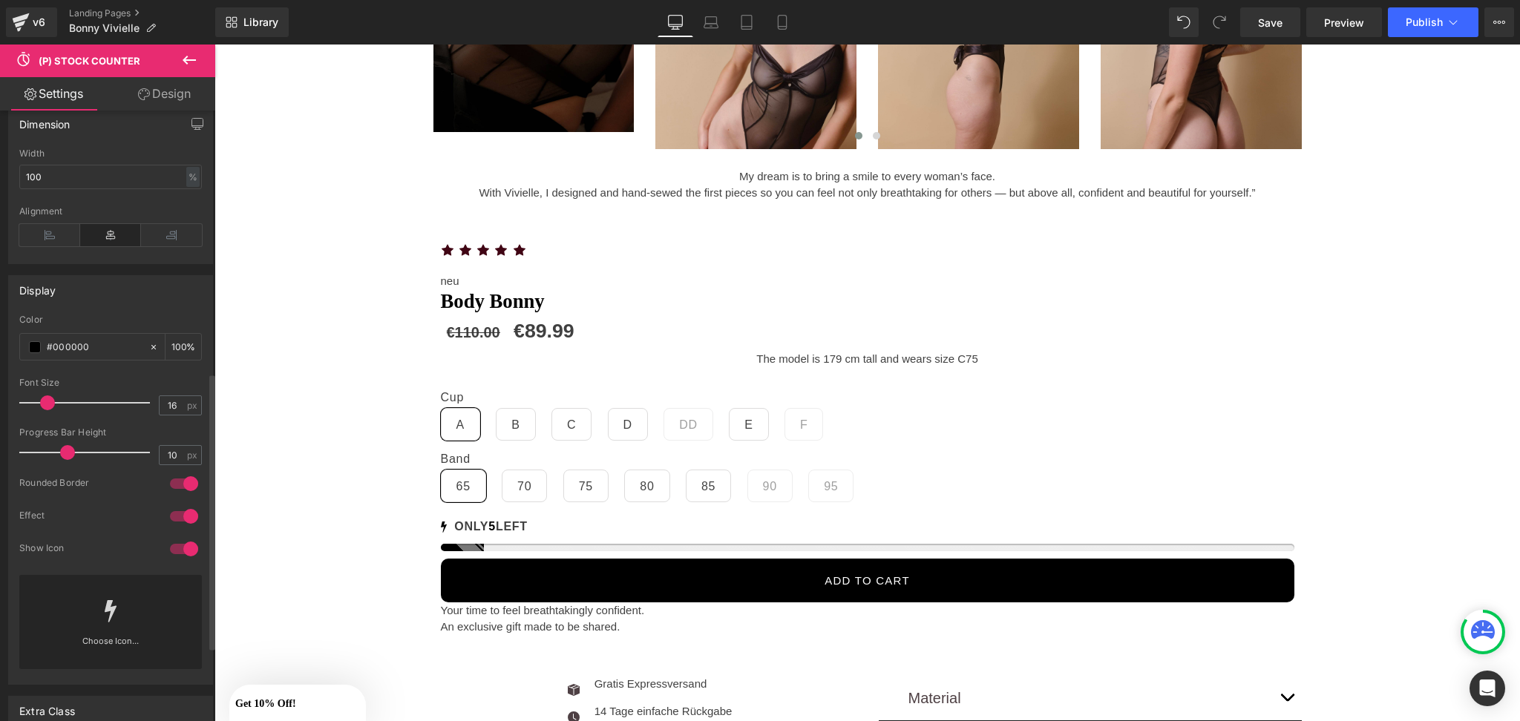
click at [188, 485] on div at bounding box center [184, 484] width 36 height 24
click at [185, 510] on div at bounding box center [184, 517] width 36 height 24
click at [1416, 12] on button "Publish" at bounding box center [1433, 22] width 91 height 30
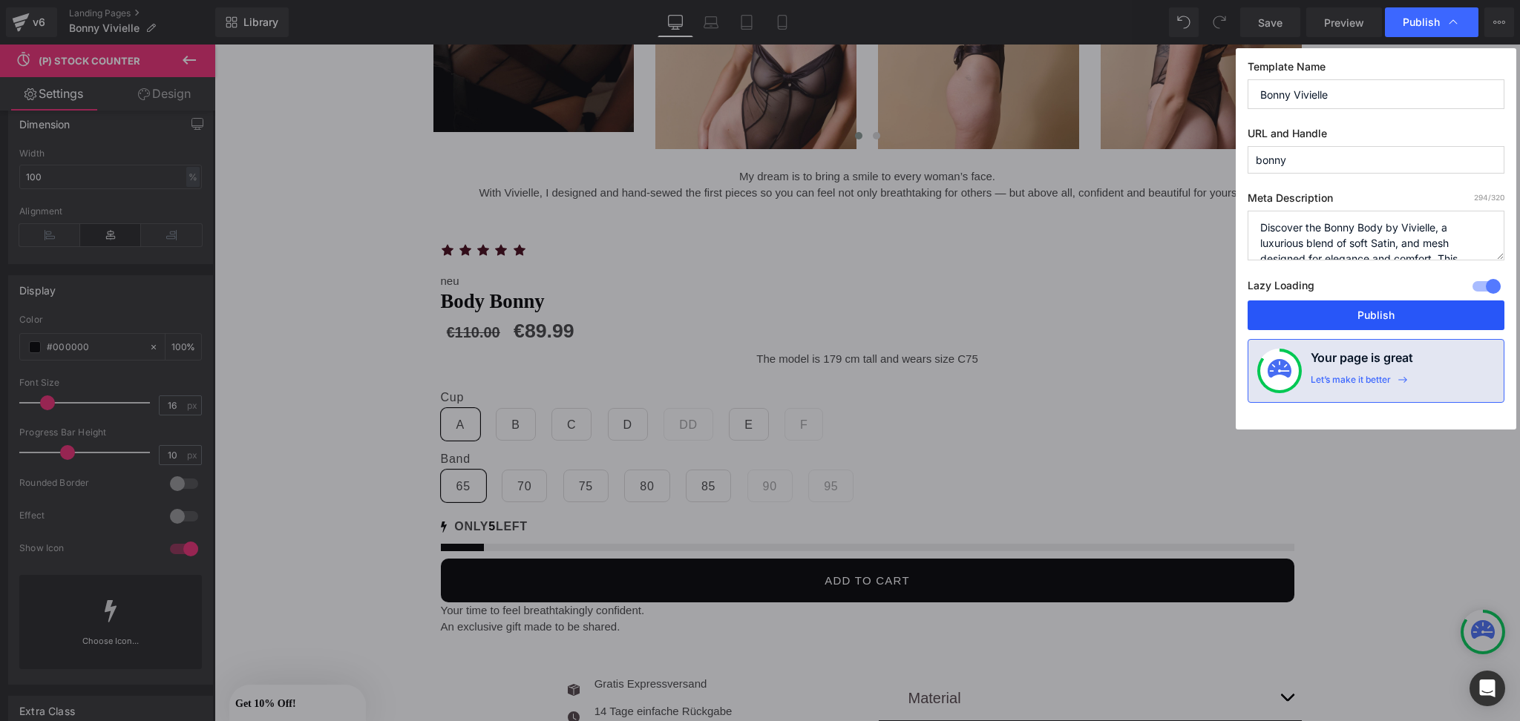
click at [1360, 315] on button "Publish" at bounding box center [1376, 316] width 257 height 30
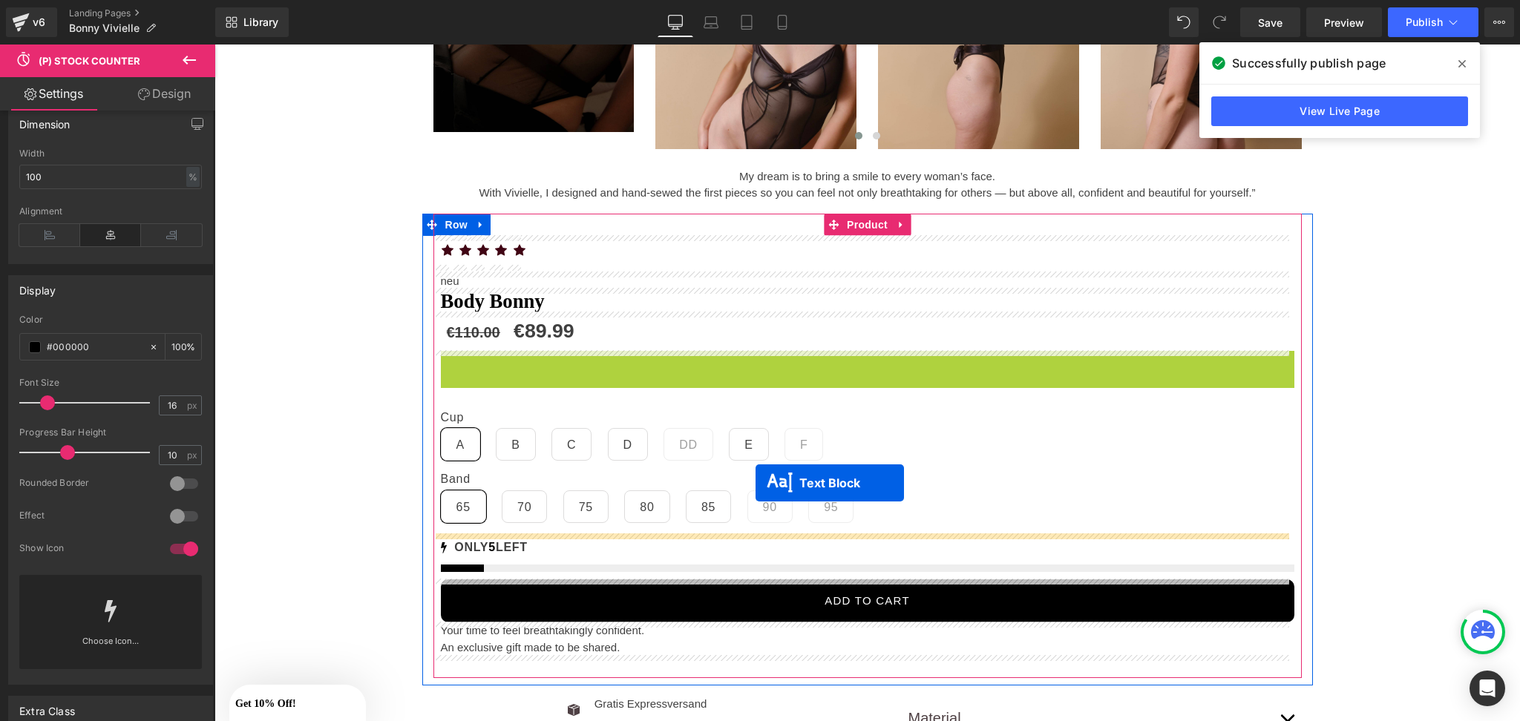
drag, startPoint x: 821, startPoint y: 357, endPoint x: 756, endPoint y: 484, distance: 142.7
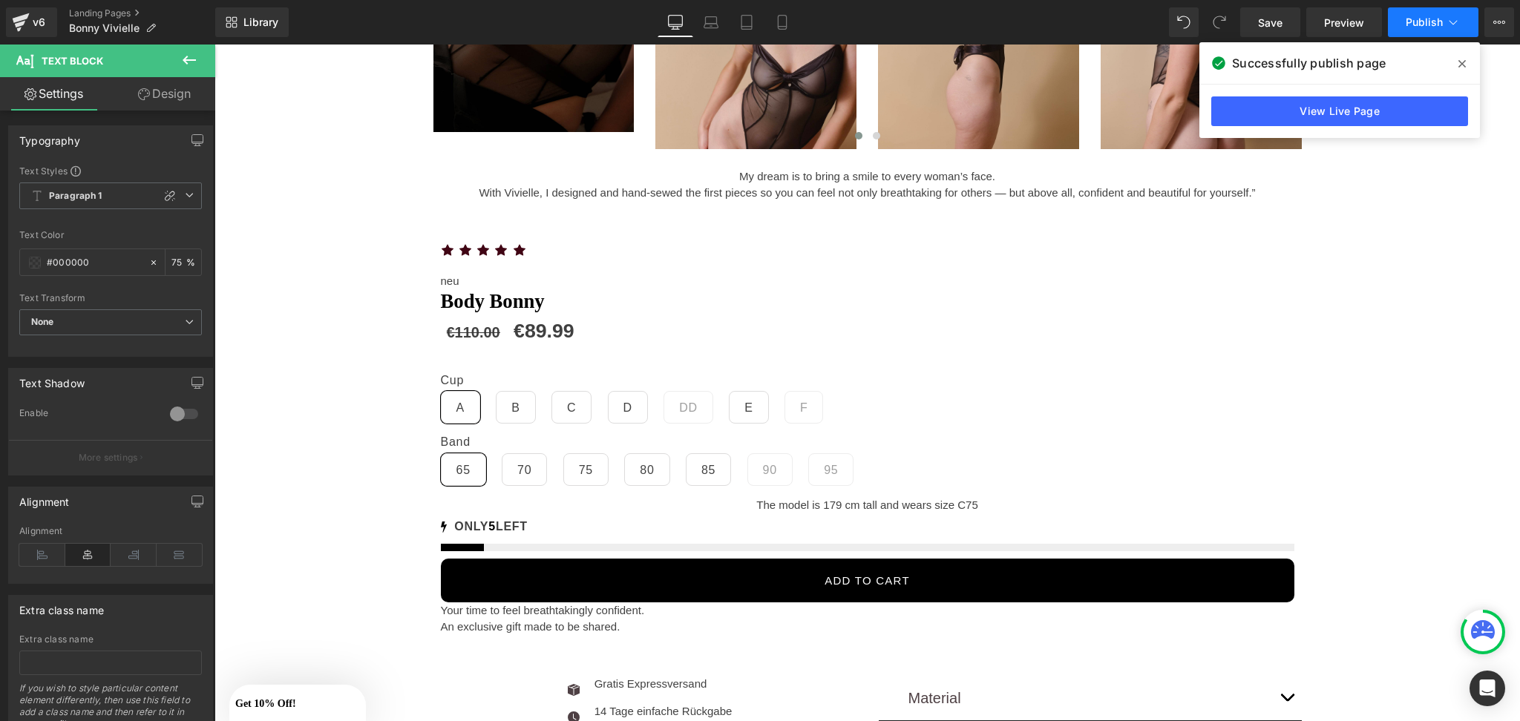
click at [1418, 13] on button "Publish" at bounding box center [1433, 22] width 91 height 30
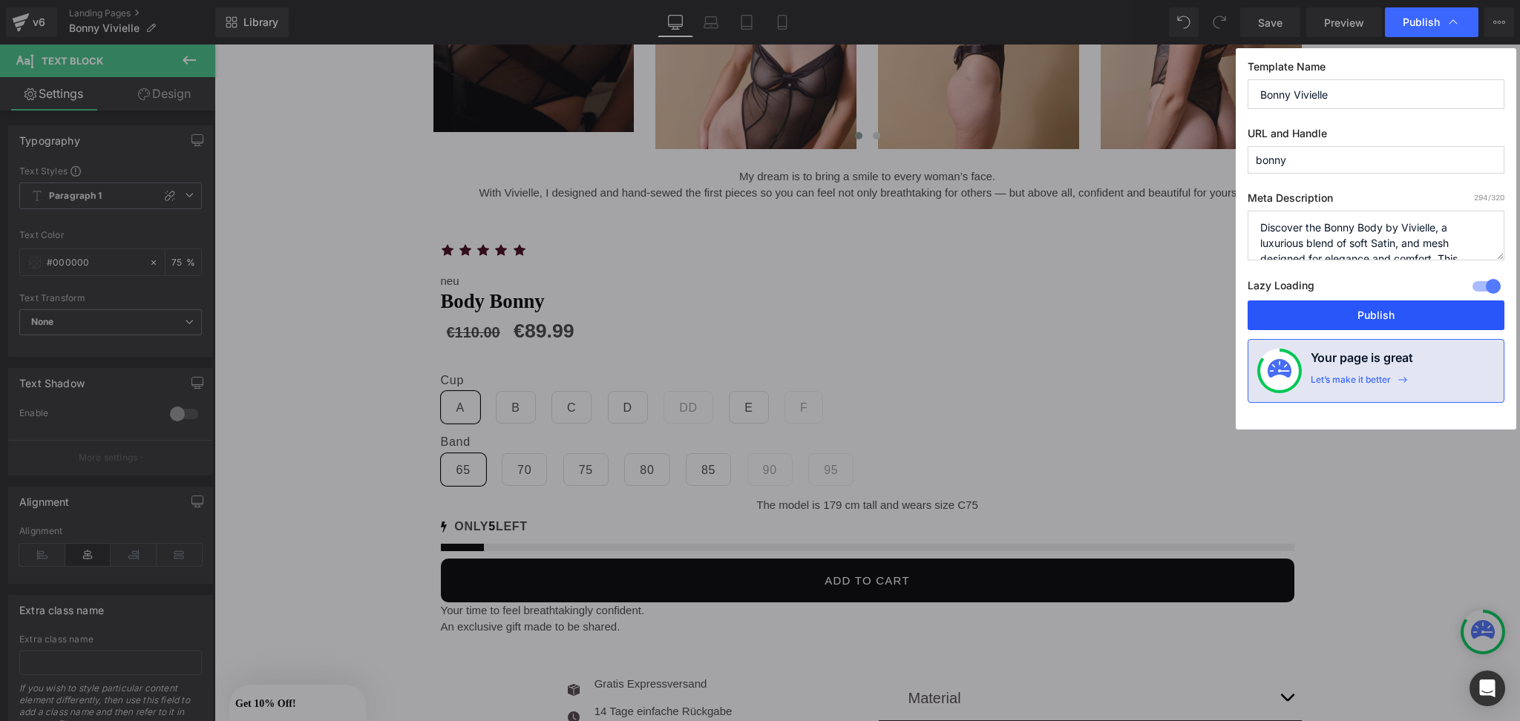
click at [1320, 310] on button "Publish" at bounding box center [1376, 316] width 257 height 30
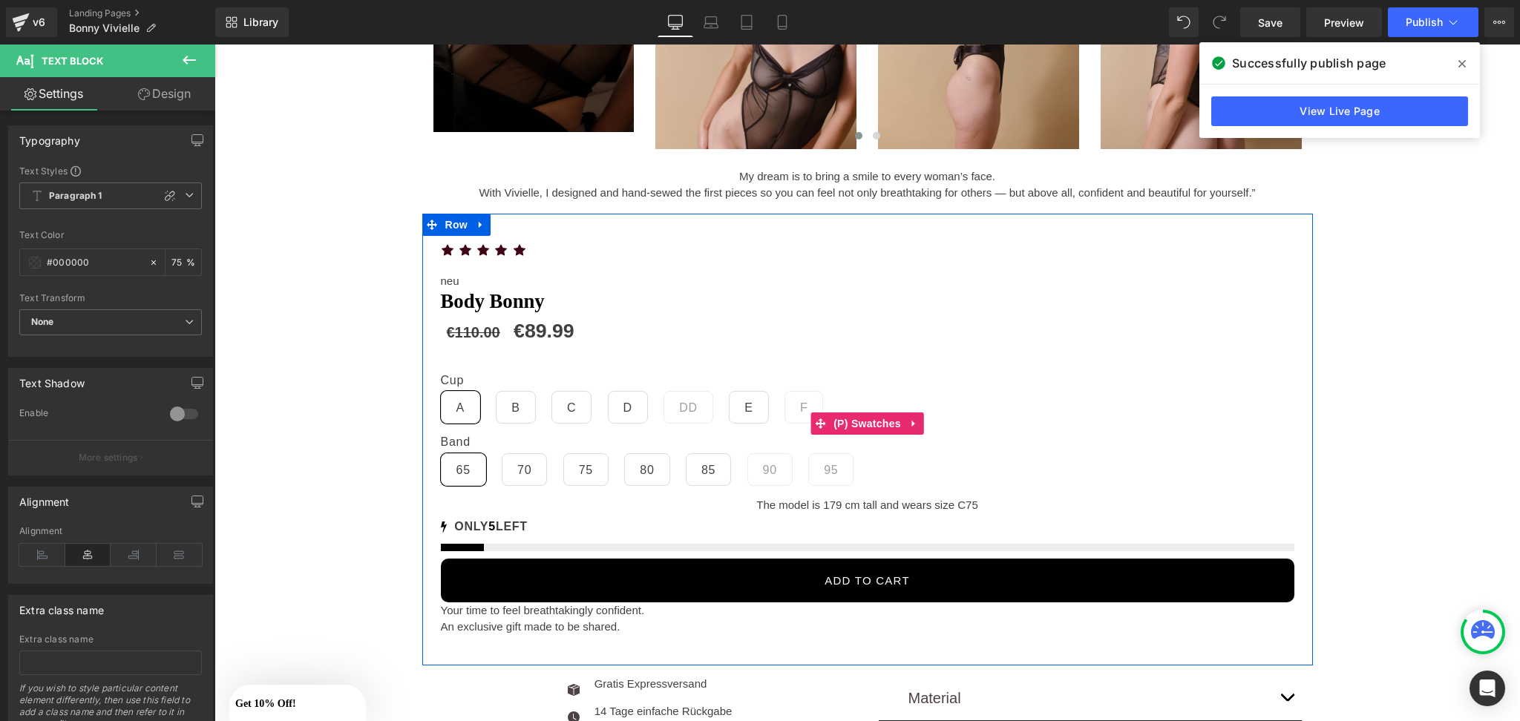
click at [567, 404] on span "C" at bounding box center [571, 407] width 9 height 31
click at [579, 467] on span "75" at bounding box center [586, 469] width 14 height 31
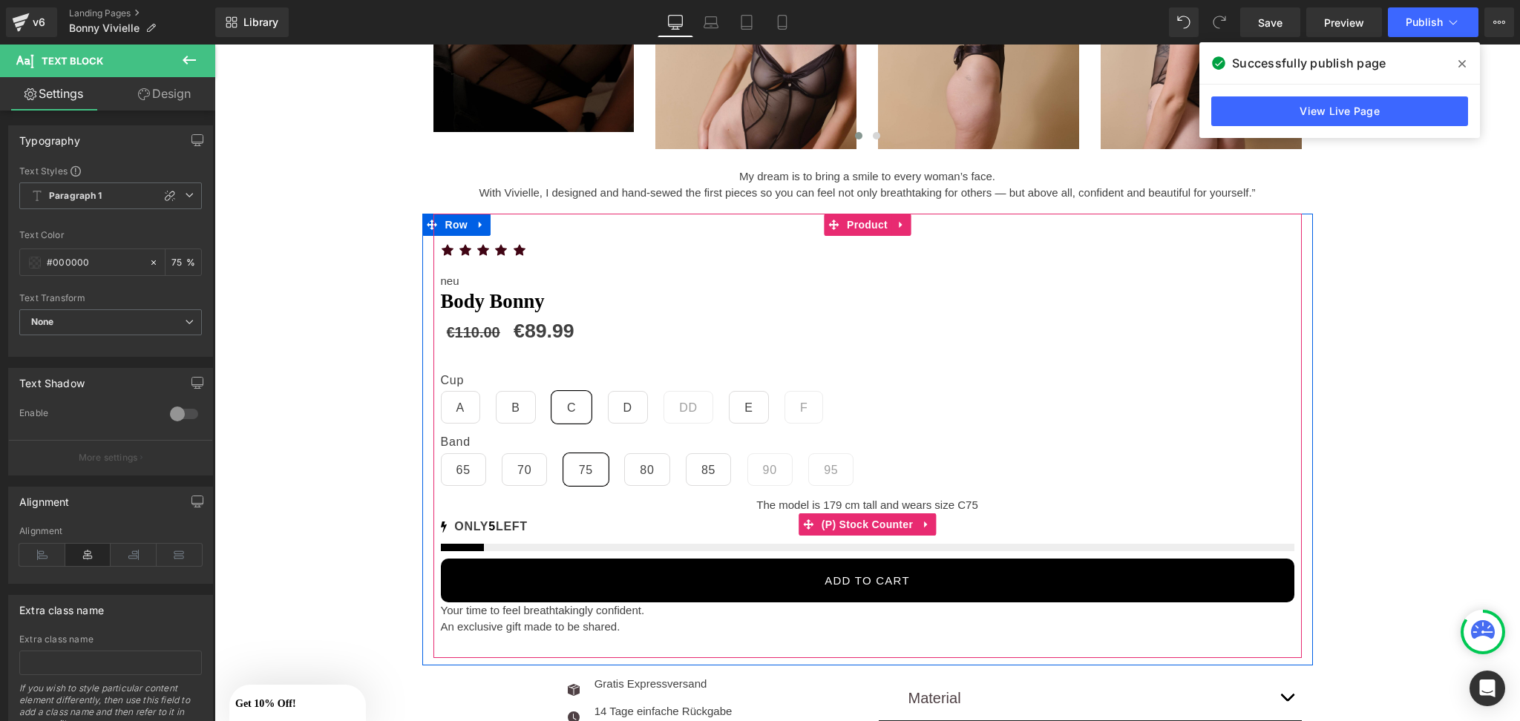
click at [473, 534] on div "ONLY 5 LEFT" at bounding box center [868, 526] width 854 height 19
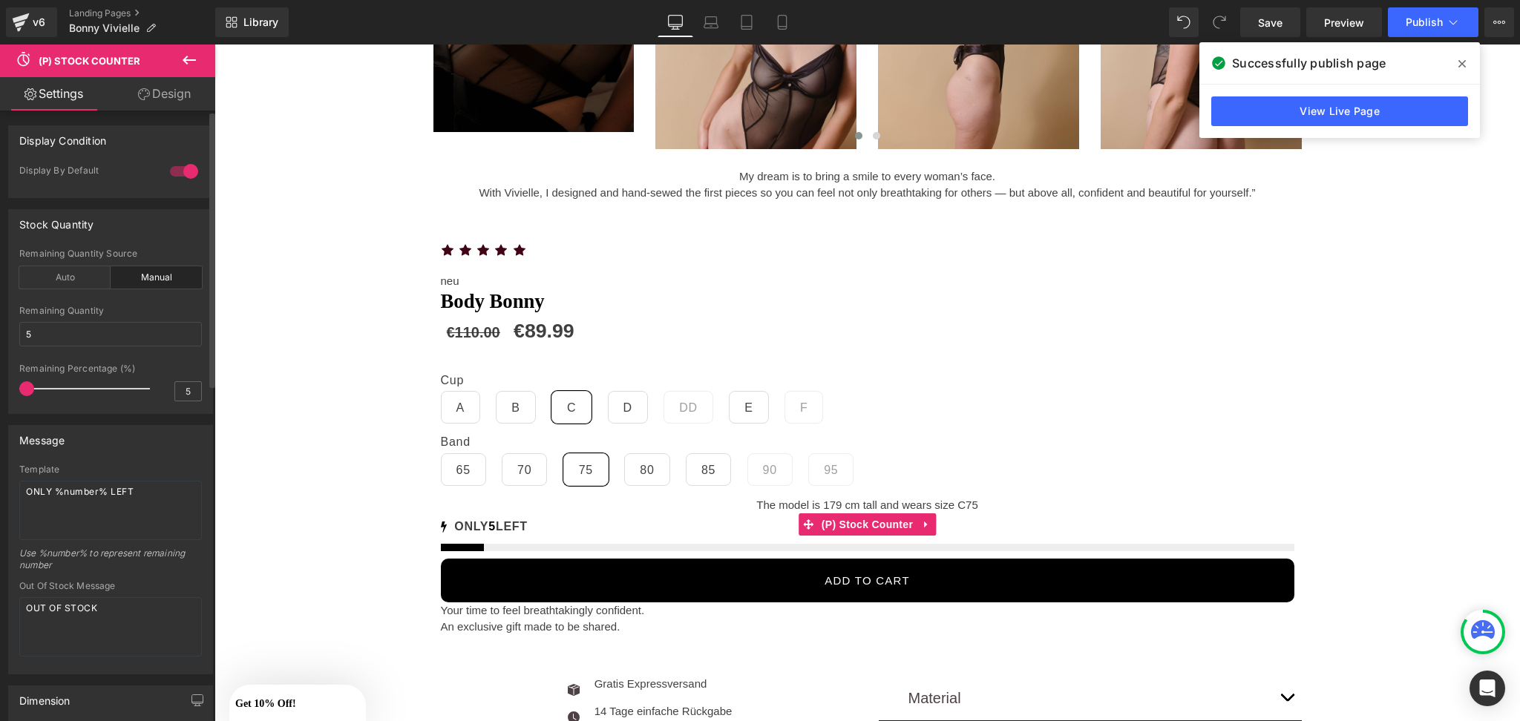
click at [184, 169] on div at bounding box center [184, 172] width 36 height 24
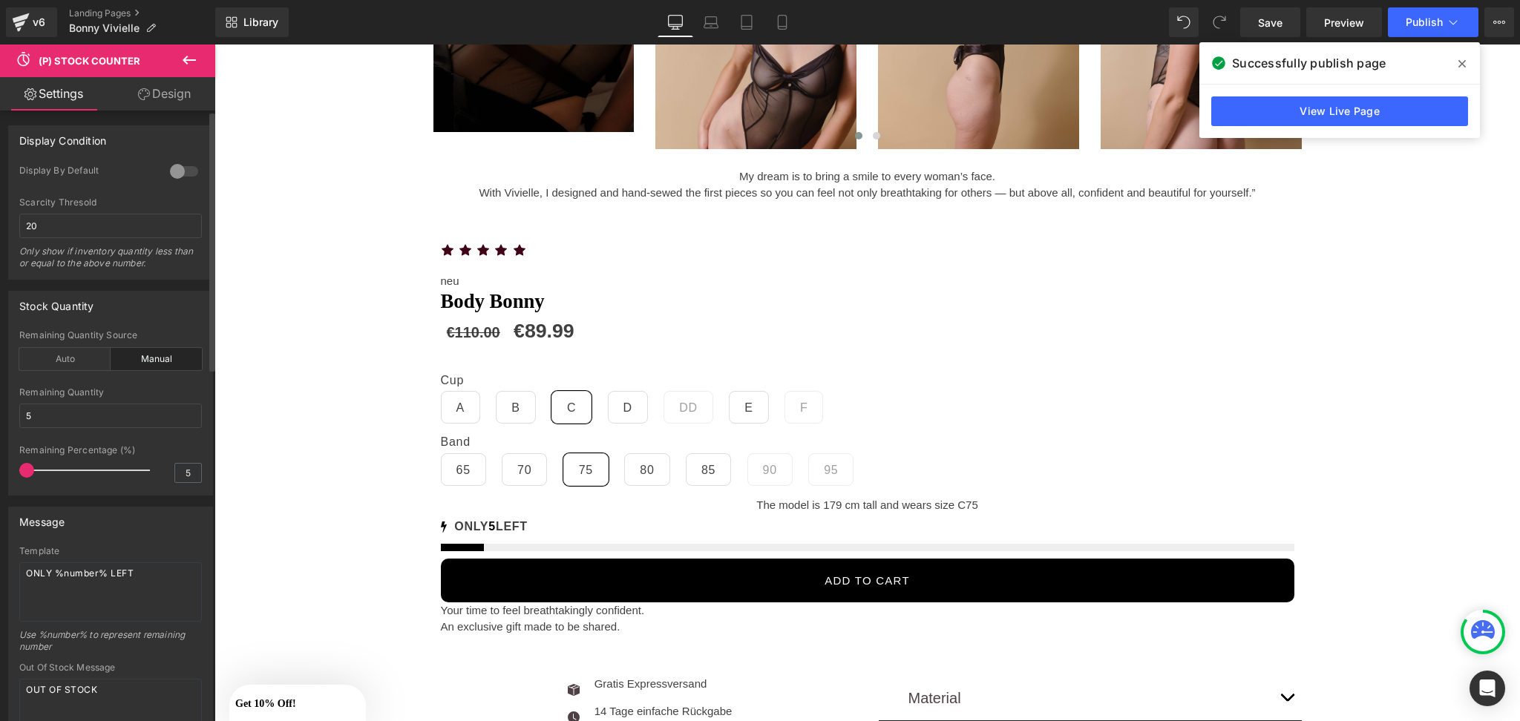
click at [184, 169] on div at bounding box center [184, 172] width 36 height 24
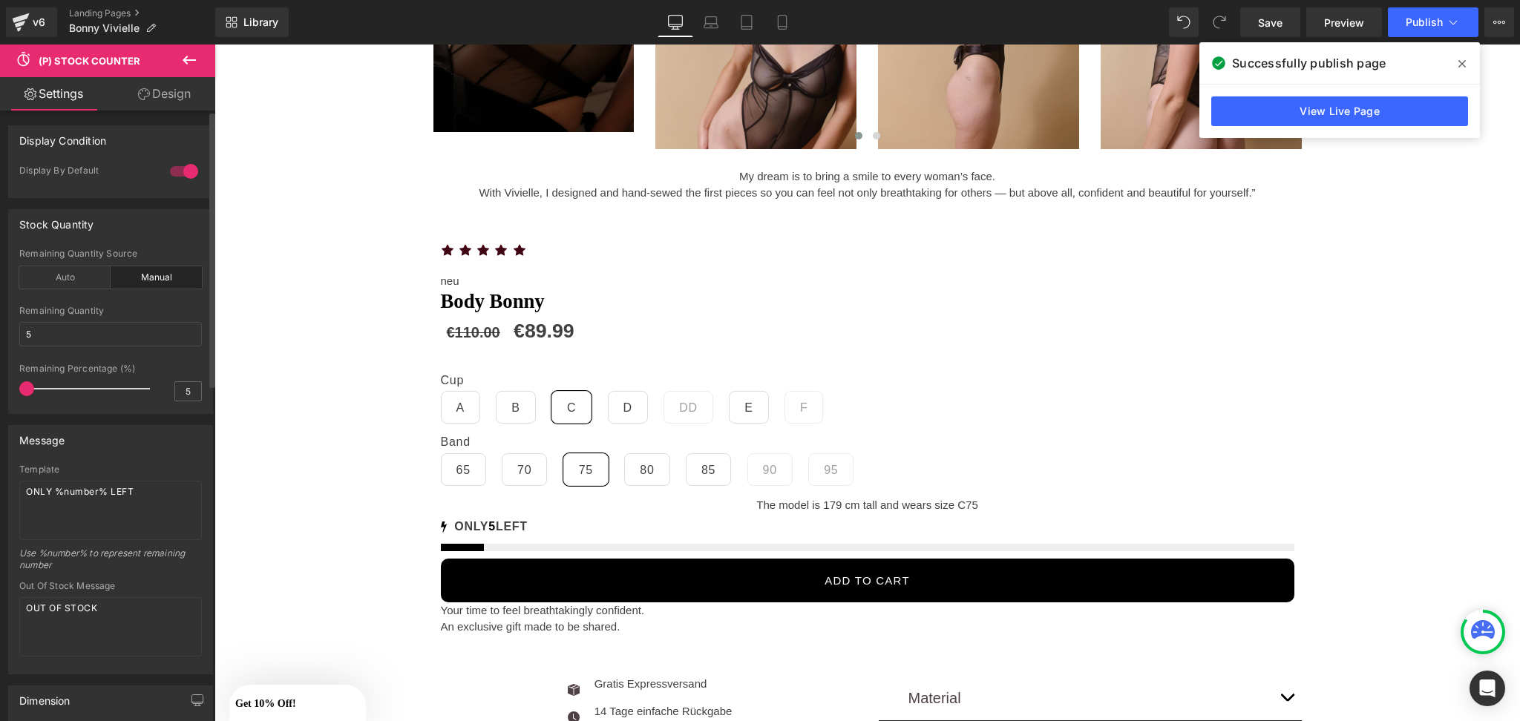
click at [183, 166] on div at bounding box center [184, 172] width 36 height 24
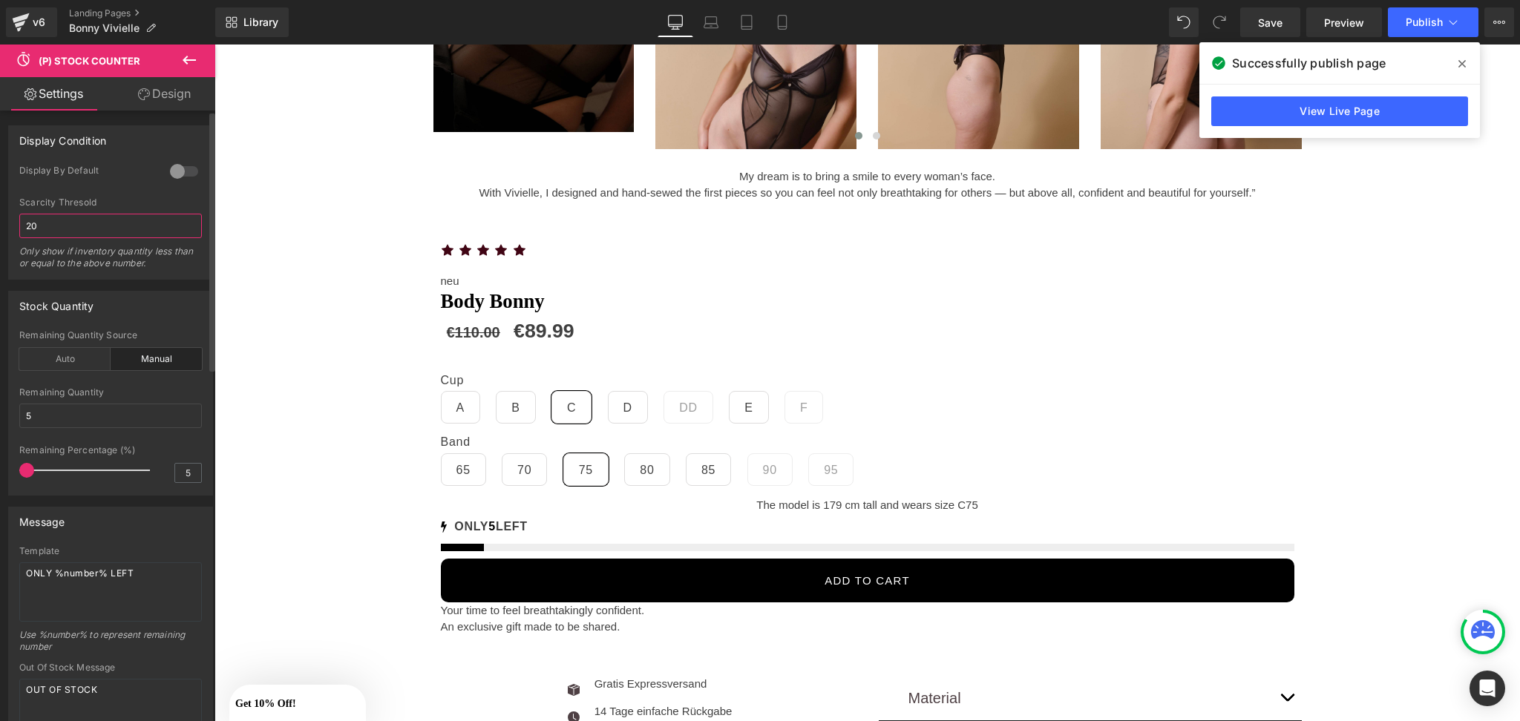
click at [62, 224] on input "20" at bounding box center [110, 226] width 183 height 24
type input "2"
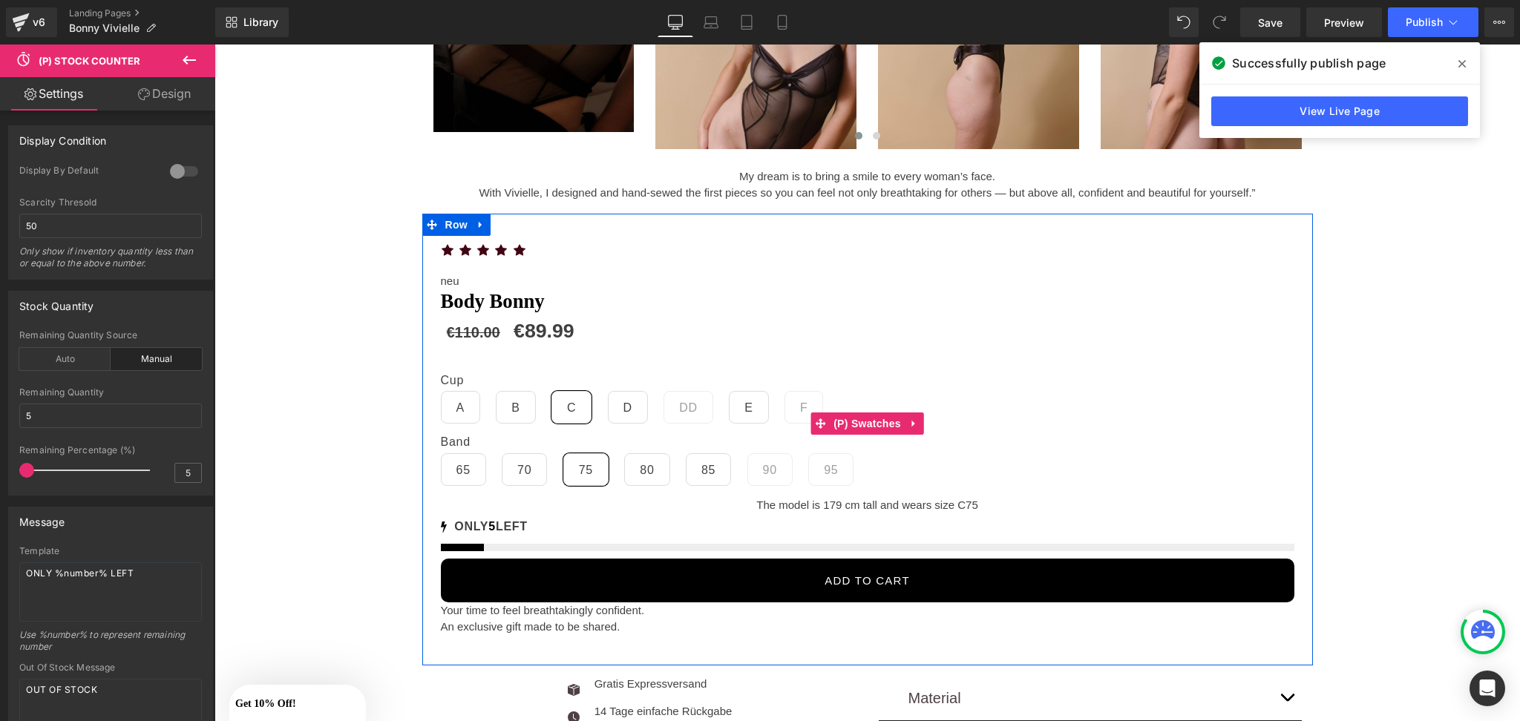
click at [456, 409] on span "A" at bounding box center [460, 407] width 8 height 31
click at [567, 396] on span "C" at bounding box center [571, 407] width 9 height 31
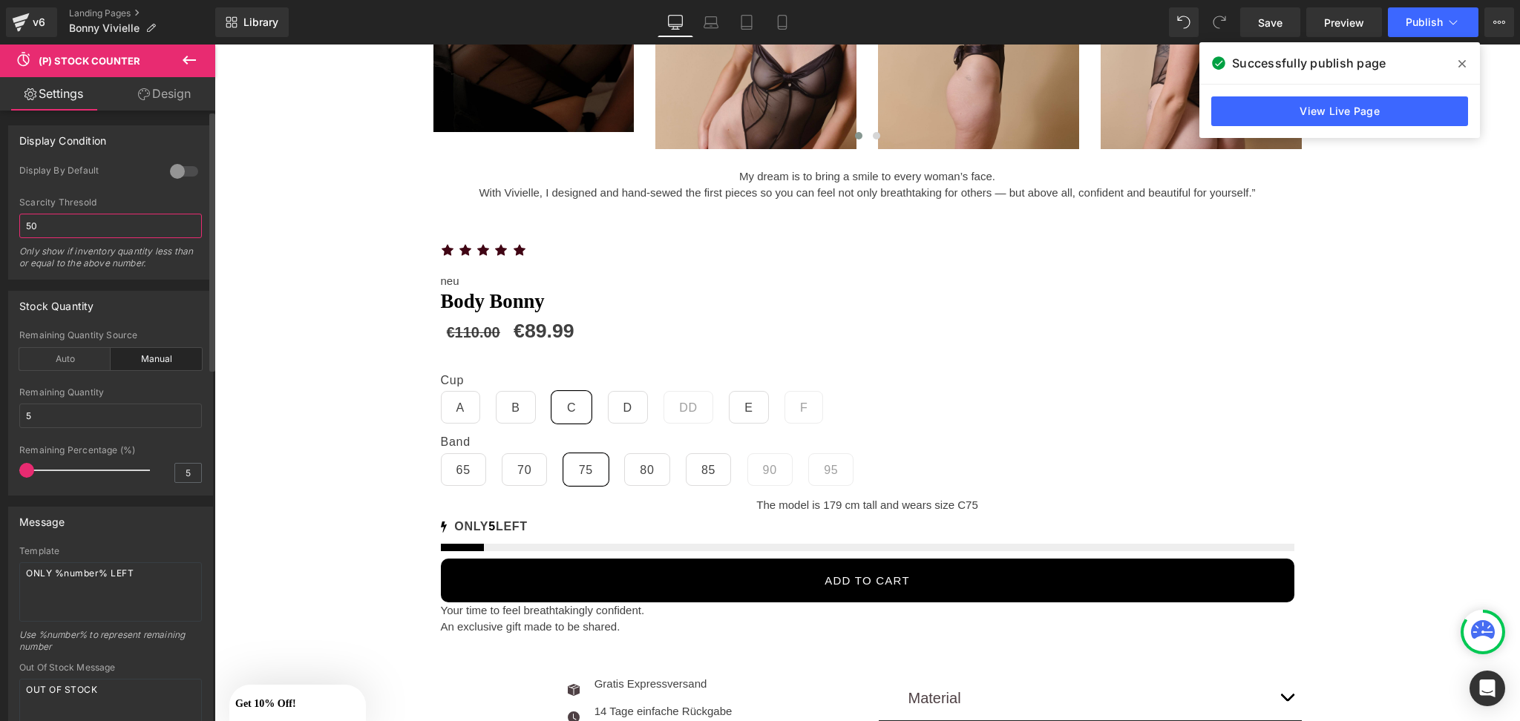
click at [128, 224] on input "50" at bounding box center [110, 226] width 183 height 24
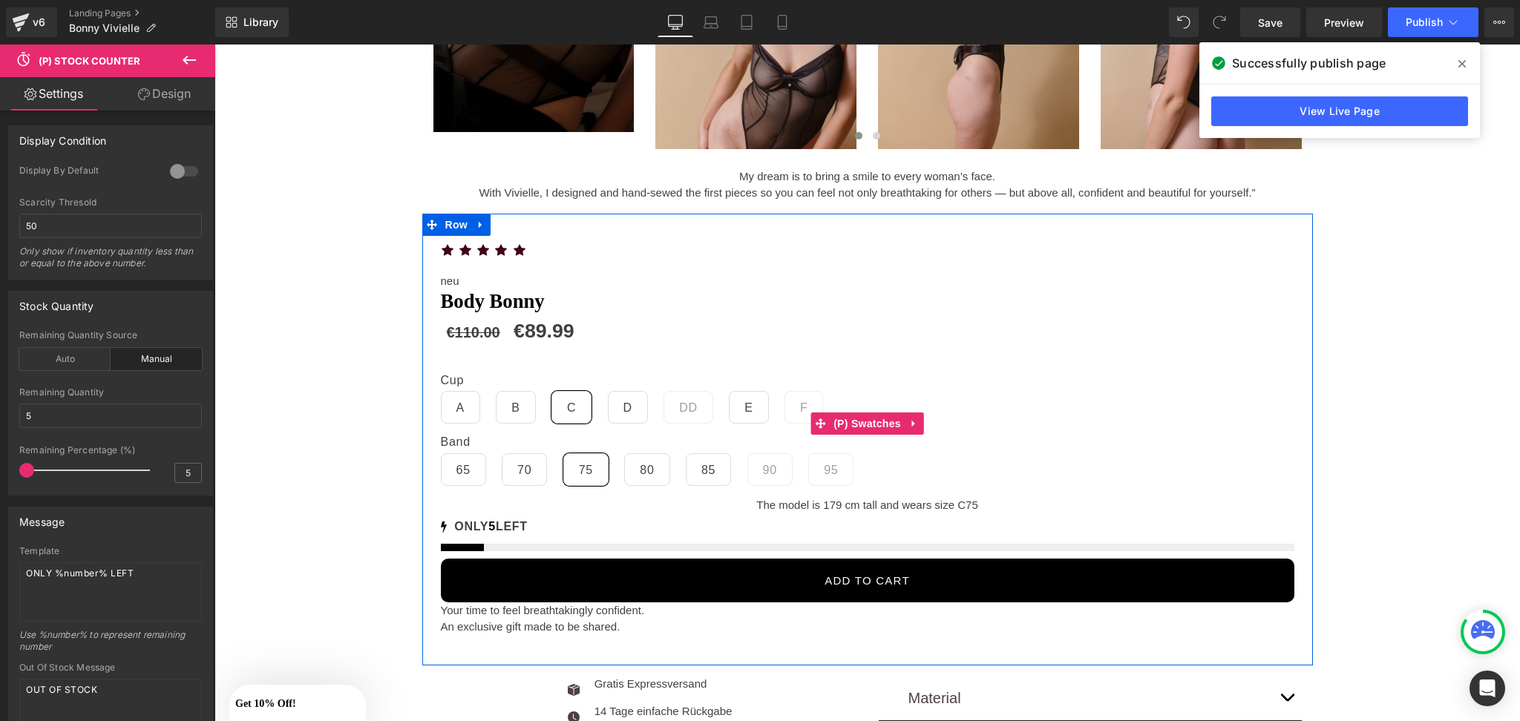
click at [624, 409] on span "D" at bounding box center [628, 407] width 9 height 31
click at [629, 469] on span "80" at bounding box center [646, 470] width 45 height 33
click at [567, 408] on span "C" at bounding box center [571, 407] width 9 height 31
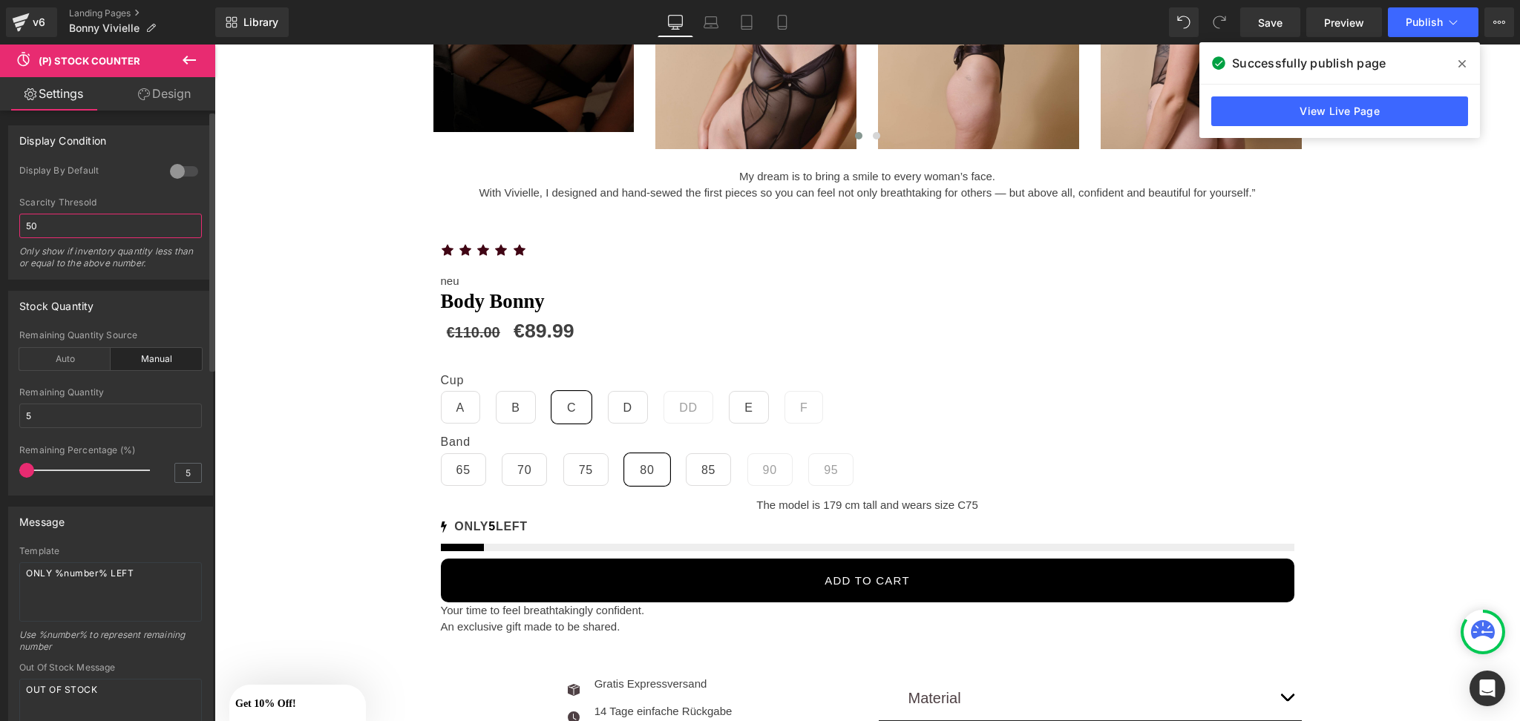
click at [108, 221] on input "50" at bounding box center [110, 226] width 183 height 24
type input "5"
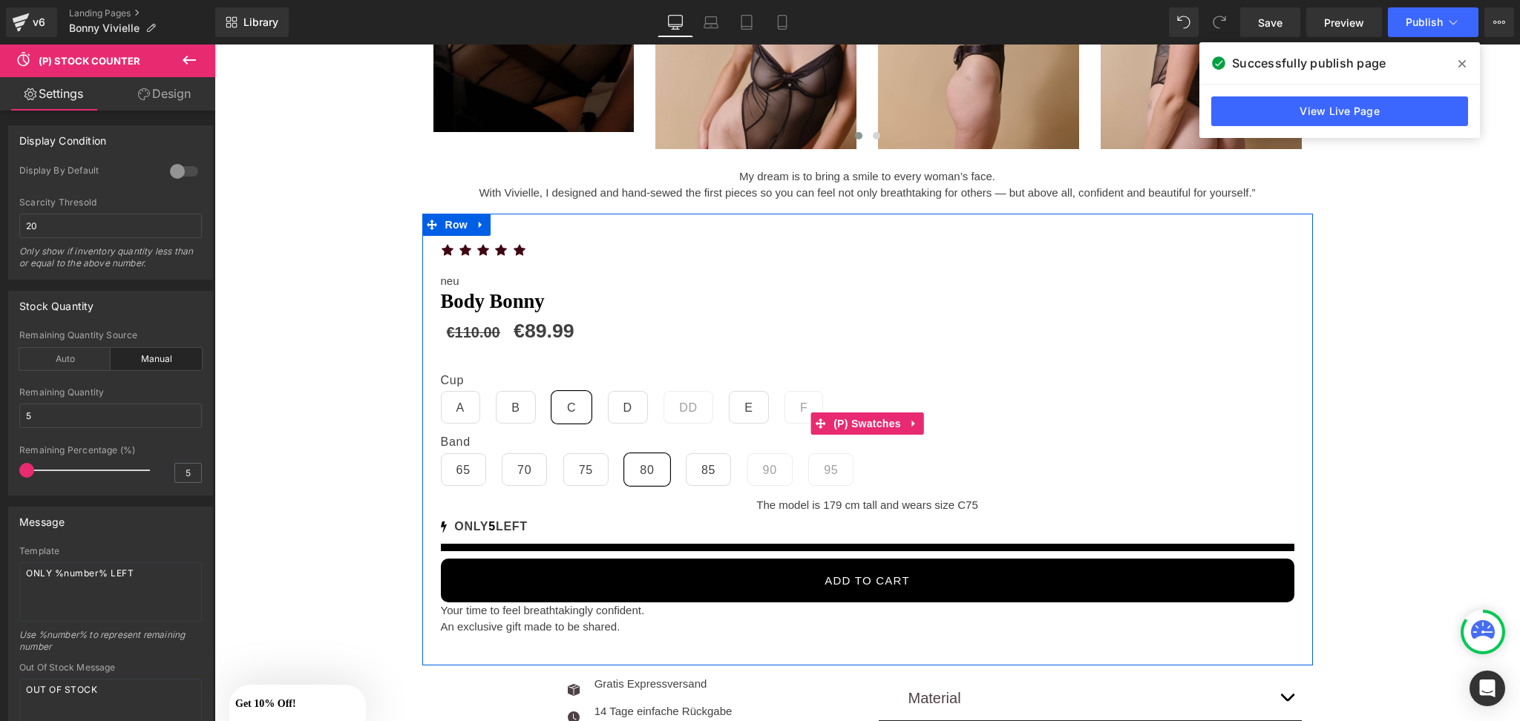
click at [588, 465] on span "75" at bounding box center [585, 470] width 45 height 33
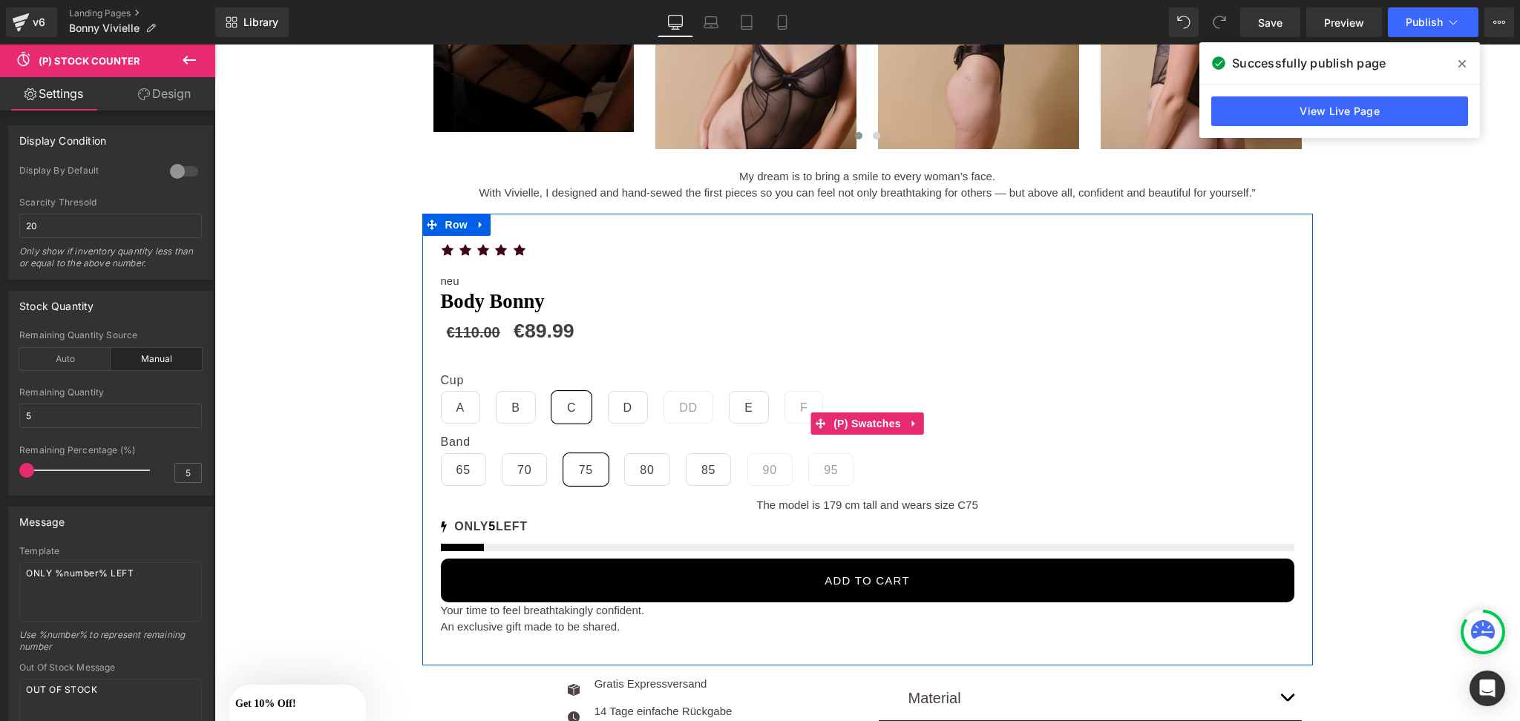
click at [627, 387] on label "Cup" at bounding box center [868, 382] width 854 height 18
click at [595, 396] on div "Cup A B C D DD E F" at bounding box center [868, 404] width 854 height 62
drag, startPoint x: 631, startPoint y: 418, endPoint x: 353, endPoint y: 312, distance: 297.9
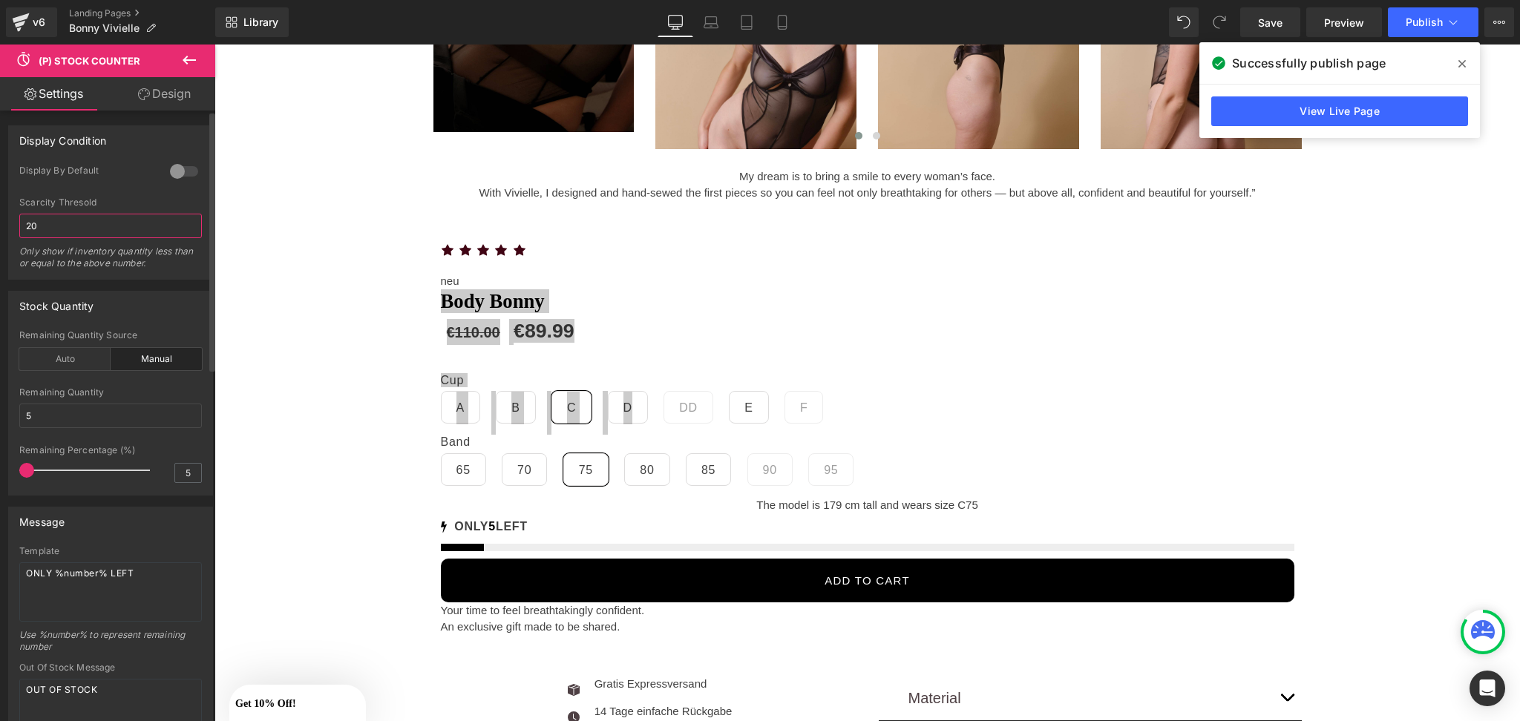
click at [90, 223] on input "20" at bounding box center [110, 226] width 183 height 24
type input "2"
type input "50"
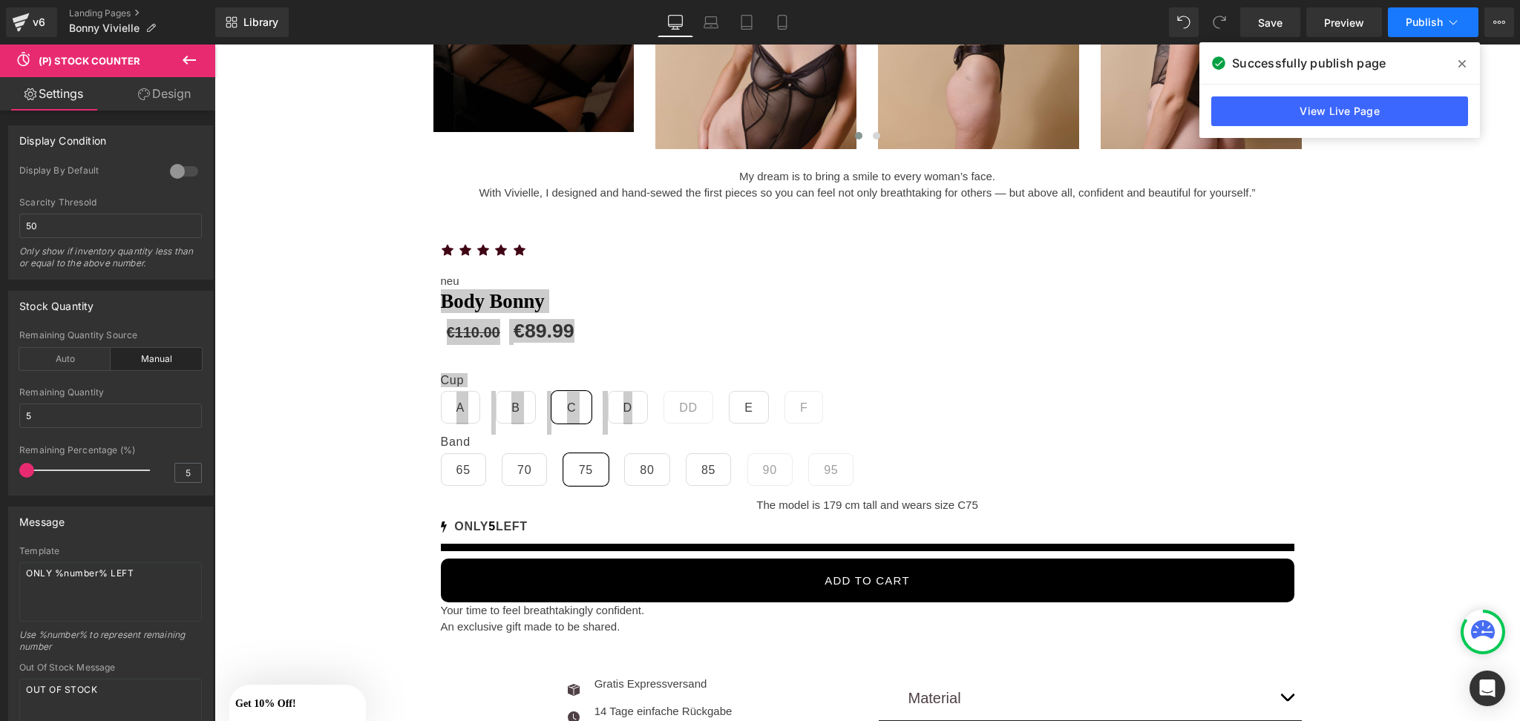
click at [1416, 14] on button "Publish" at bounding box center [1433, 22] width 91 height 30
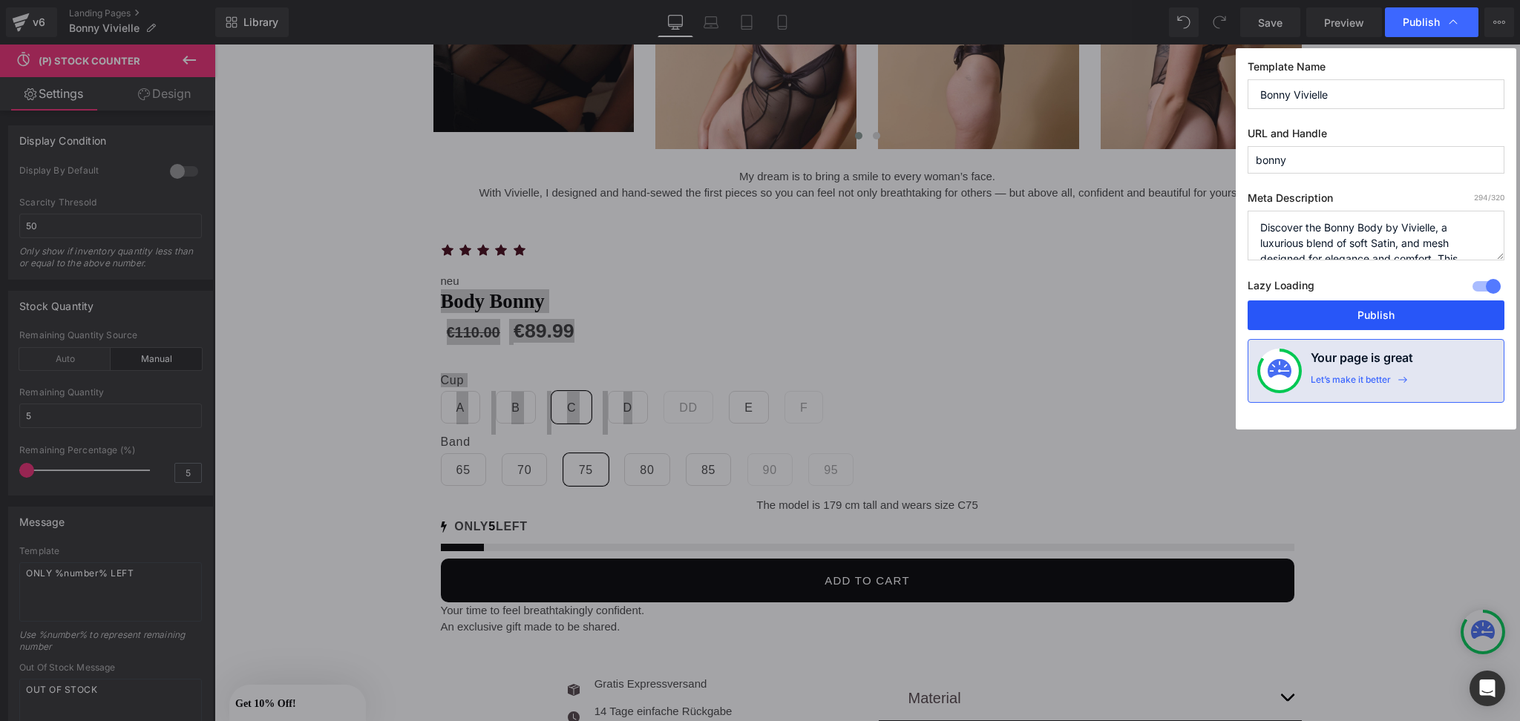
click at [1355, 316] on button "Publish" at bounding box center [1376, 316] width 257 height 30
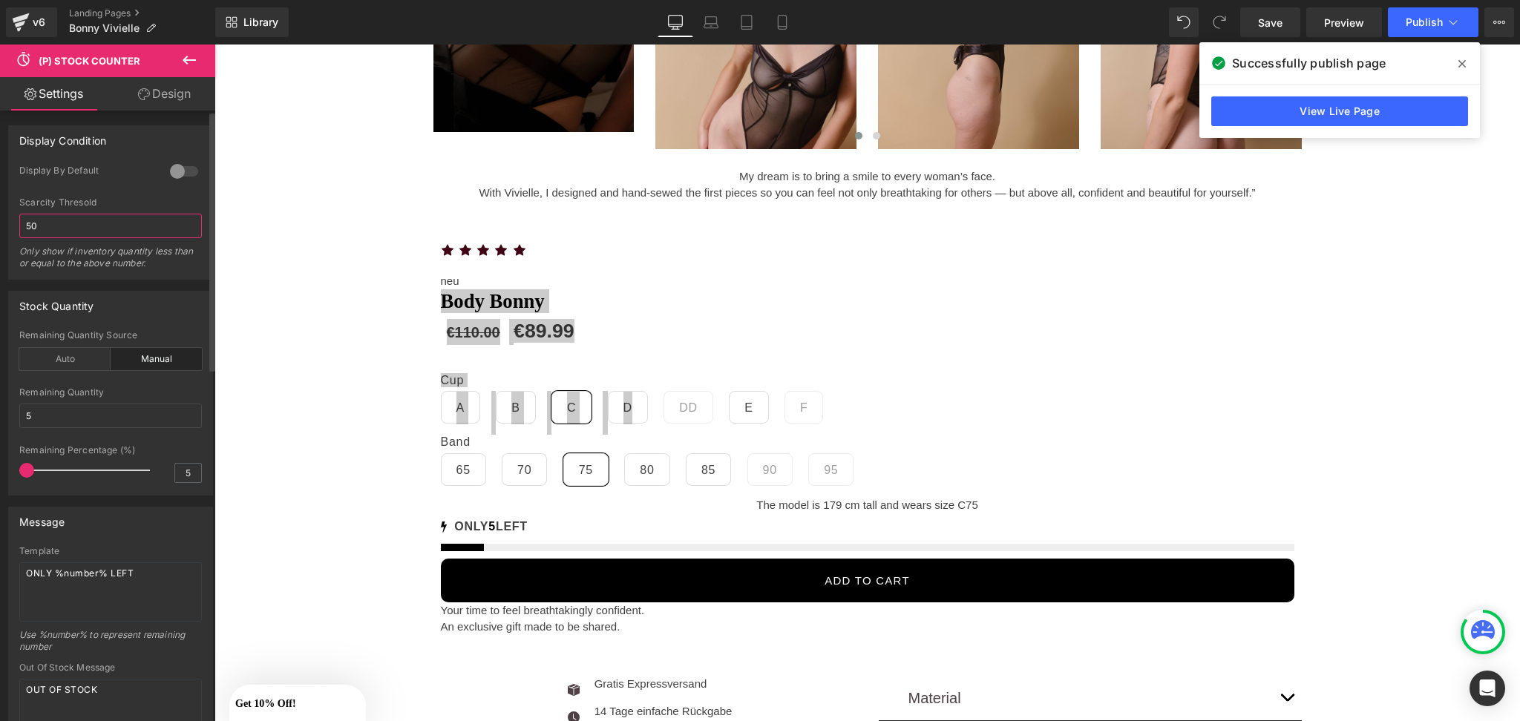
click at [105, 230] on input "50" at bounding box center [110, 226] width 183 height 24
drag, startPoint x: 105, startPoint y: 230, endPoint x: 0, endPoint y: 226, distance: 105.5
click at [0, 226] on div "Display Condition 0 Display By Default 50 Scarcity Thresold 50 Only show if inv…" at bounding box center [111, 197] width 222 height 166
click at [180, 170] on div at bounding box center [184, 172] width 36 height 24
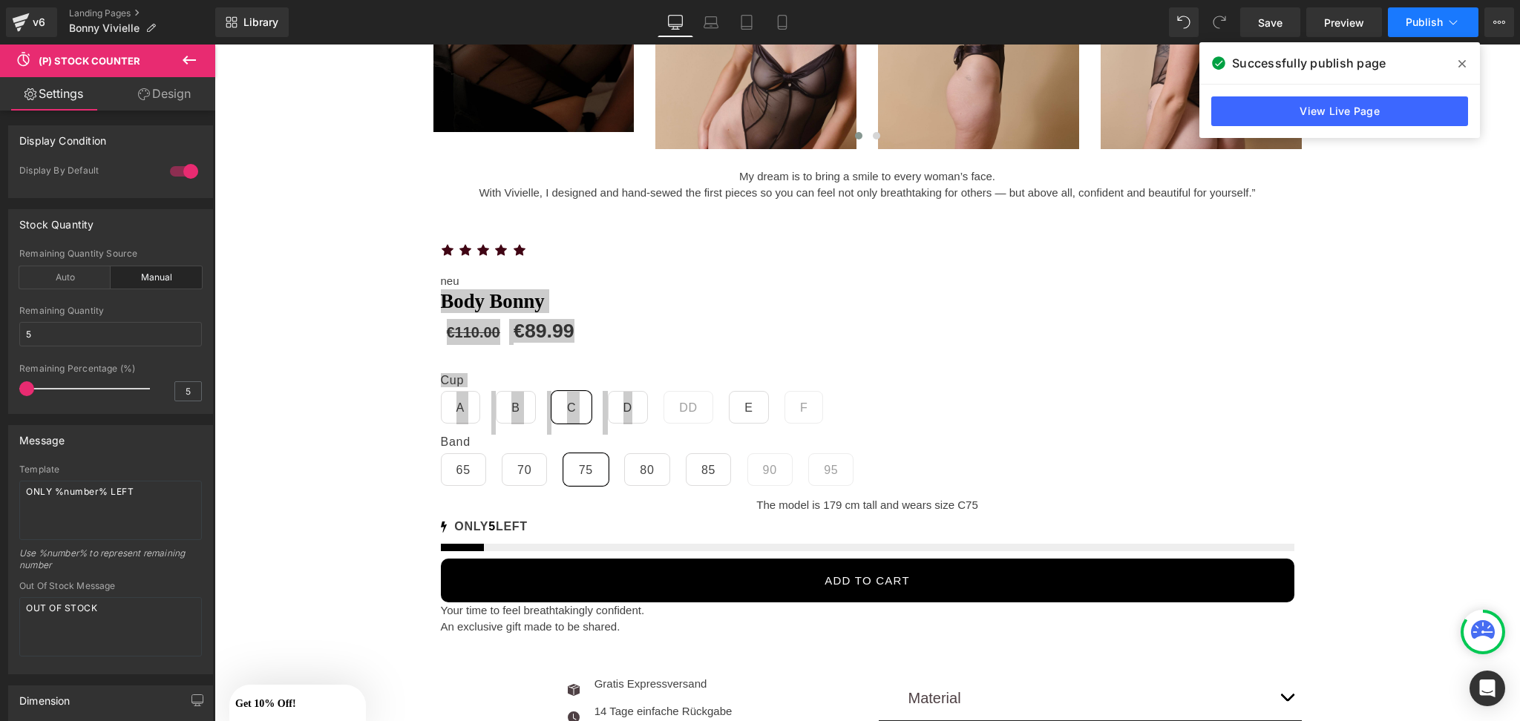
click at [1441, 16] on span "Publish" at bounding box center [1424, 22] width 37 height 12
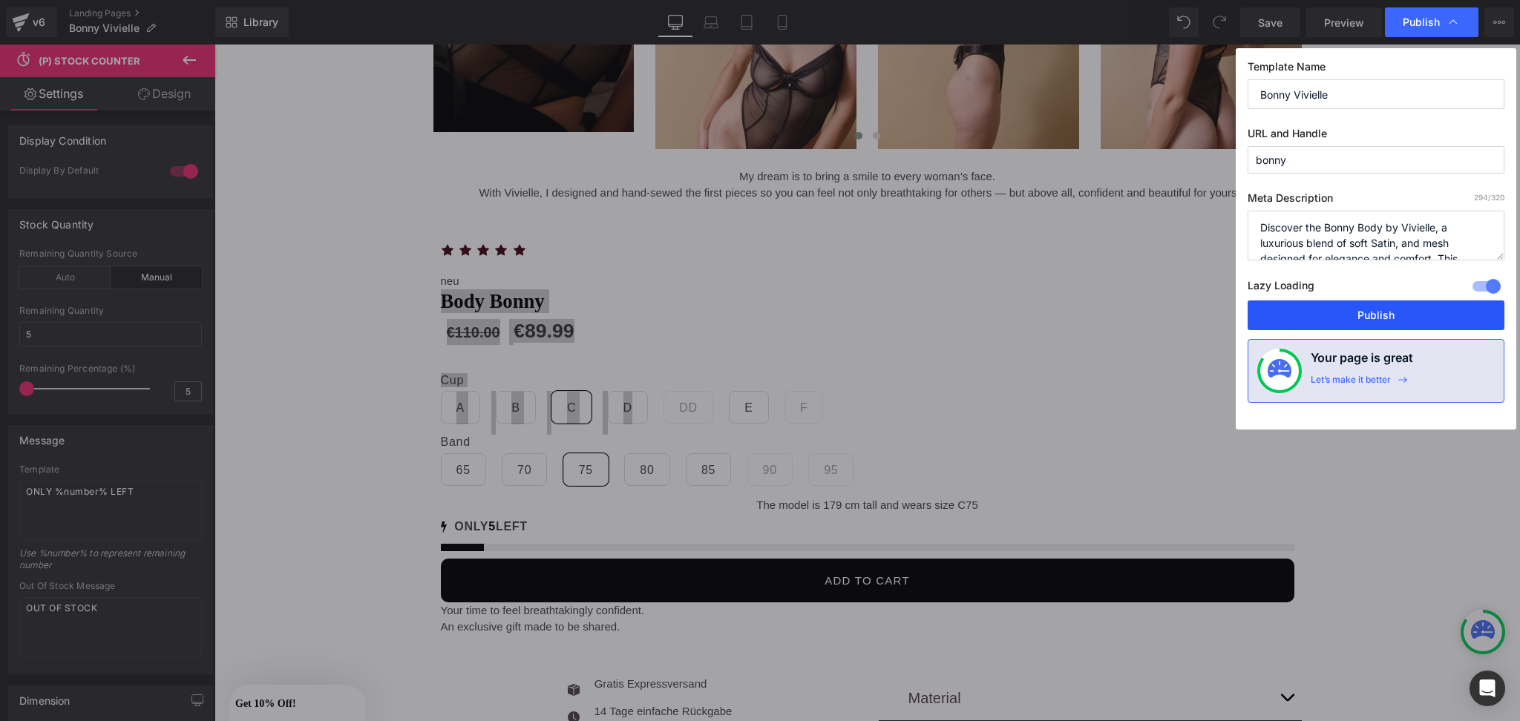
click at [1348, 302] on button "Publish" at bounding box center [1376, 316] width 257 height 30
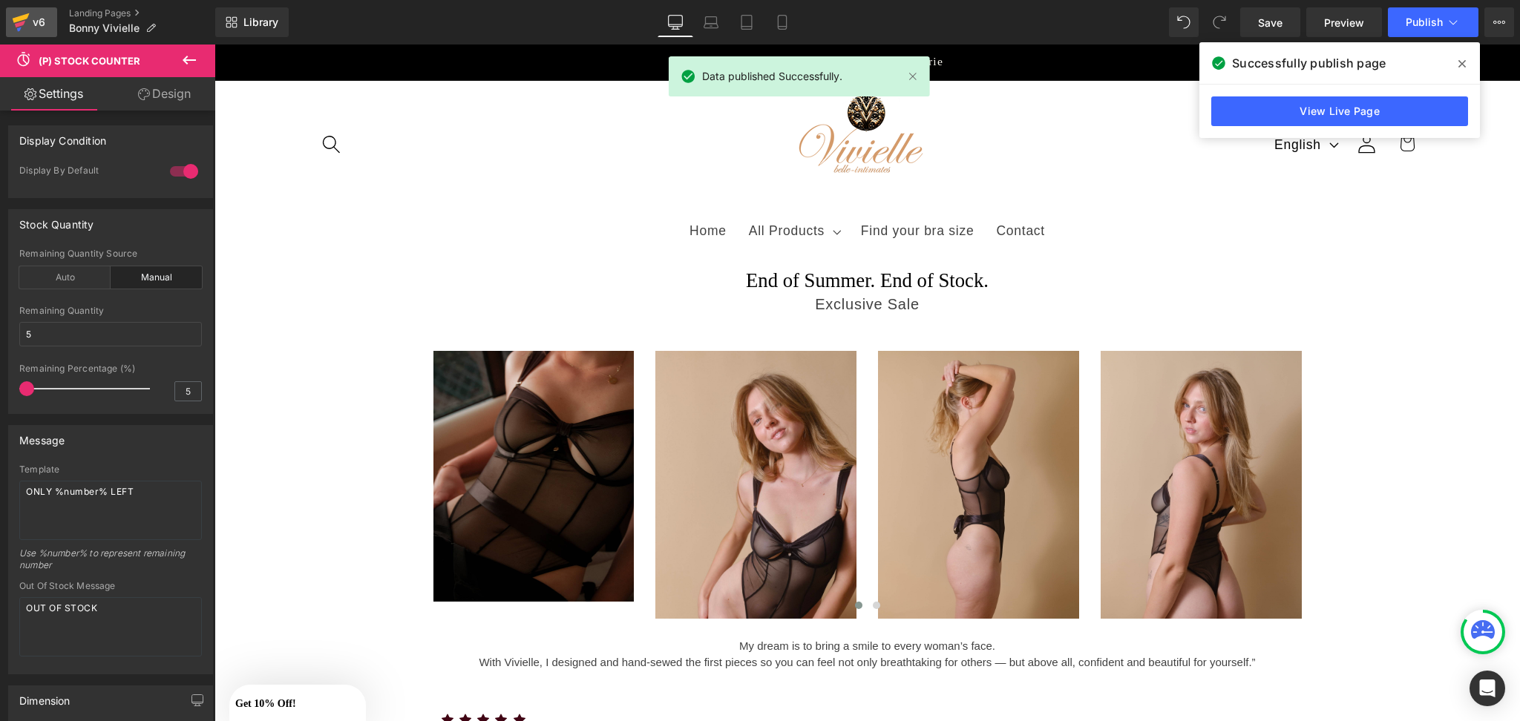
click at [27, 16] on icon at bounding box center [21, 18] width 17 height 10
